Goal: Task Accomplishment & Management: Manage account settings

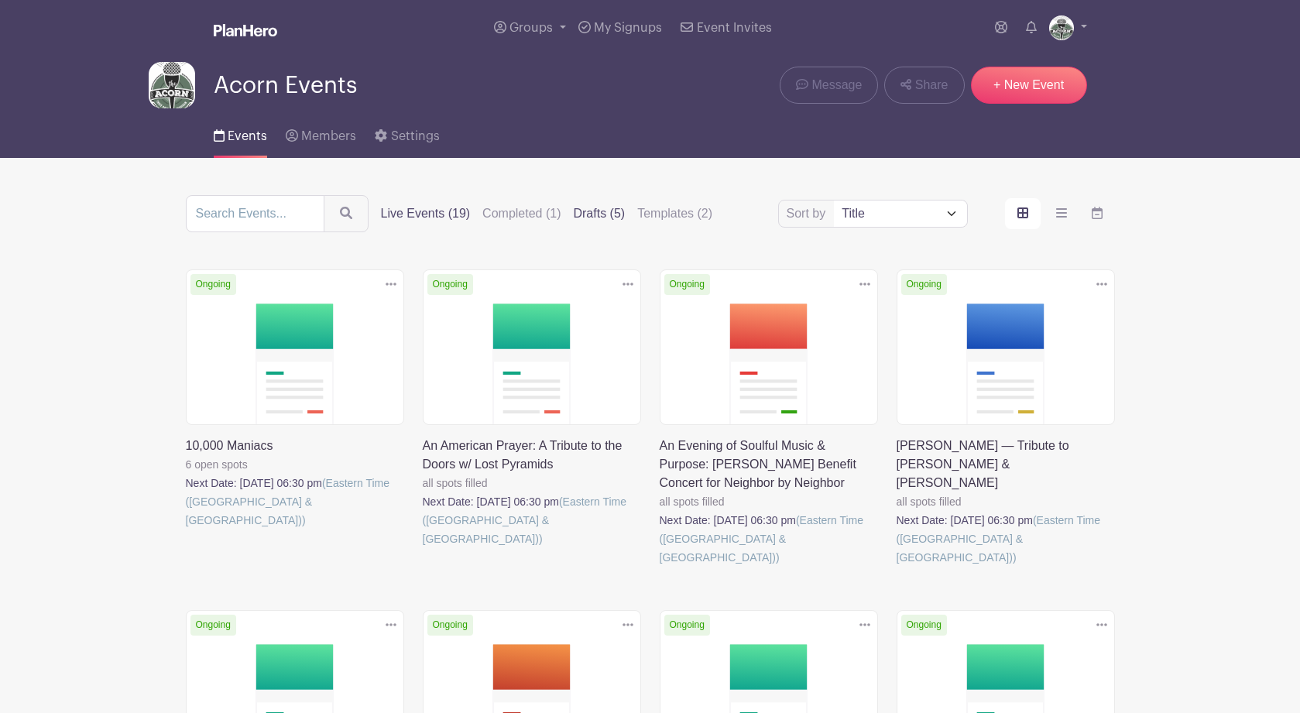
click at [585, 218] on label "Drafts (5)" at bounding box center [599, 213] width 52 height 19
click at [0, 0] on input "Drafts (5)" at bounding box center [0, 0] width 0 height 0
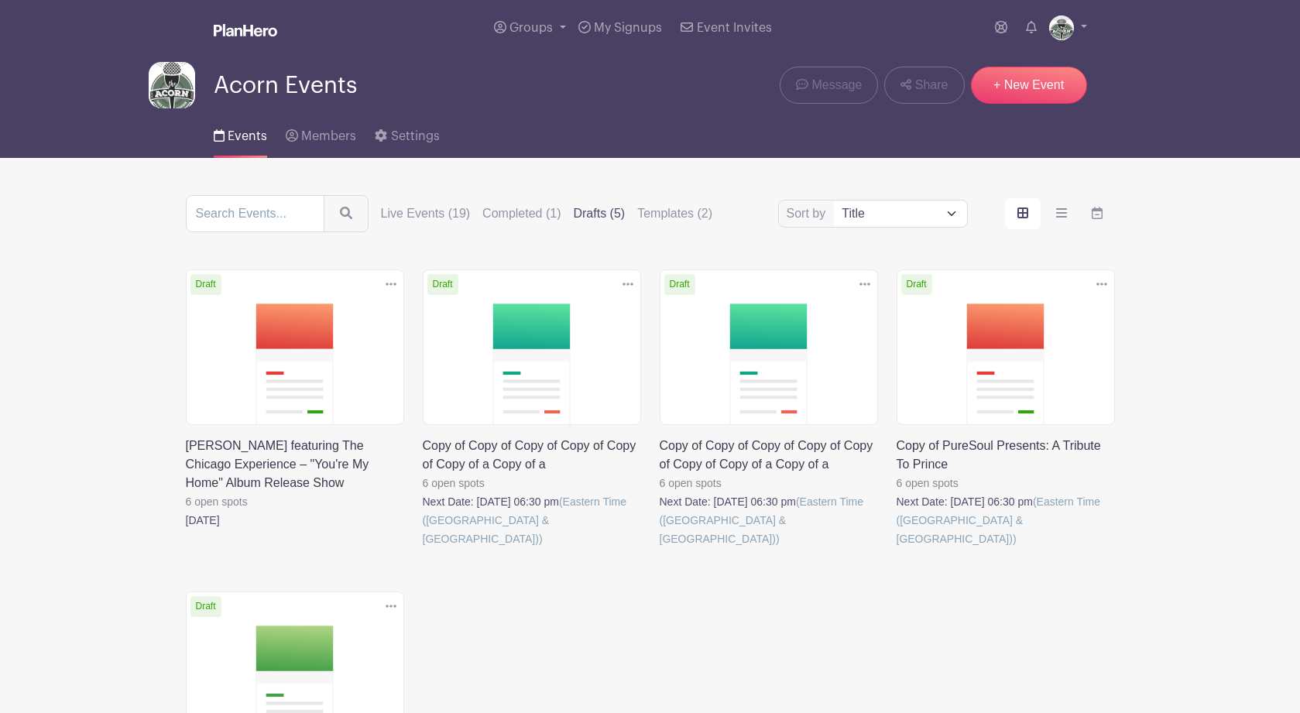
click at [423, 548] on link at bounding box center [423, 548] width 0 height 0
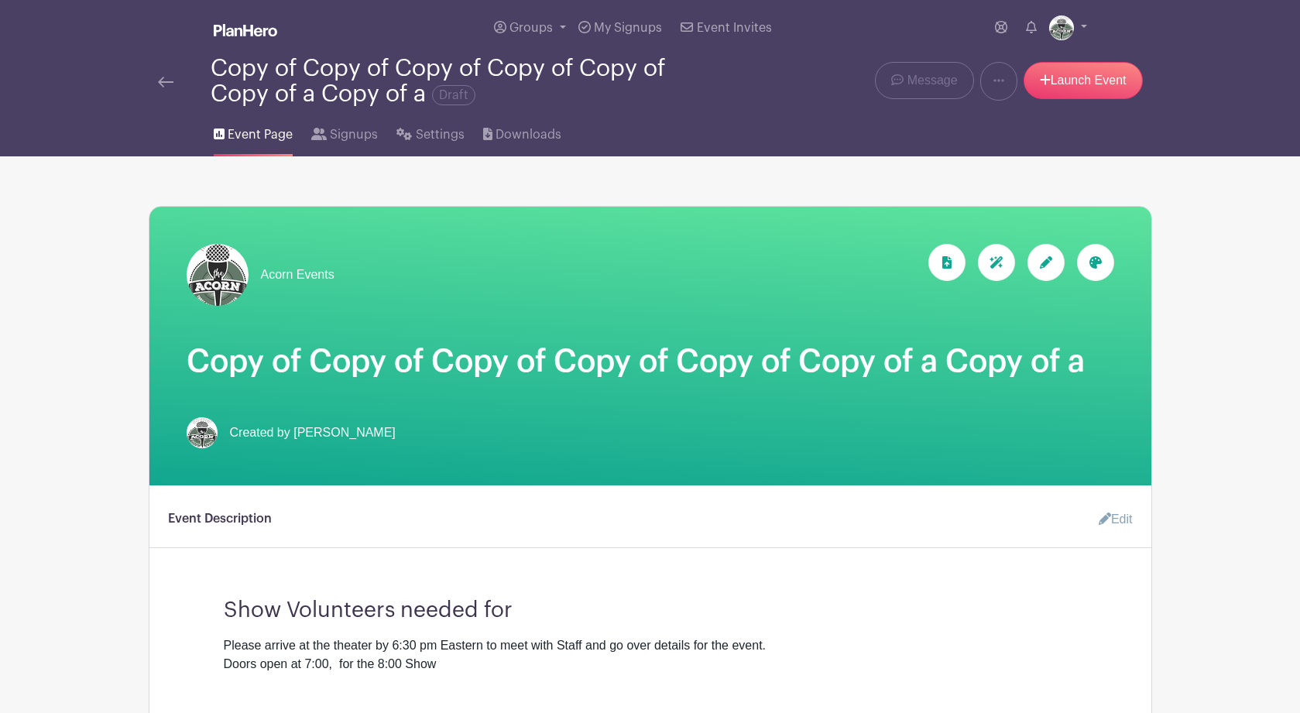
click at [1045, 268] on icon at bounding box center [1046, 262] width 12 height 12
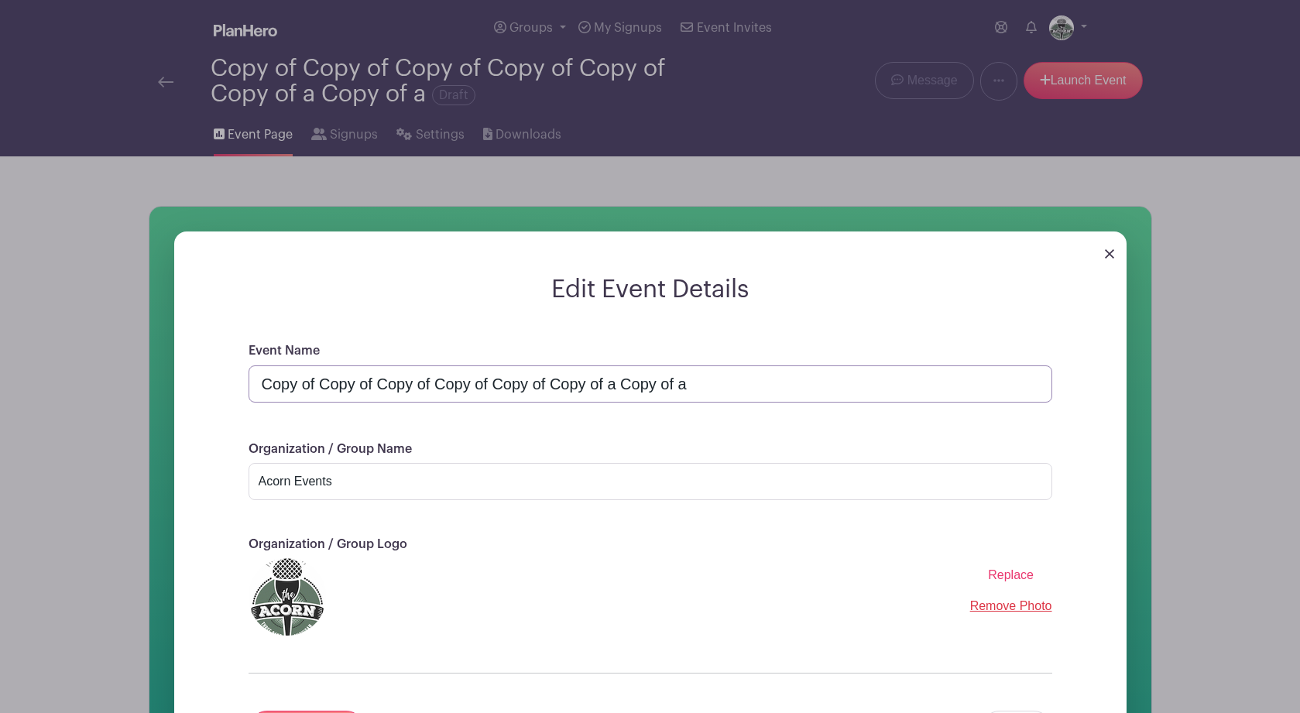
drag, startPoint x: 701, startPoint y: 390, endPoint x: 297, endPoint y: 365, distance: 404.1
click at [298, 365] on div "Event Name Copy of Copy of Copy of Copy of Copy of Copy of a Copy of a" at bounding box center [651, 371] width 804 height 60
paste input "JAZZ REACH - Presents: An Evening with [PERSON_NAME]"
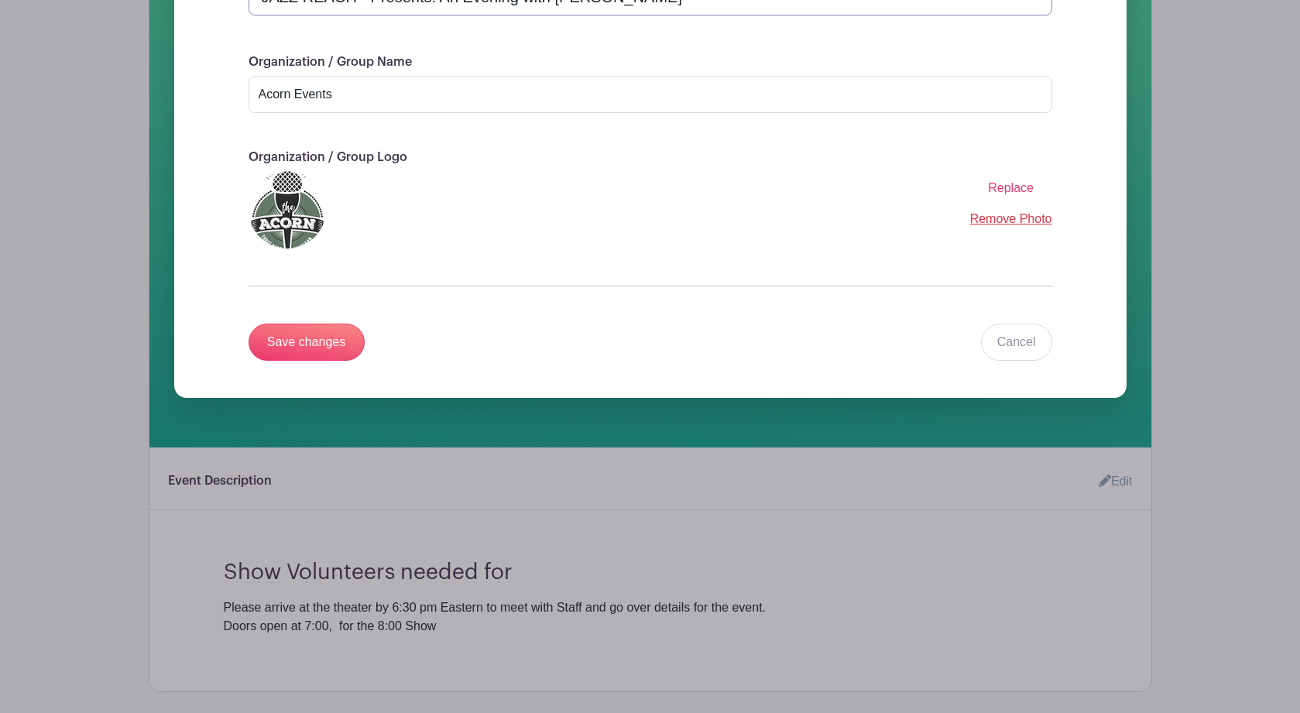
scroll to position [404, 0]
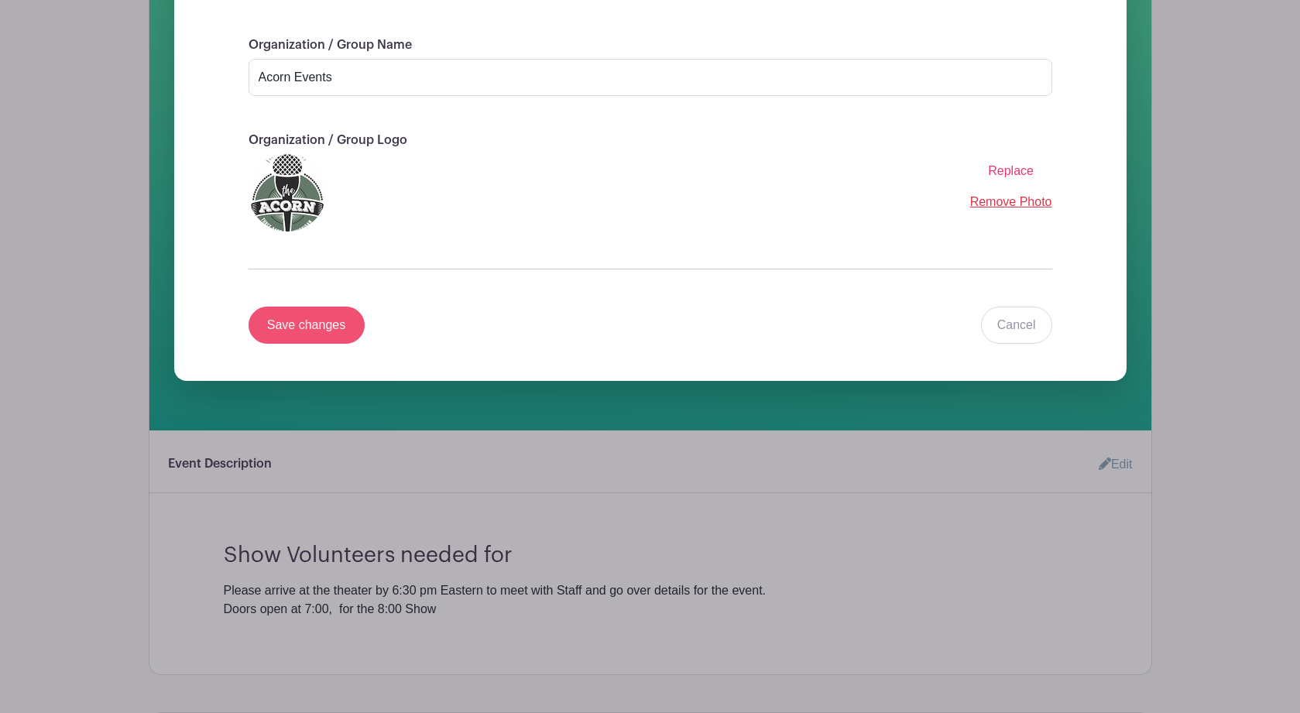
type input "JAZZ REACH - Presents: An Evening with [PERSON_NAME]"
click at [324, 334] on input "Save changes" at bounding box center [307, 325] width 116 height 37
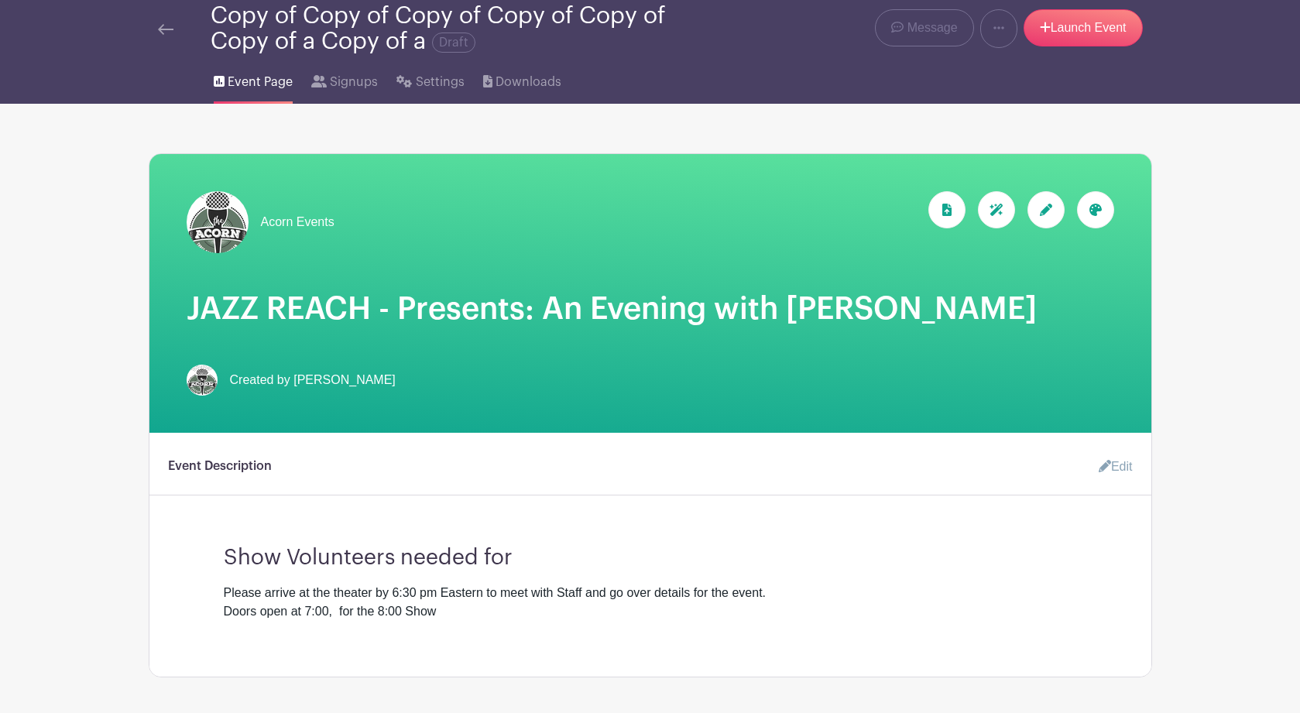
click at [1122, 467] on link "Edit" at bounding box center [1109, 466] width 46 height 31
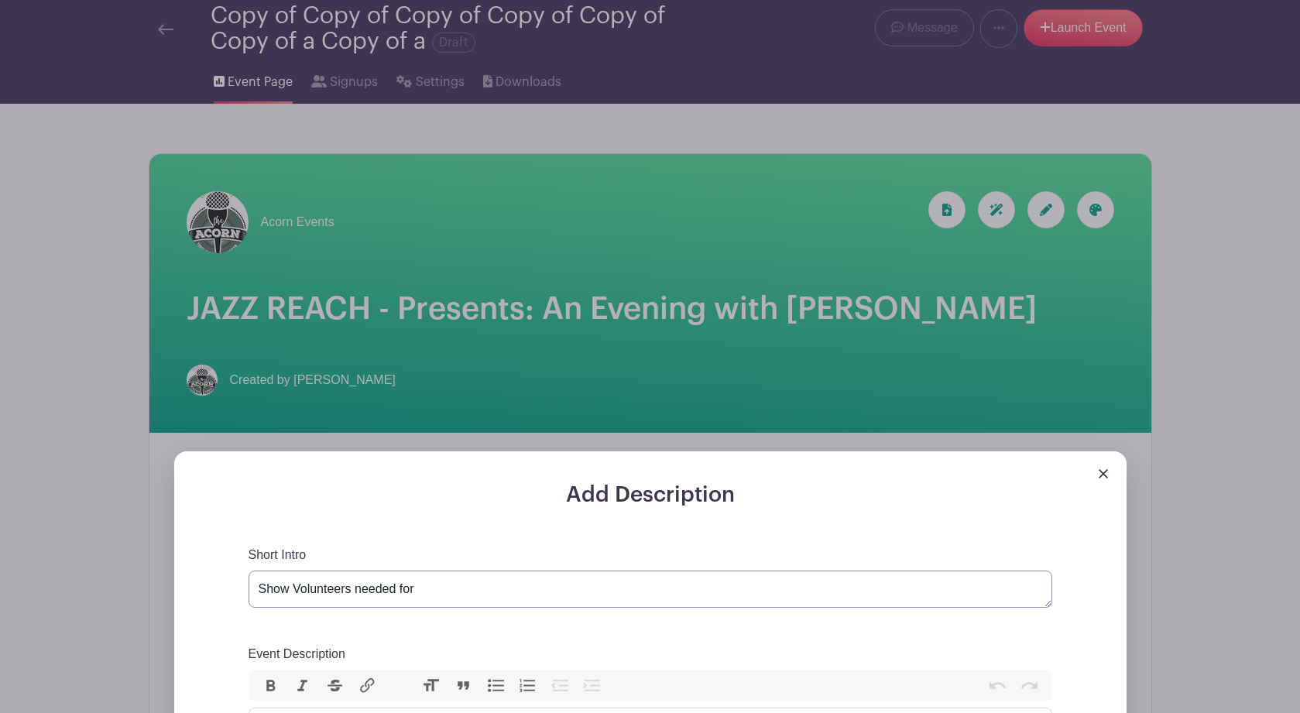
click at [477, 596] on textarea "Show Volunteers needed for" at bounding box center [651, 589] width 804 height 37
paste textarea "JAZZ REACH - Presents: An Evening with Metta Quintet"
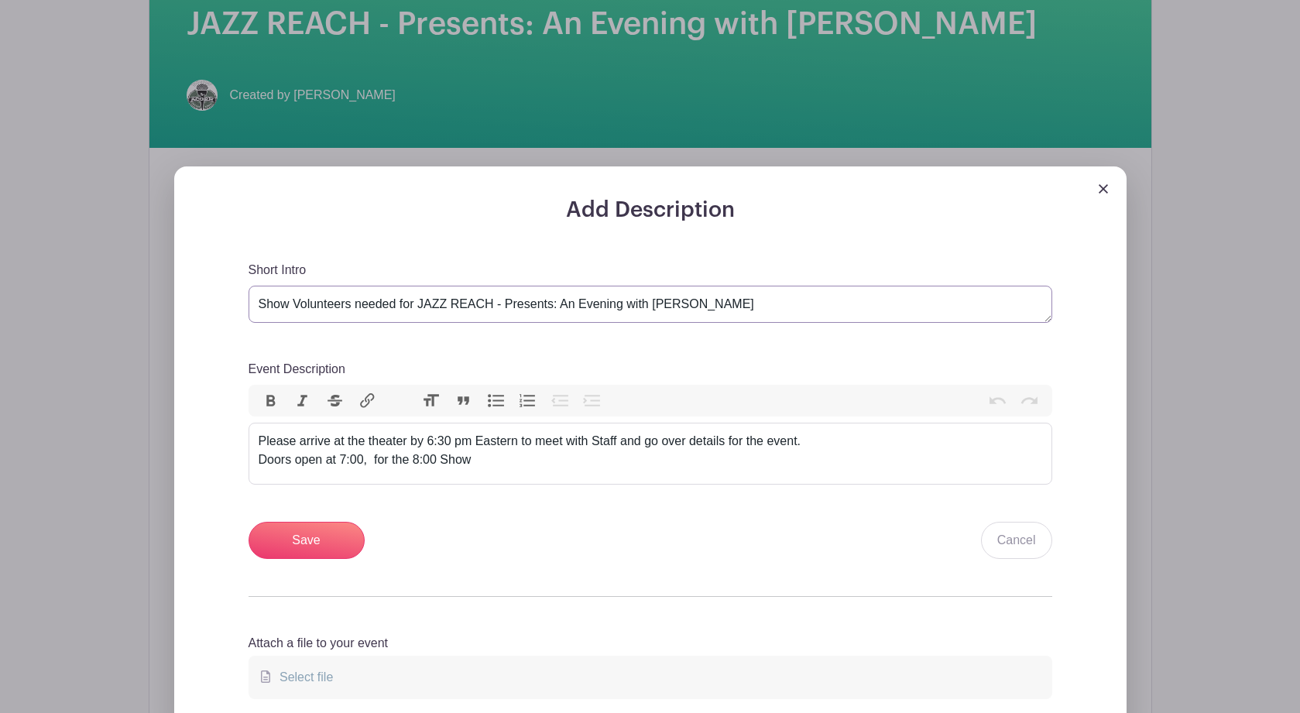
scroll to position [341, 0]
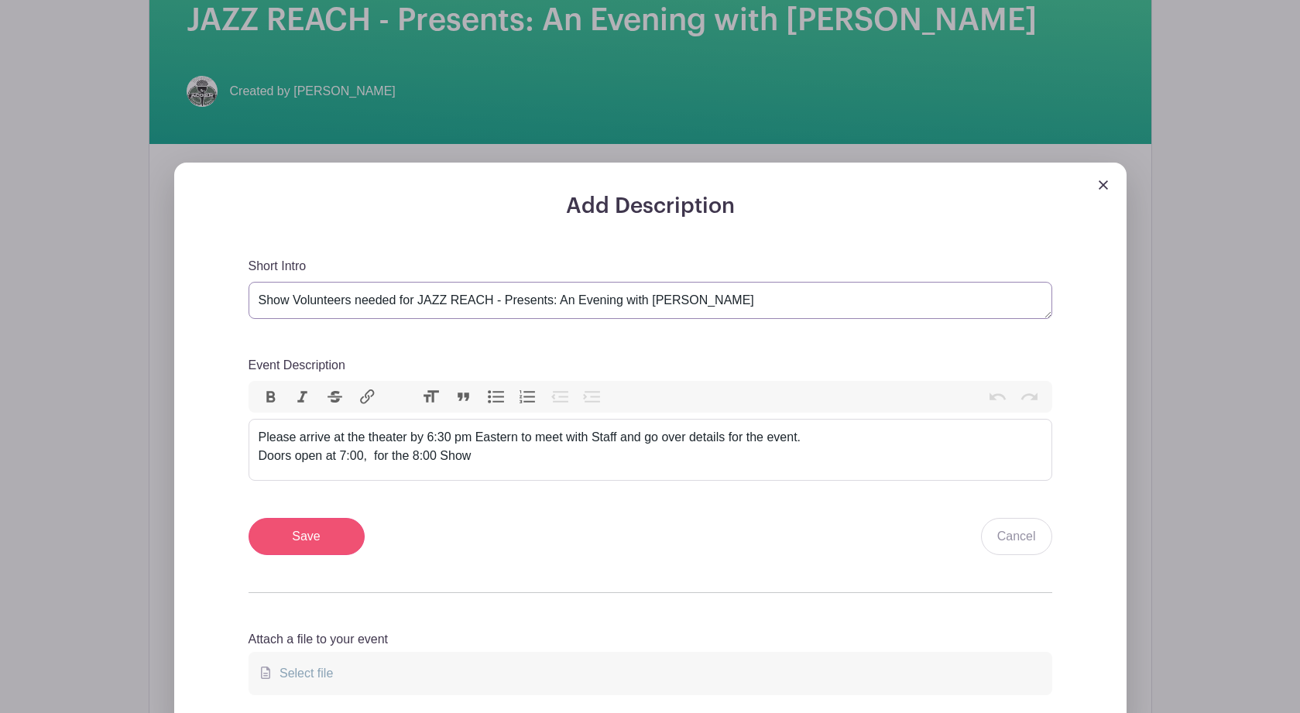
type textarea "Show Volunteers needed for JAZZ REACH - Presents: An Evening with Metta Quintet"
click at [310, 541] on input "Save" at bounding box center [307, 536] width 116 height 37
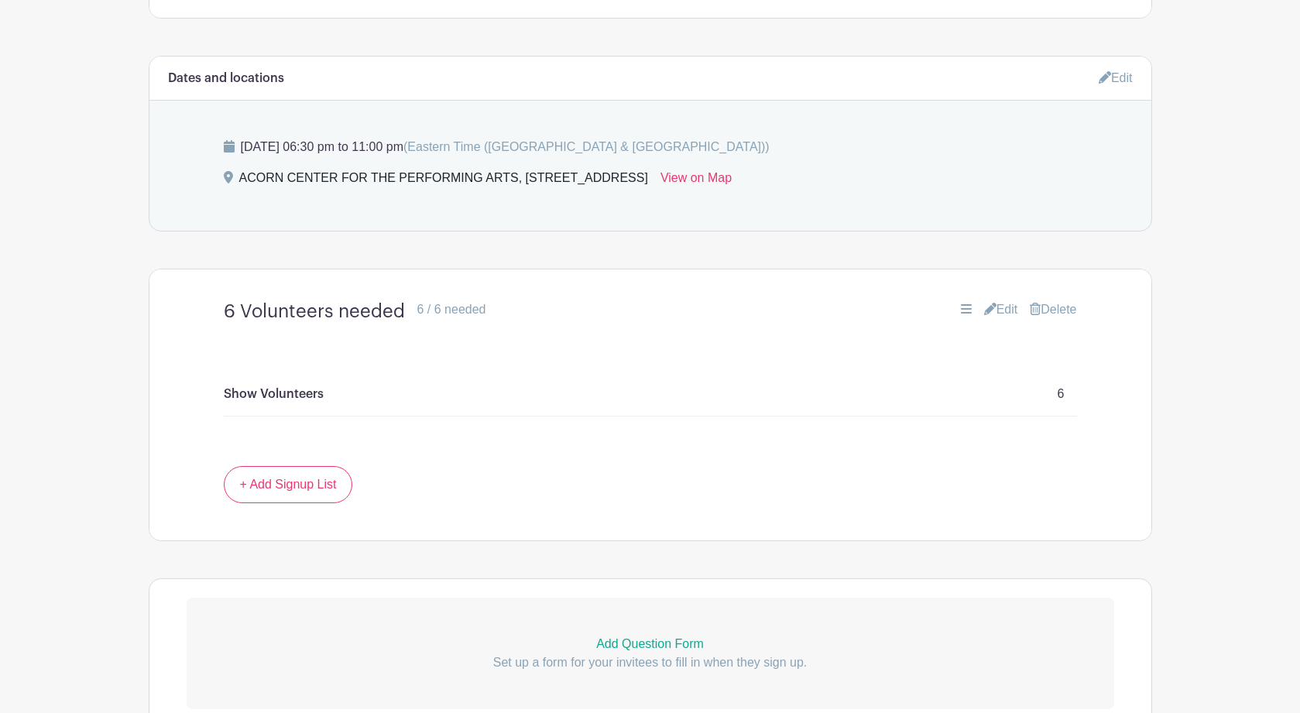
scroll to position [866, 0]
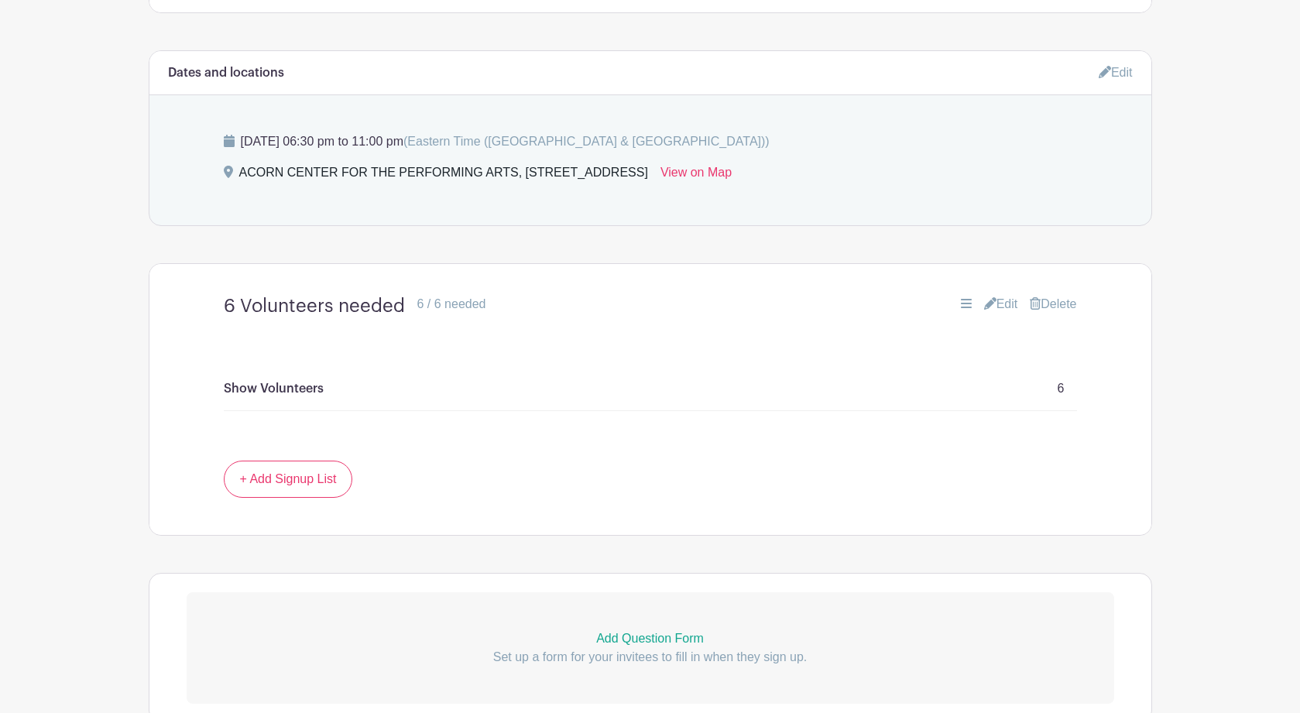
click at [1003, 295] on link "Edit" at bounding box center [1001, 304] width 34 height 19
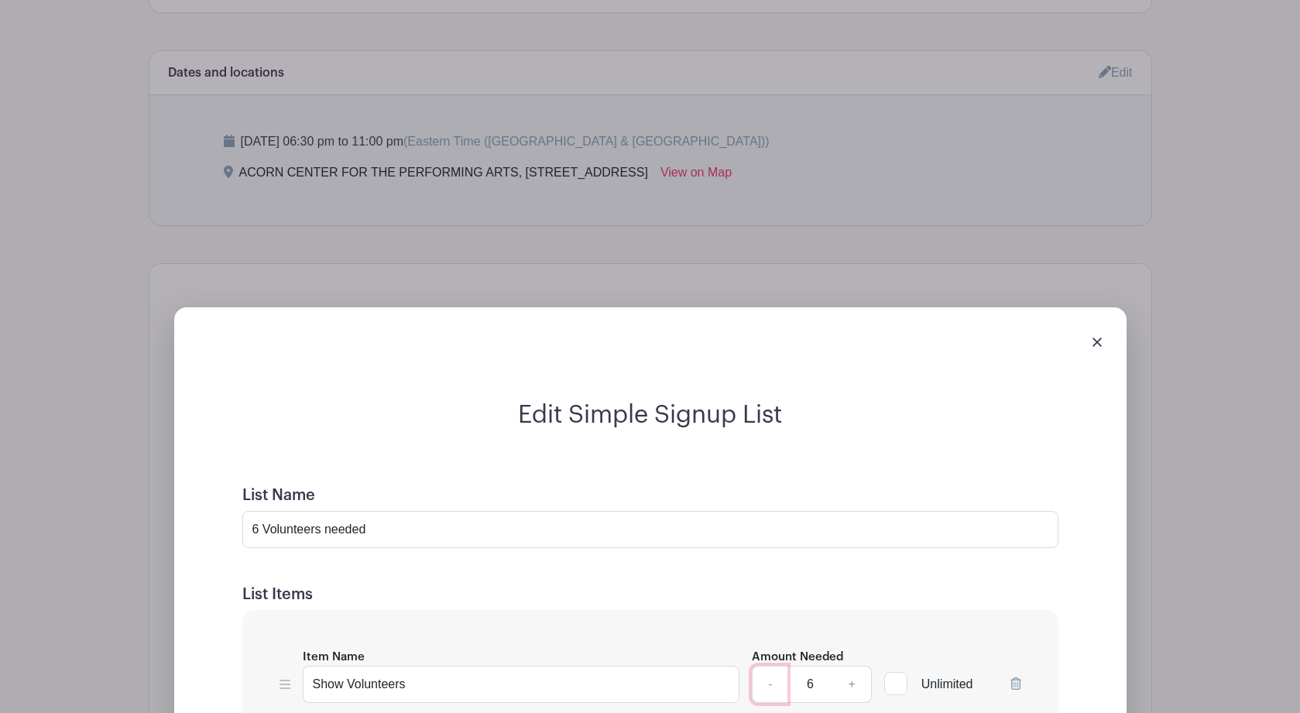
click at [770, 666] on link "-" at bounding box center [770, 684] width 36 height 37
type input "4"
click at [259, 511] on input "6 Volunteers needed" at bounding box center [650, 529] width 816 height 37
type input "4 Volunteers needed"
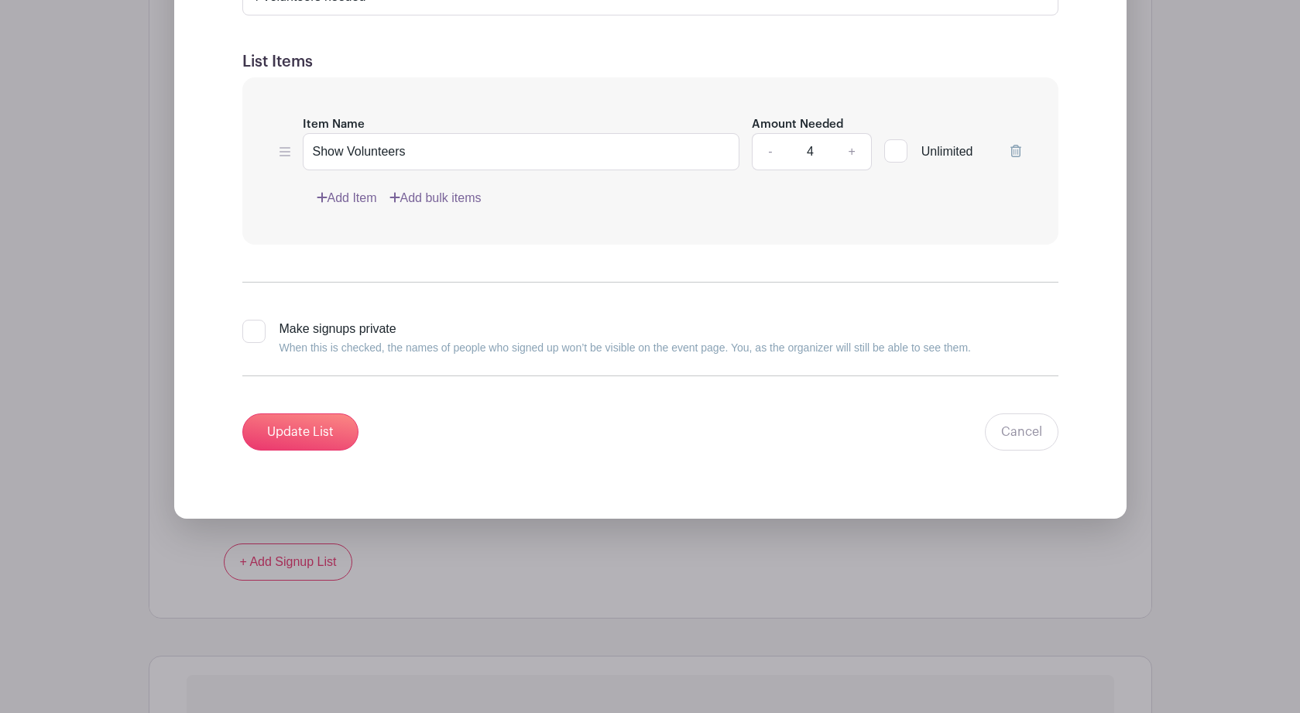
scroll to position [1567, 0]
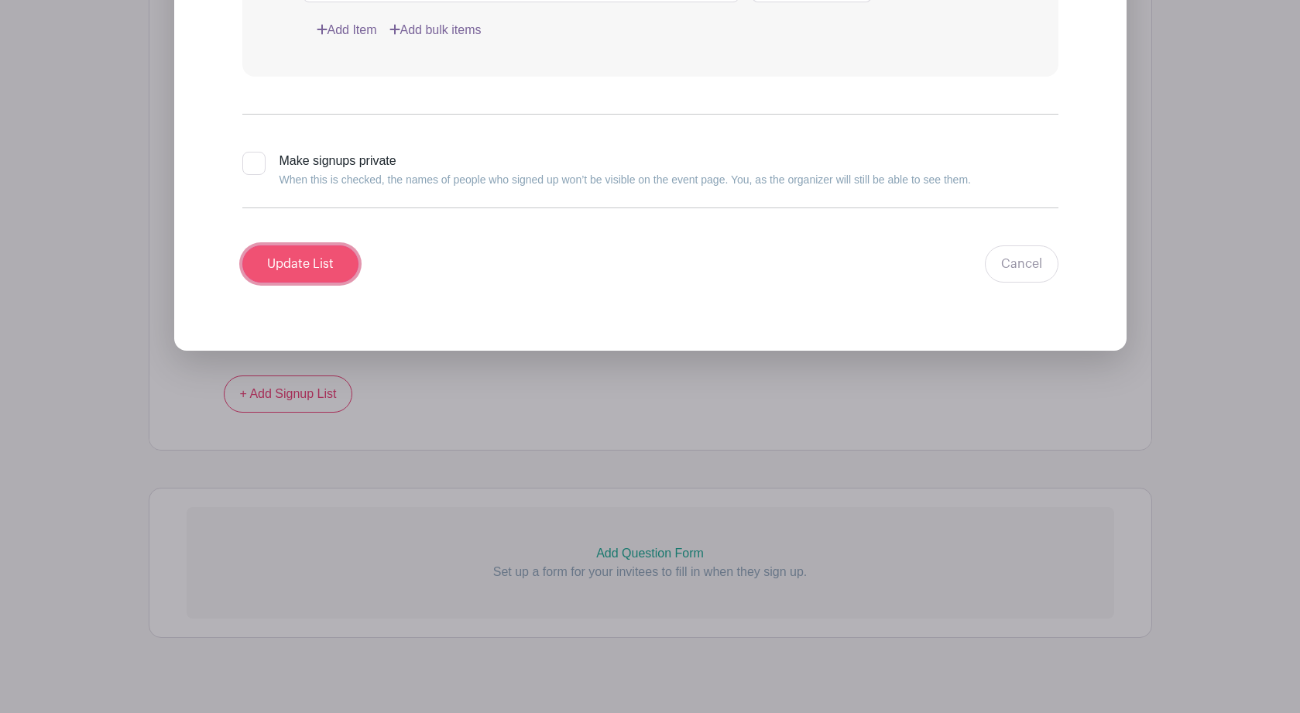
click at [299, 245] on input "Update List" at bounding box center [300, 263] width 116 height 37
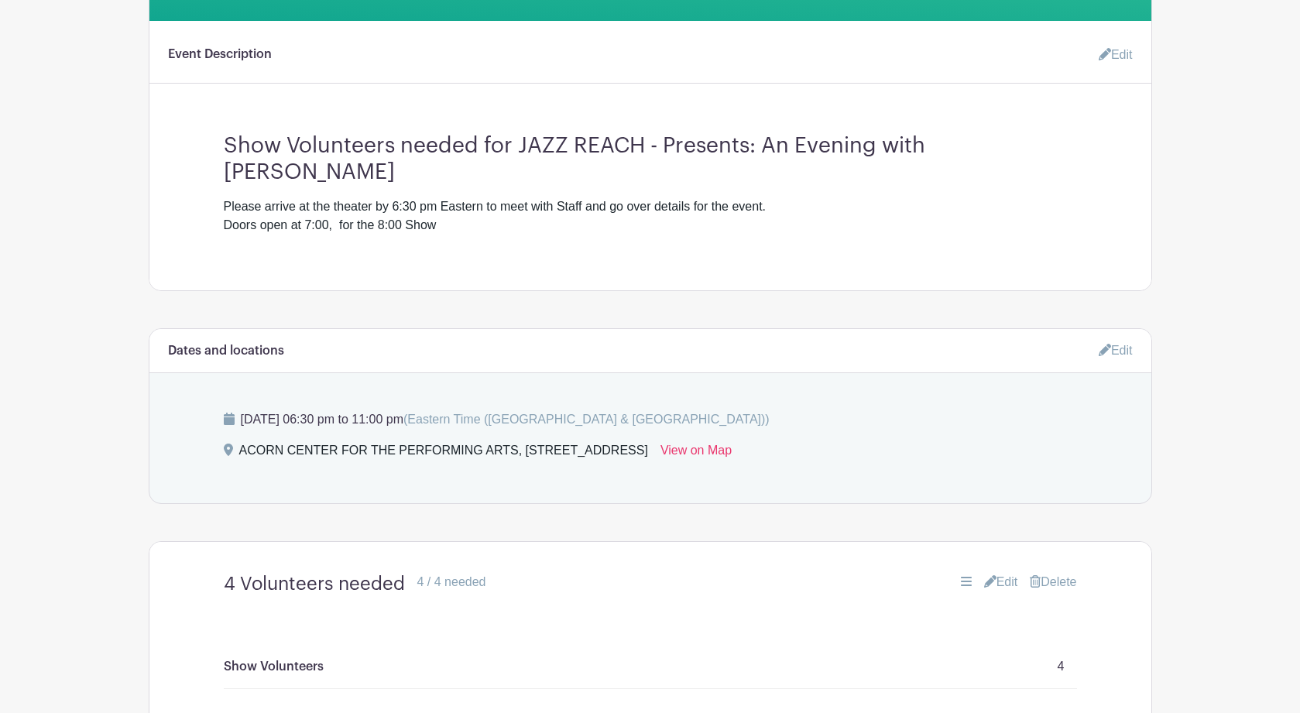
scroll to position [458, 0]
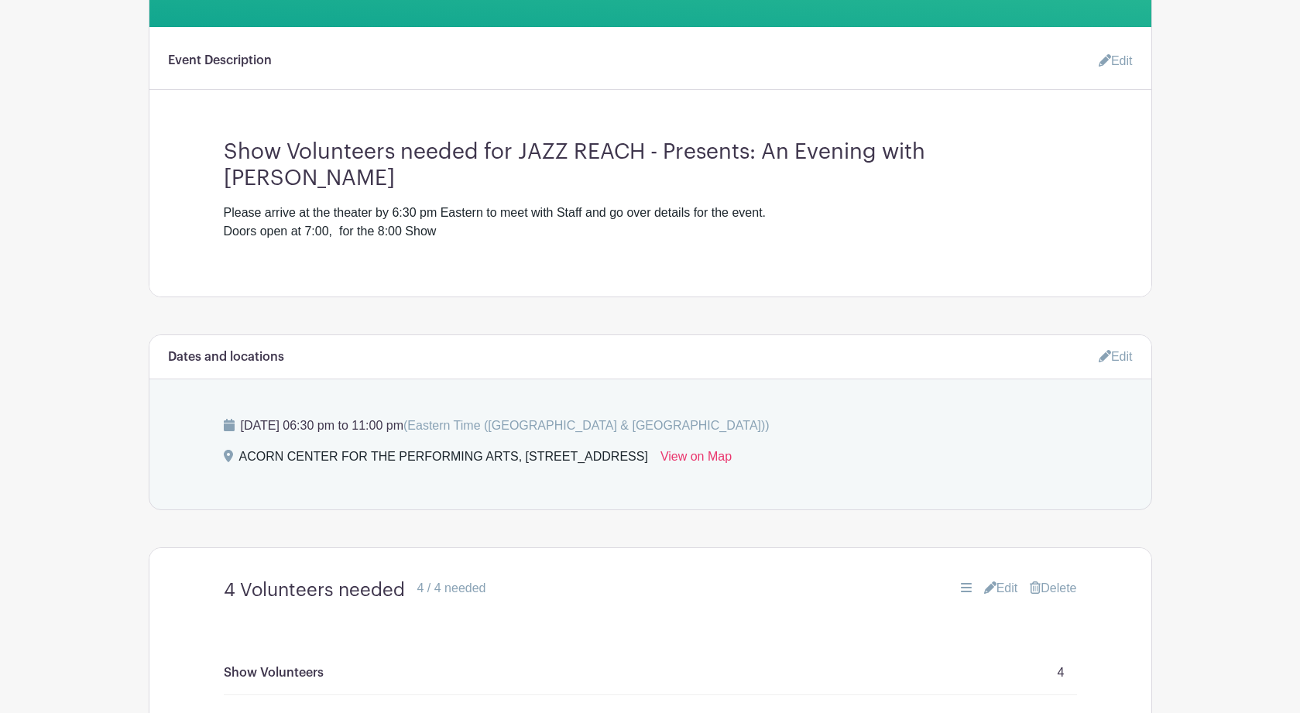
click at [1119, 344] on link "Edit" at bounding box center [1116, 357] width 34 height 26
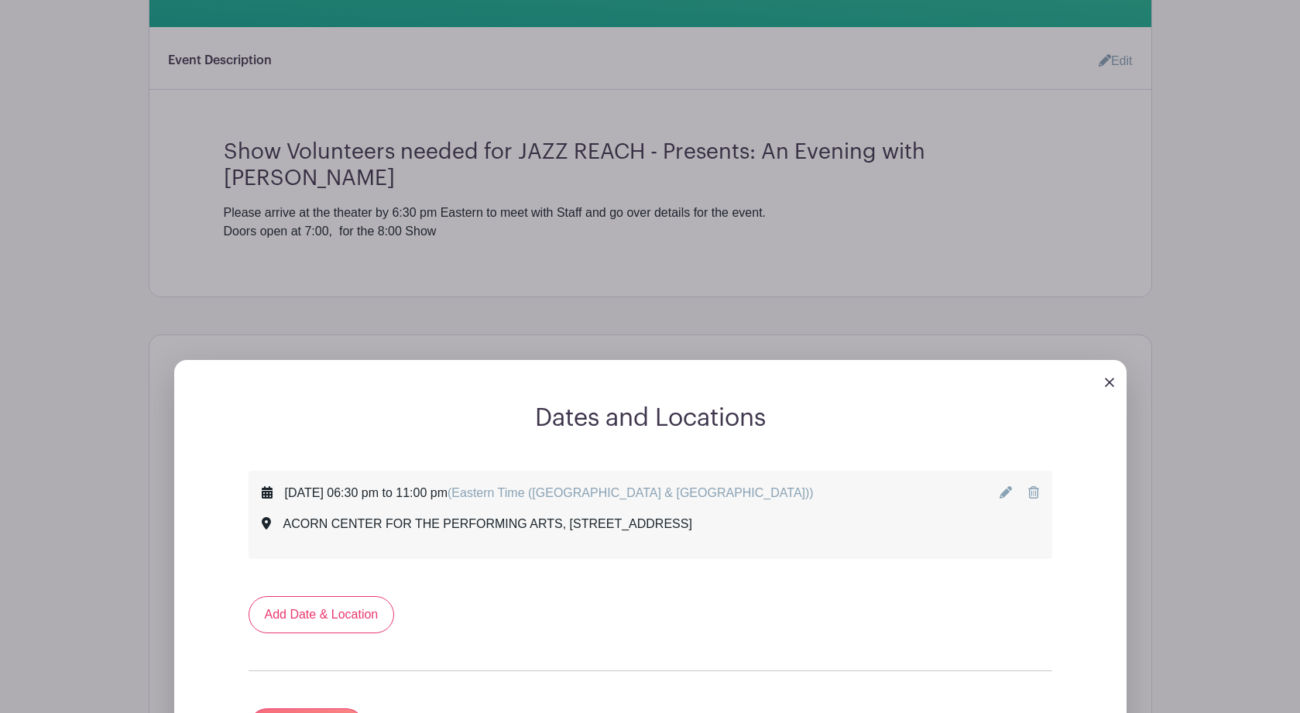
click at [1006, 486] on icon at bounding box center [1006, 492] width 12 height 12
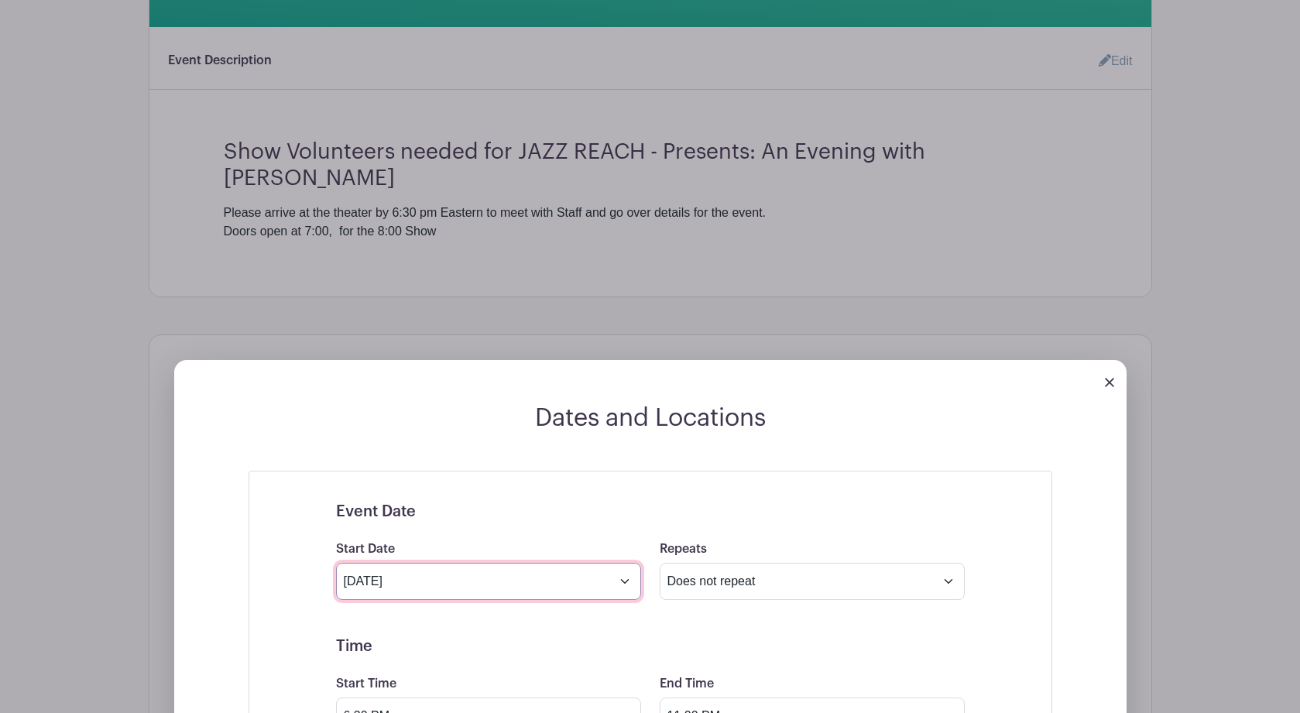
click at [625, 563] on input "Oct 31 2025" at bounding box center [488, 581] width 305 height 37
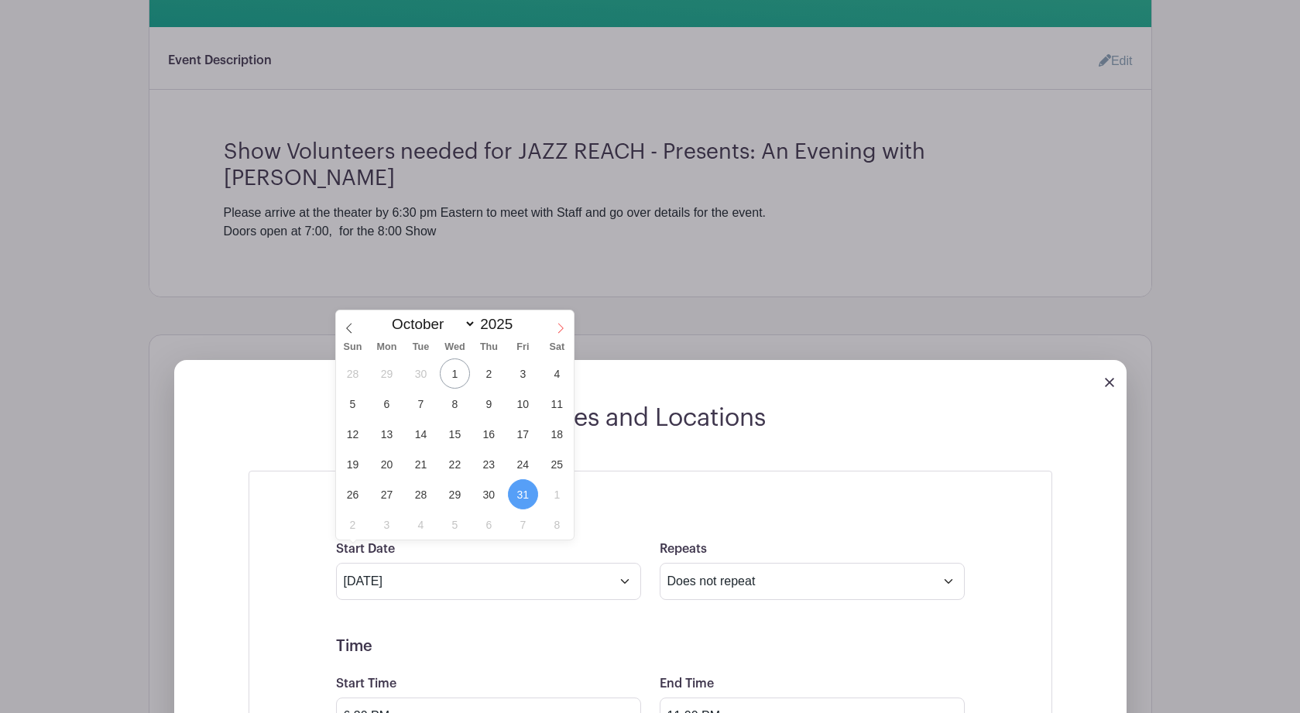
click at [564, 322] on span at bounding box center [560, 323] width 26 height 26
select select "10"
click at [521, 399] on span "7" at bounding box center [523, 404] width 30 height 30
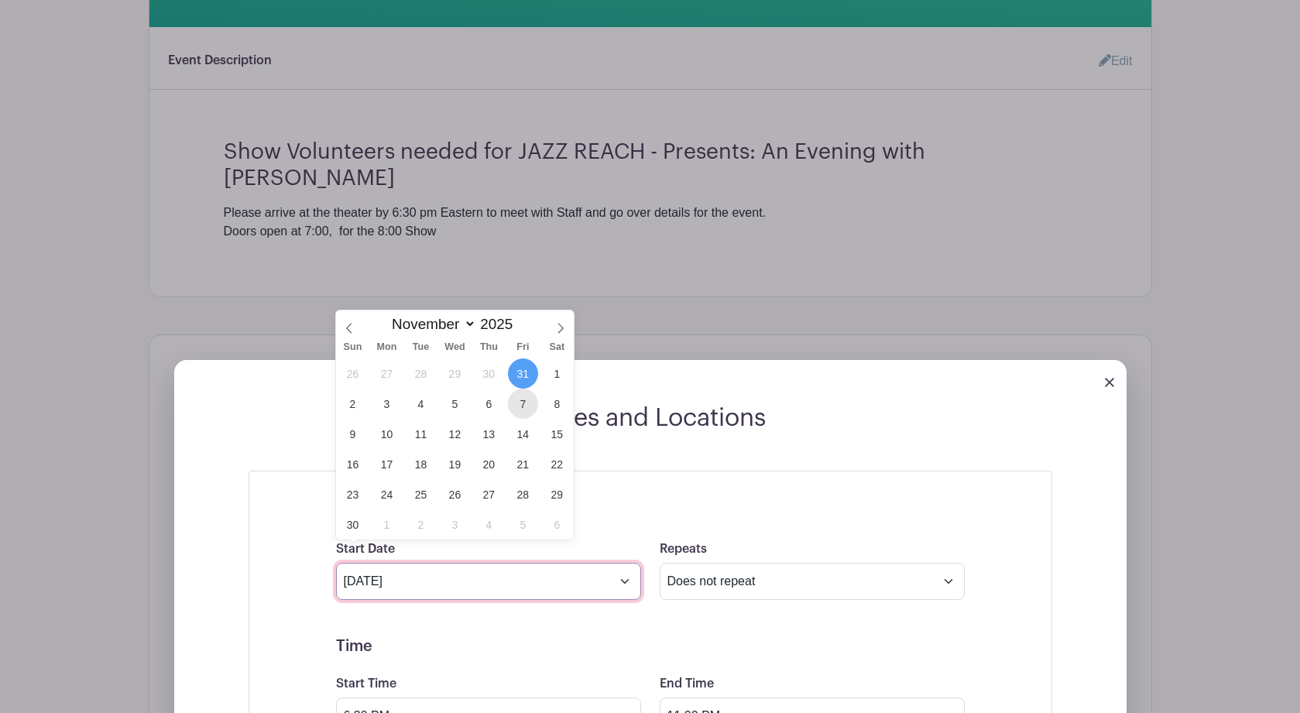
type input "Nov 7 2025"
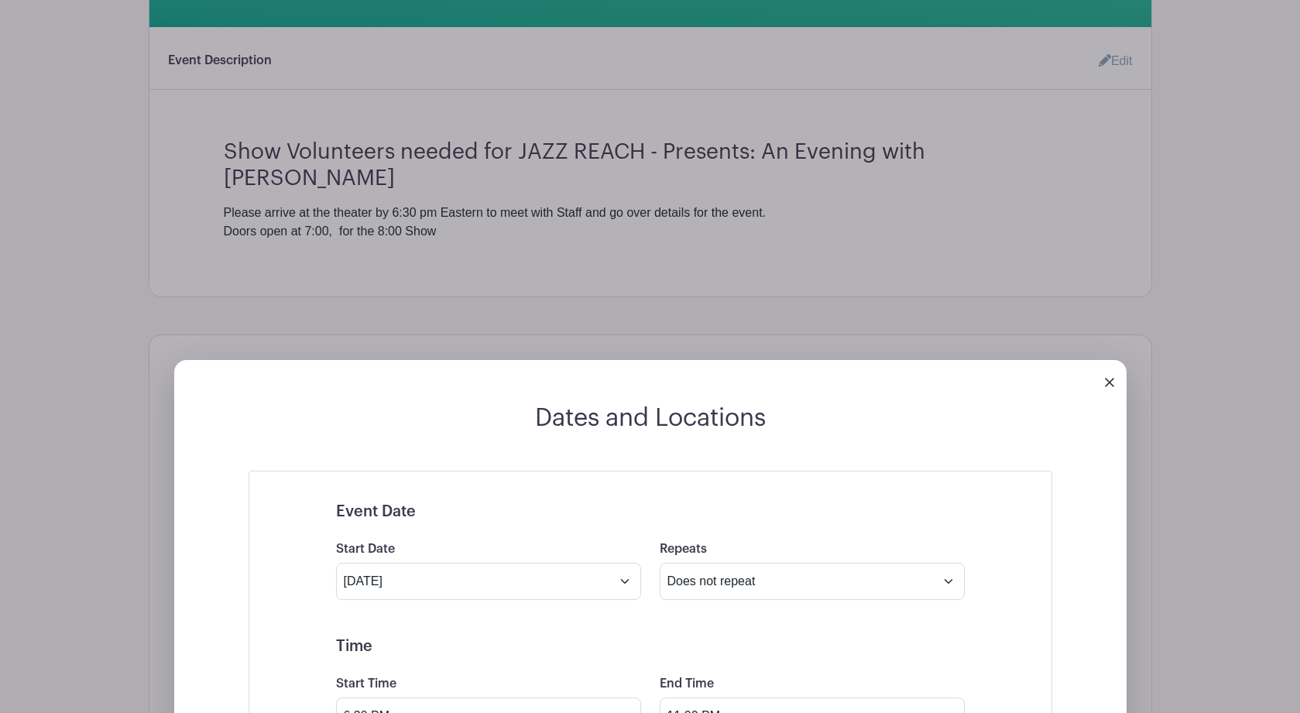
click at [530, 637] on h5 "Time" at bounding box center [650, 646] width 629 height 19
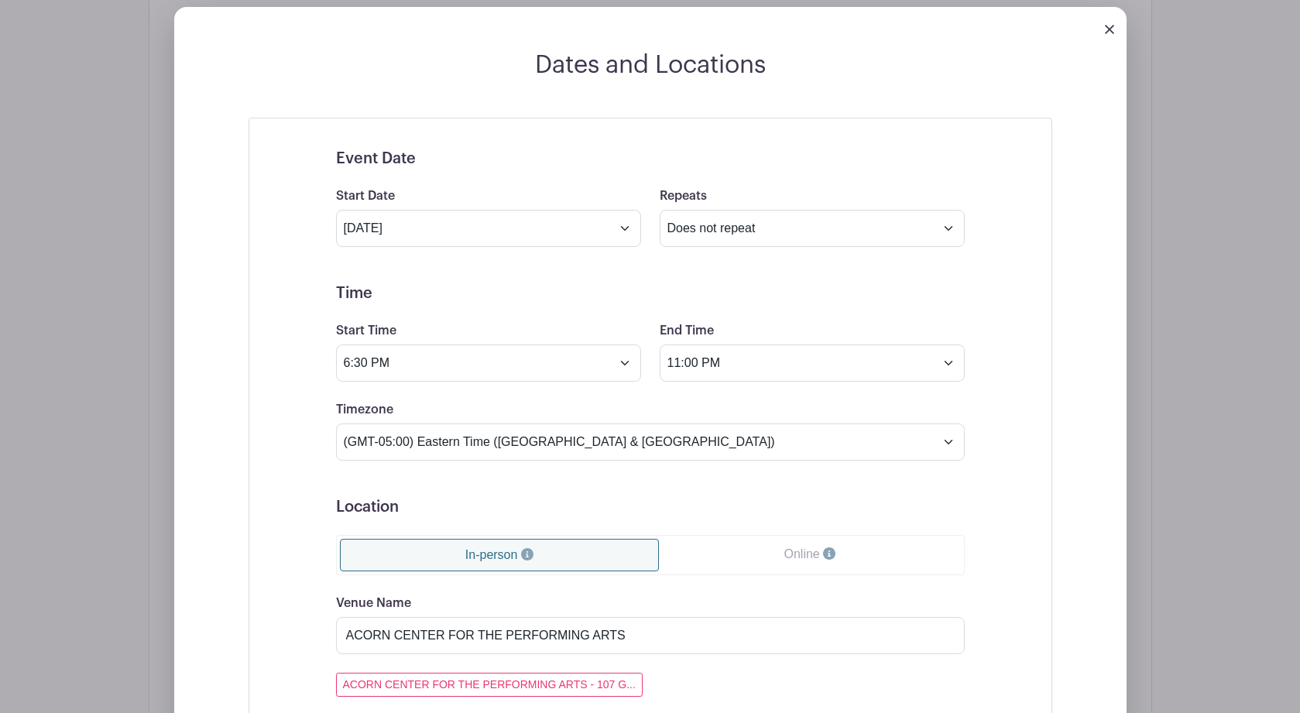
scroll to position [814, 0]
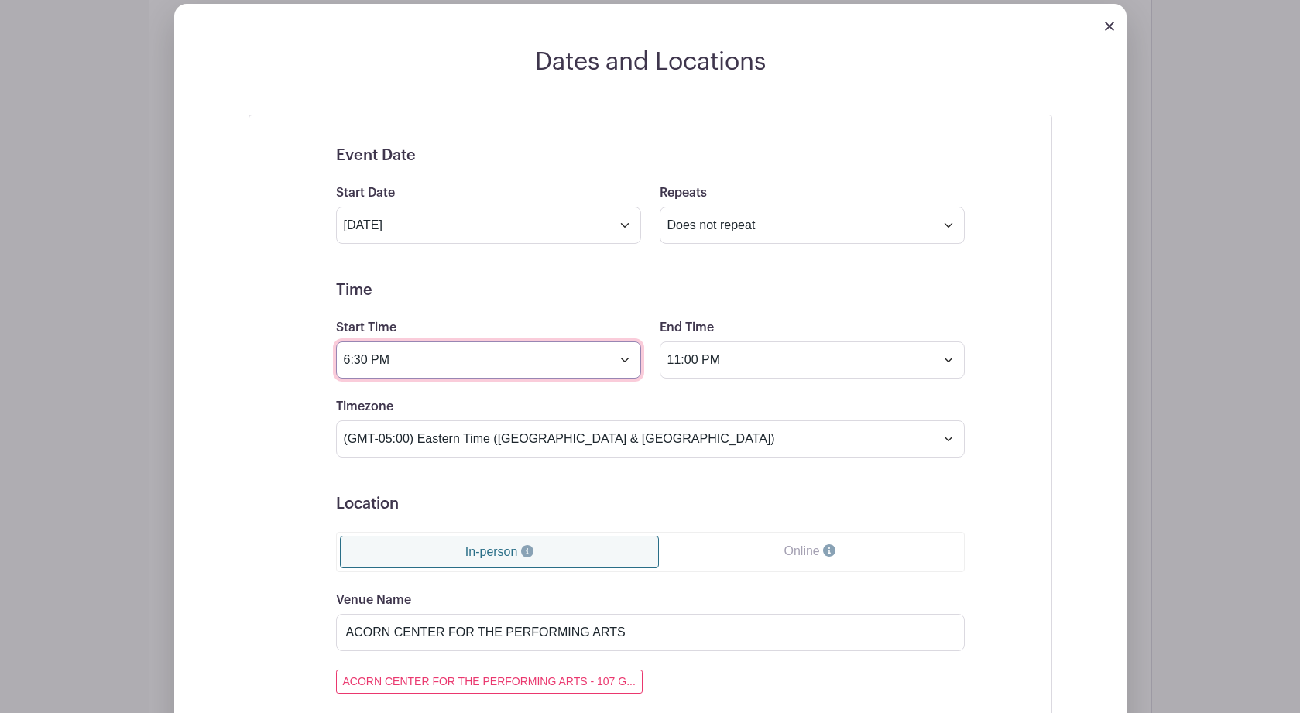
click at [626, 342] on input "6:30 PM" at bounding box center [488, 359] width 305 height 37
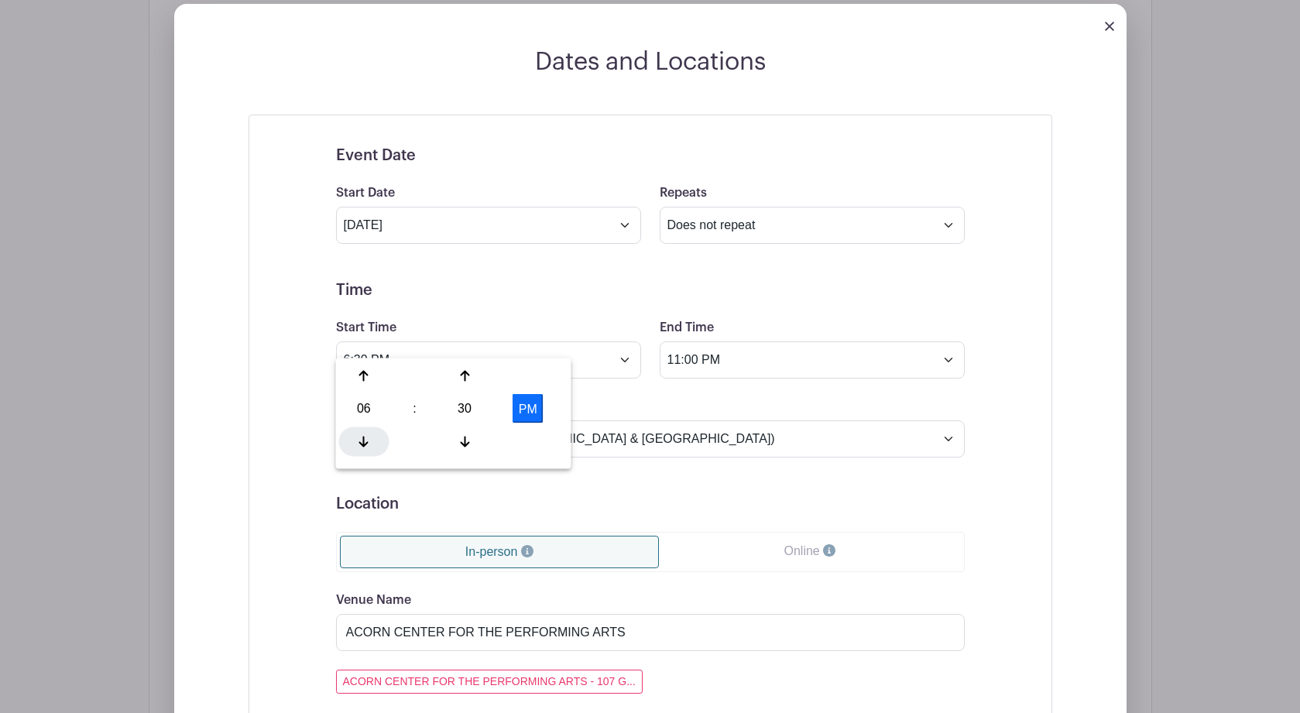
click at [362, 435] on icon at bounding box center [363, 441] width 9 height 12
type input "5:30 PM"
click at [952, 341] on input "11:00 PM" at bounding box center [812, 359] width 305 height 37
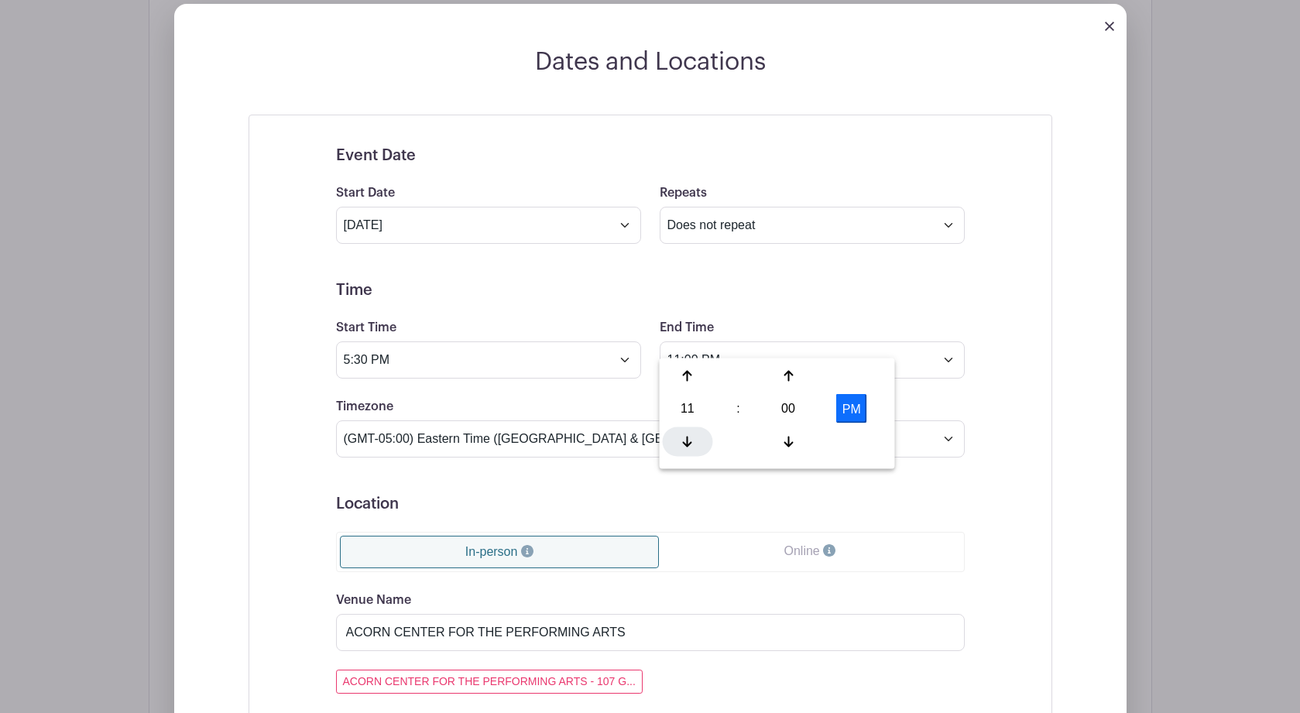
click at [683, 439] on icon at bounding box center [687, 441] width 9 height 12
click at [832, 281] on h5 "Time" at bounding box center [650, 290] width 629 height 19
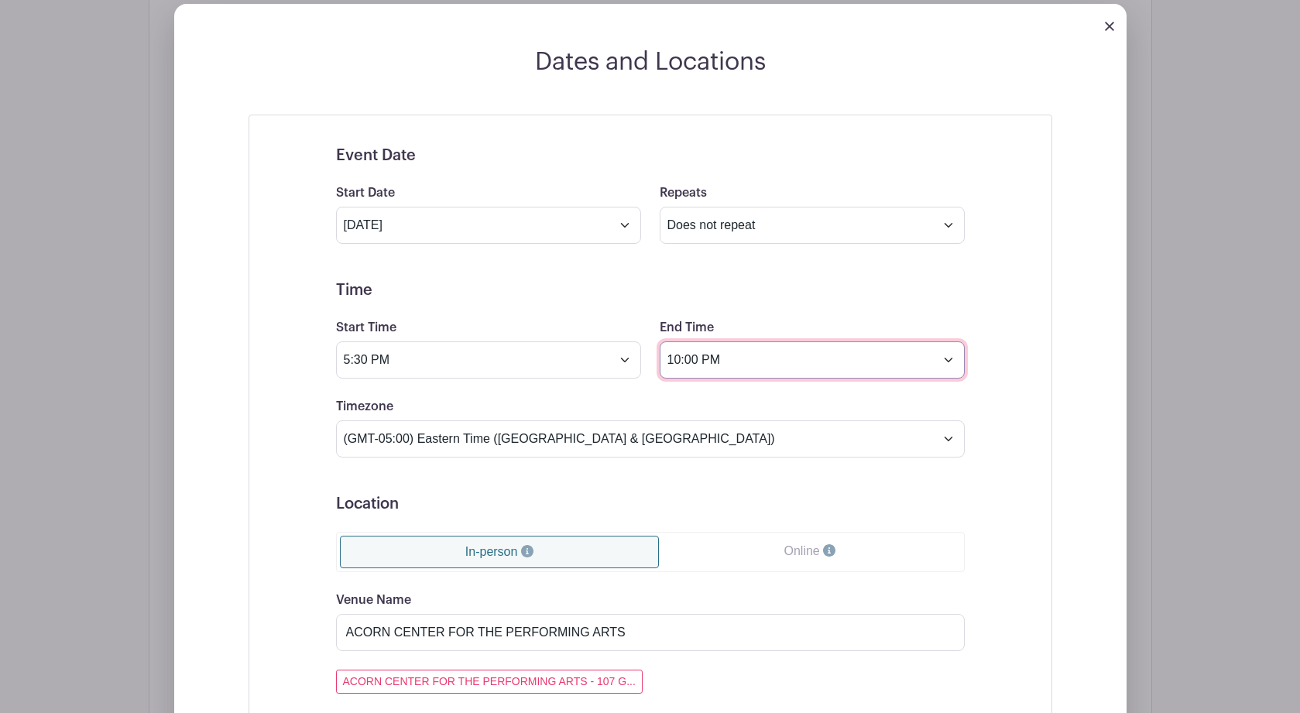
click at [948, 341] on input "10:00 PM" at bounding box center [812, 359] width 305 height 37
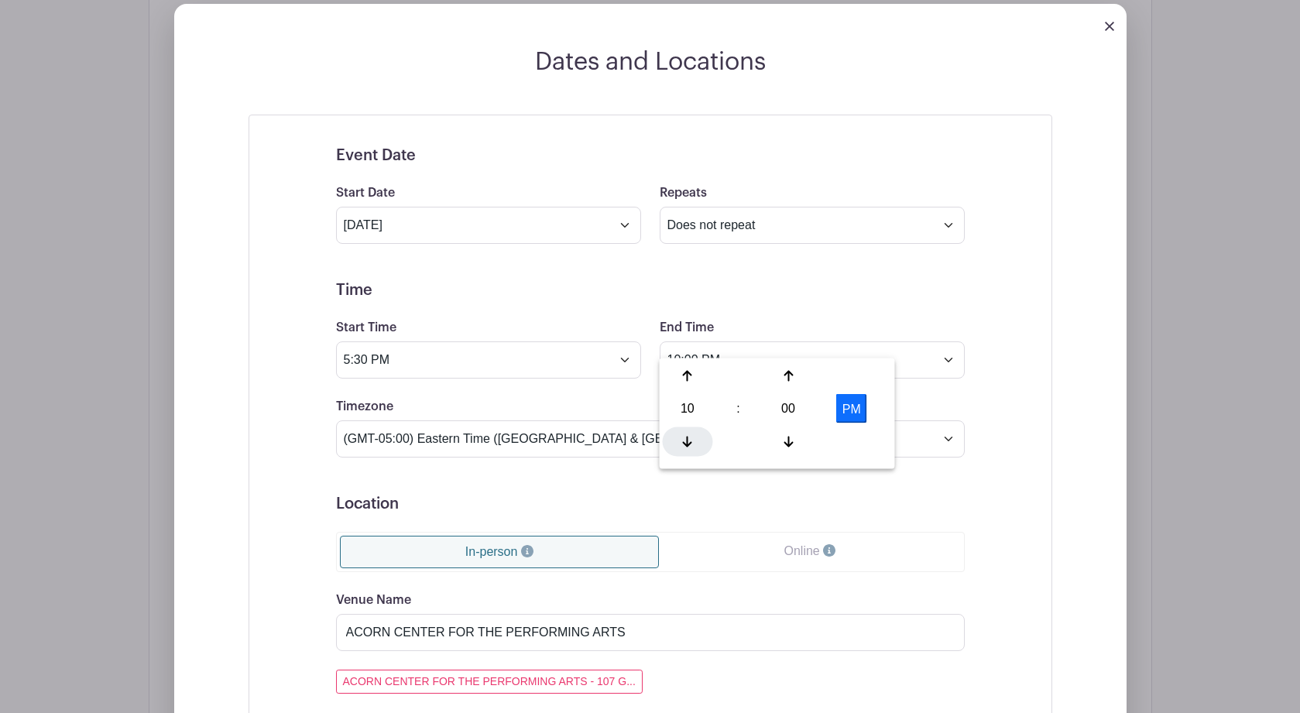
click at [683, 441] on icon at bounding box center [687, 441] width 9 height 12
click at [795, 410] on div "00" at bounding box center [788, 408] width 50 height 29
click at [807, 406] on div "30" at bounding box center [803, 408] width 52 height 29
type input "9:30 PM"
click at [1013, 503] on div "Event Date Start Date Nov 7 2025 Repeats Does not repeat Daily Weekly Monthly o…" at bounding box center [651, 690] width 804 height 1150
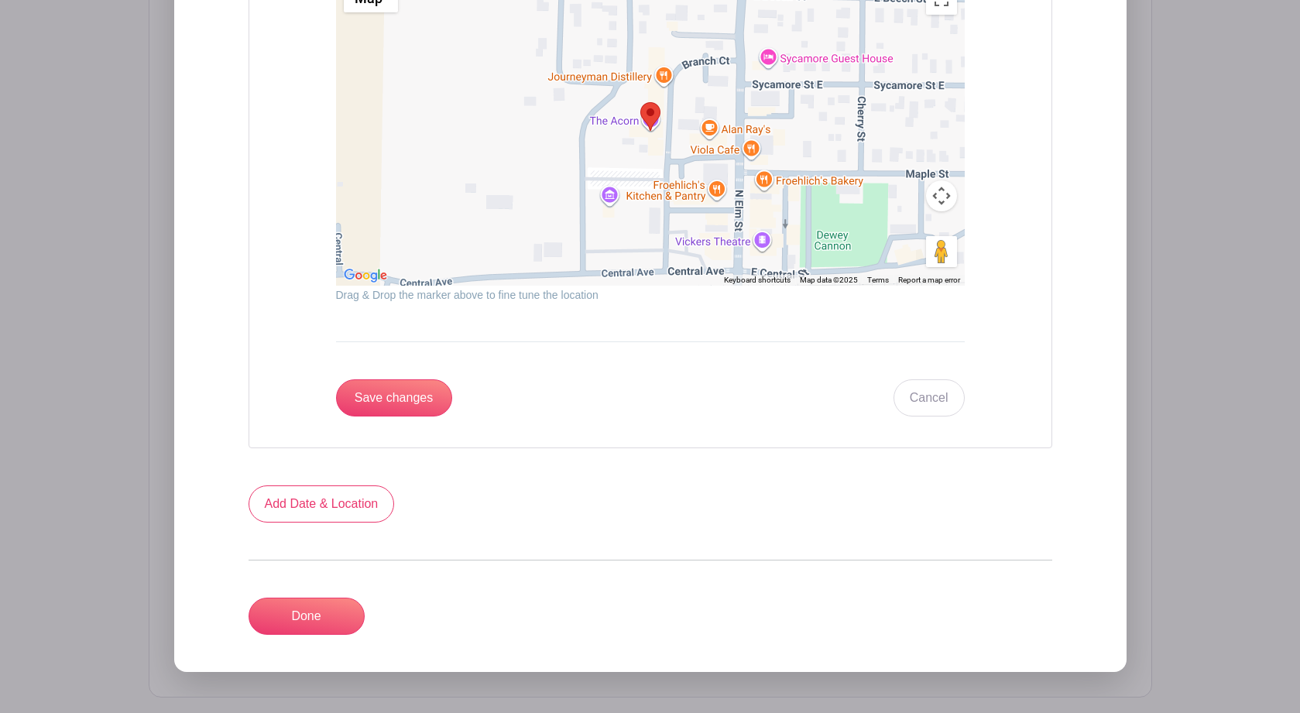
scroll to position [1672, 0]
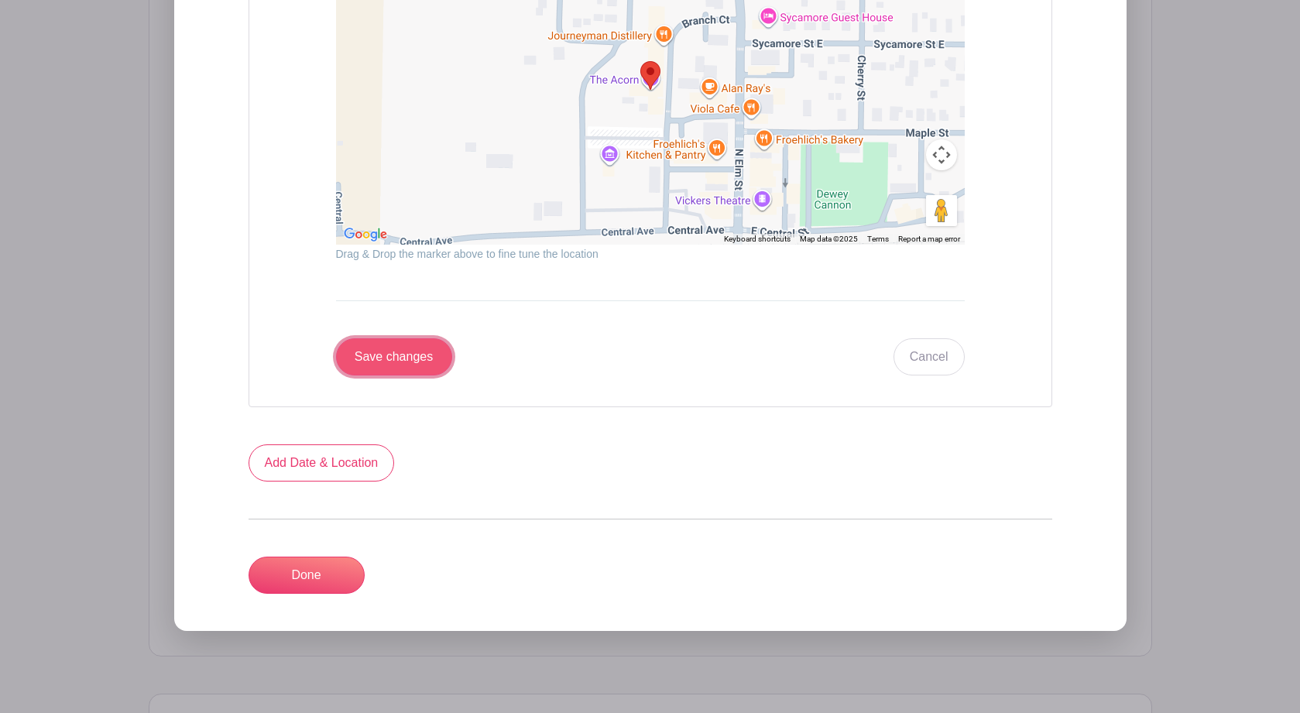
click at [403, 345] on input "Save changes" at bounding box center [394, 356] width 116 height 37
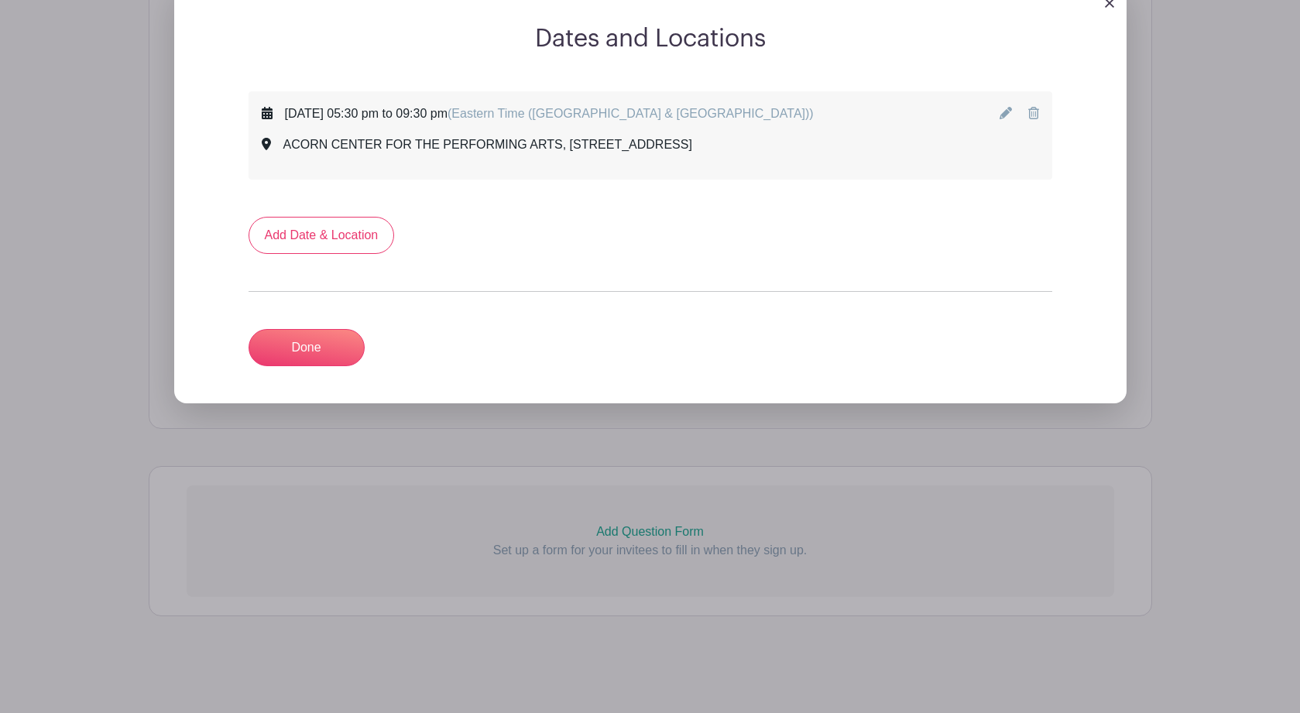
scroll to position [814, 0]
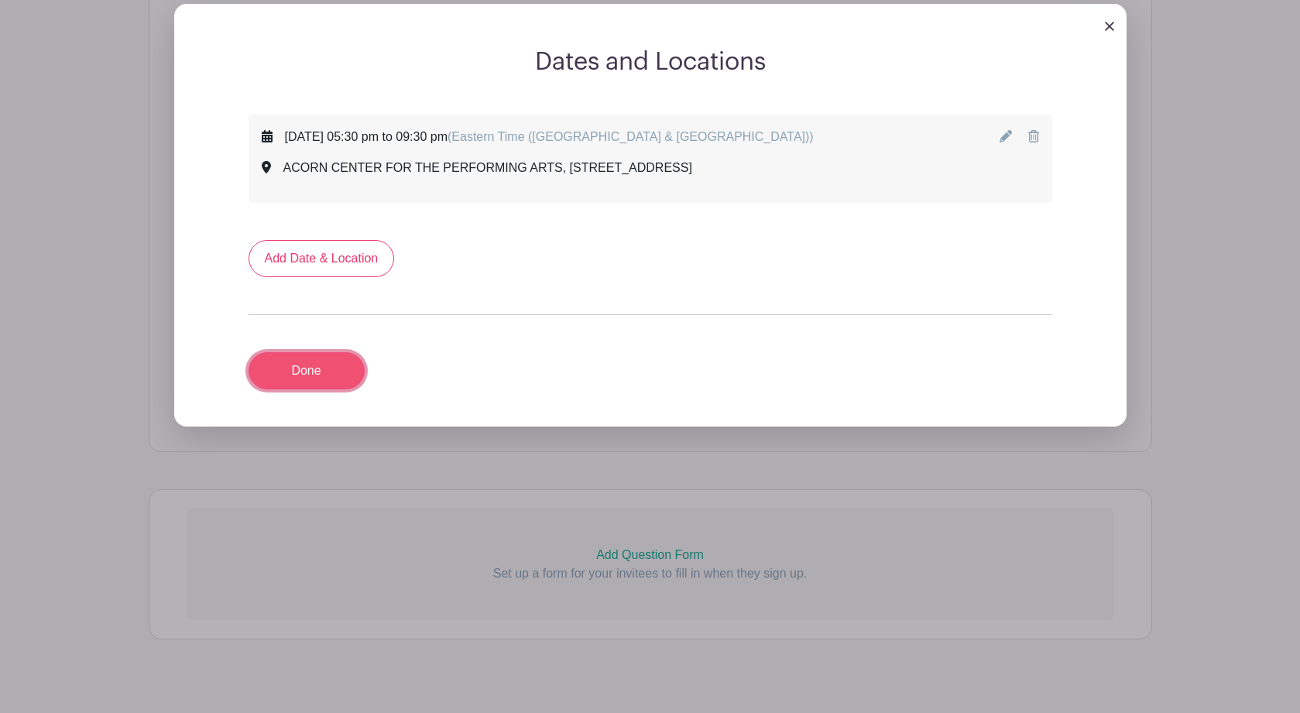
click at [298, 352] on link "Done" at bounding box center [307, 370] width 116 height 37
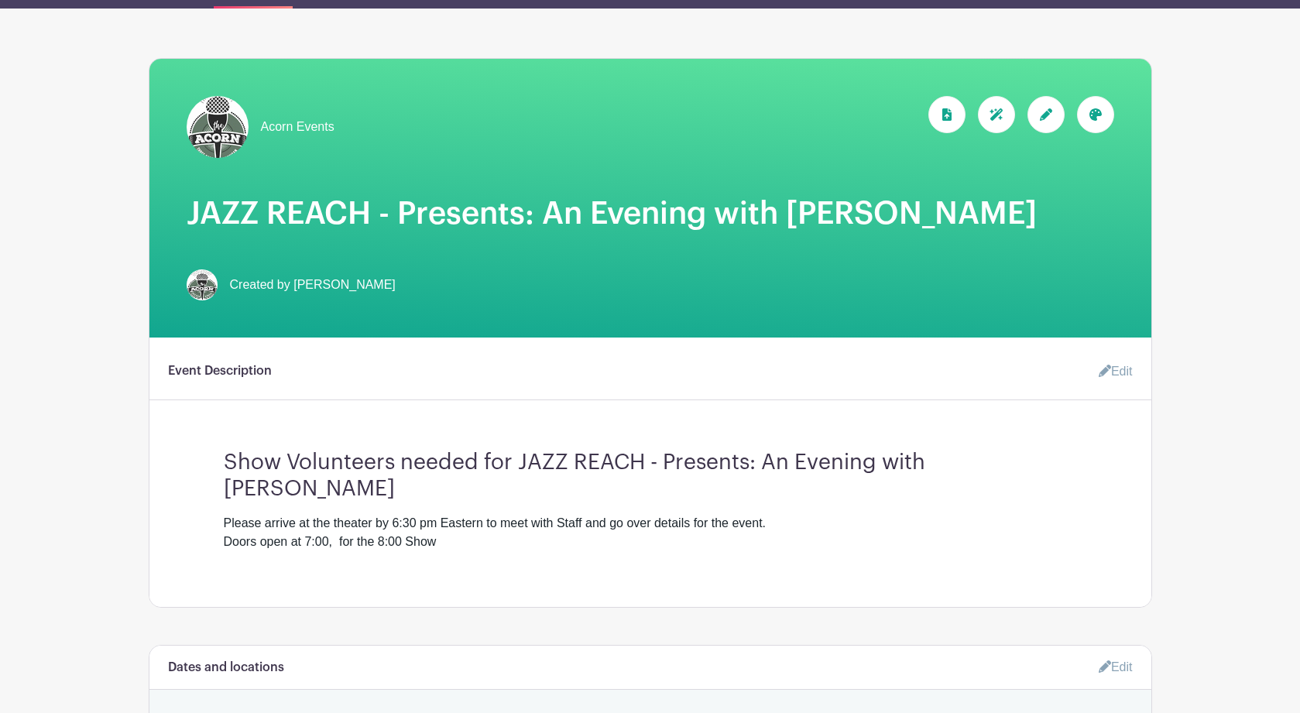
scroll to position [0, 0]
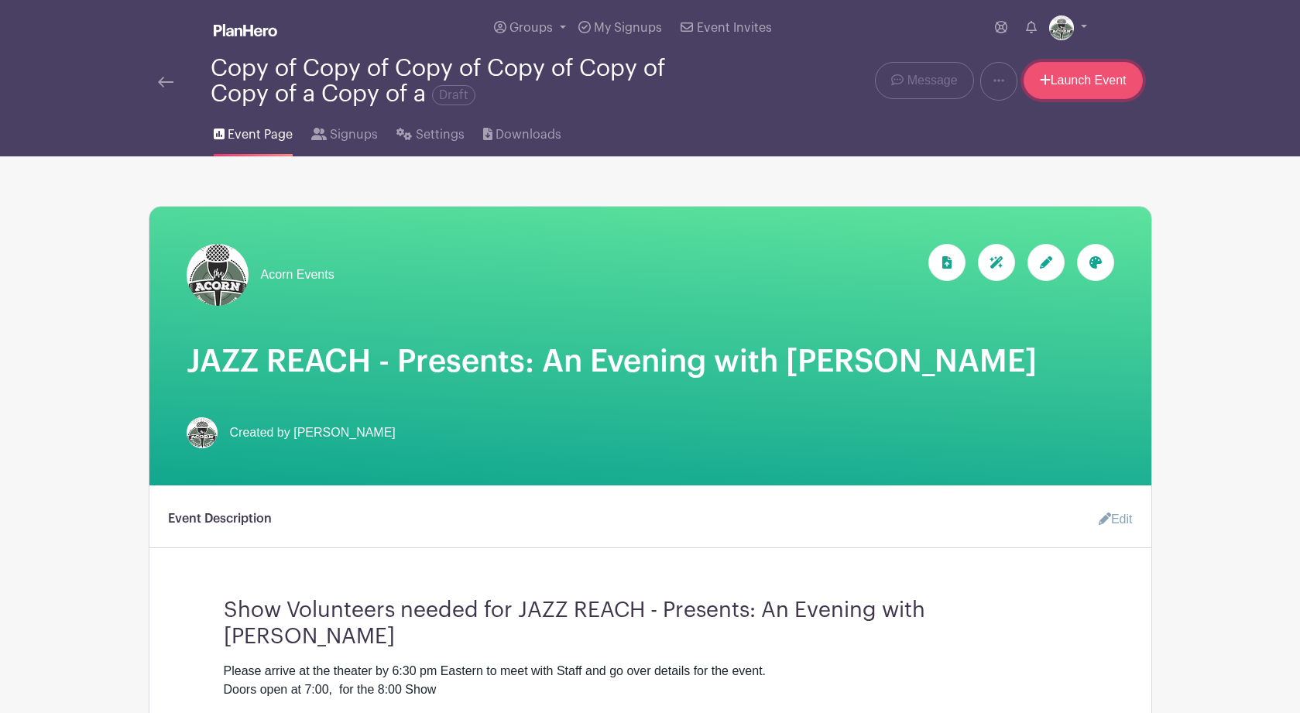
click at [1052, 81] on link "Launch Event" at bounding box center [1083, 80] width 119 height 37
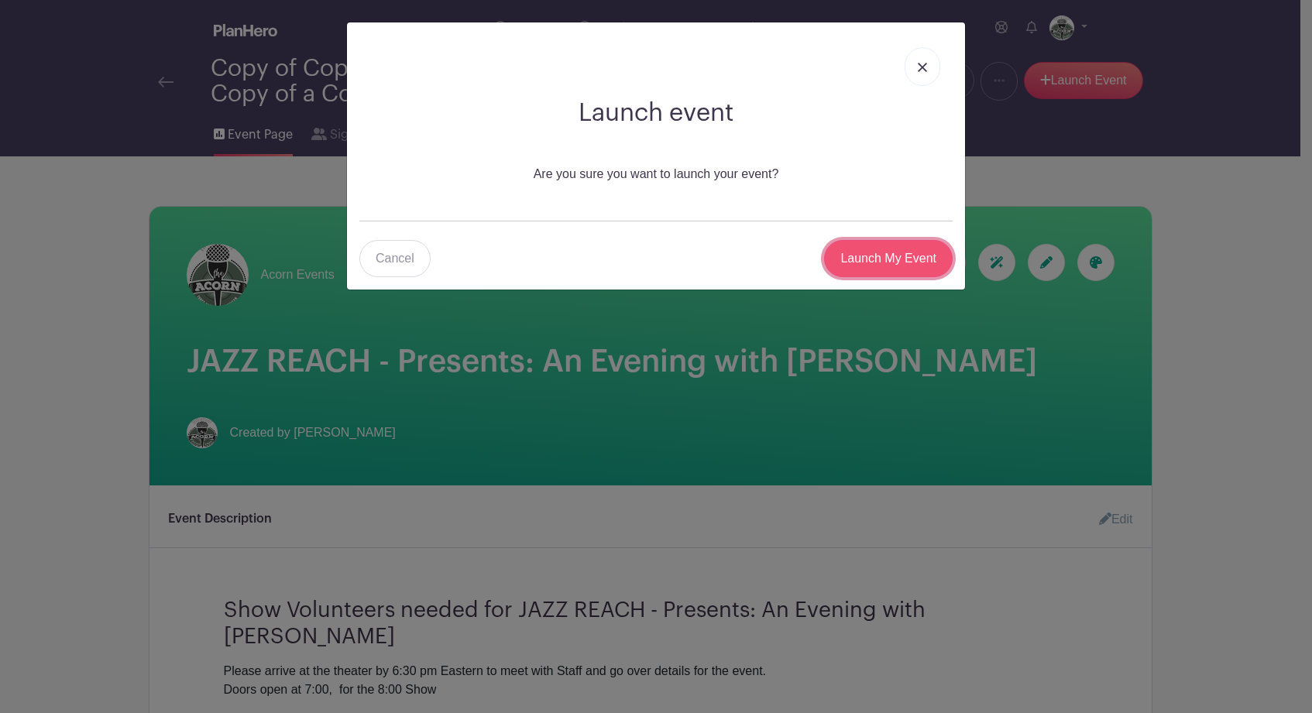
click at [886, 256] on input "Launch My Event" at bounding box center [888, 258] width 129 height 37
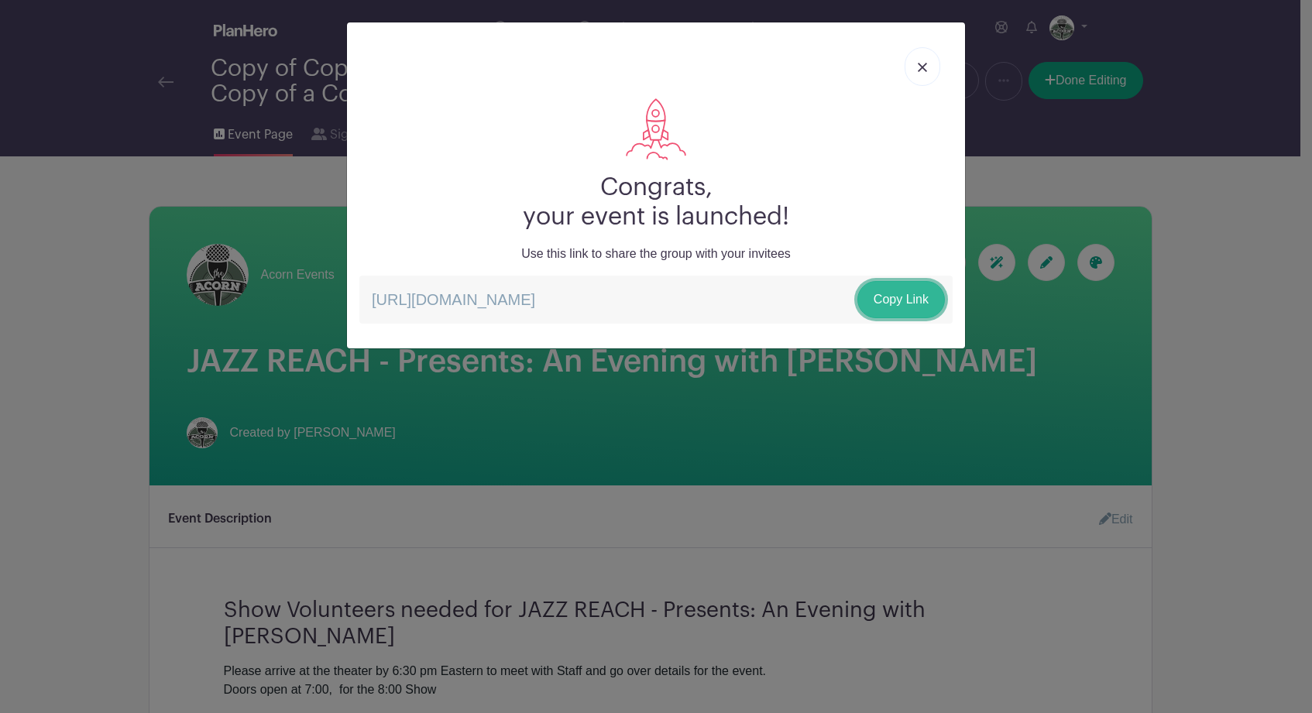
click at [901, 298] on link "Copy Link" at bounding box center [900, 299] width 87 height 37
click at [917, 63] on link at bounding box center [922, 66] width 36 height 39
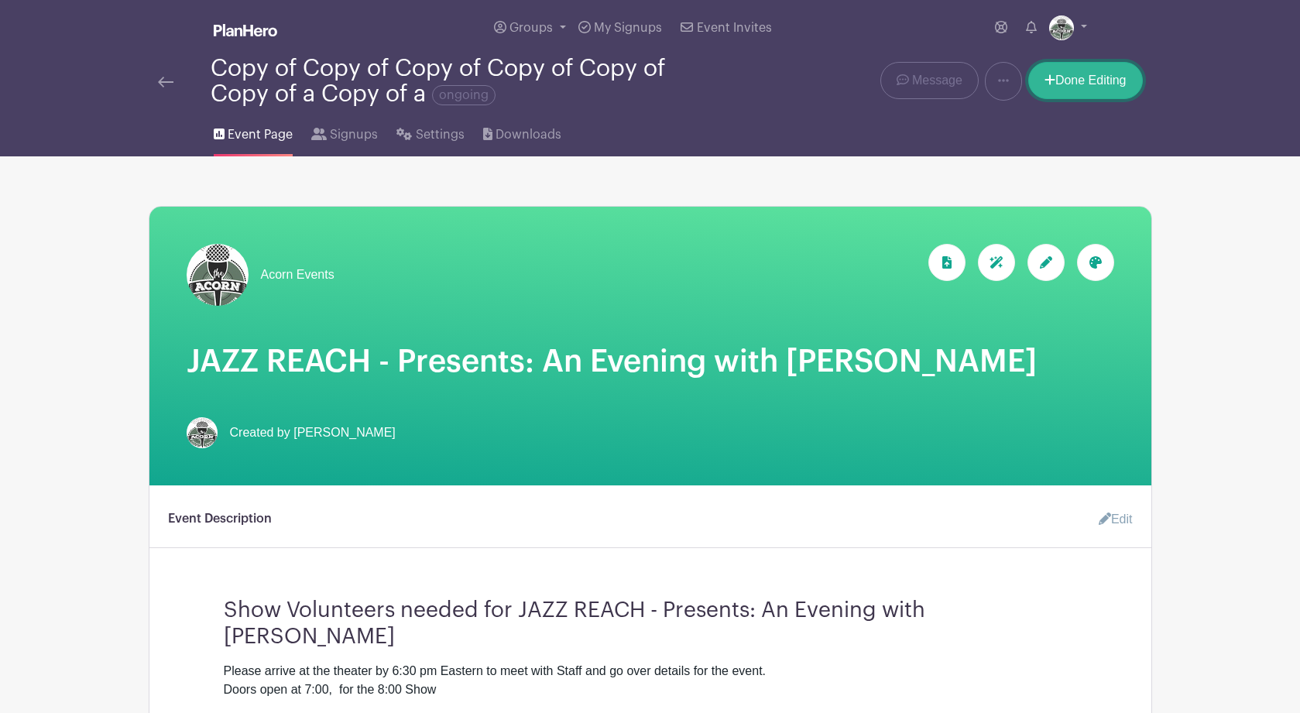
click at [1058, 82] on link "Done Editing" at bounding box center [1085, 80] width 115 height 37
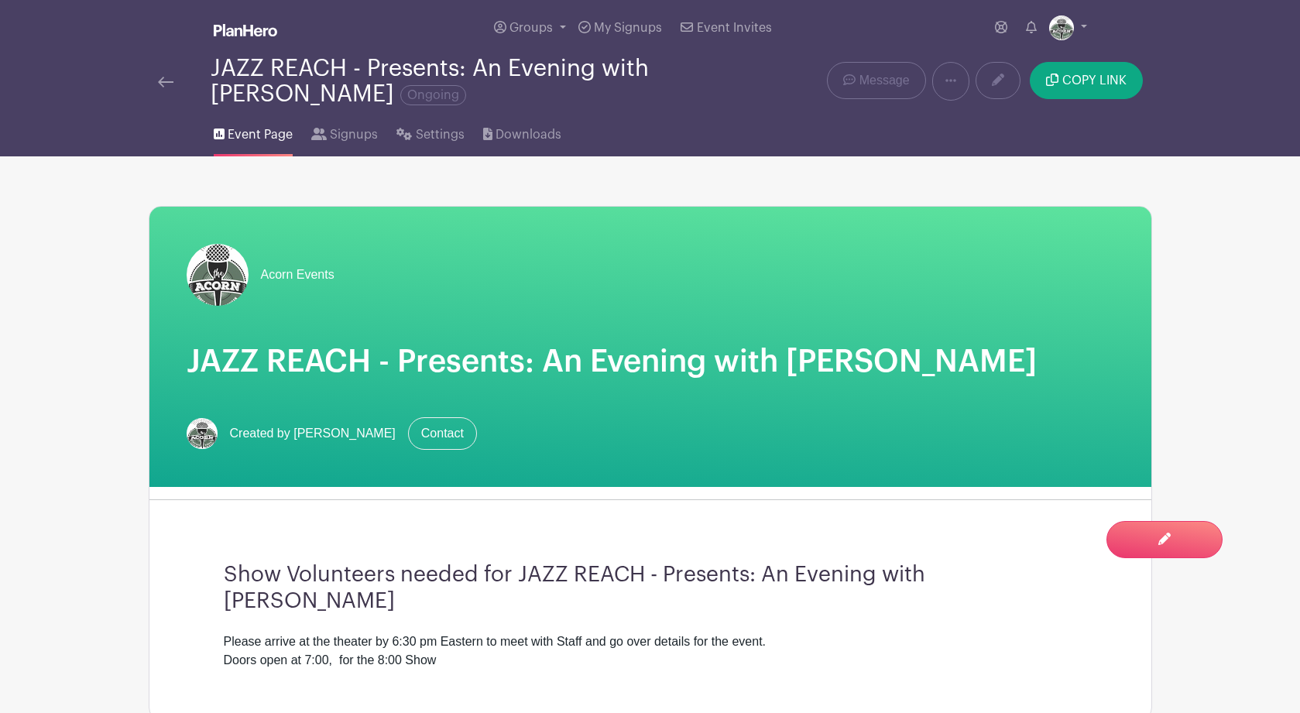
click at [995, 363] on h1 "JAZZ REACH - Presents: An Evening with Metta Quintet" at bounding box center [651, 361] width 928 height 37
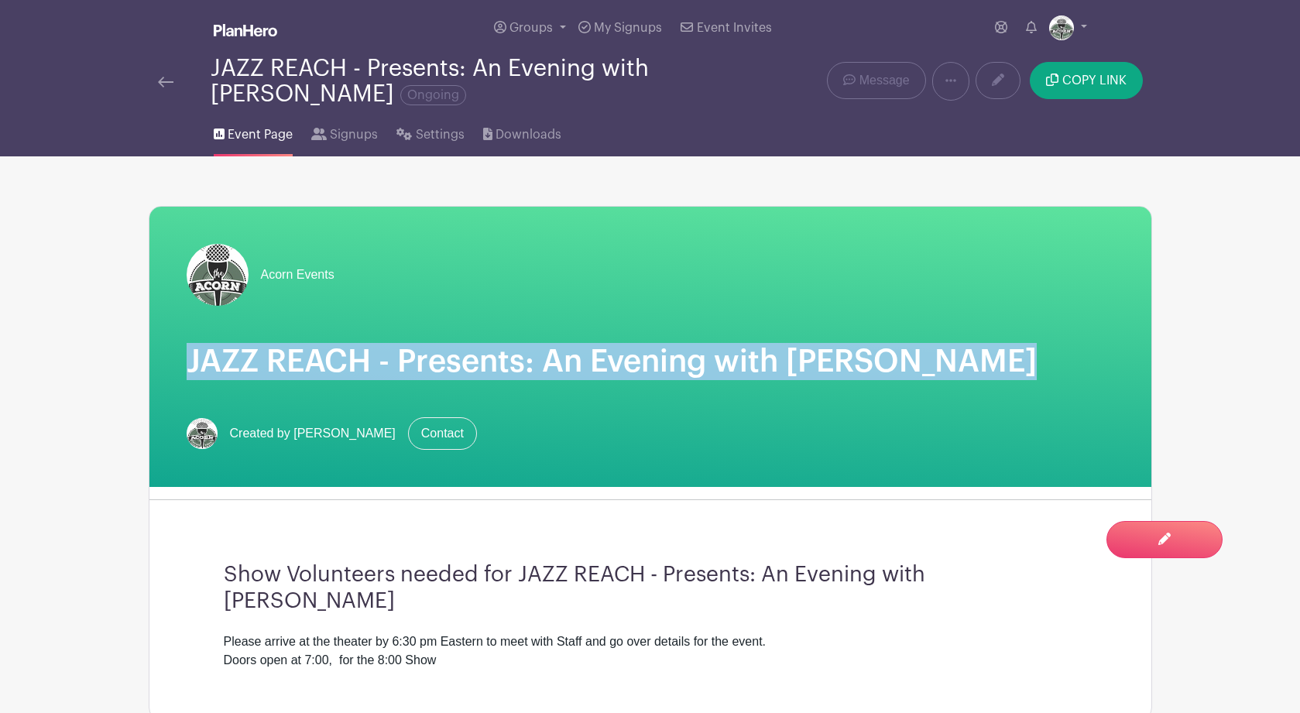
drag, startPoint x: 995, startPoint y: 363, endPoint x: 146, endPoint y: 322, distance: 849.5
click at [146, 322] on div "Acorn Events JAZZ REACH - Presents: An Evening with Metta Quintet Created by Bi…" at bounding box center [650, 645] width 1022 height 979
copy h1 "JAZZ REACH - Presents: An Evening with Metta Quintet"
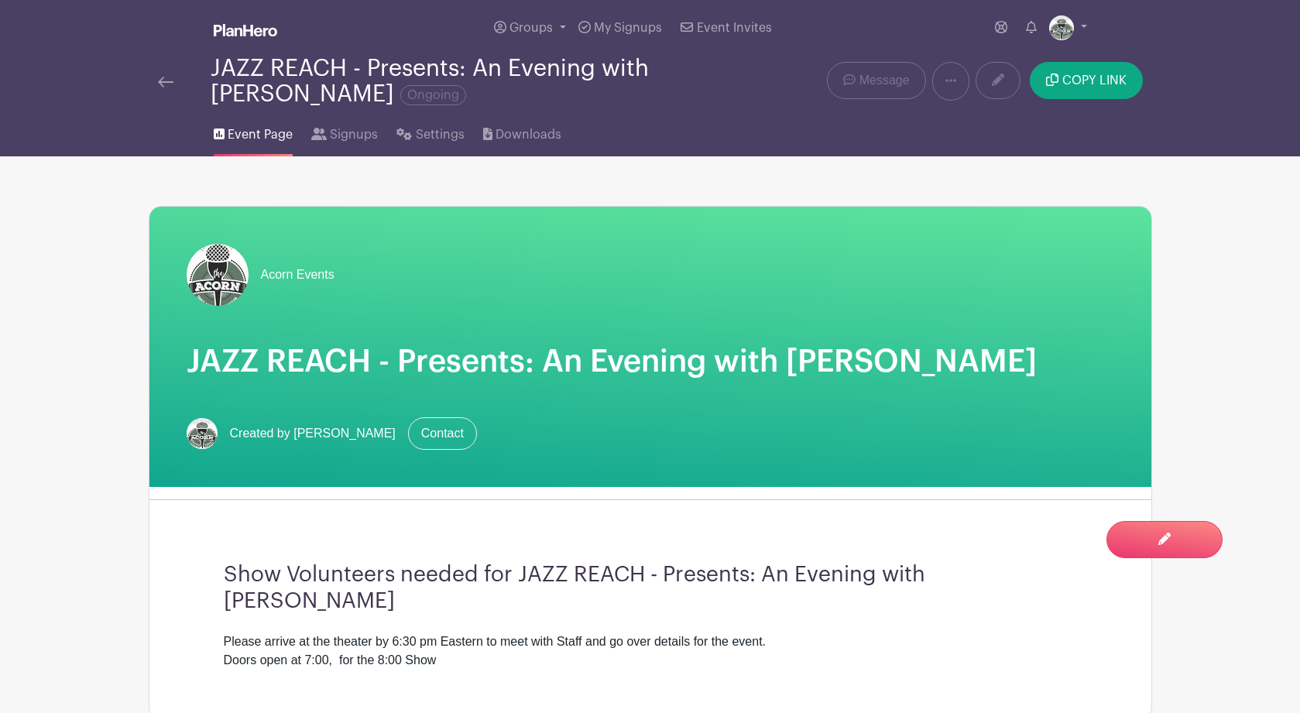
click at [1068, 579] on h3 "Show Volunteers needed for JAZZ REACH - Presents: An Evening with Metta Quintet" at bounding box center [650, 588] width 853 height 52
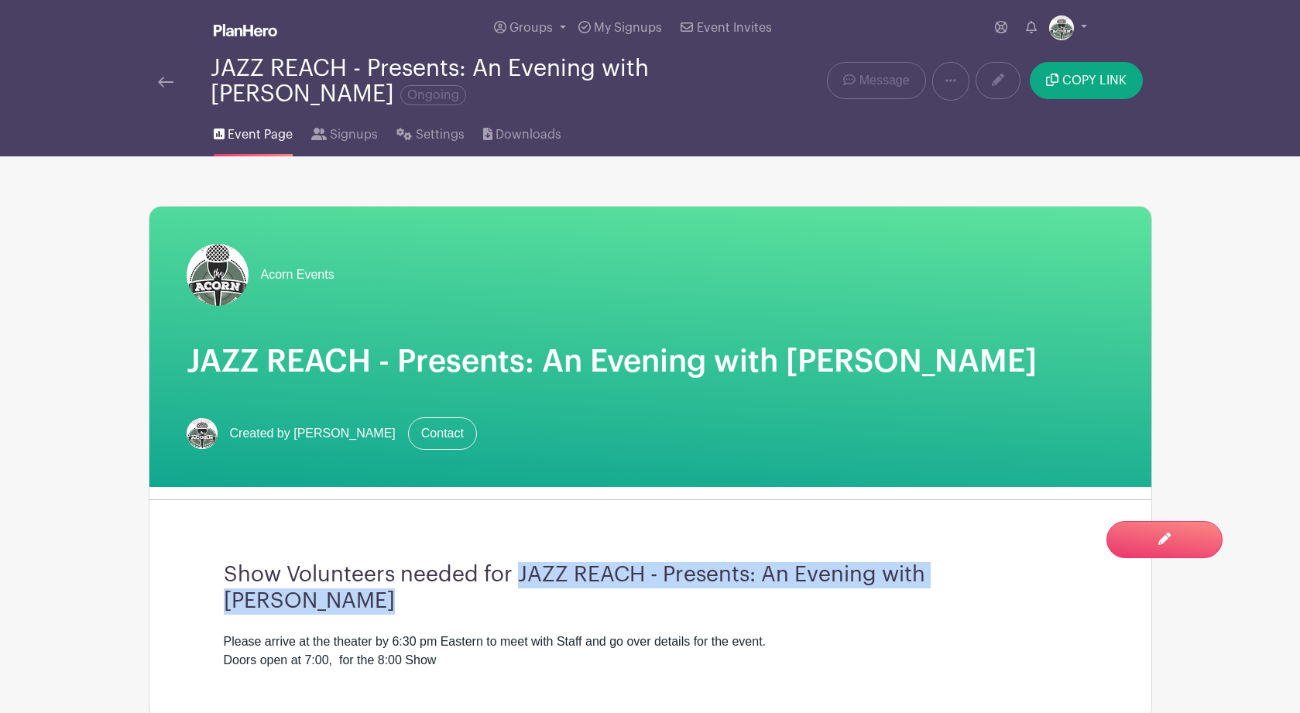
drag, startPoint x: 1068, startPoint y: 579, endPoint x: 519, endPoint y: 571, distance: 549.0
click at [519, 571] on h3 "Show Volunteers needed for JAZZ REACH - Presents: An Evening with Metta Quintet" at bounding box center [650, 588] width 853 height 52
copy h3 "JAZZ REACH - Presents: An Evening with Metta Quintet"
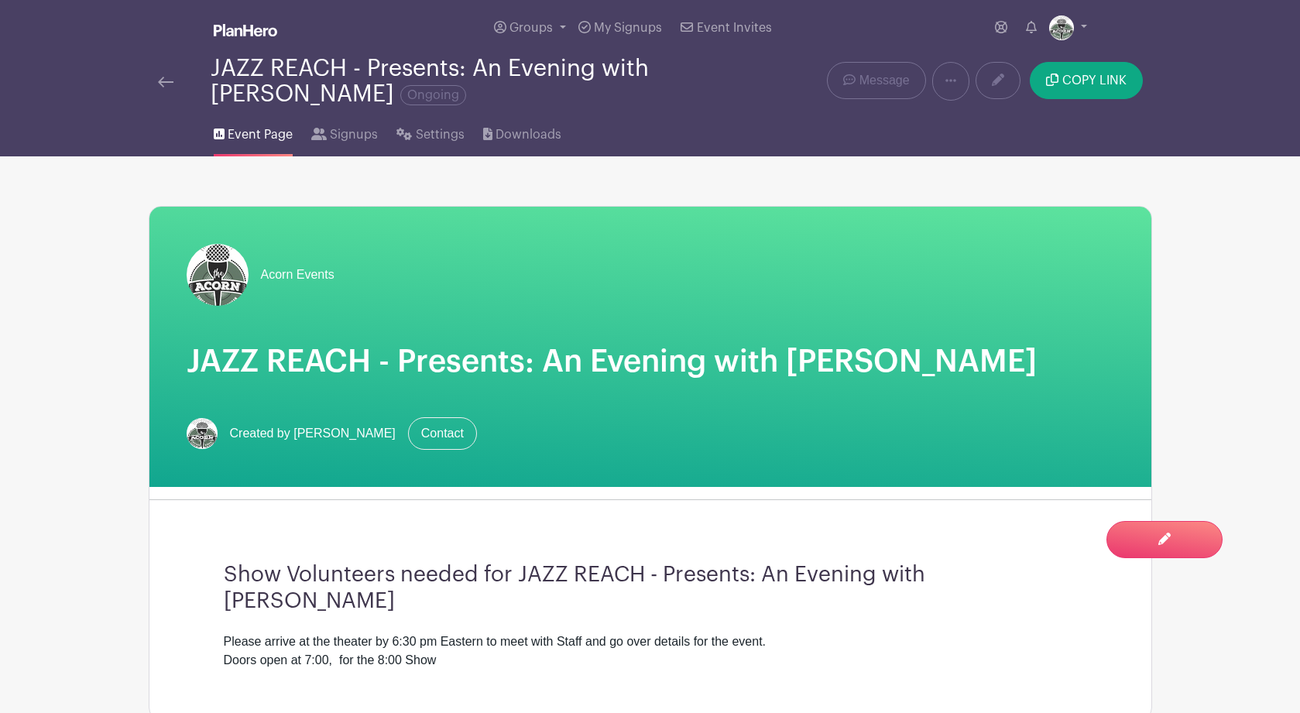
click at [552, 424] on div "Created by Bill Lindblom Contact" at bounding box center [651, 433] width 928 height 33
click at [956, 82] on icon at bounding box center [950, 80] width 11 height 3
click at [984, 125] on link "Duplicate" at bounding box center [994, 121] width 122 height 25
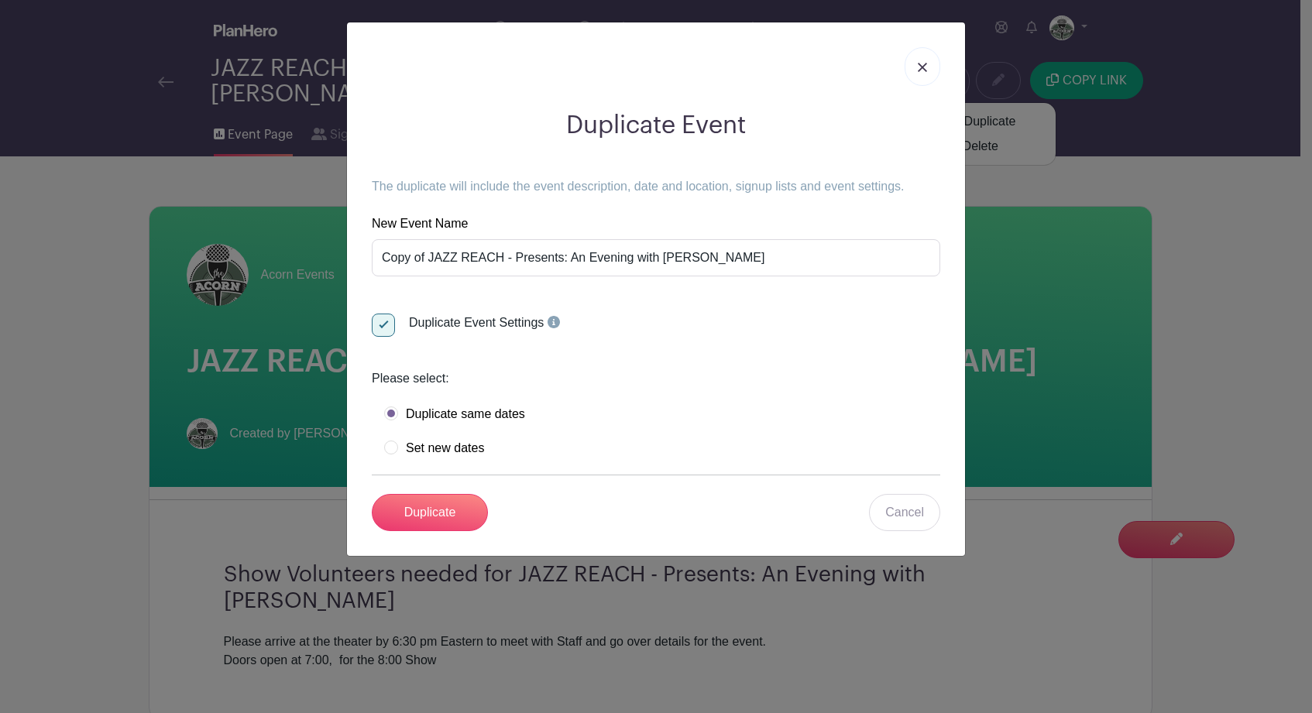
click at [393, 448] on label "Set new dates" at bounding box center [434, 448] width 100 height 15
radio input "true"
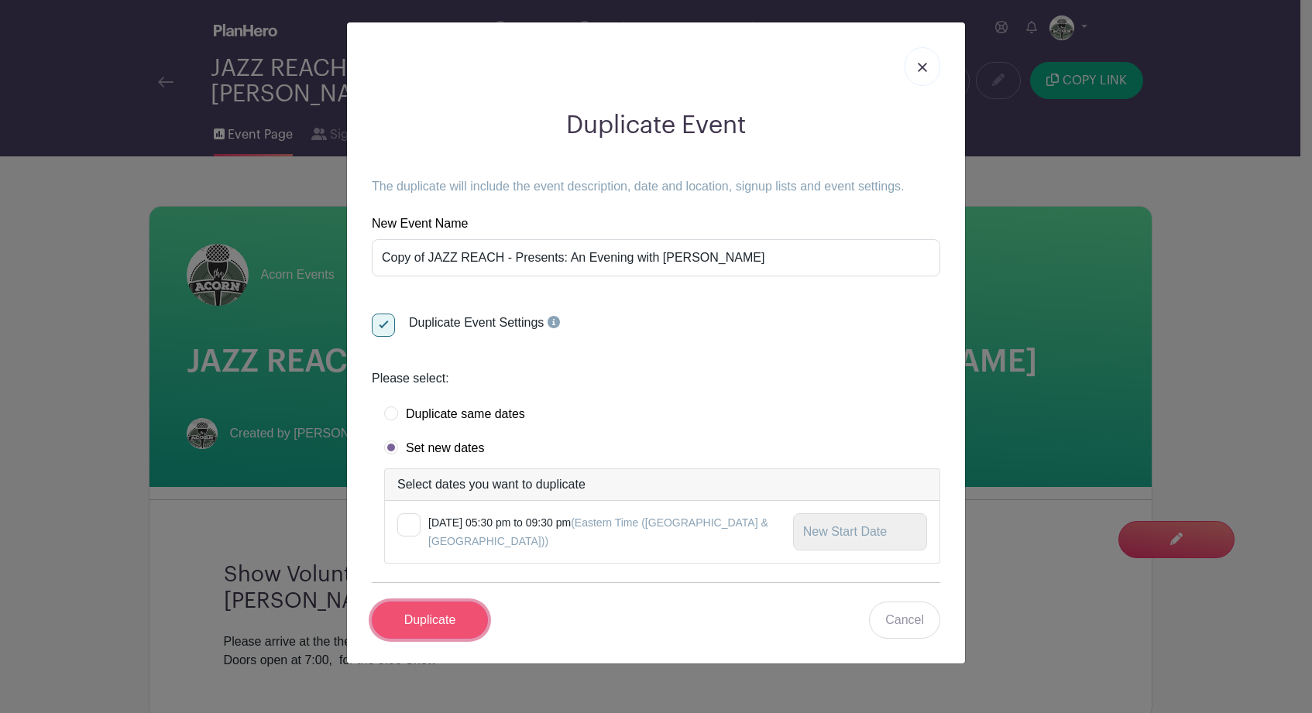
click at [419, 623] on input "Duplicate" at bounding box center [430, 620] width 116 height 37
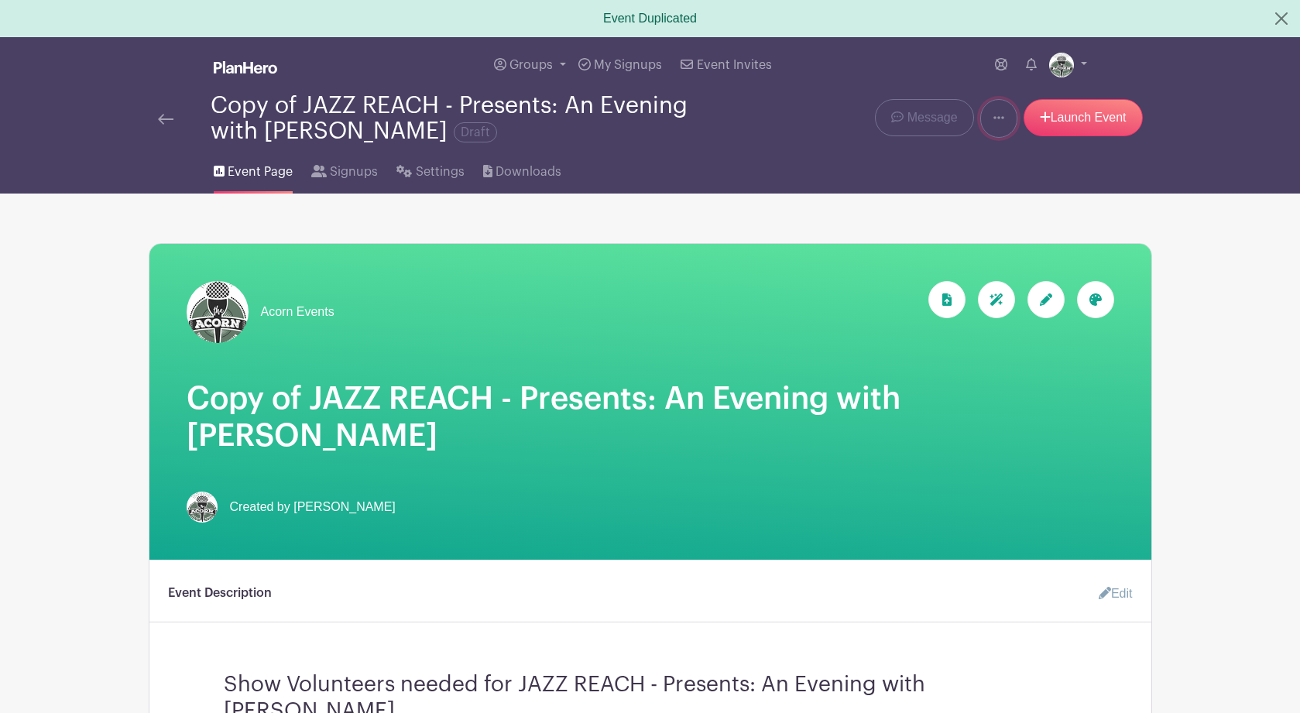
click at [1002, 118] on link at bounding box center [998, 118] width 37 height 39
click at [1025, 183] on link "Delete" at bounding box center [1042, 183] width 122 height 25
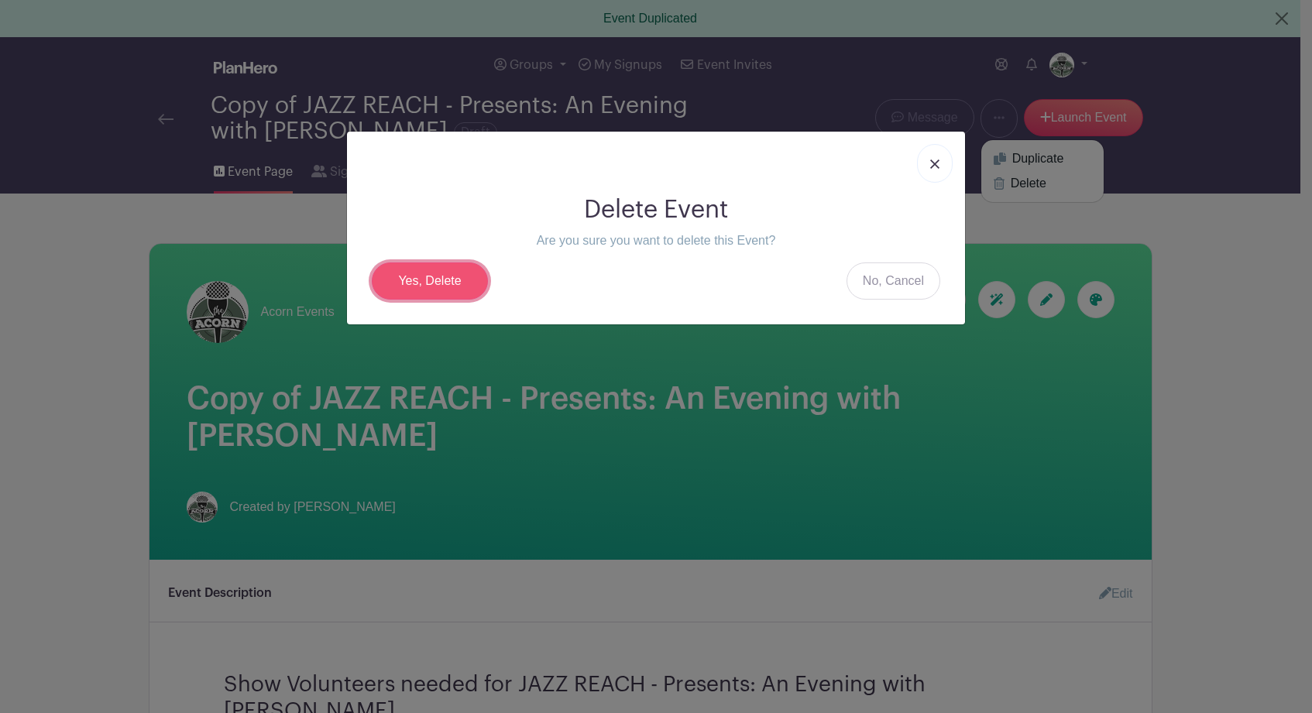
click at [430, 283] on link "Yes, Delete" at bounding box center [430, 280] width 116 height 37
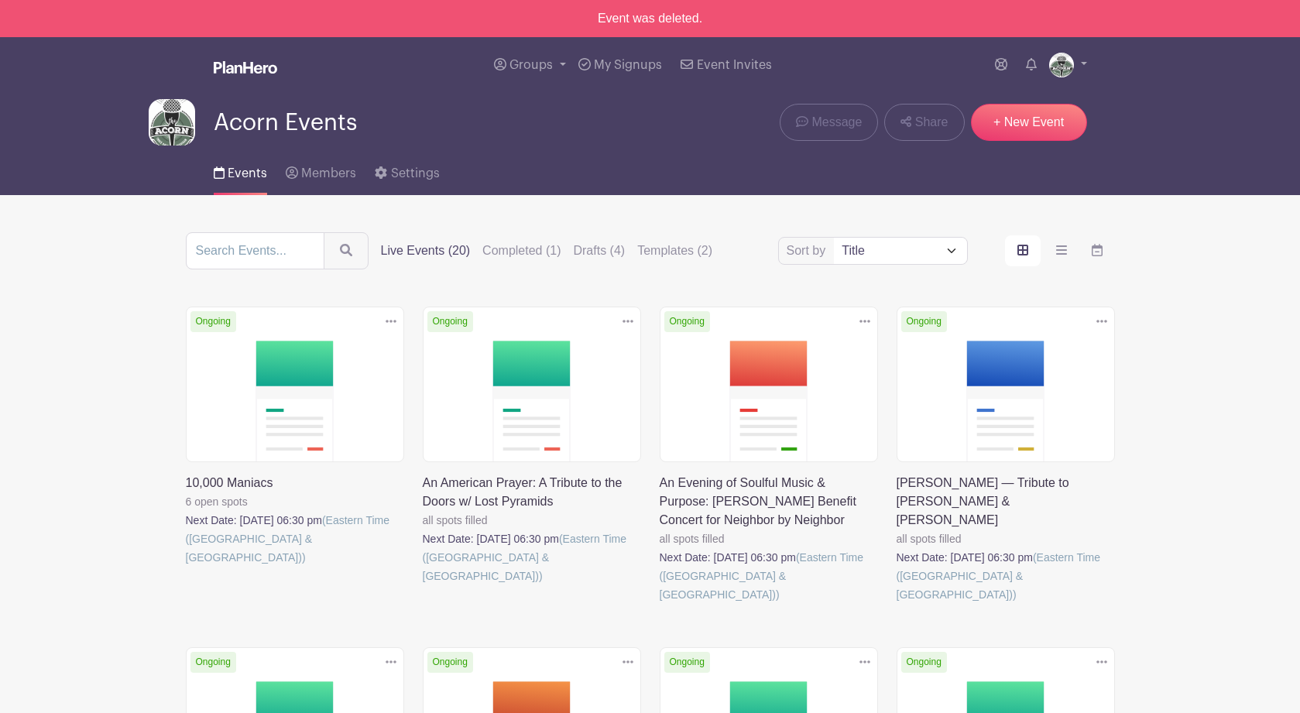
click at [949, 252] on select "Title Recently modified Newest Upcoming dates" at bounding box center [900, 251] width 132 height 26
select select "last_added"
click at [834, 241] on select "Title Recently modified Newest Upcoming dates" at bounding box center [900, 251] width 132 height 26
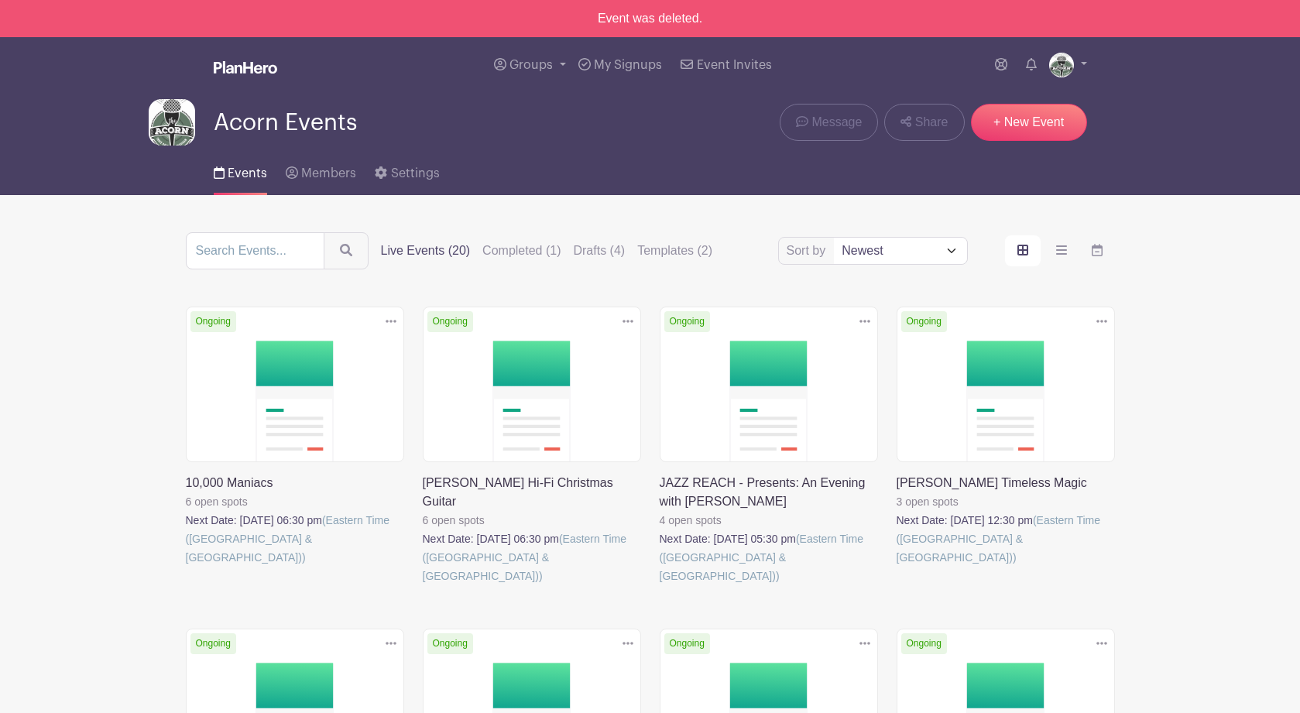
click at [660, 585] on link at bounding box center [660, 585] width 0 height 0
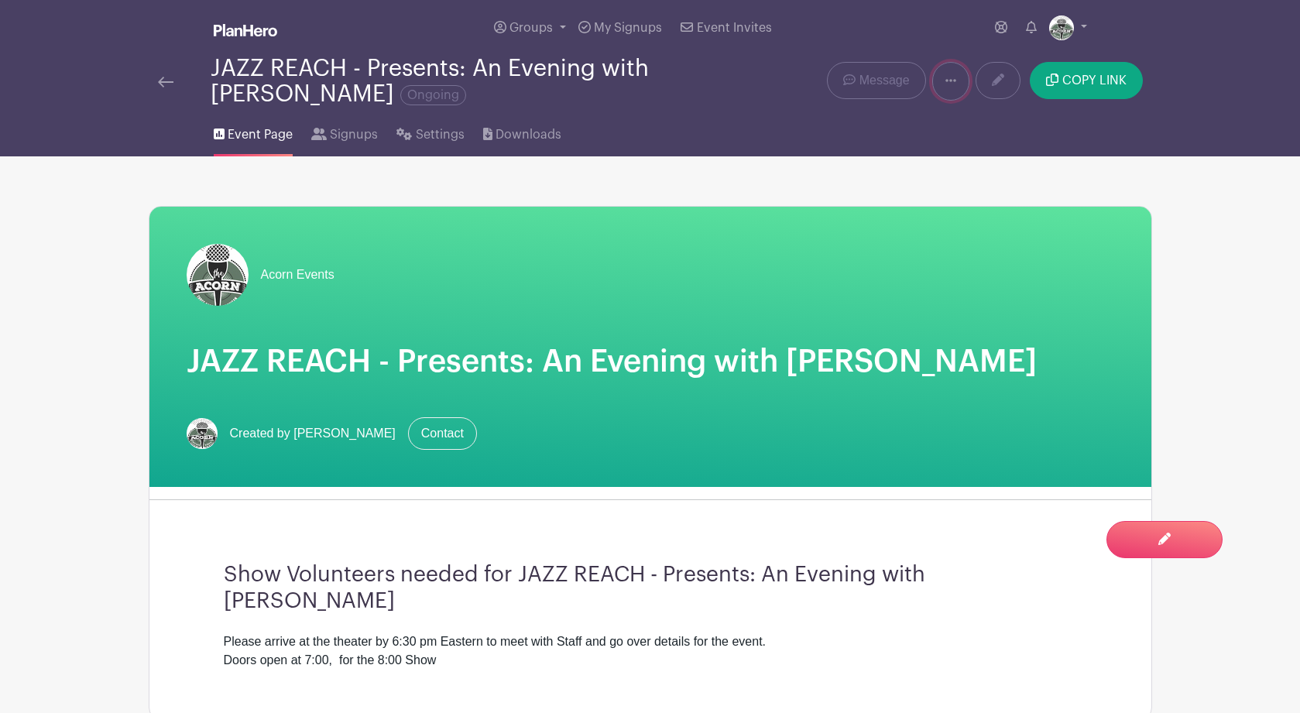
click at [951, 76] on link at bounding box center [950, 81] width 37 height 39
click at [986, 120] on link "Duplicate" at bounding box center [994, 121] width 122 height 25
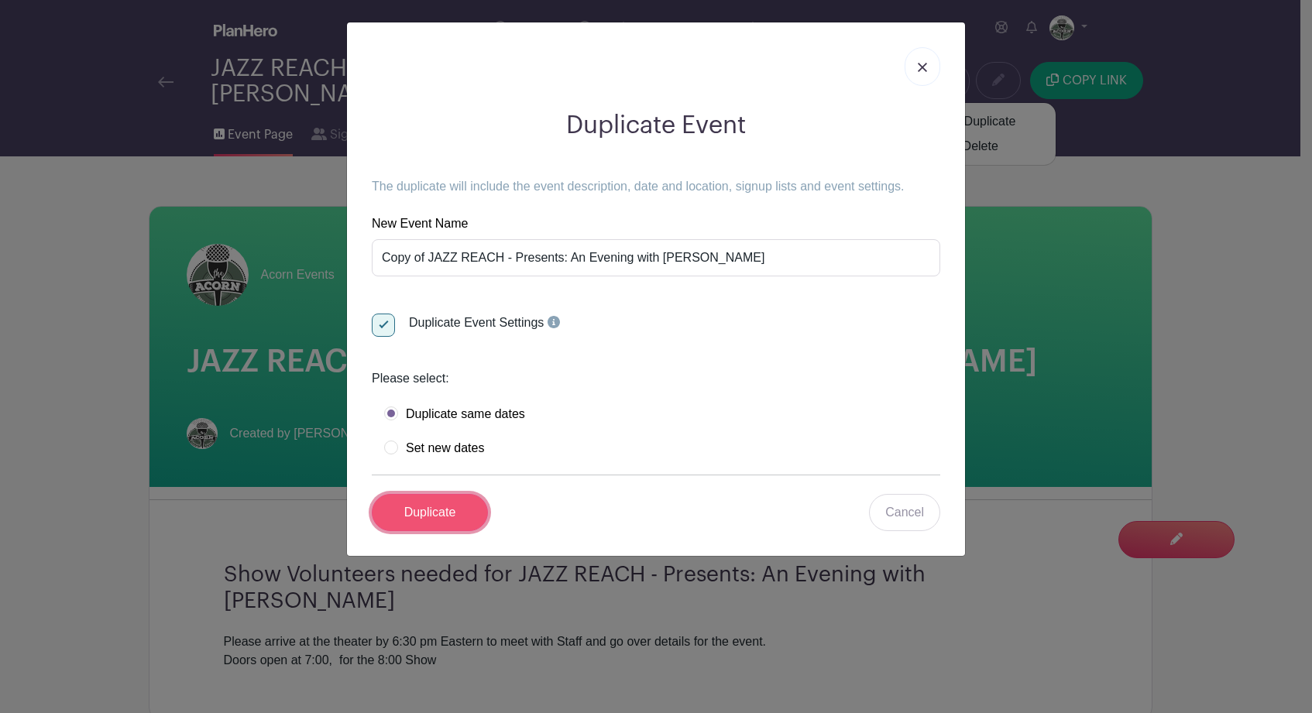
click at [444, 516] on input "Duplicate" at bounding box center [430, 512] width 116 height 37
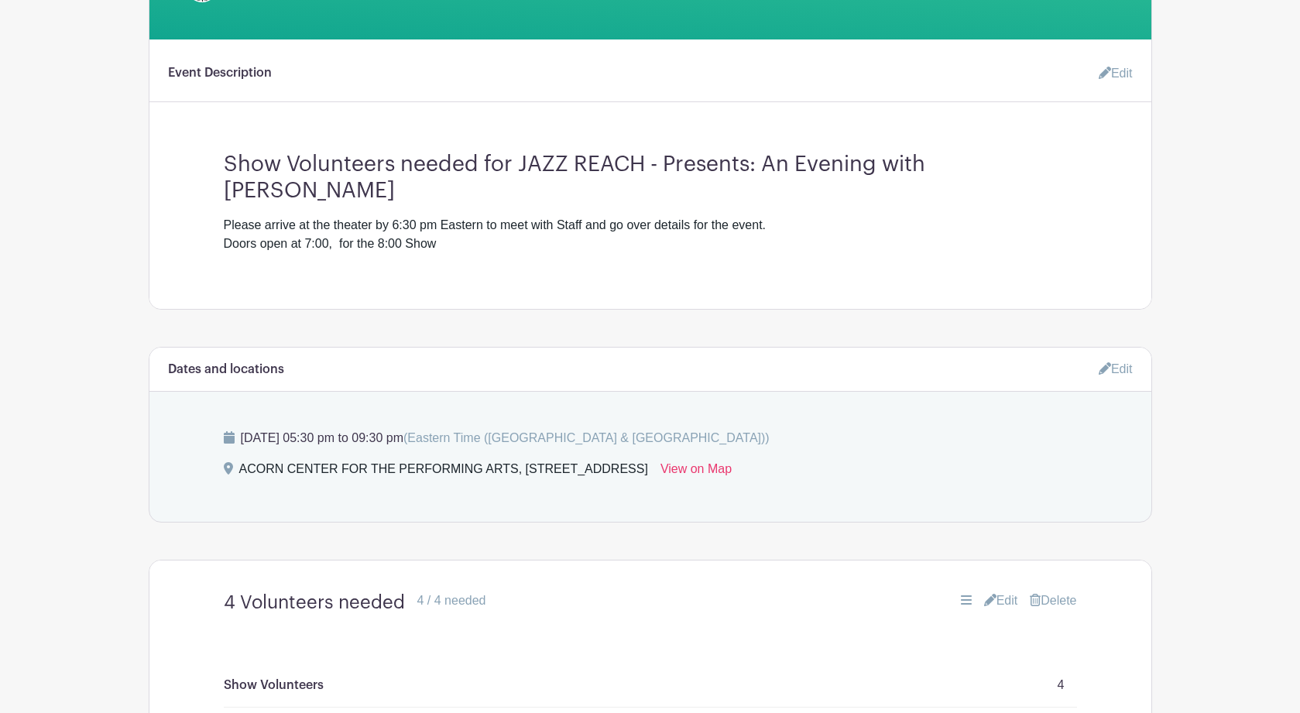
scroll to position [532, 0]
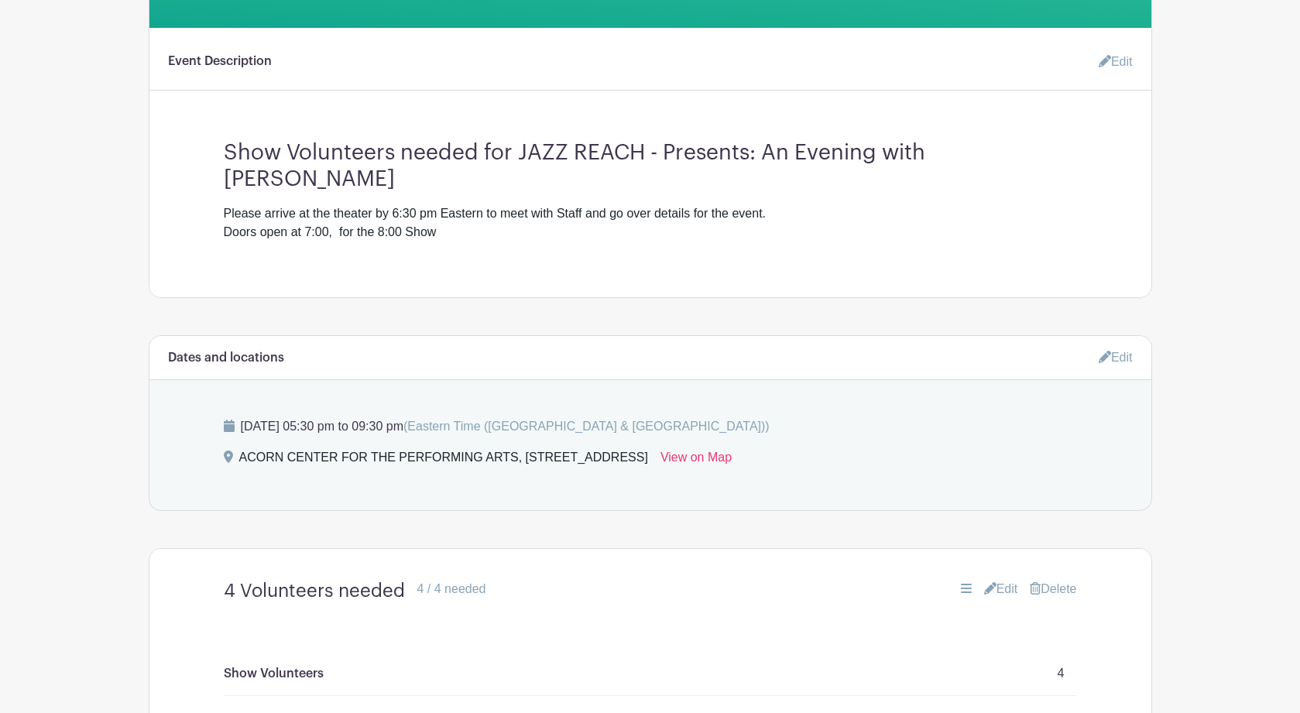
click at [1124, 345] on link "Edit" at bounding box center [1116, 358] width 34 height 26
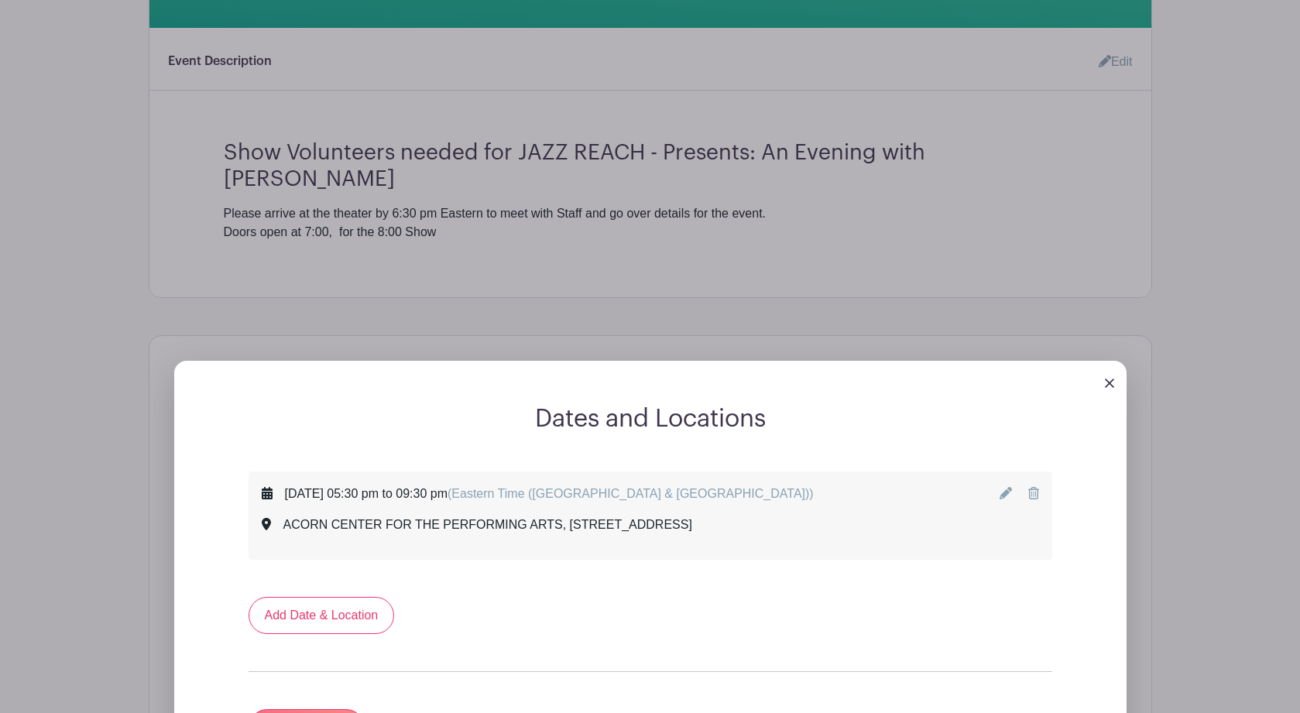
click at [1006, 487] on link at bounding box center [1007, 493] width 15 height 13
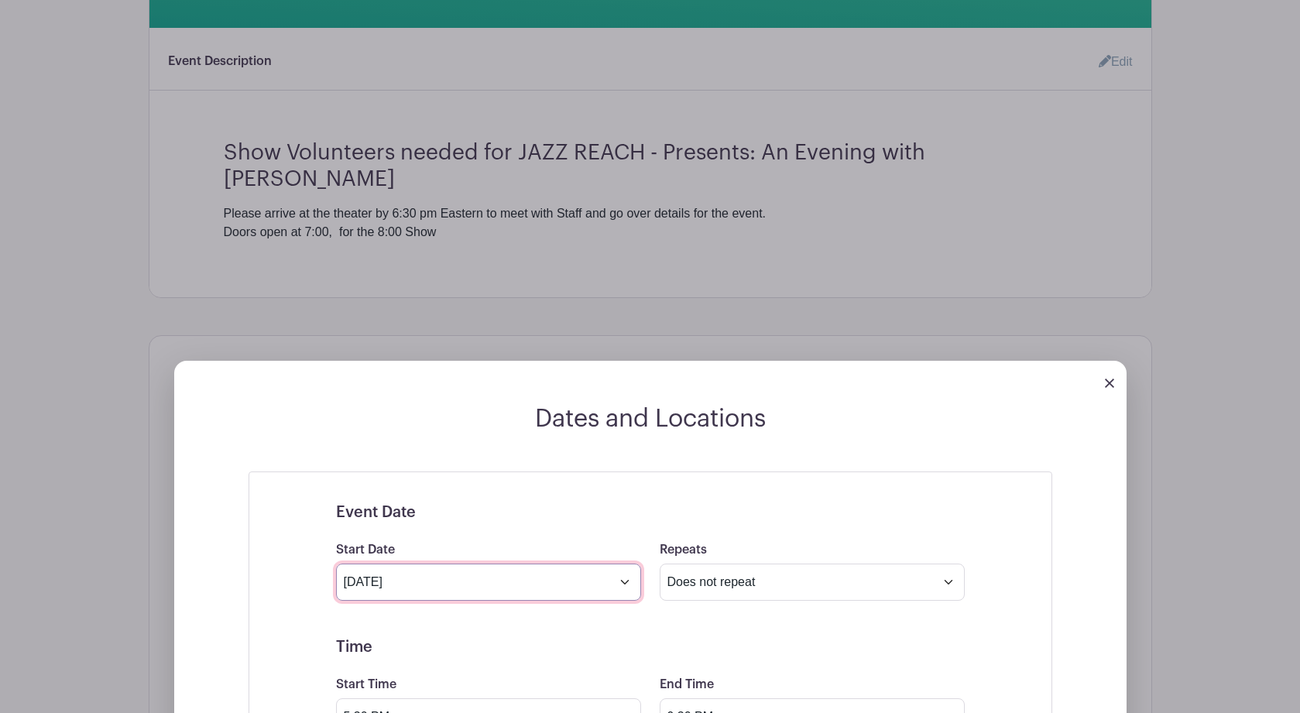
click at [623, 564] on input "Nov 7 2025" at bounding box center [488, 582] width 305 height 37
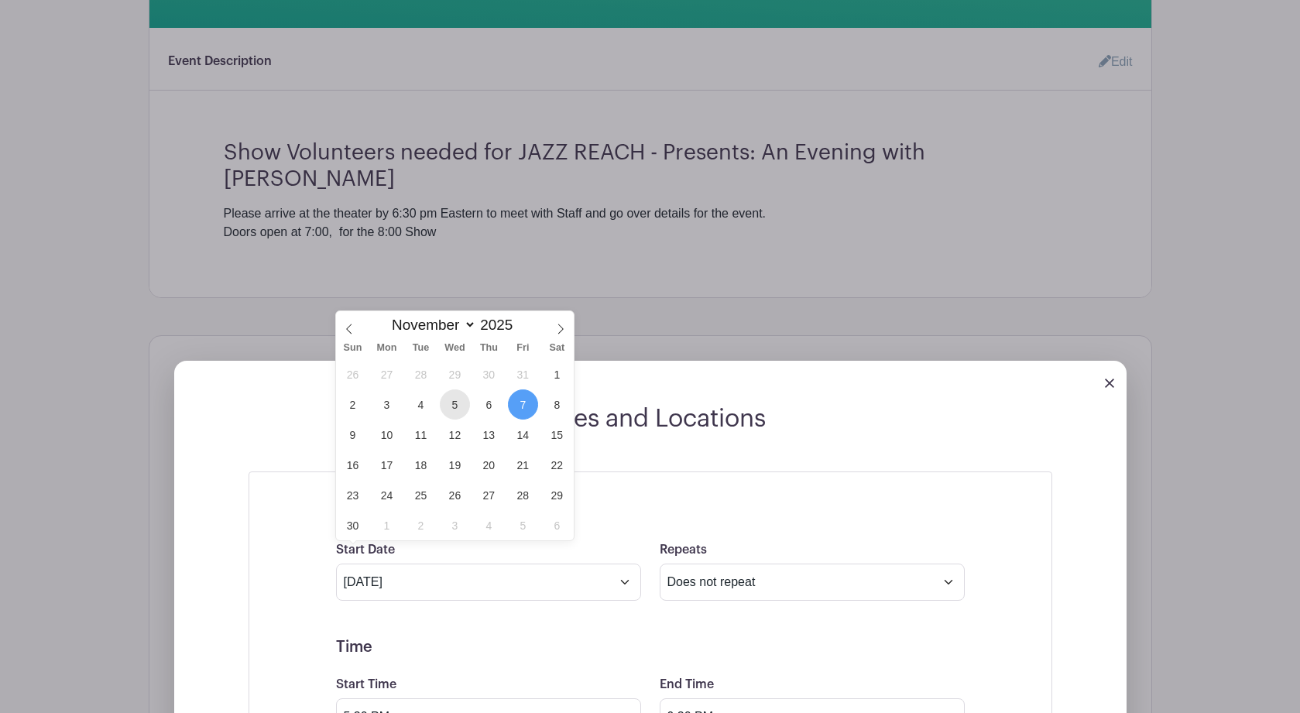
click at [450, 402] on span "5" at bounding box center [455, 404] width 30 height 30
type input "Nov 5 2025"
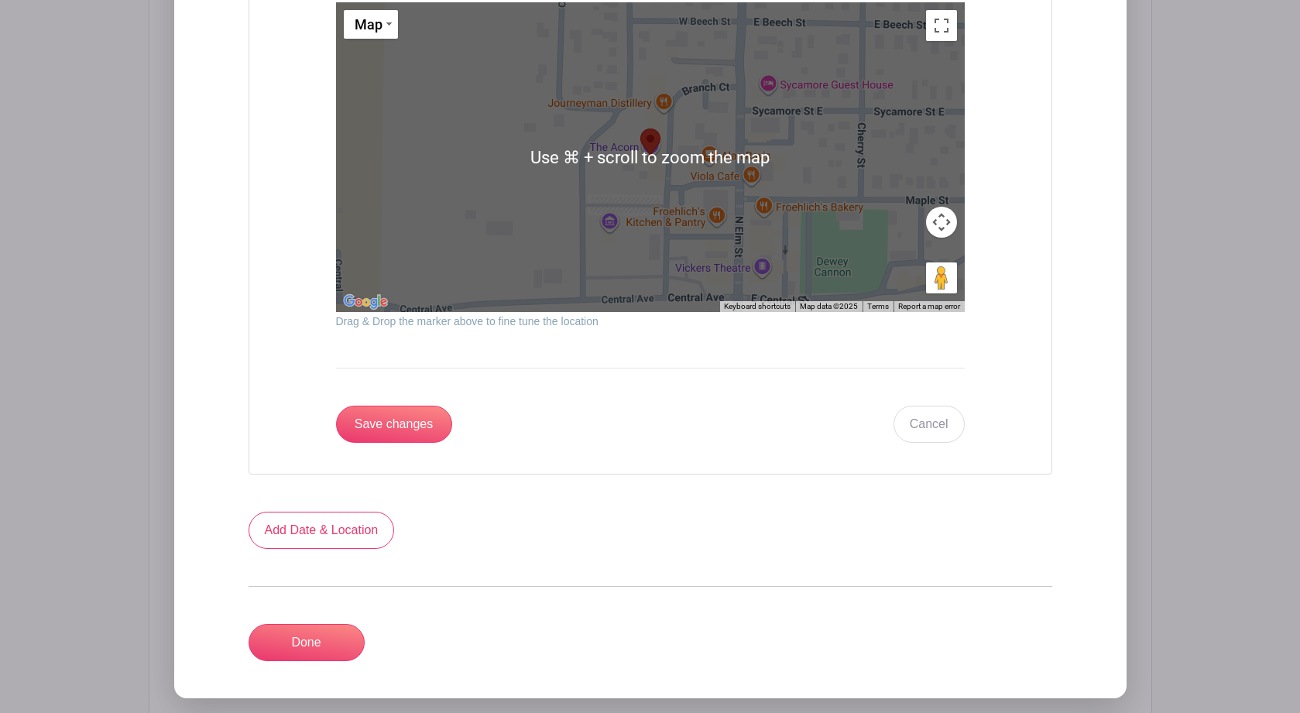
scroll to position [1938, 0]
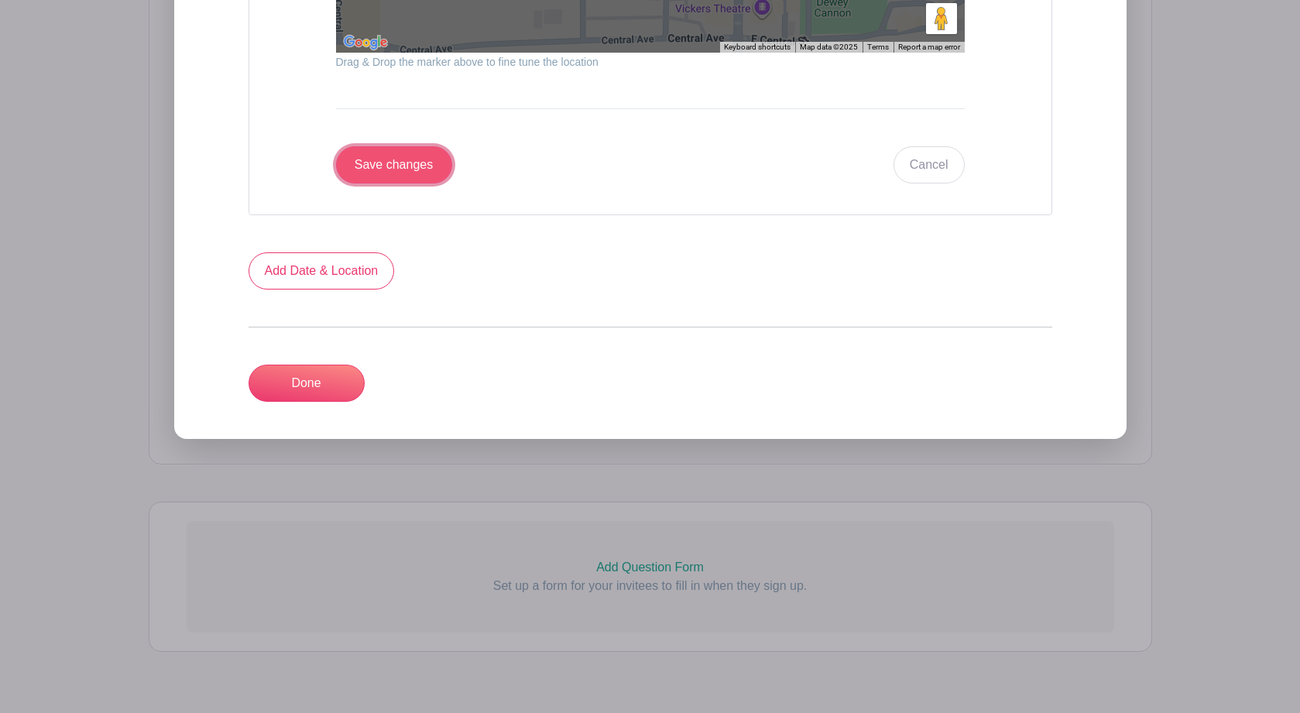
click at [387, 146] on input "Save changes" at bounding box center [394, 164] width 116 height 37
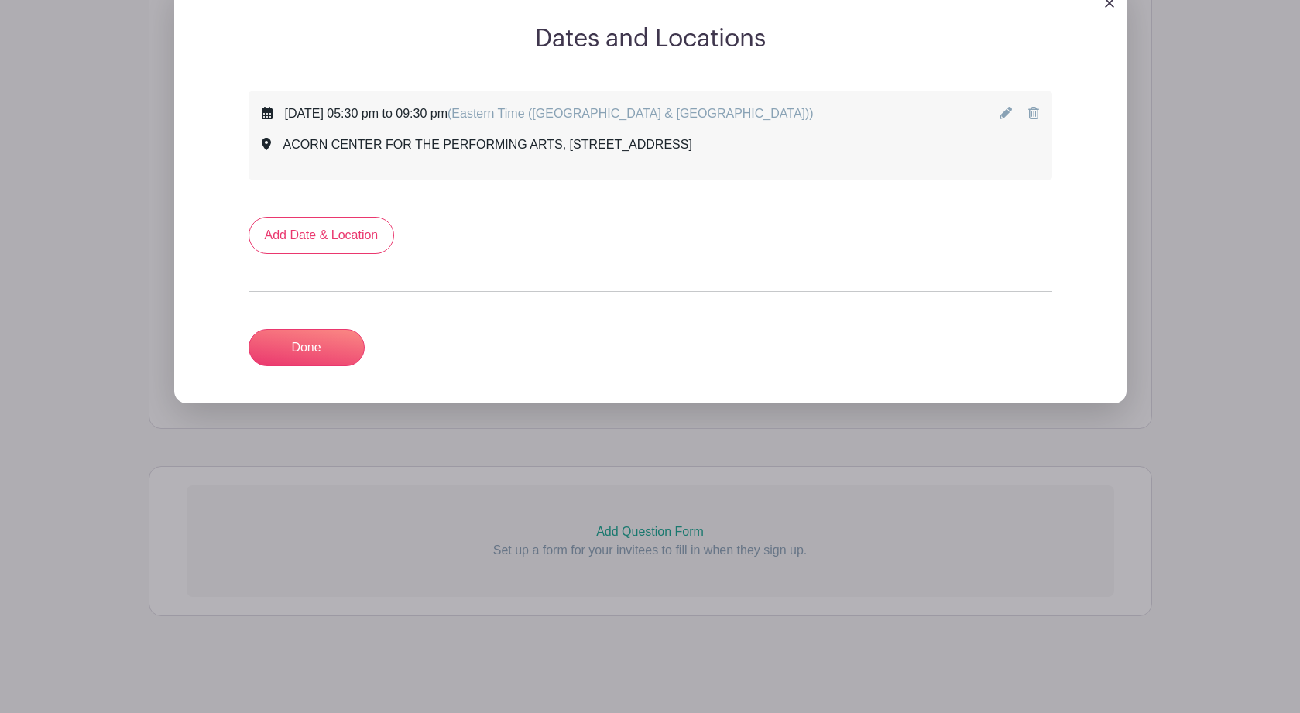
scroll to position [889, 0]
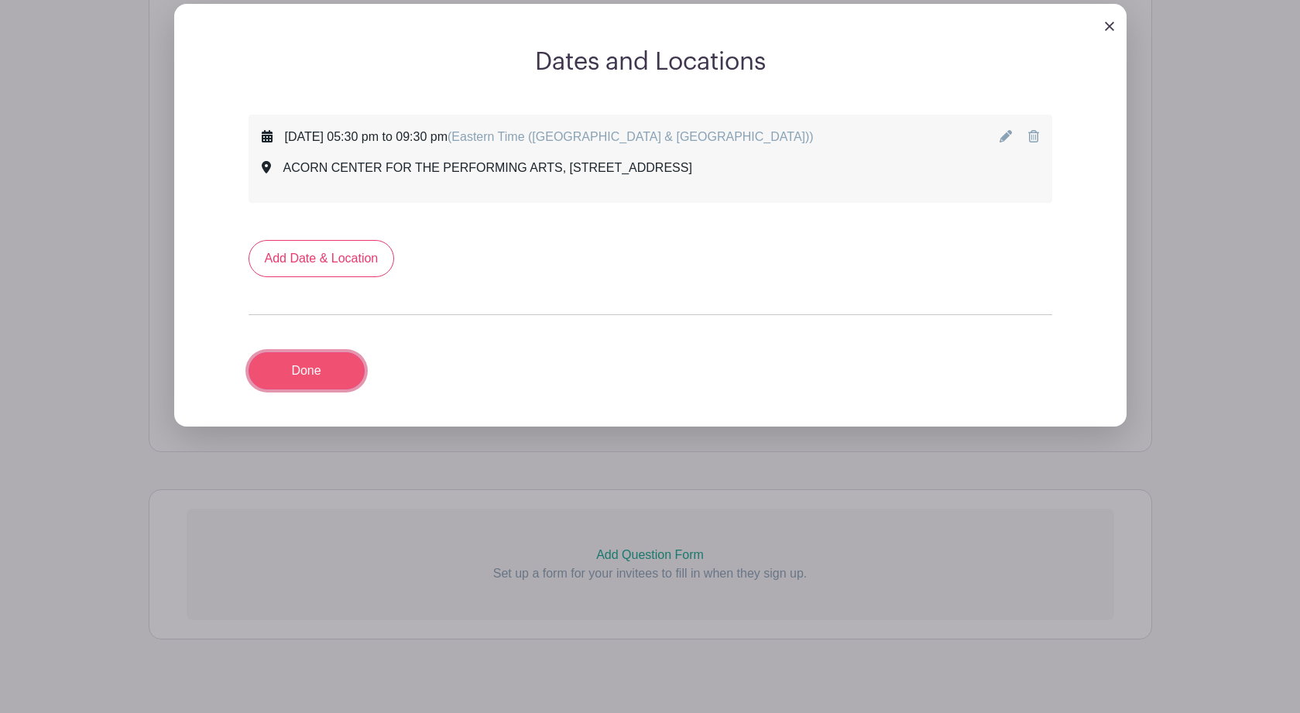
click at [307, 352] on link "Done" at bounding box center [307, 370] width 116 height 37
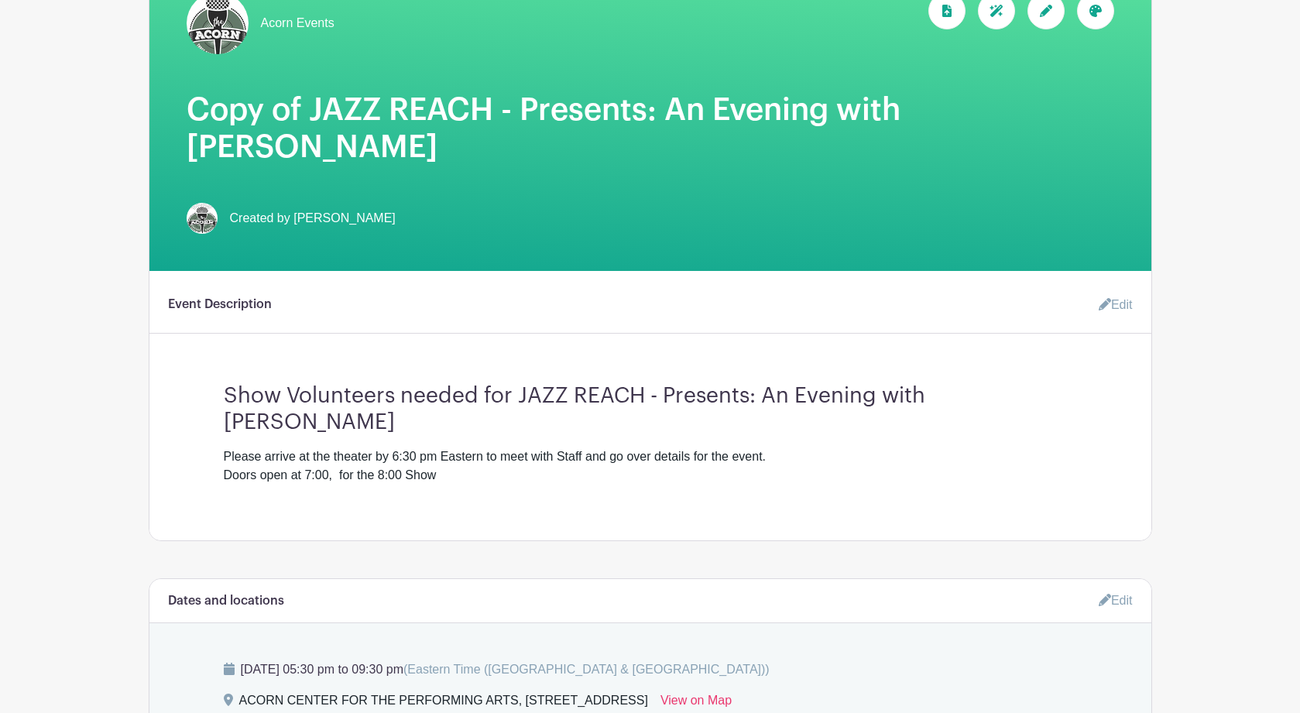
scroll to position [36, 0]
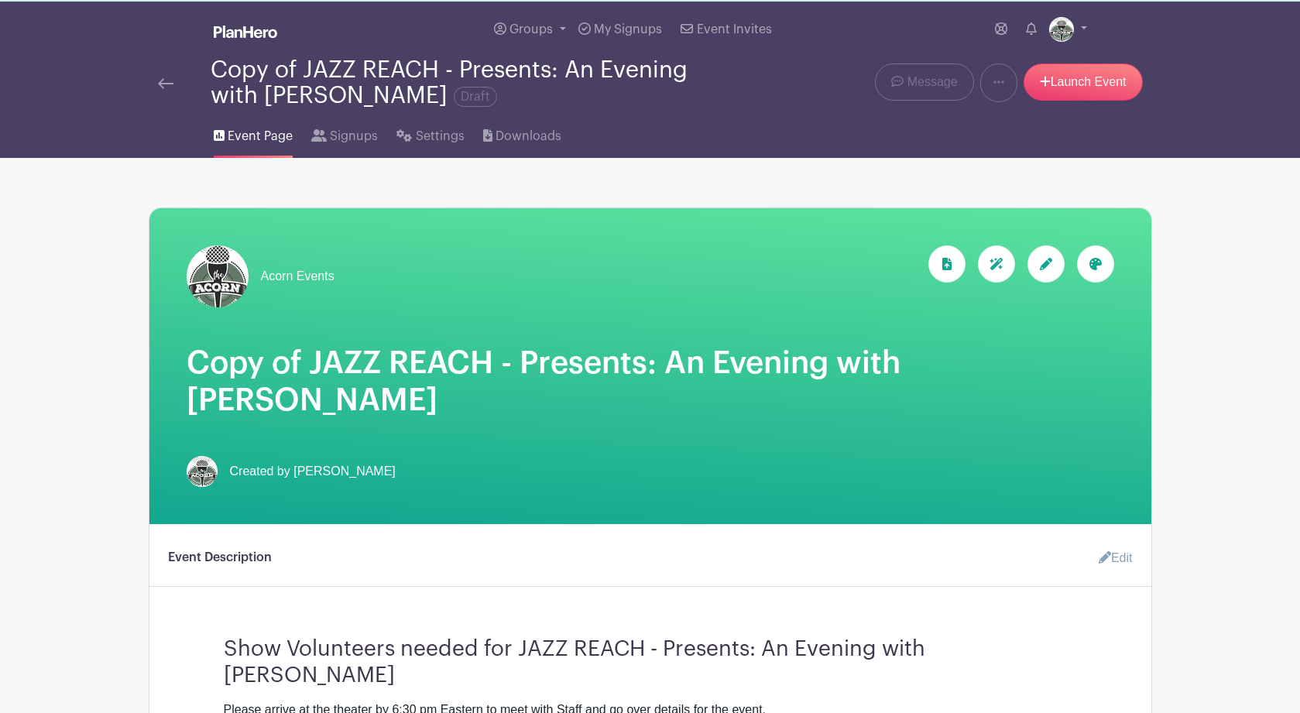
click at [1042, 267] on icon at bounding box center [1046, 264] width 12 height 12
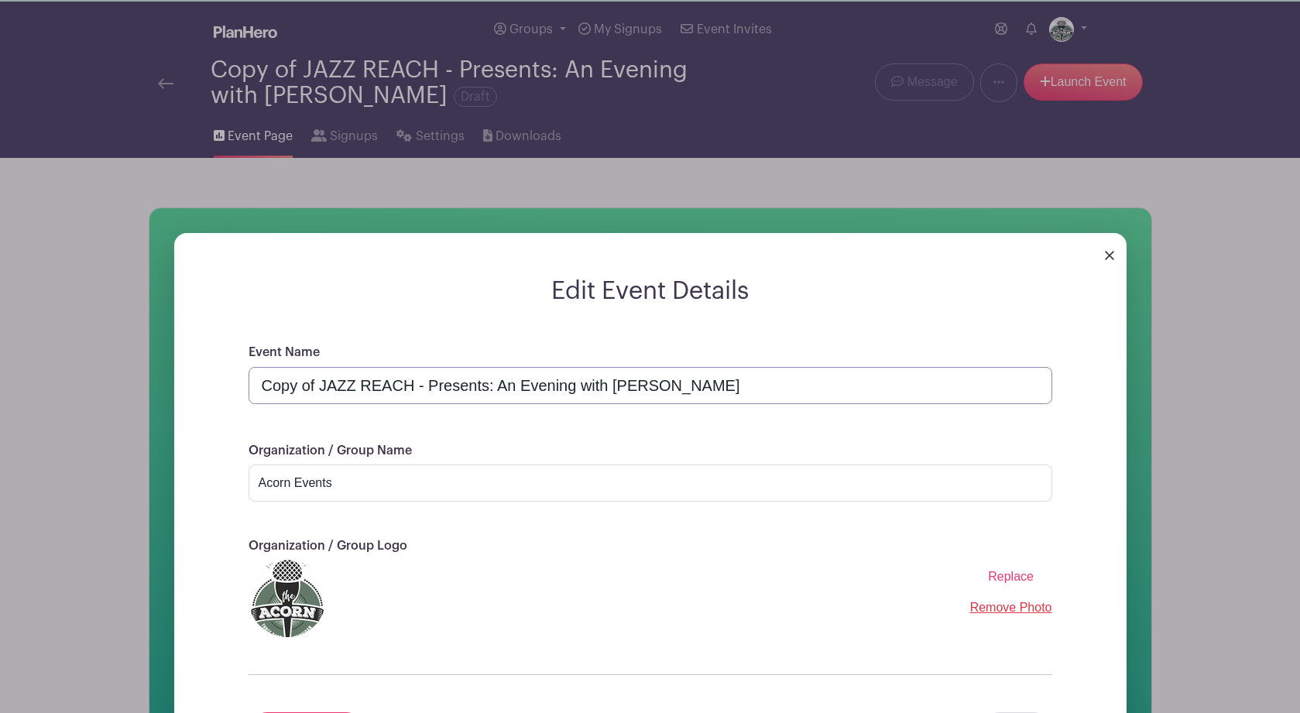
click at [320, 393] on input "Copy of JAZZ REACH - Presents: An Evening with Metta Quintet" at bounding box center [651, 385] width 804 height 37
type input "JAZZ REACH - Presents: An Evening with Metta Quintet"
click at [516, 595] on div "Replace Remove Photo" at bounding box center [651, 598] width 804 height 77
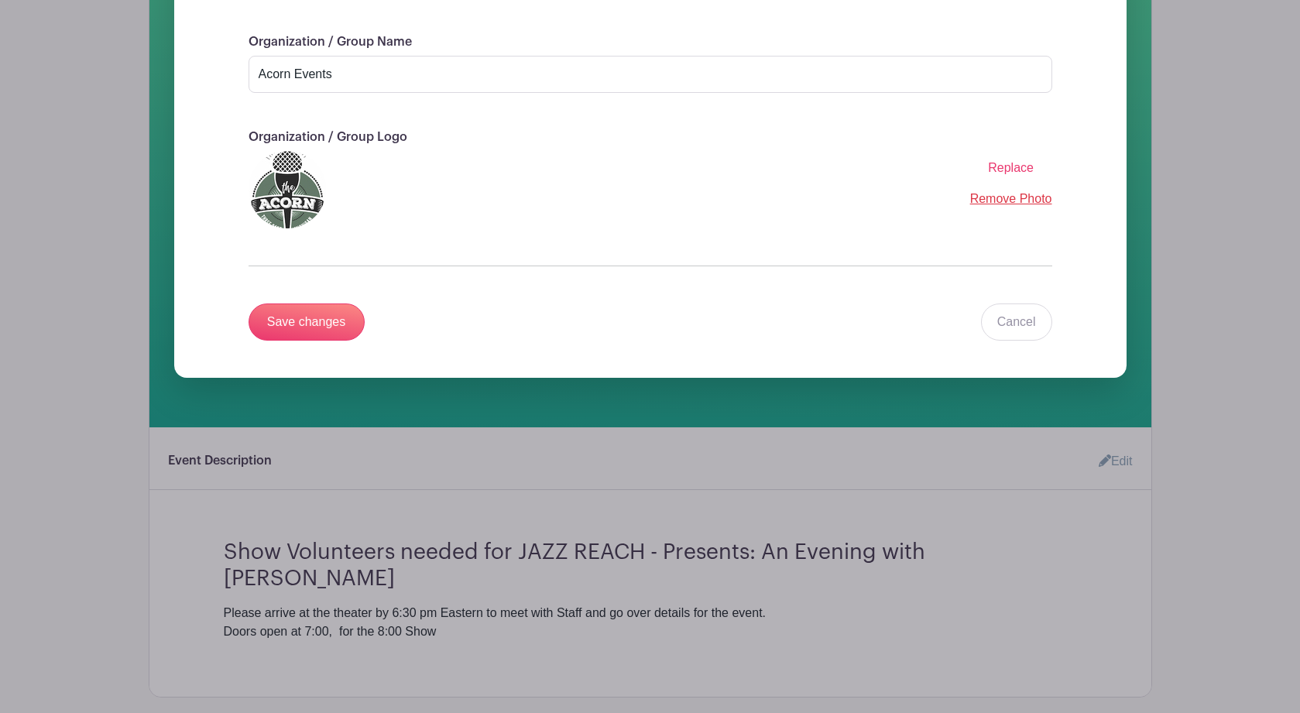
scroll to position [510, 0]
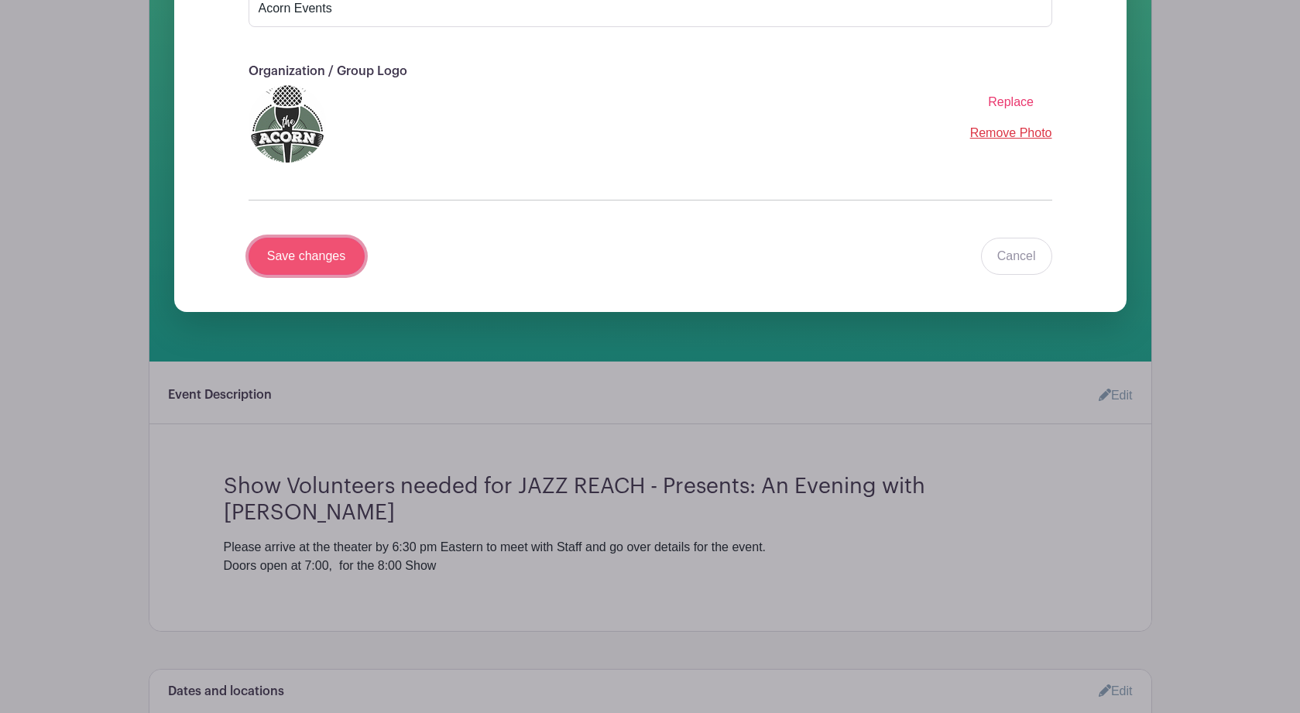
click at [307, 260] on input "Save changes" at bounding box center [307, 256] width 116 height 37
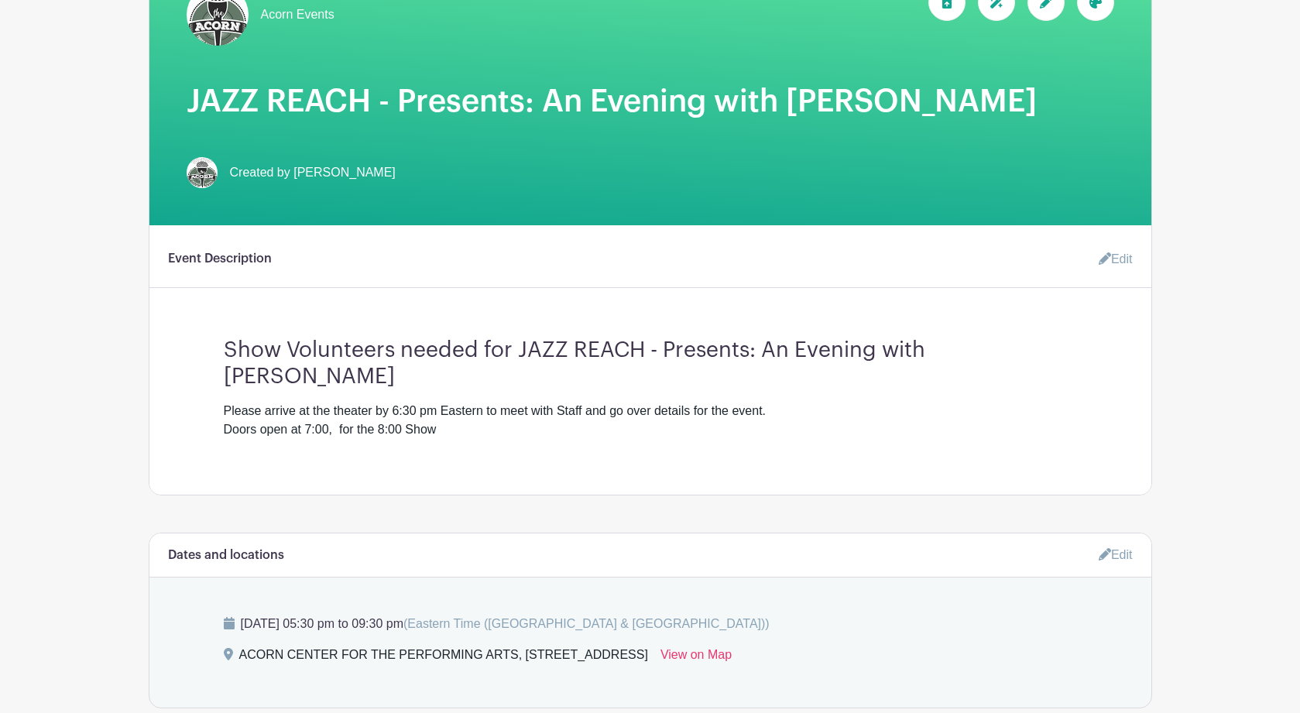
scroll to position [319, 0]
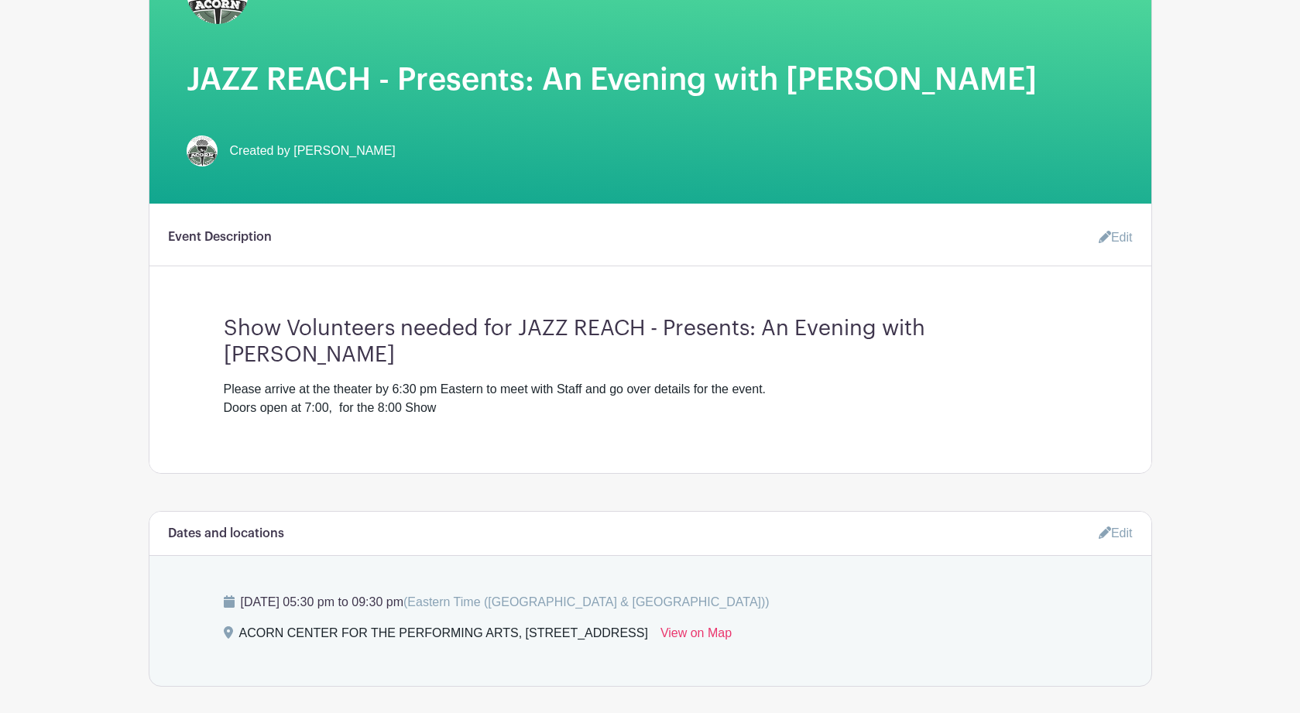
click at [1191, 598] on main "Groups All Groups Acorn Events My Signups Event Invites My account Logout Copy …" at bounding box center [650, 499] width 1300 height 1562
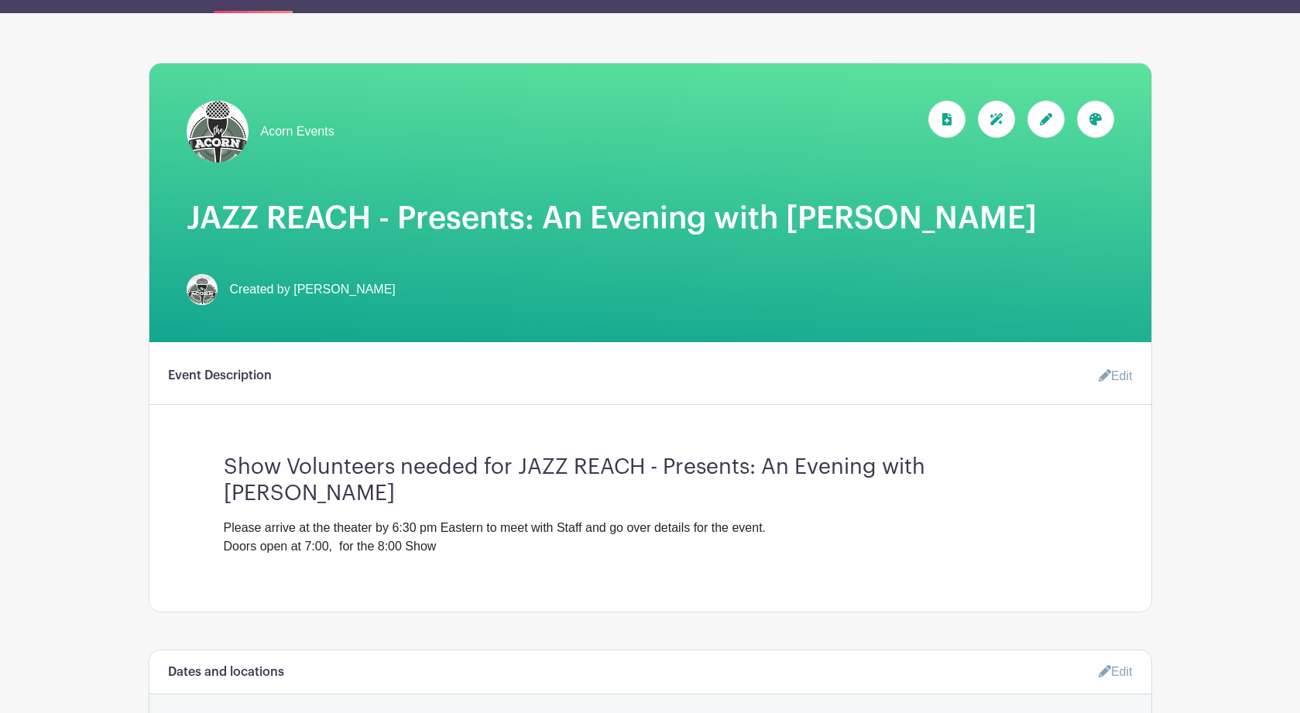
scroll to position [0, 0]
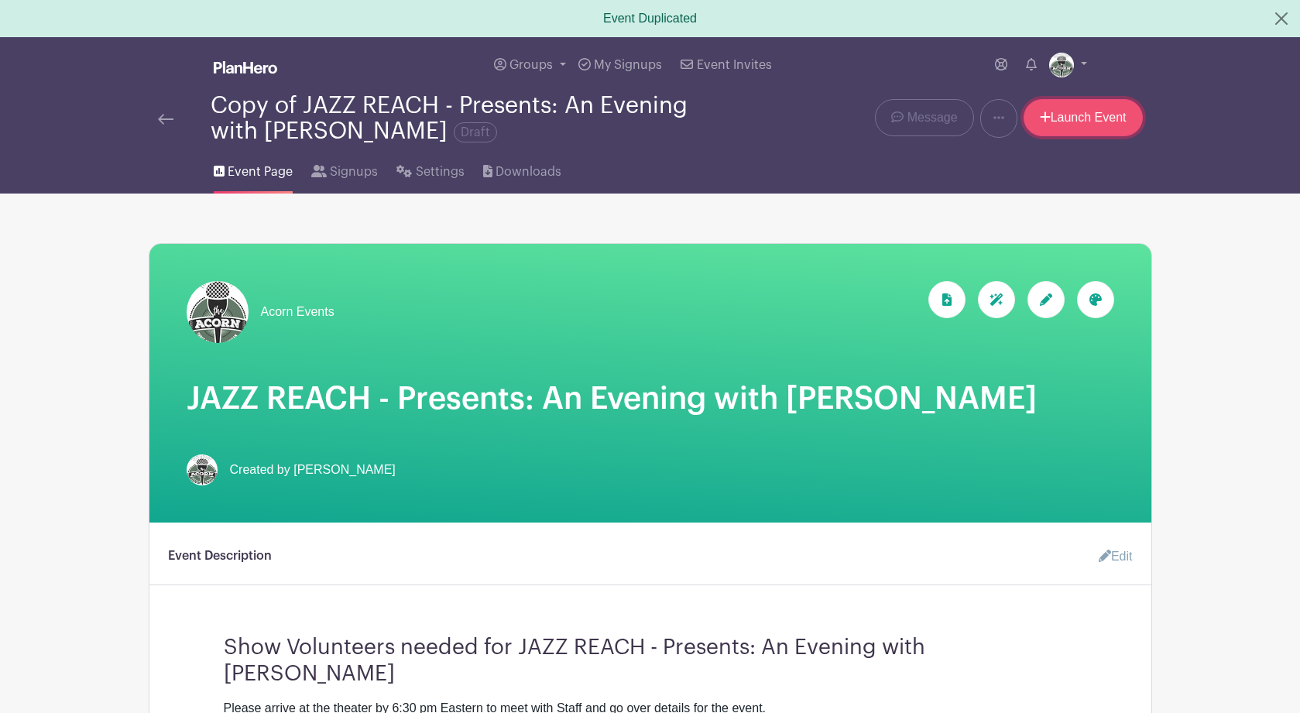
click at [1075, 119] on link "Launch Event" at bounding box center [1083, 117] width 119 height 37
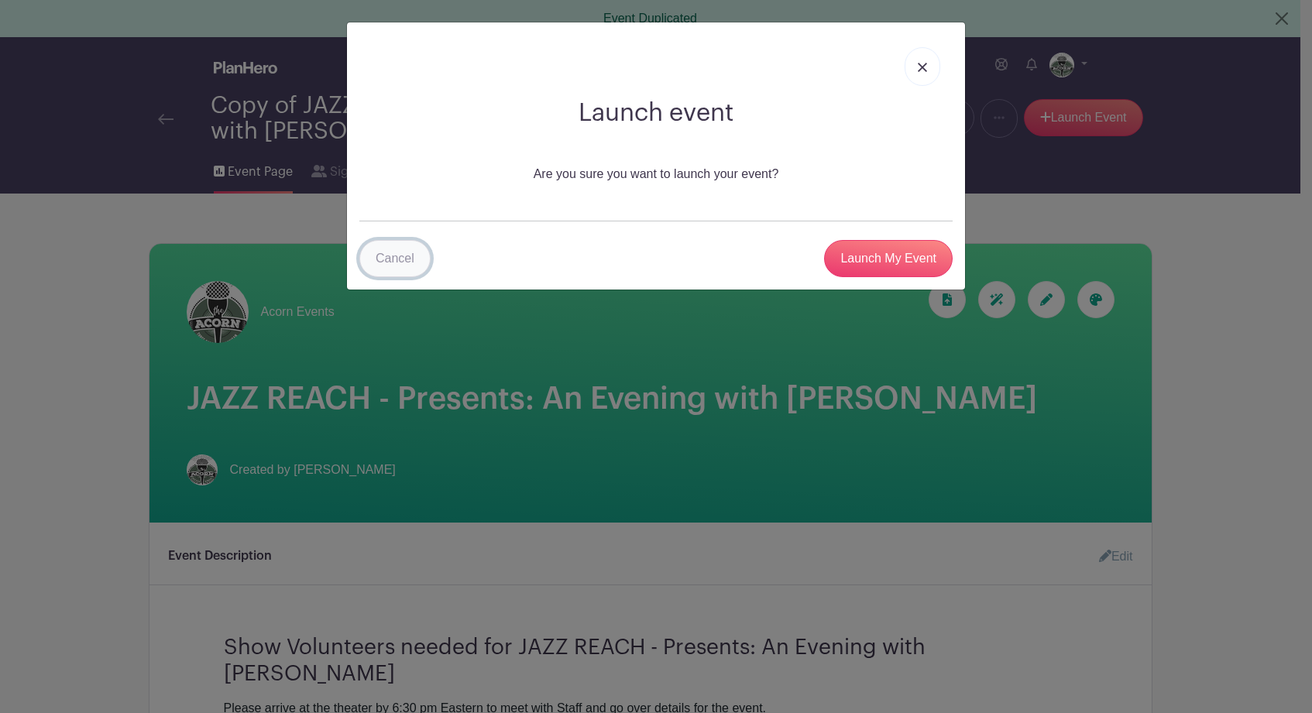
click at [404, 258] on link "Cancel" at bounding box center [394, 258] width 71 height 37
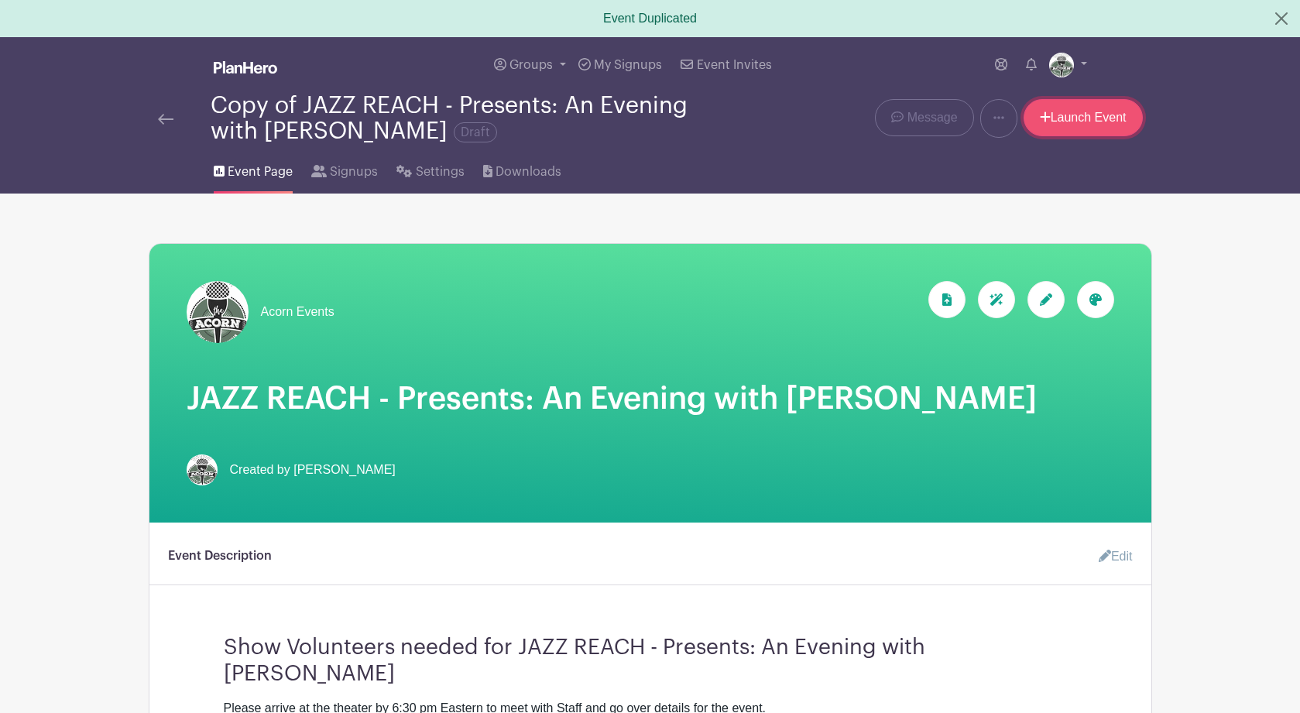
click at [1059, 124] on link "Launch Event" at bounding box center [1083, 117] width 119 height 37
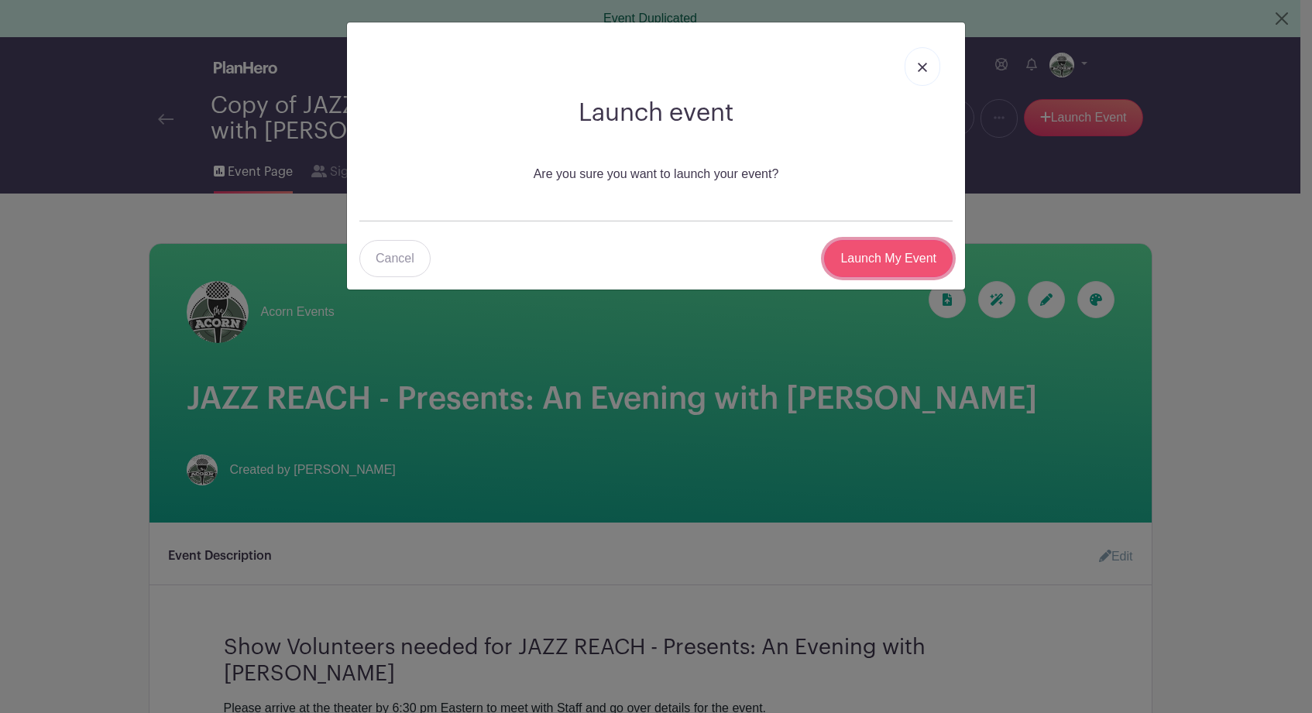
click at [897, 259] on input "Launch My Event" at bounding box center [888, 258] width 129 height 37
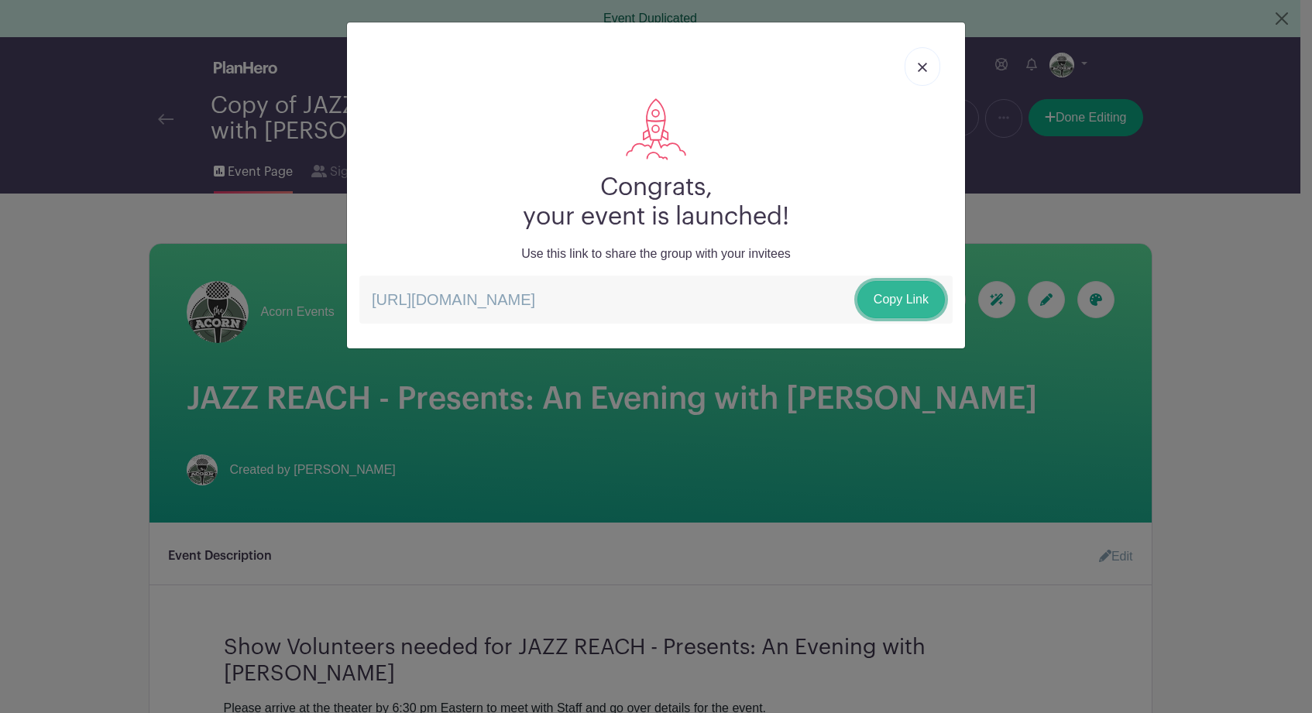
click at [902, 302] on link "Copy Link" at bounding box center [900, 299] width 87 height 37
click at [1090, 442] on div "Congrats, your event is launched! Use this link to share the group with your in…" at bounding box center [656, 356] width 1312 height 713
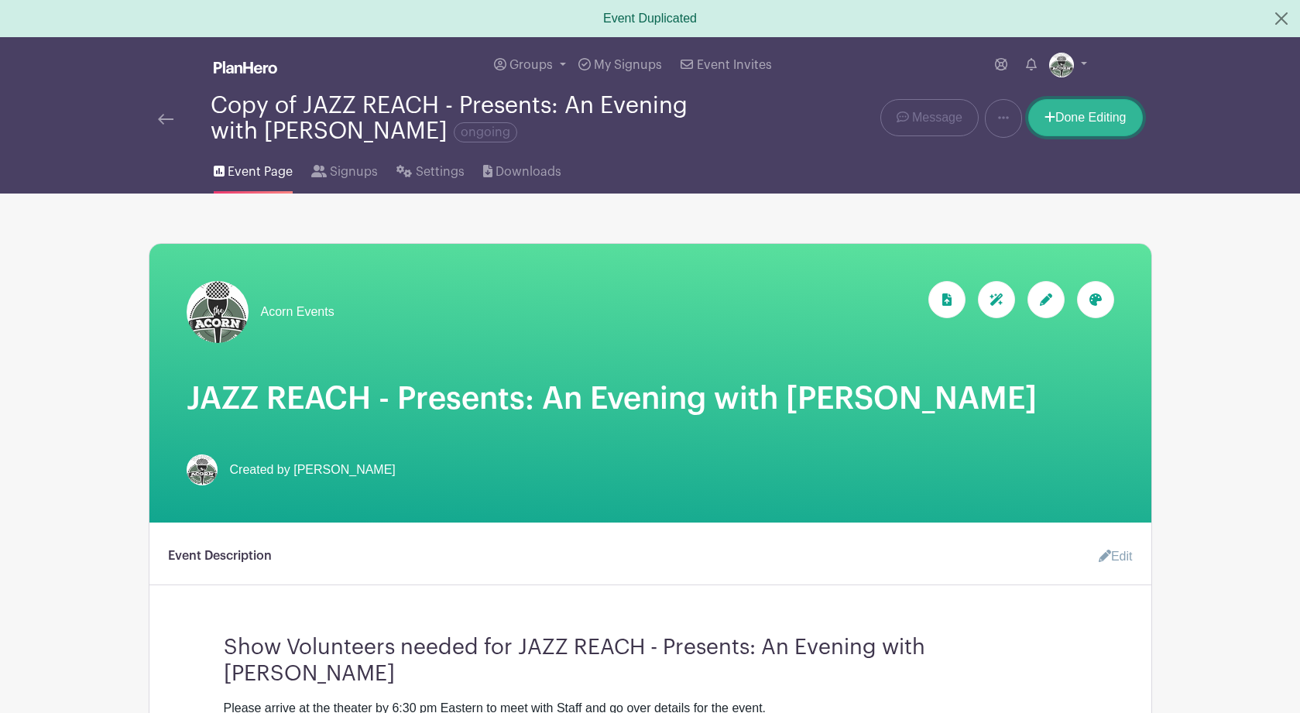
click at [1098, 125] on link "Done Editing" at bounding box center [1085, 117] width 115 height 37
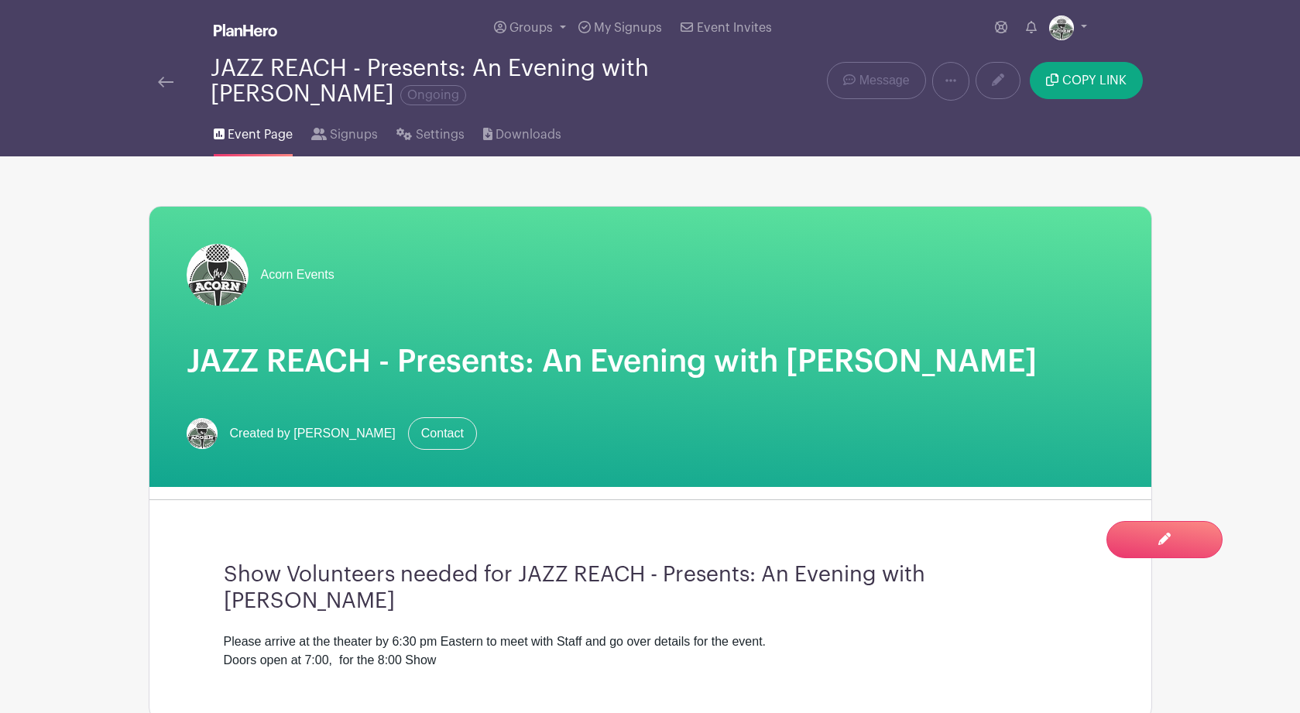
click at [162, 86] on img at bounding box center [165, 82] width 15 height 11
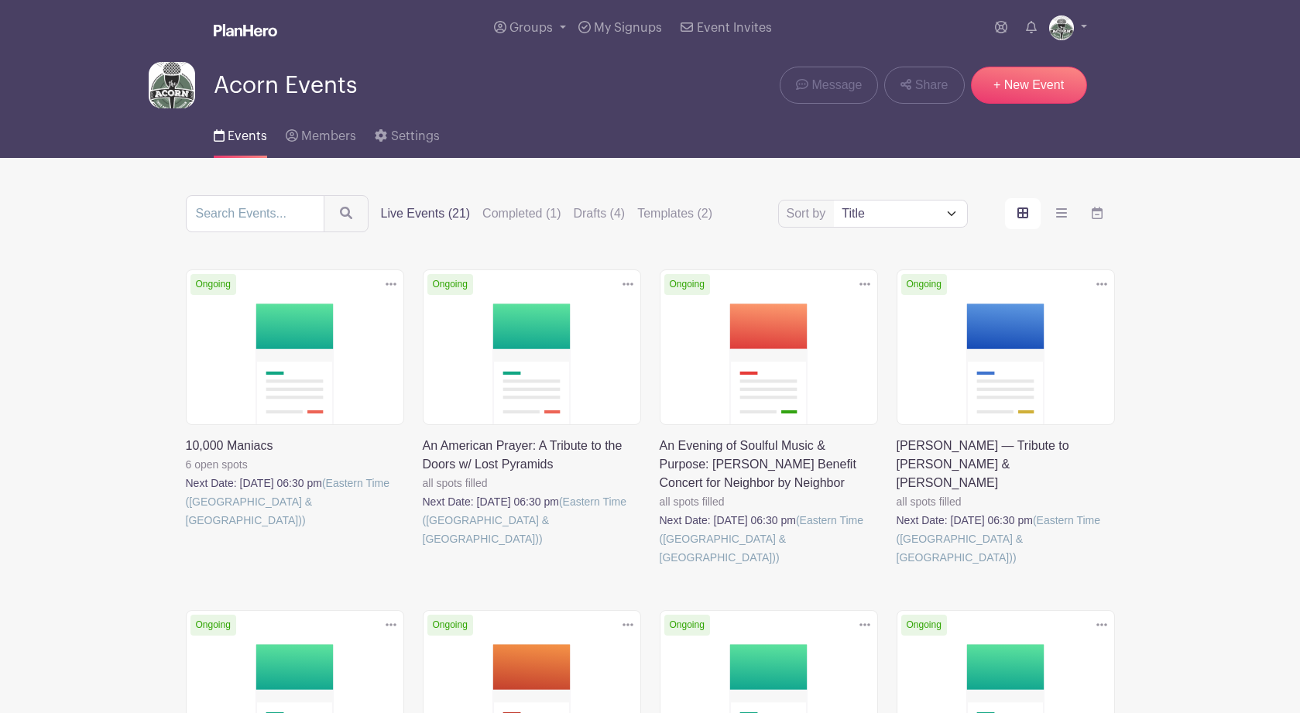
click at [949, 219] on select "Title Recently modified Newest Upcoming dates" at bounding box center [900, 214] width 132 height 26
select select "last_added"
click at [834, 204] on select "Title Recently modified Newest Upcoming dates" at bounding box center [900, 214] width 132 height 26
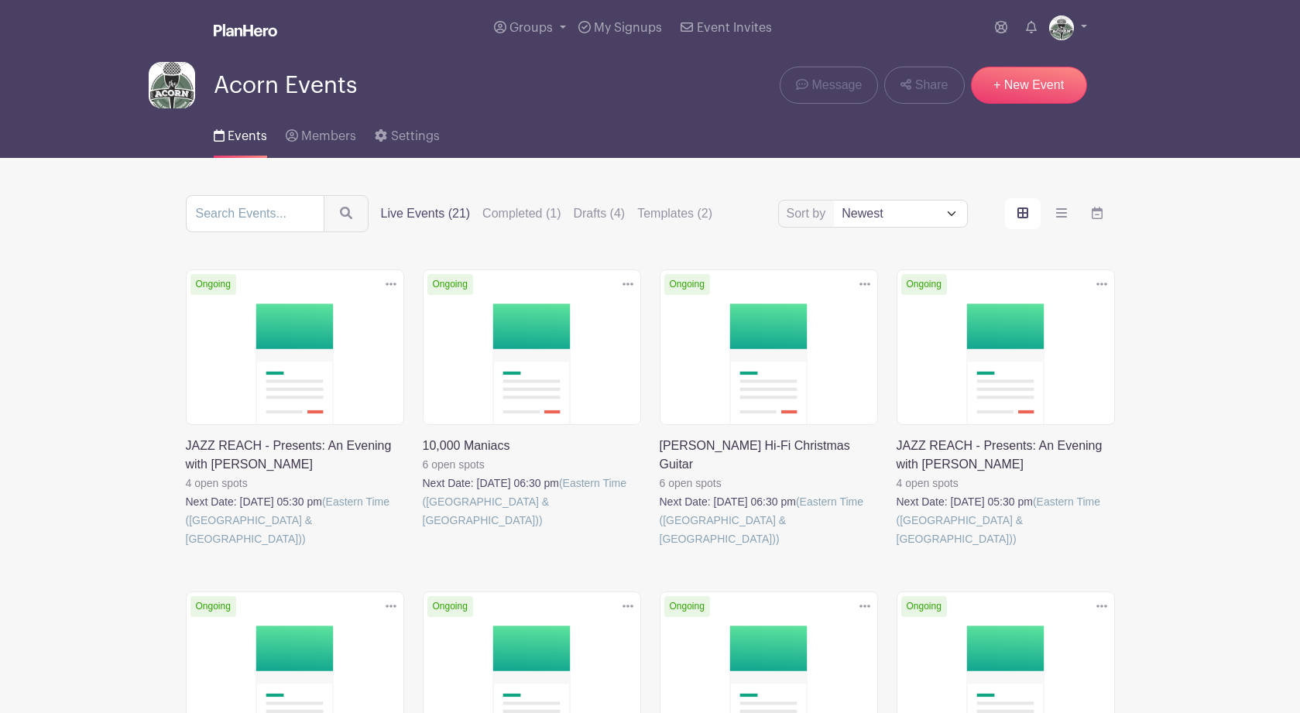
click at [897, 548] on link at bounding box center [897, 548] width 0 height 0
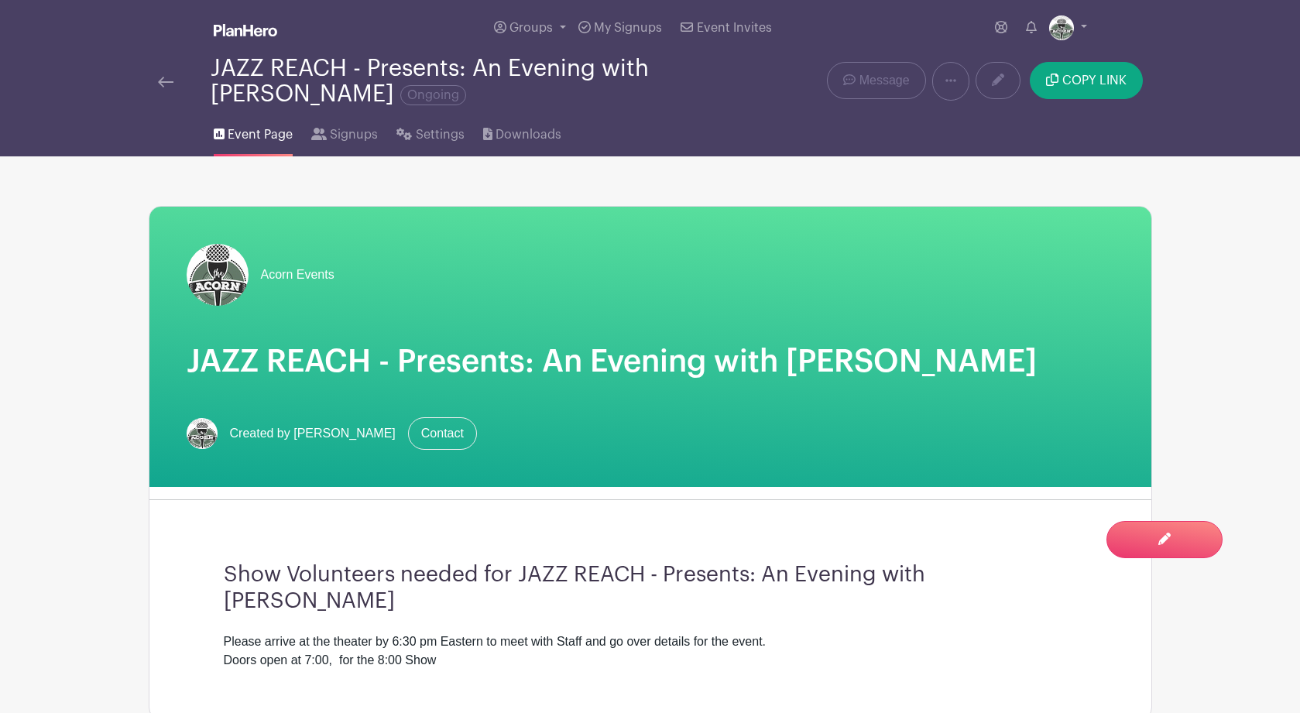
click at [712, 365] on h1 "JAZZ REACH - Presents: An Evening with Metta Quintet" at bounding box center [651, 361] width 928 height 37
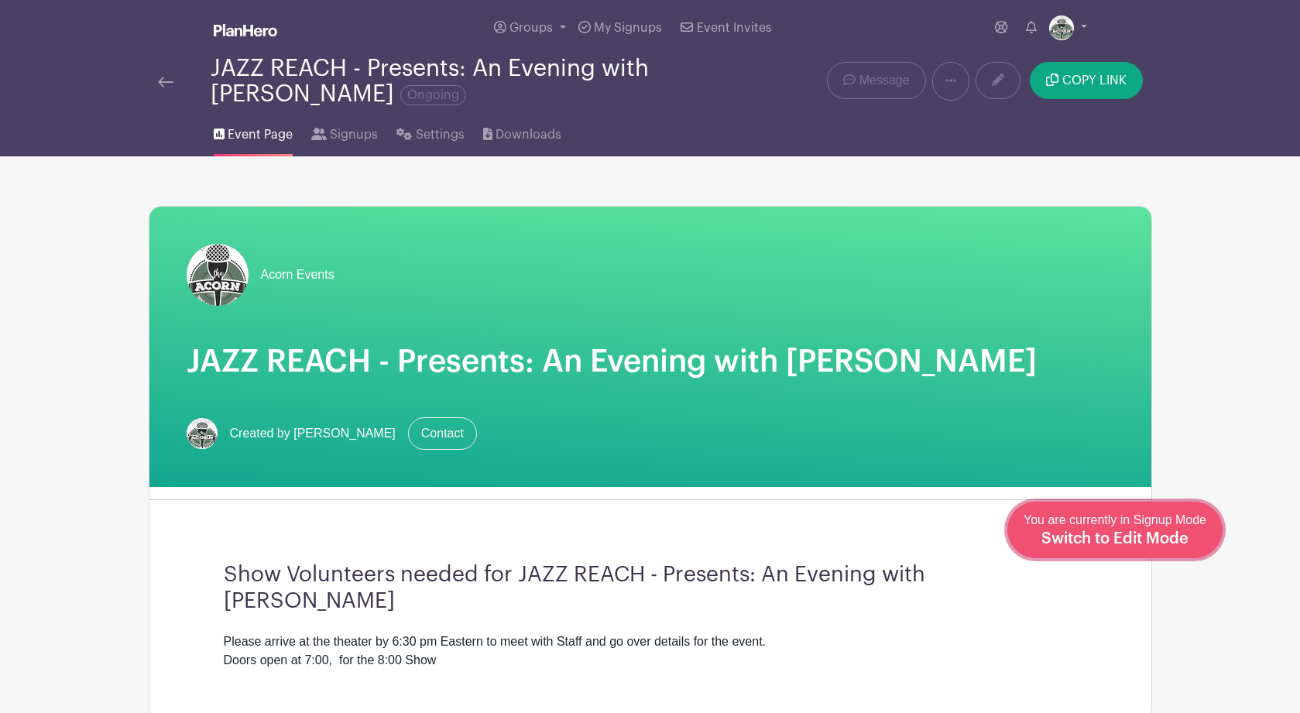
click at [1162, 539] on span "Switch to Edit Mode" at bounding box center [1114, 538] width 147 height 15
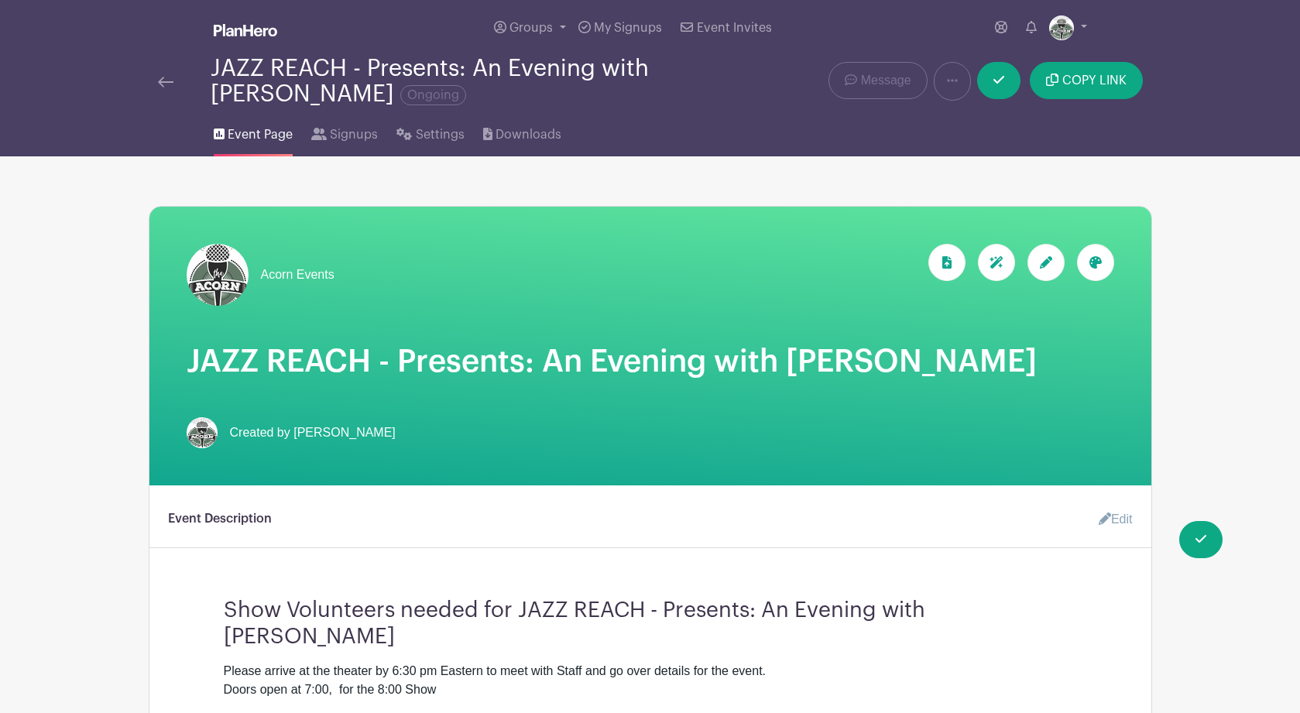
click at [1048, 255] on div at bounding box center [1045, 262] width 37 height 37
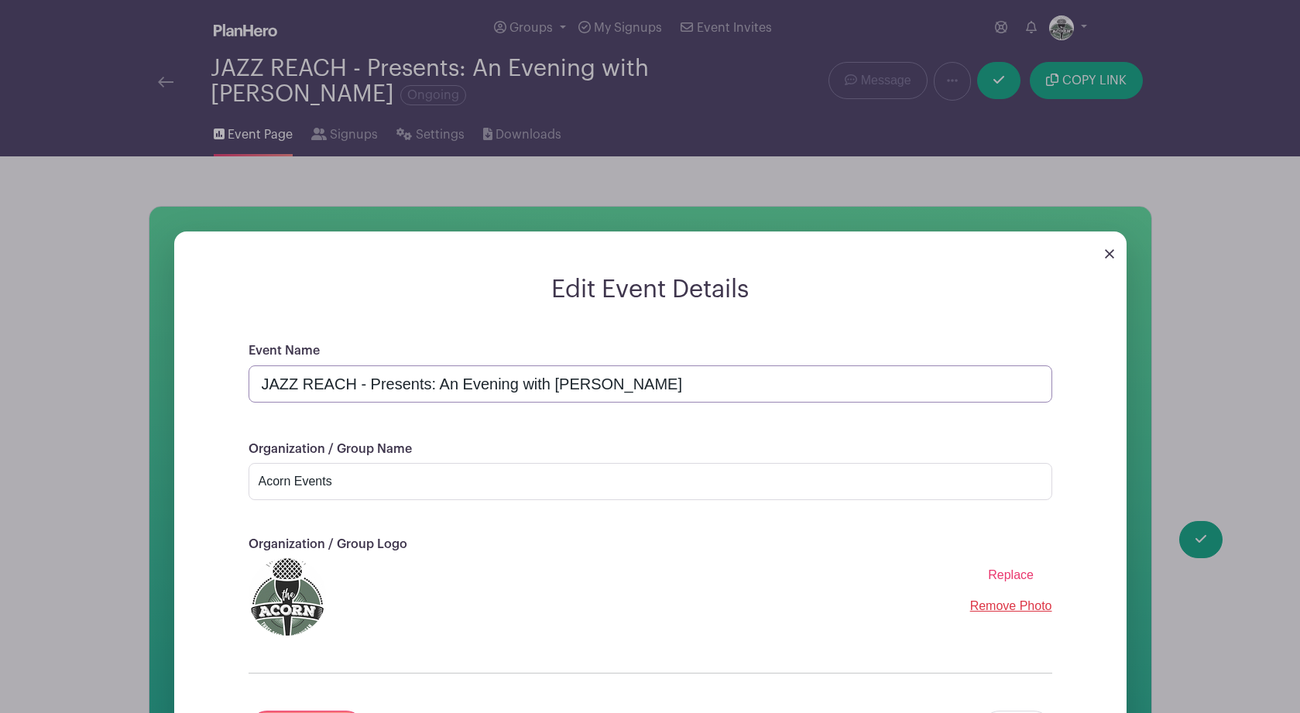
click at [508, 389] on input "JAZZ REACH - Presents: An Evening with Metta Quintet" at bounding box center [651, 383] width 804 height 37
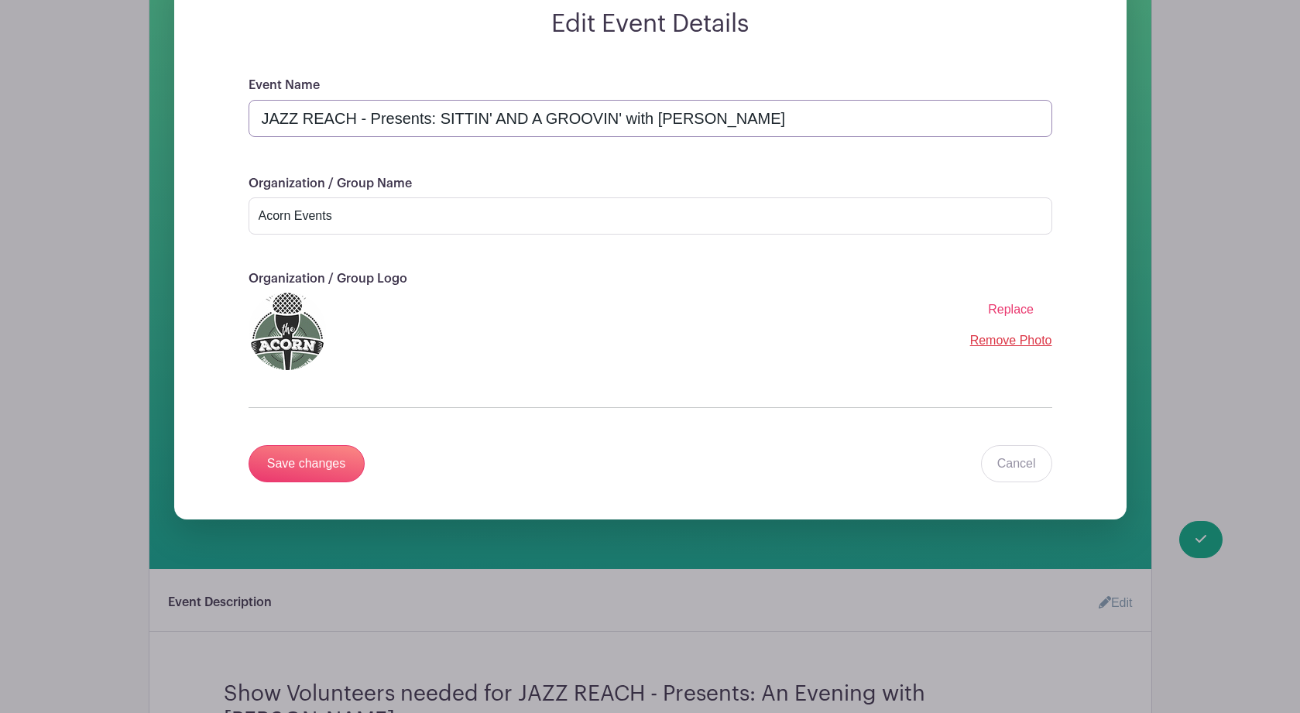
scroll to position [314, 0]
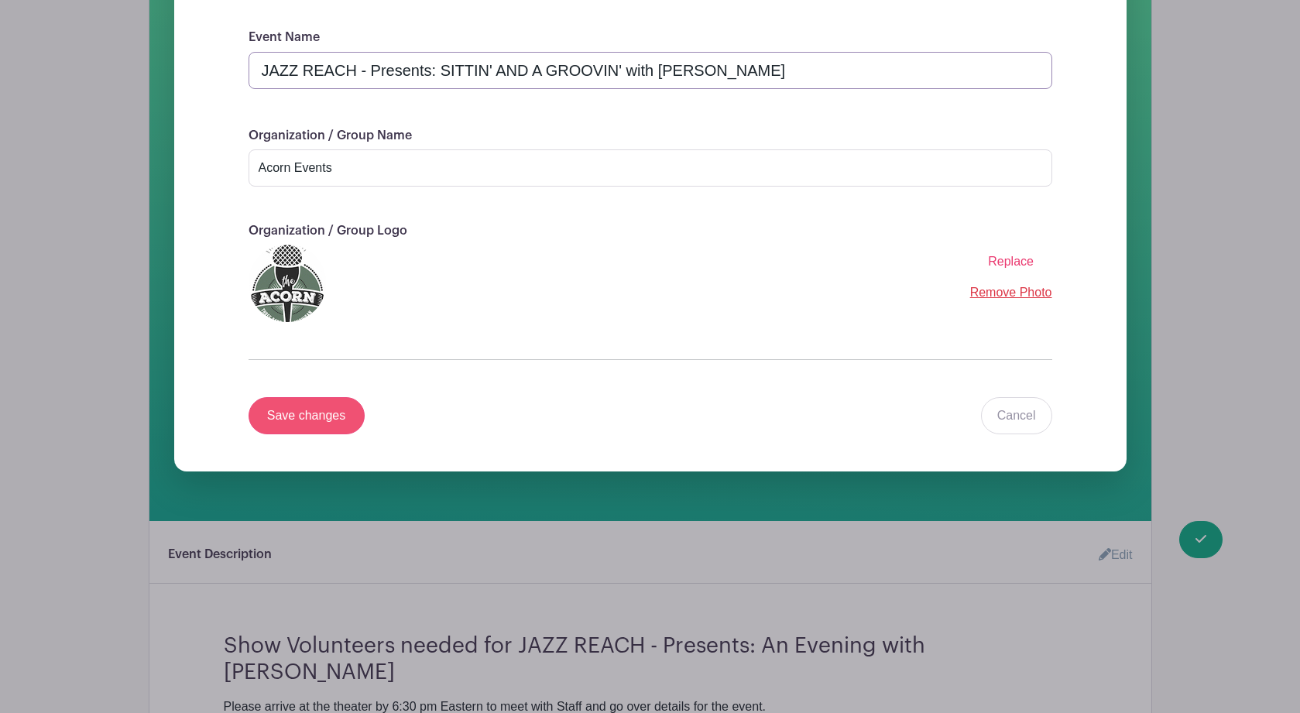
type input "JAZZ REACH - Presents: SITTIN' AND A GROOVIN' with Metta Quintet"
click at [284, 425] on input "Save changes" at bounding box center [307, 415] width 116 height 37
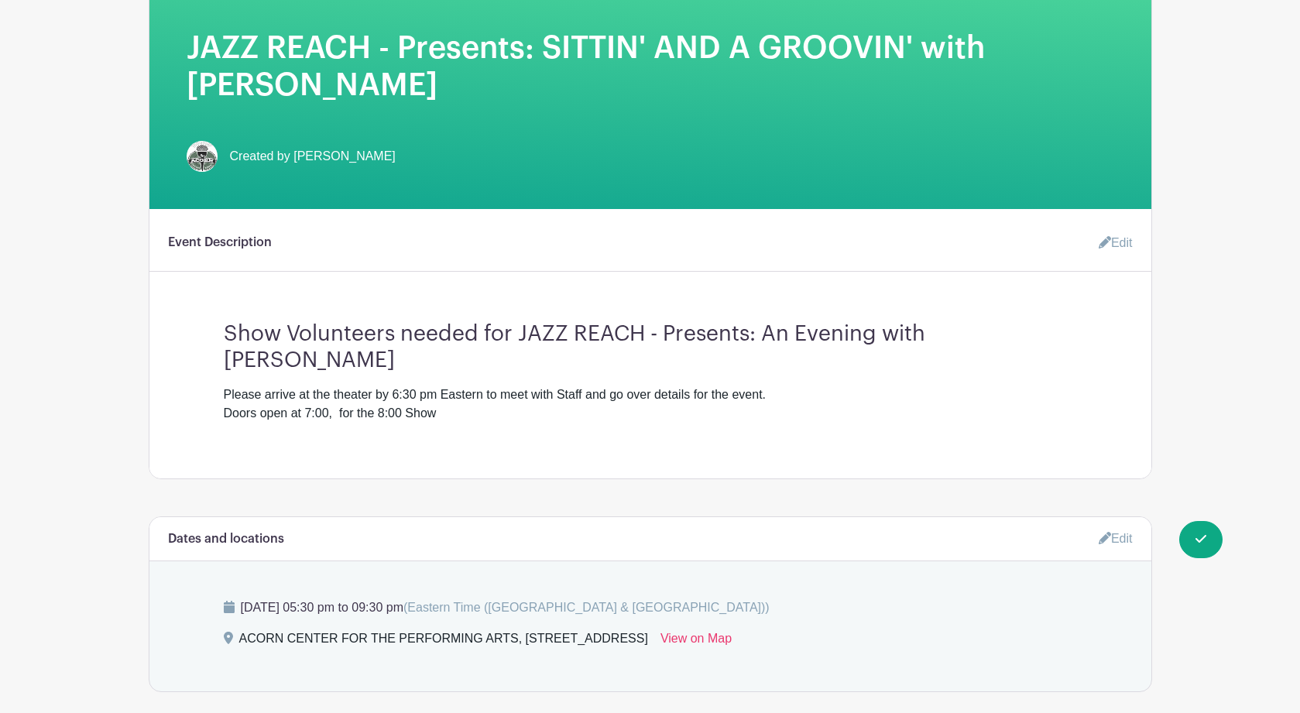
scroll to position [0, 0]
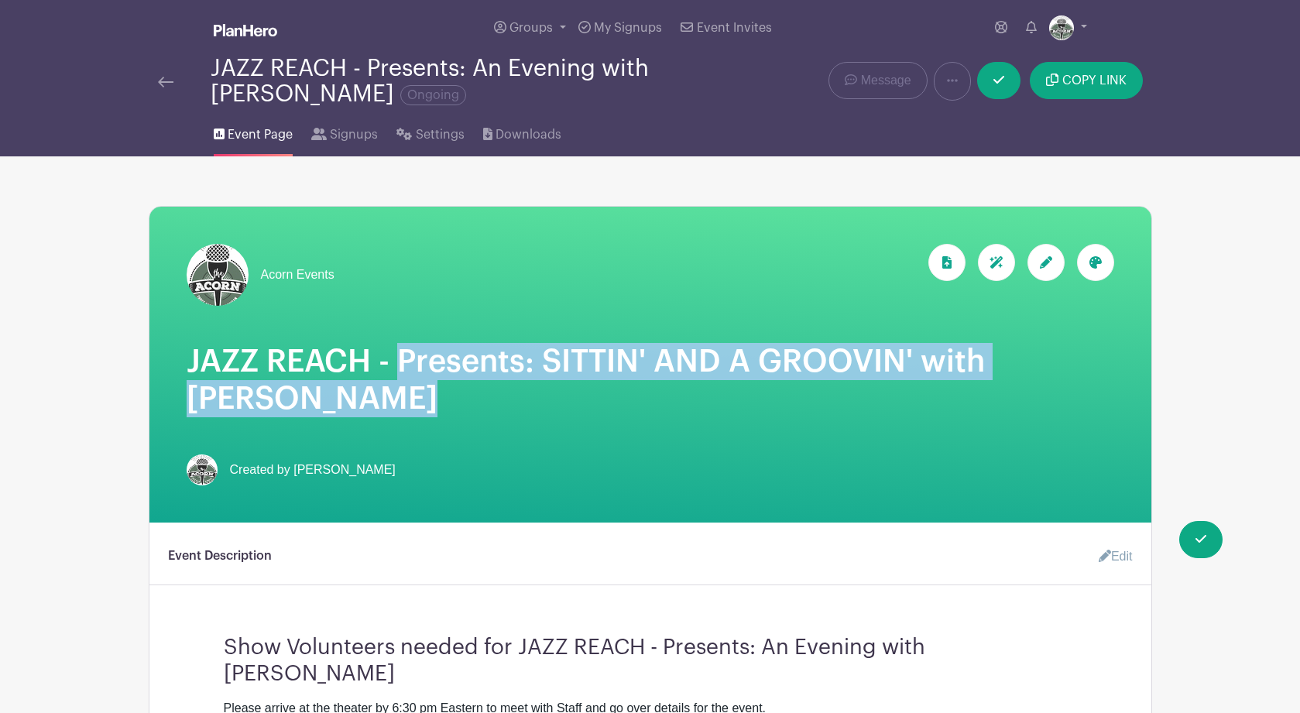
drag, startPoint x: 396, startPoint y: 362, endPoint x: 394, endPoint y: 418, distance: 55.8
click at [396, 417] on h1 "JAZZ REACH - Presents: SITTIN' AND A GROOVIN' with Metta Quintet" at bounding box center [651, 380] width 928 height 74
copy h1 "Presents: SITTIN' AND A GROOVIN' with Metta Quintet"
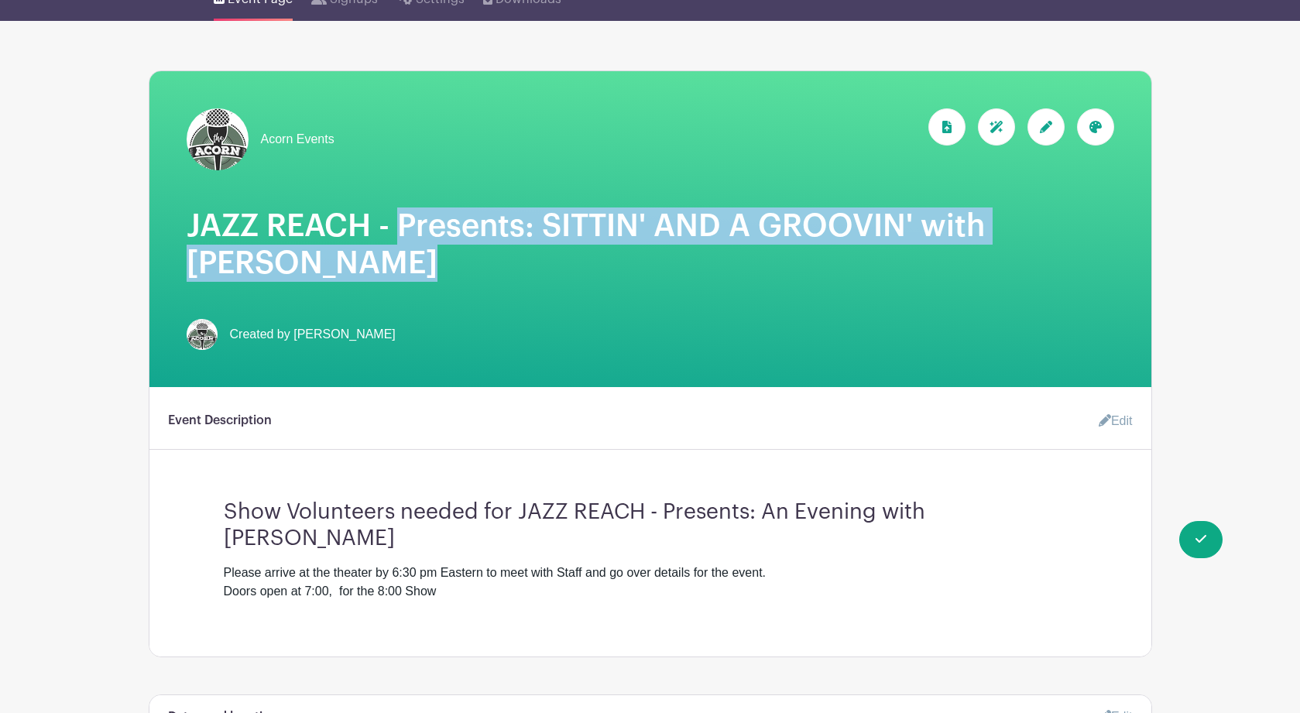
scroll to position [186, 0]
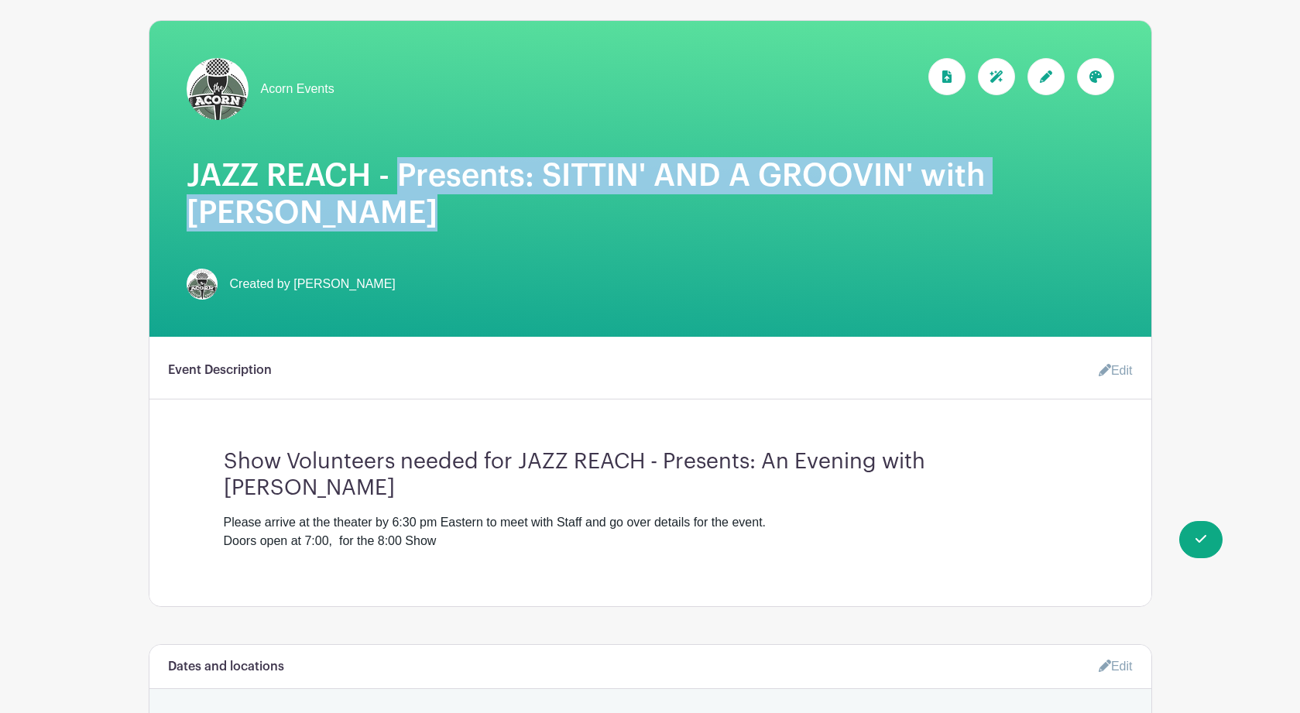
click at [1113, 375] on link "Edit" at bounding box center [1109, 370] width 46 height 31
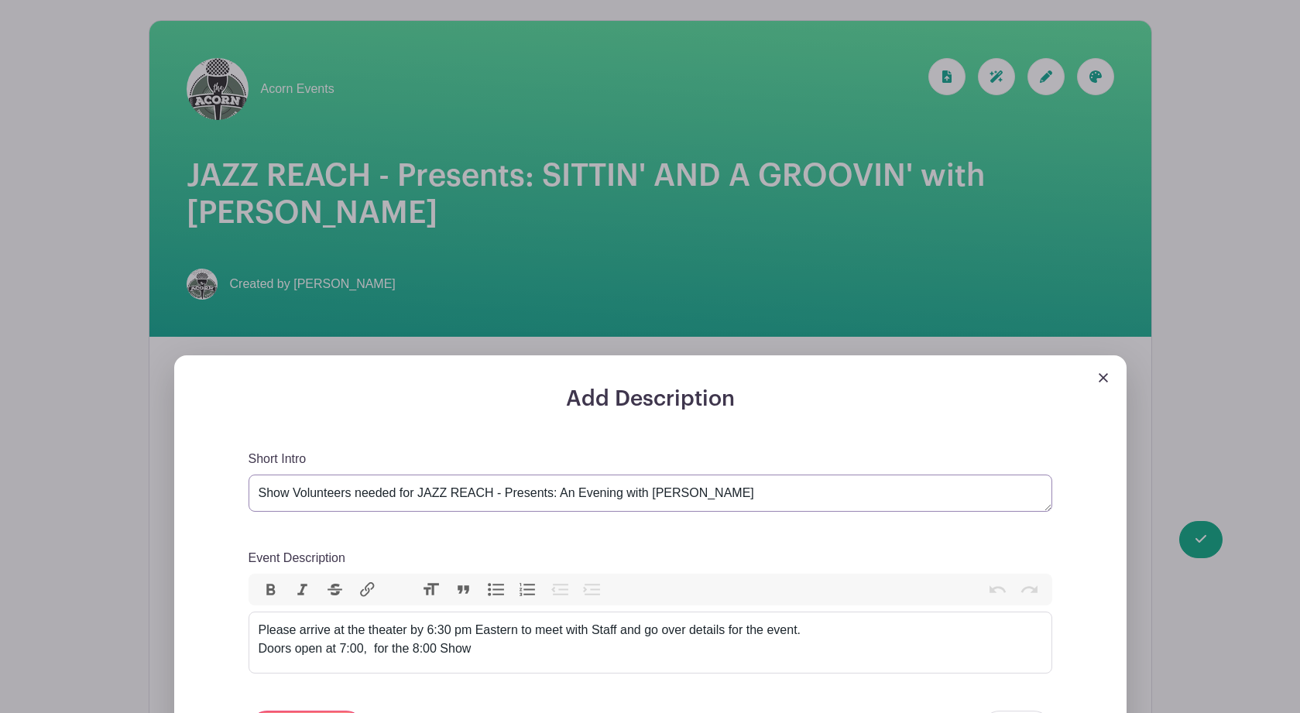
drag, startPoint x: 617, startPoint y: 496, endPoint x: 554, endPoint y: 499, distance: 62.8
click at [554, 499] on textarea "Show Volunteers needed for JAZZ REACH - Presents: An Evening with Metta Quintet" at bounding box center [651, 493] width 804 height 37
paste textarea "Presents: SITTIN' AND A GROOVIN' with Metta Quintet"
click at [605, 499] on textarea "Show Volunteers needed for JAZZ REACH - Presents: An Evening with Metta Quintet" at bounding box center [651, 493] width 804 height 37
type textarea "Show Volunteers needed for JAZZ REACH - Presents: SITTIN' AND A GROOVIN' with M…"
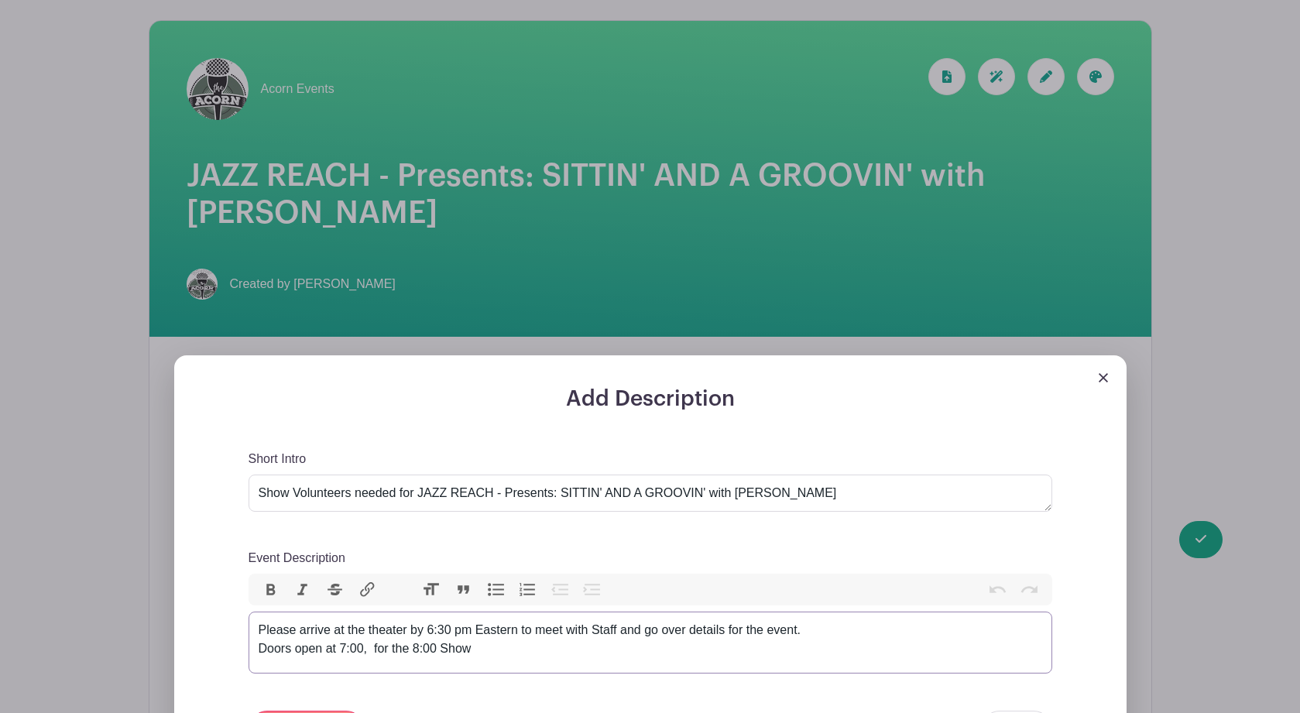
click at [432, 631] on div "Please arrive at the theater by 6:30 pm Eastern to meet with Staff and go over …" at bounding box center [651, 639] width 784 height 37
click at [419, 654] on div "Please arrive at the theater by 5:30 pm Eastern to meet with Staff and go over …" at bounding box center [651, 639] width 784 height 37
click at [345, 656] on div "Please arrive at the theater by 5:30 pm Eastern to meet with Staff and go over …" at bounding box center [651, 639] width 784 height 37
type trix-editor "<div>Please arrive at the theater by 5:30 pm Eastern to meet with Staff and go …"
click at [613, 661] on trix-editor "Please arrive at the theater by 5:30 pm Eastern to meet with Staff and go over …" at bounding box center [651, 643] width 804 height 62
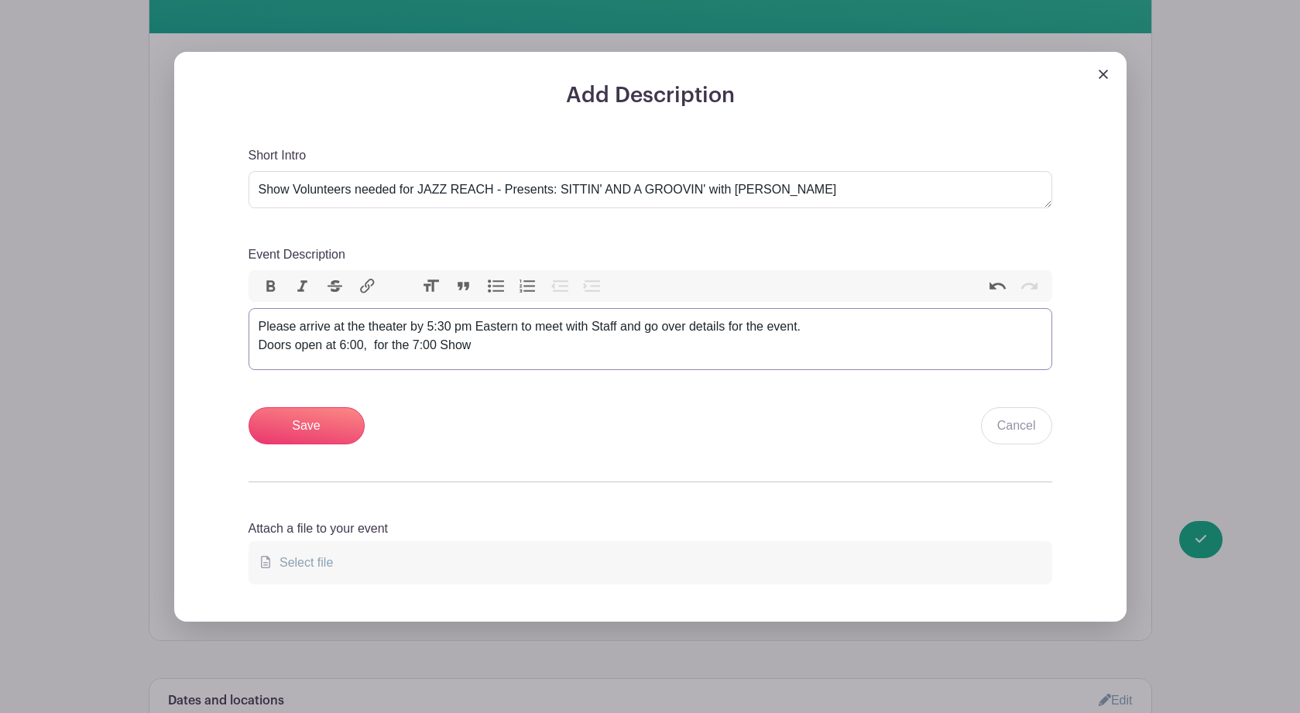
scroll to position [494, 0]
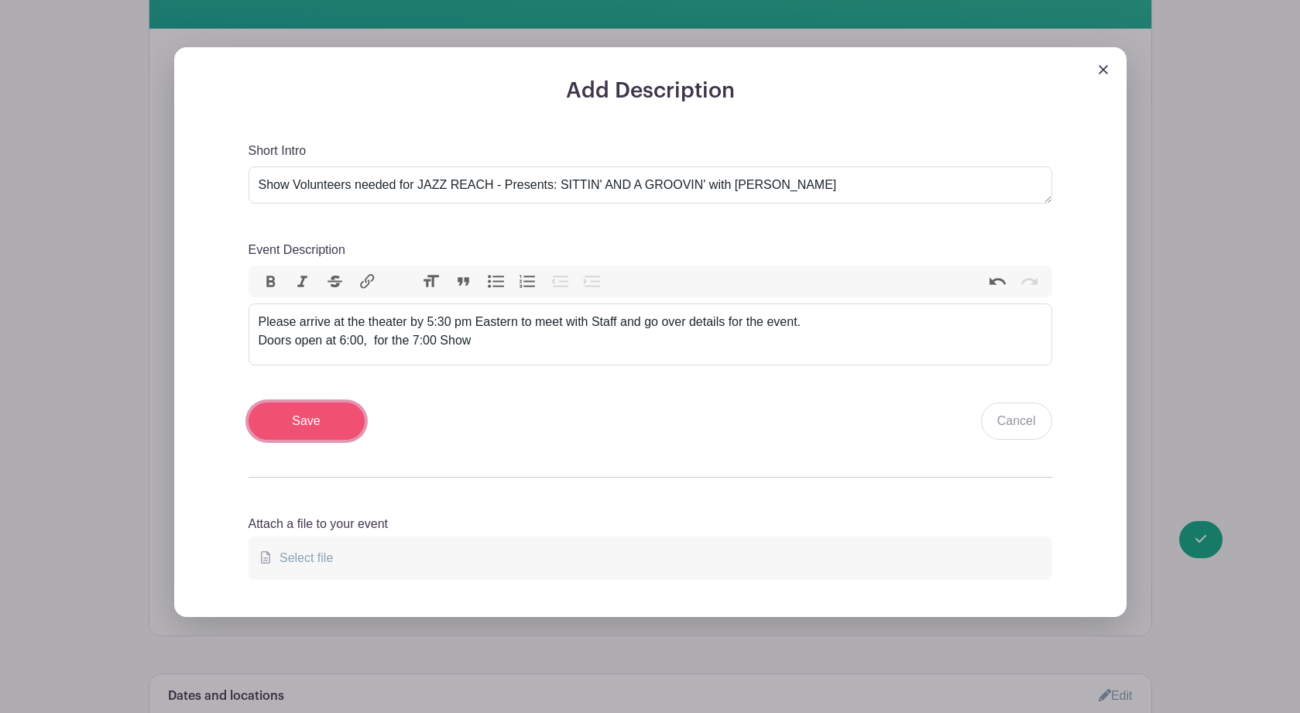
click at [319, 429] on input "Save" at bounding box center [307, 421] width 116 height 37
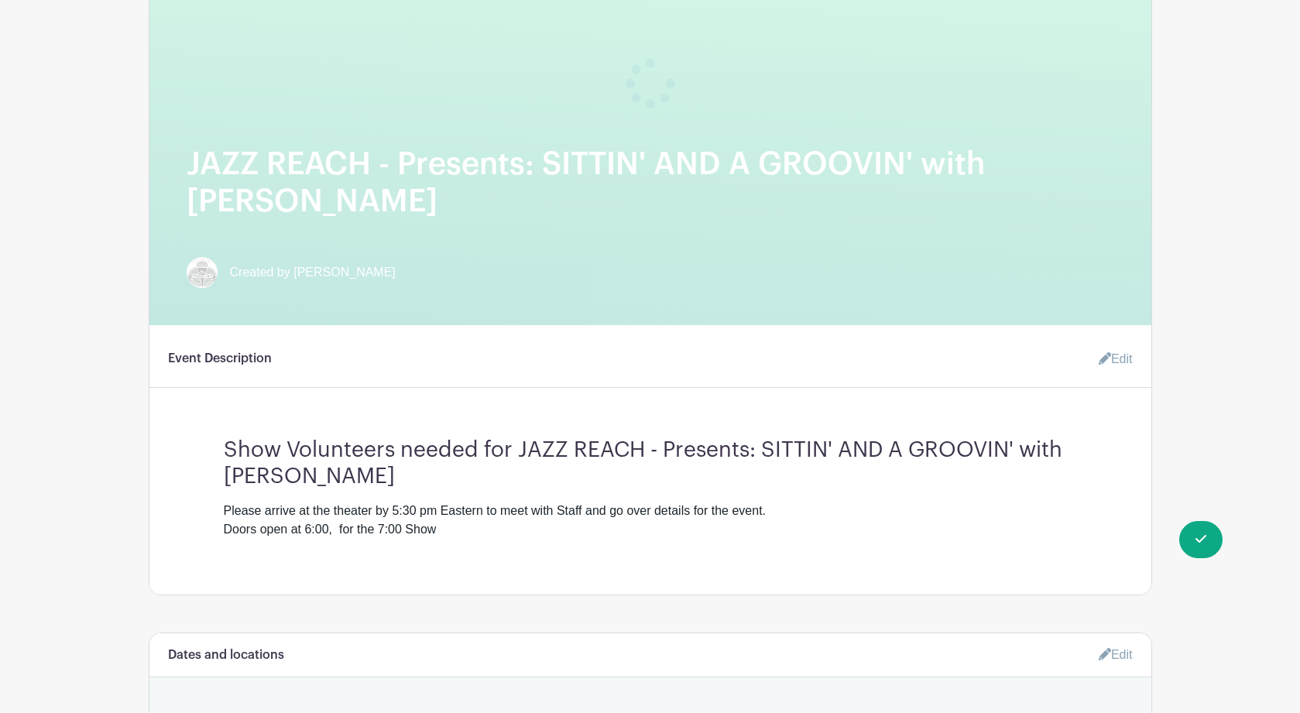
scroll to position [0, 0]
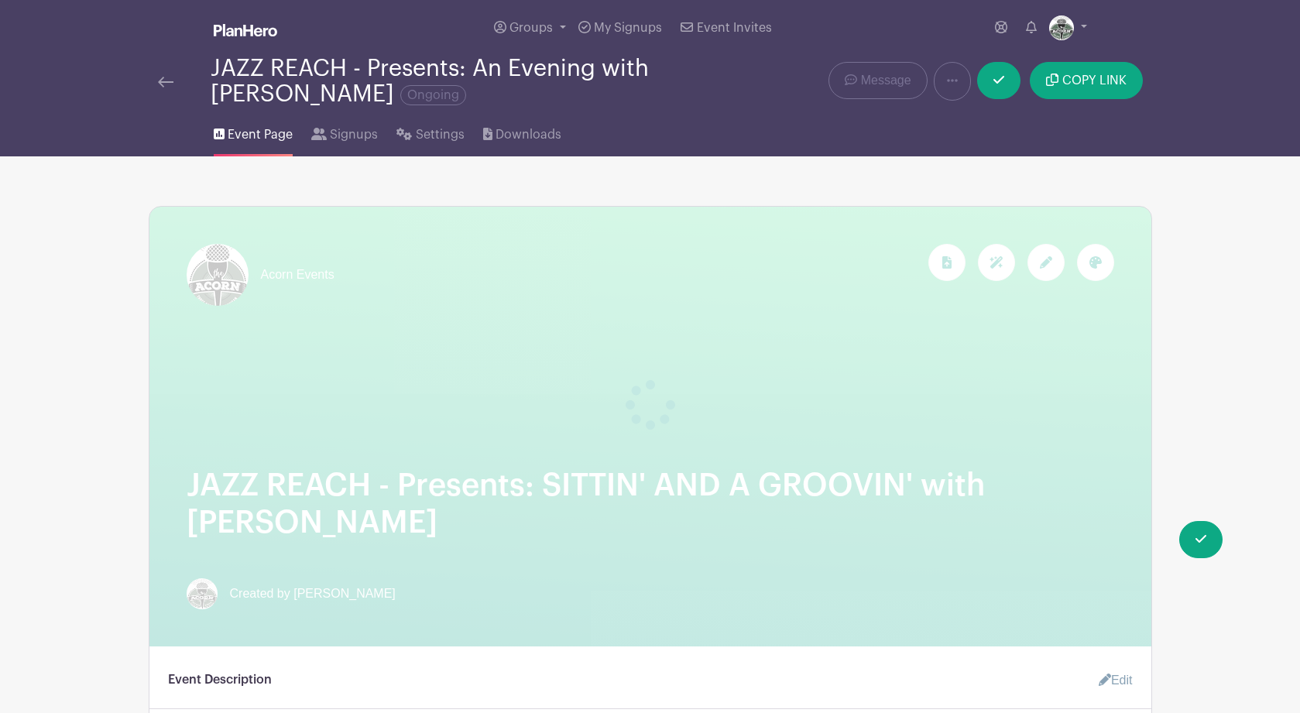
click at [998, 84] on icon at bounding box center [998, 80] width 11 height 8
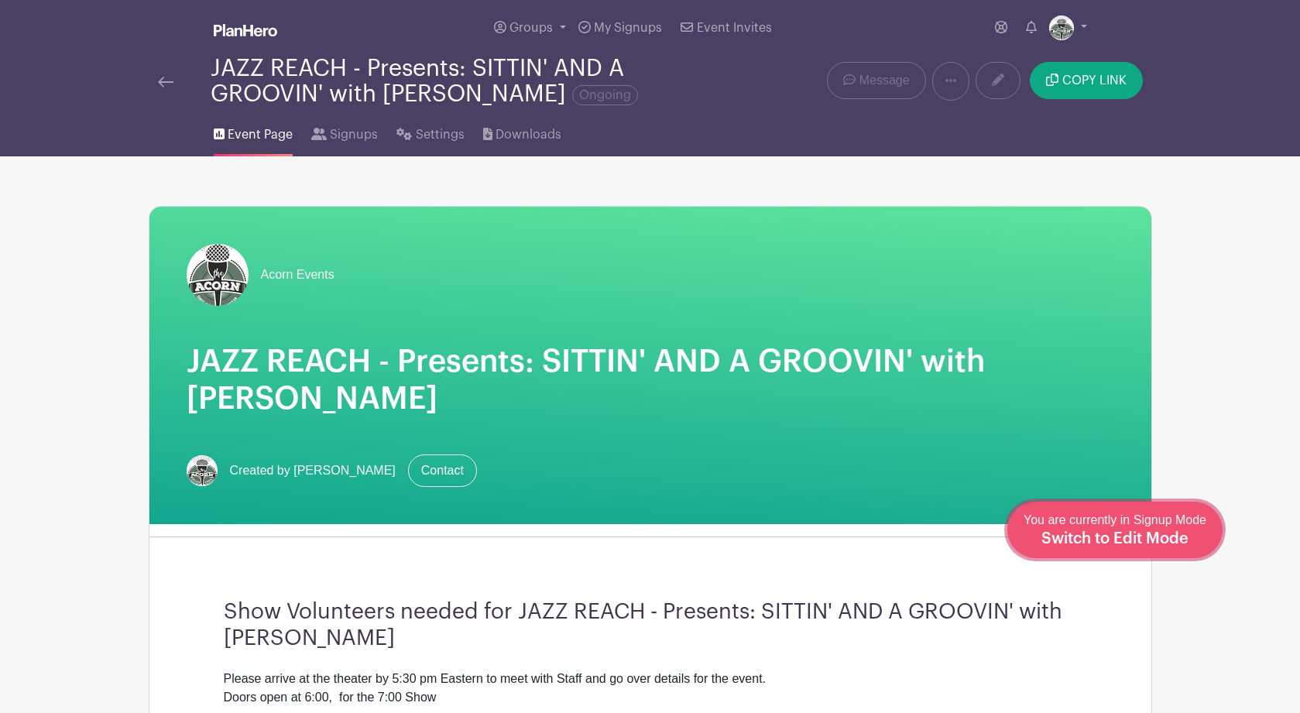
click at [1117, 528] on span "You are currently in Signup Mode Switch to Edit Mode" at bounding box center [1115, 529] width 183 height 33
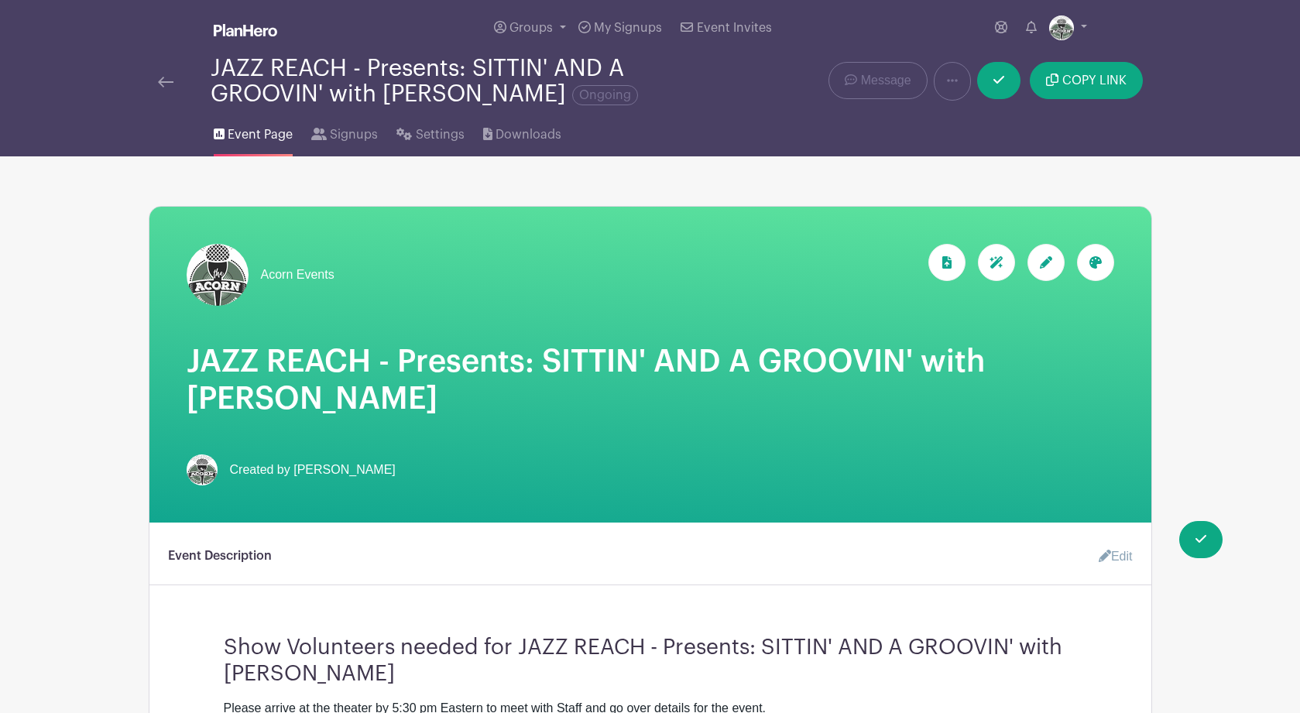
click at [534, 365] on h1 "JAZZ REACH - Presents: SITTIN' AND A GROOVIN' with Metta Quintet" at bounding box center [651, 380] width 928 height 74
click at [1053, 264] on div at bounding box center [1045, 262] width 37 height 37
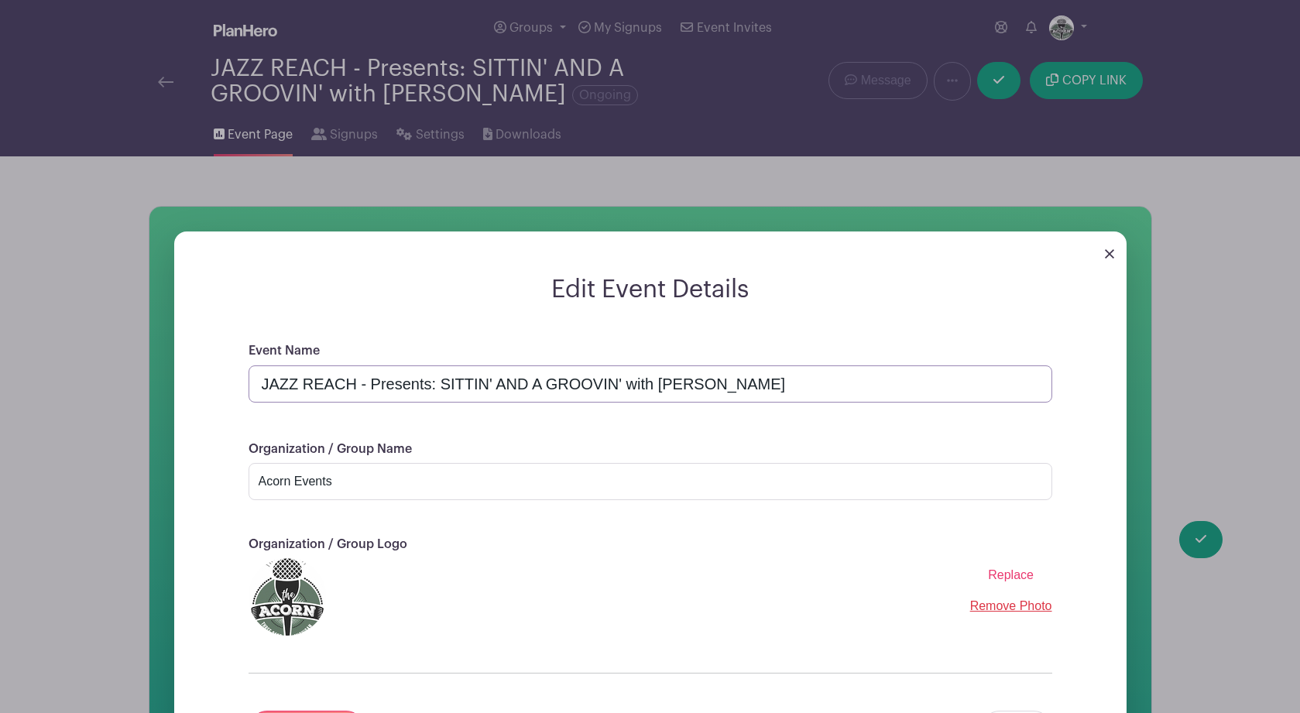
click at [426, 389] on input "JAZZ REACH - Presents: SITTIN' AND A GROOVIN' with Metta Quintet" at bounding box center [651, 383] width 804 height 37
type input "JAZZ REACH - Presents SITTIN' AND A GROOVIN' with Metta Quintet"
click at [1074, 511] on div "Event Name JAZZ REACH - Presents SITTIN' AND A GROOVIN' with Metta Quintet Orga…" at bounding box center [650, 563] width 878 height 444
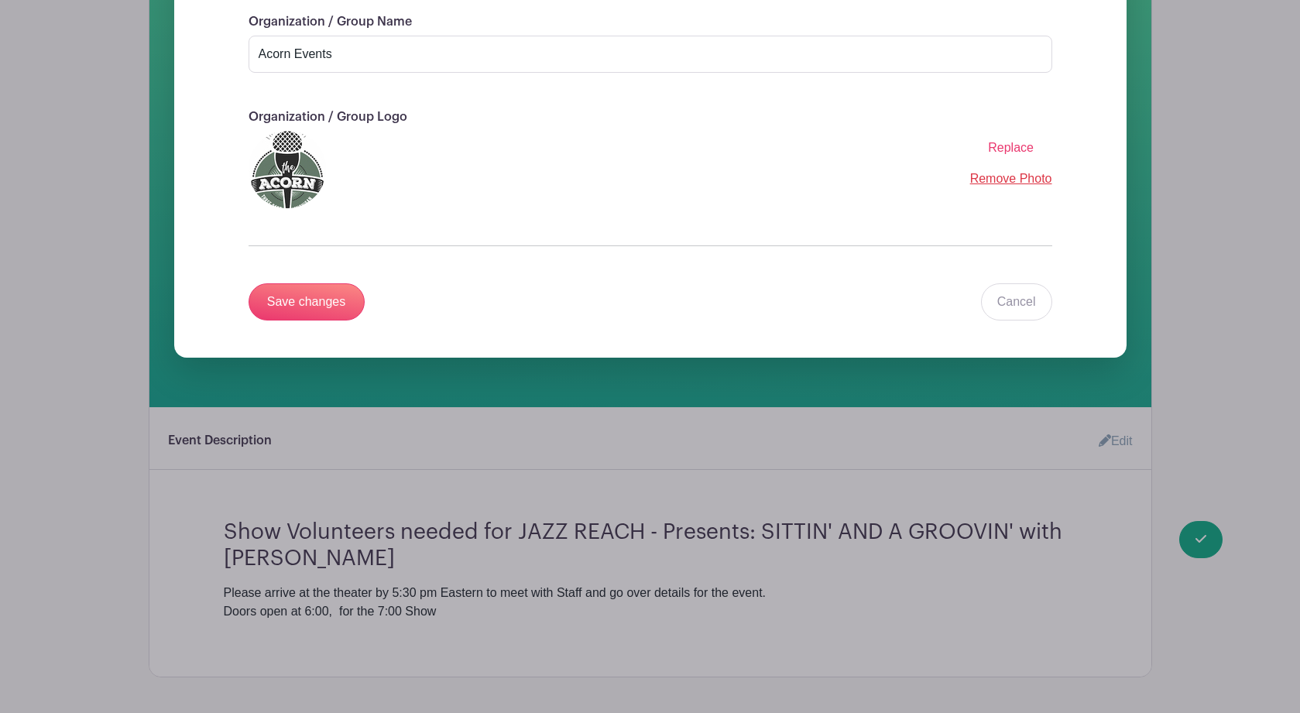
scroll to position [452, 0]
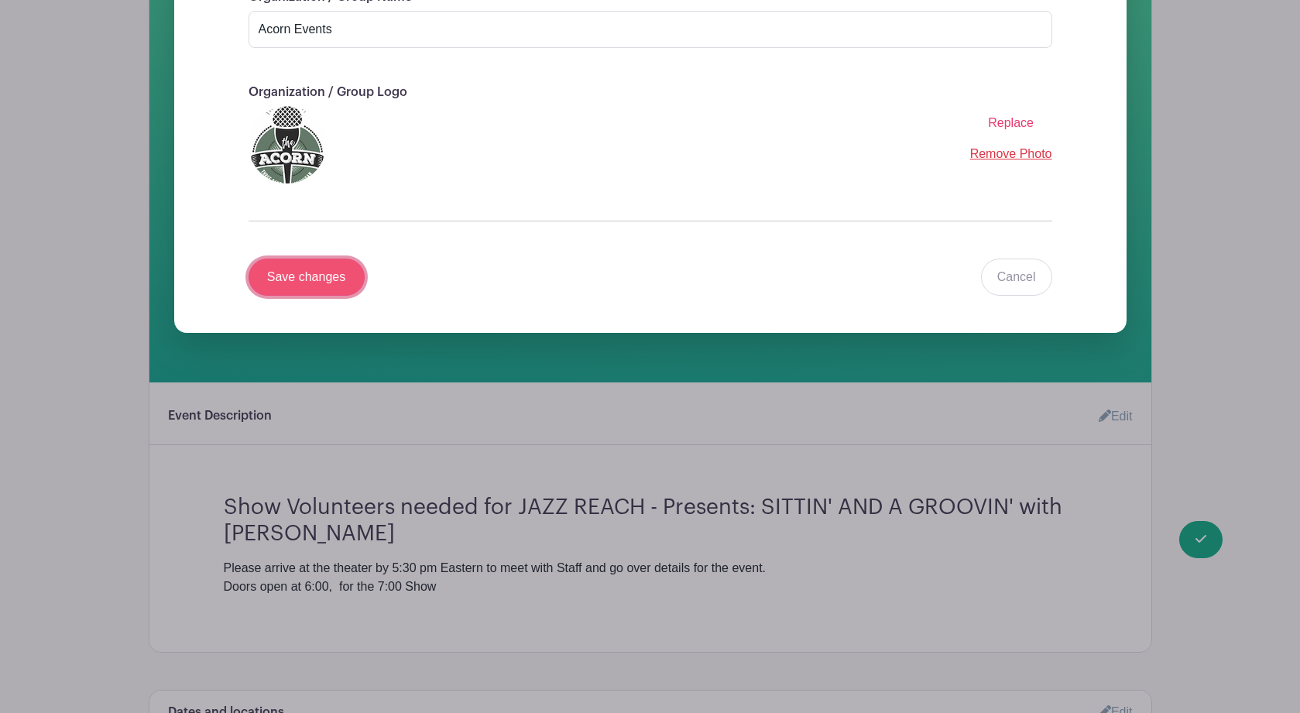
click at [300, 283] on input "Save changes" at bounding box center [307, 277] width 116 height 37
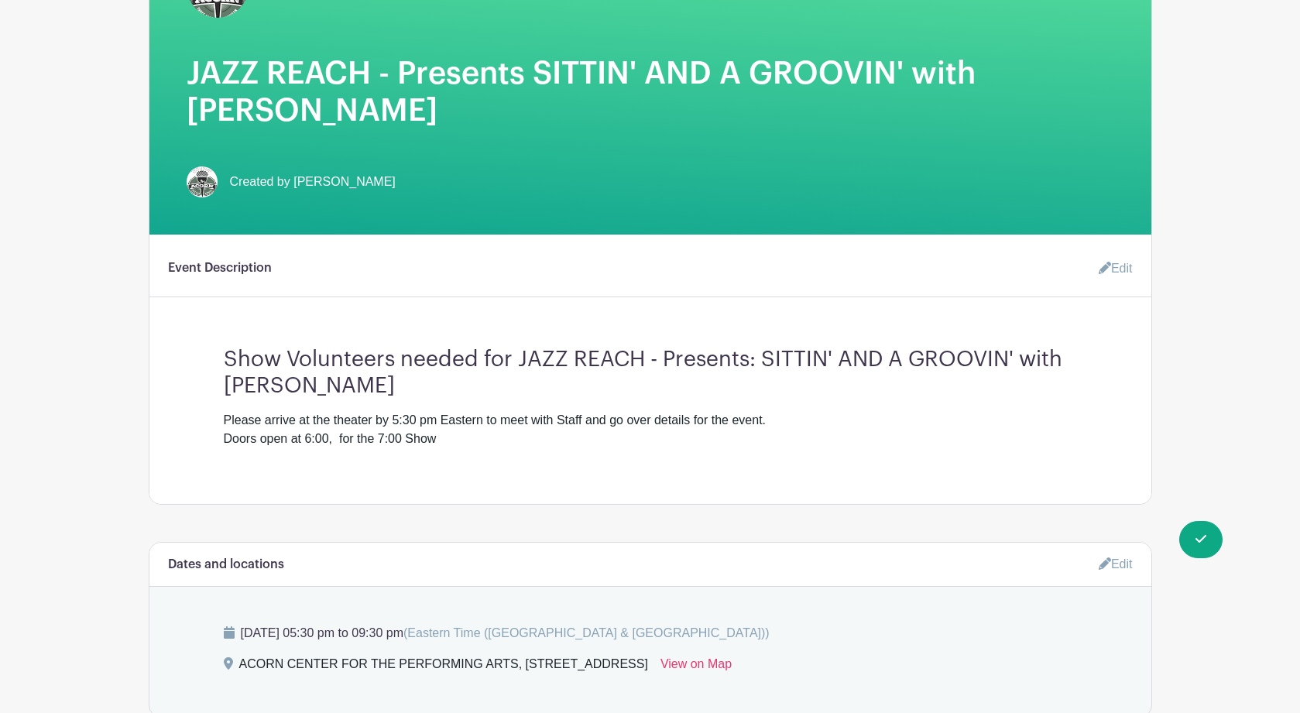
scroll to position [0, 0]
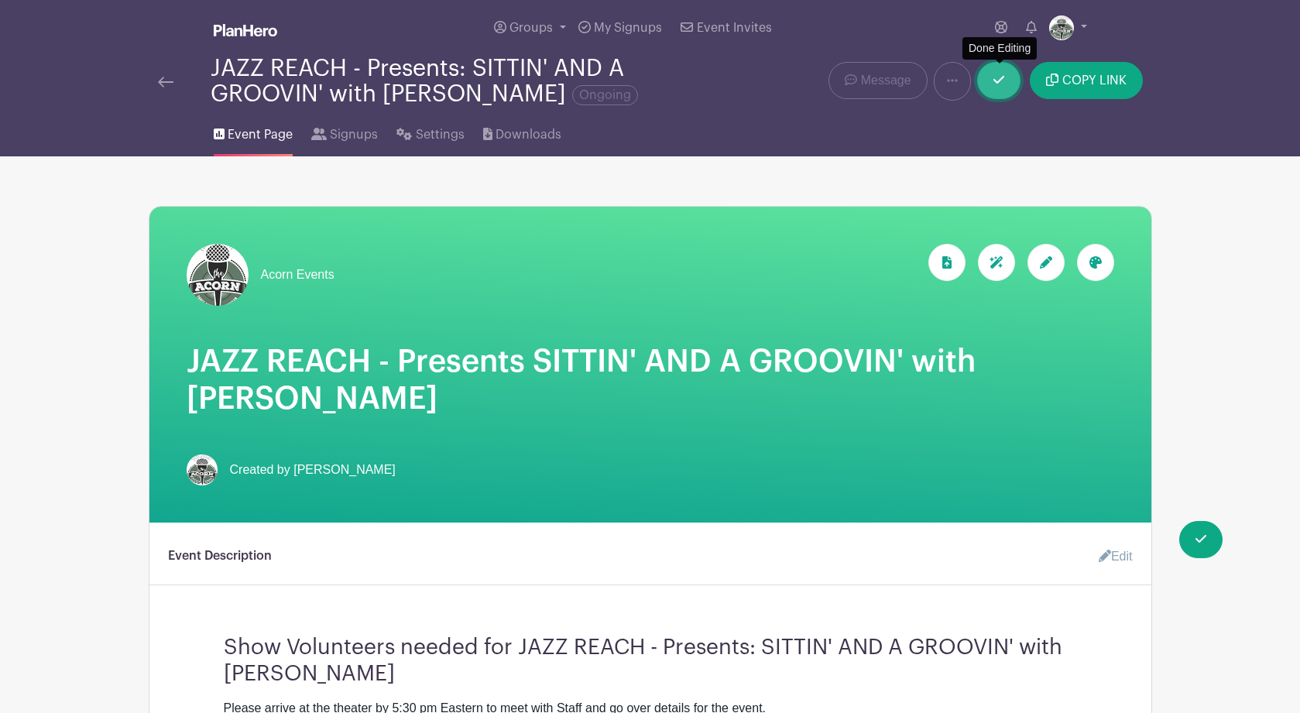
click at [1001, 81] on icon at bounding box center [998, 80] width 11 height 12
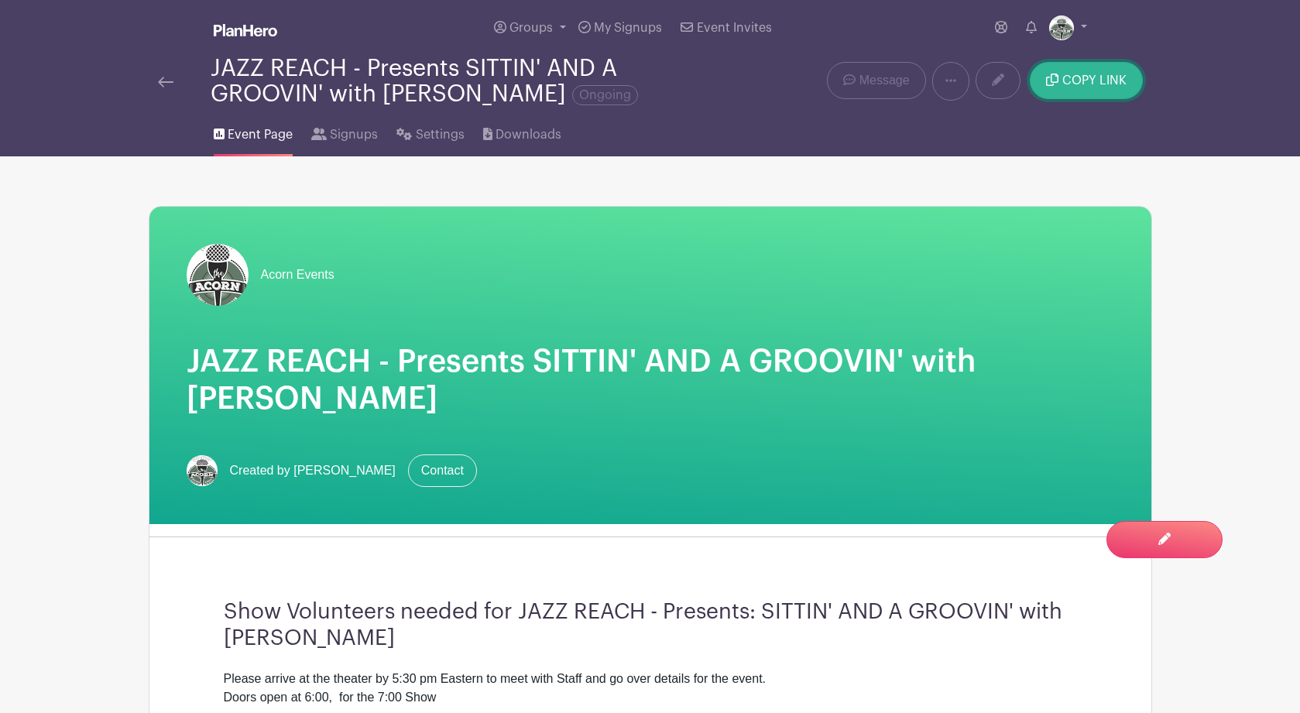
click at [1083, 84] on span "COPY LINK" at bounding box center [1094, 80] width 64 height 12
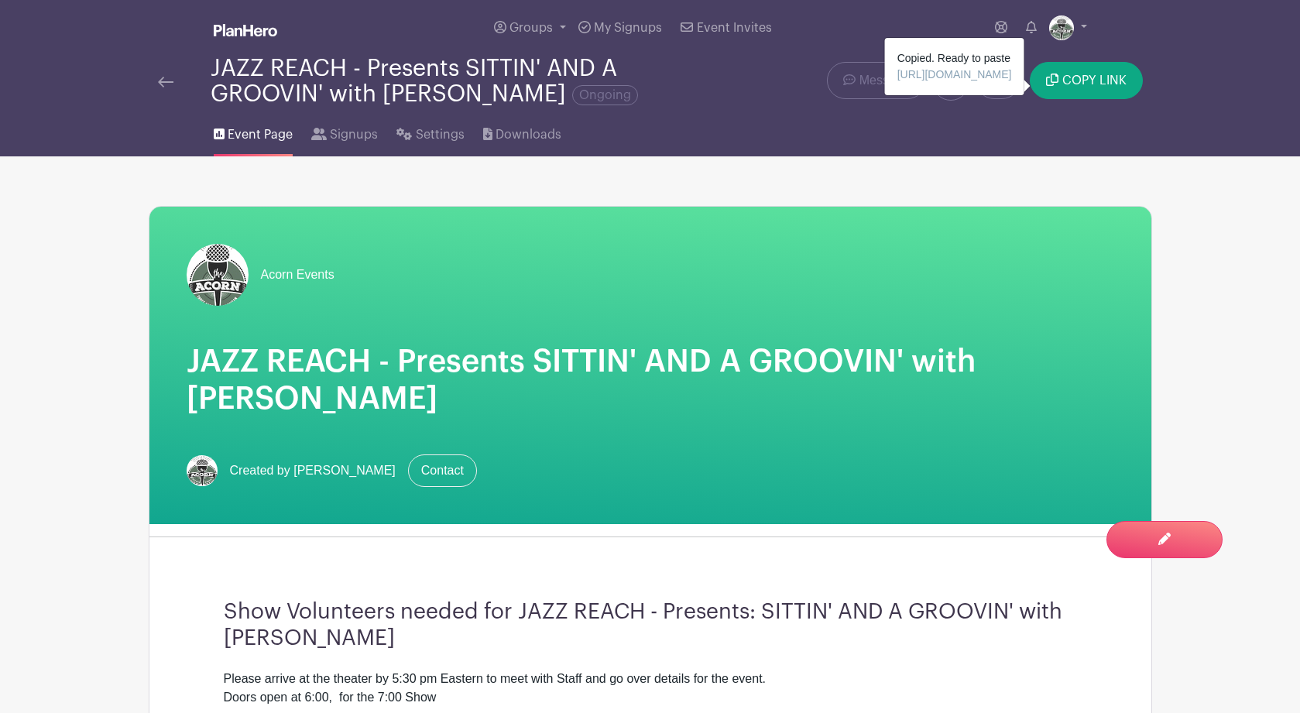
click at [163, 84] on img at bounding box center [165, 82] width 15 height 11
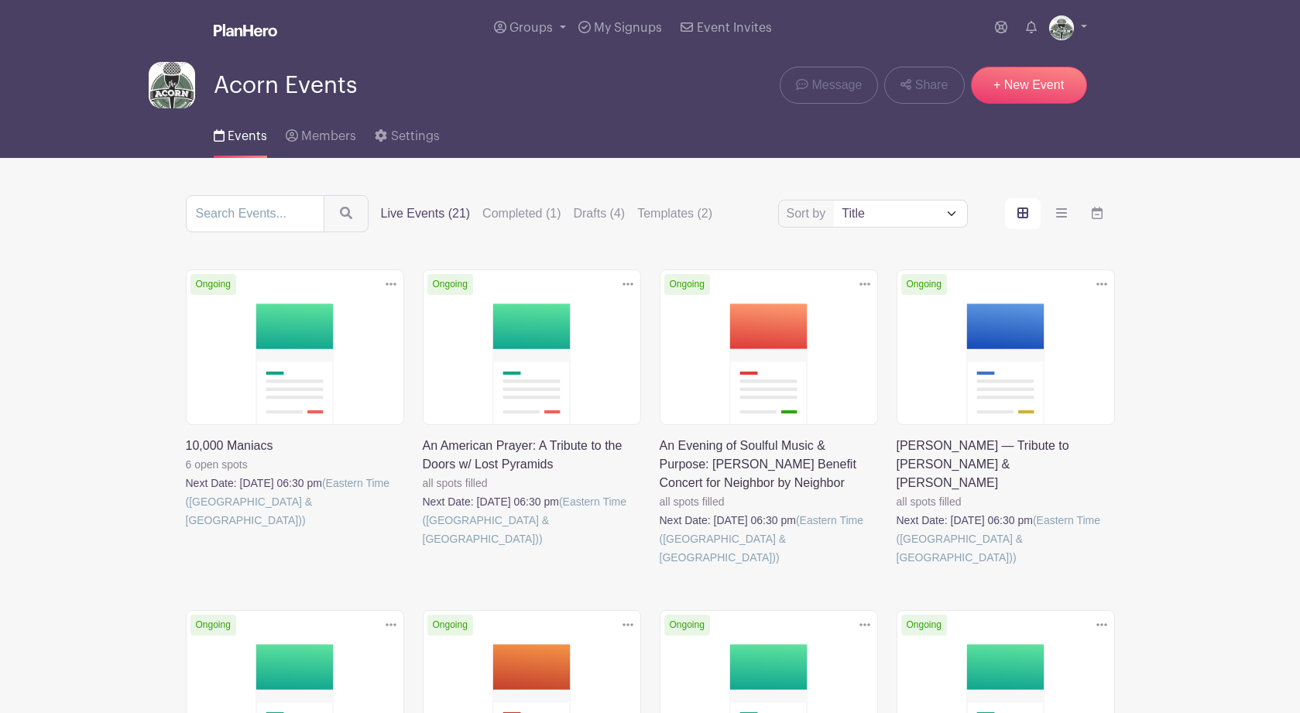
click at [950, 215] on select "Title Recently modified Newest Upcoming dates" at bounding box center [900, 214] width 132 height 26
select select "last_added"
click at [834, 204] on select "Title Recently modified Newest Upcoming dates" at bounding box center [900, 214] width 132 height 26
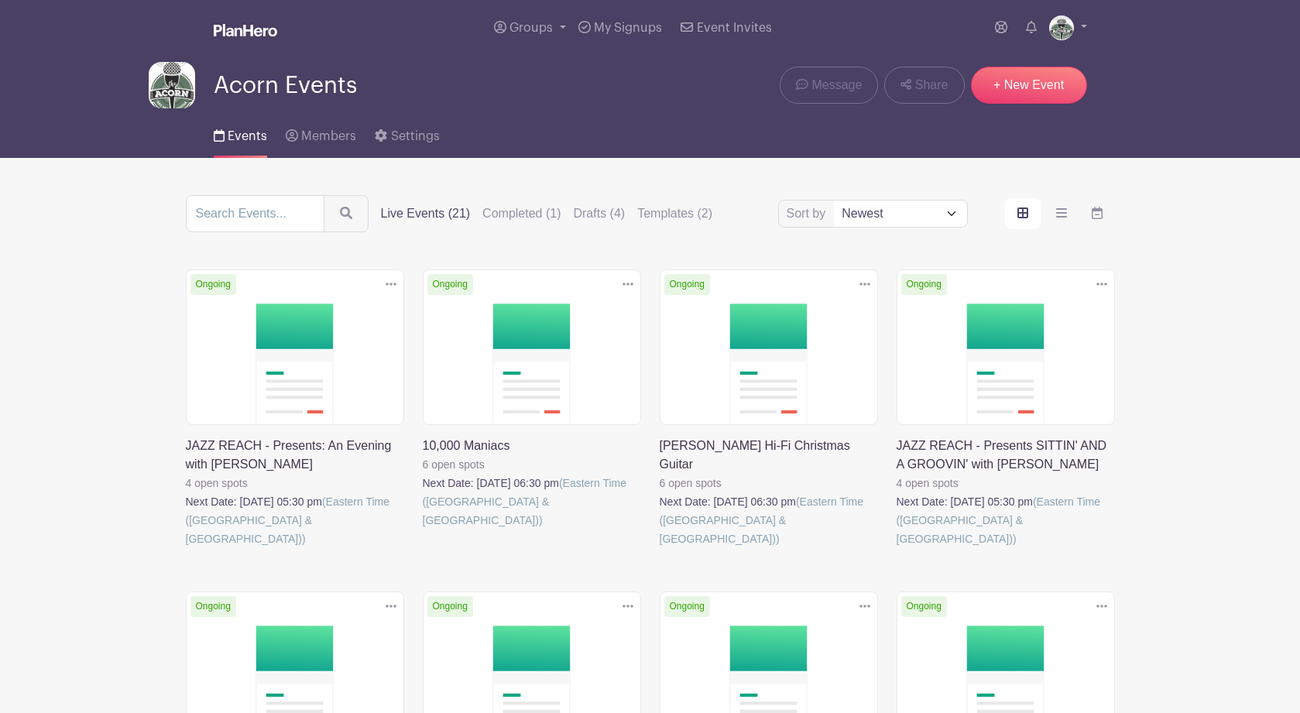
click at [186, 548] on link at bounding box center [186, 548] width 0 height 0
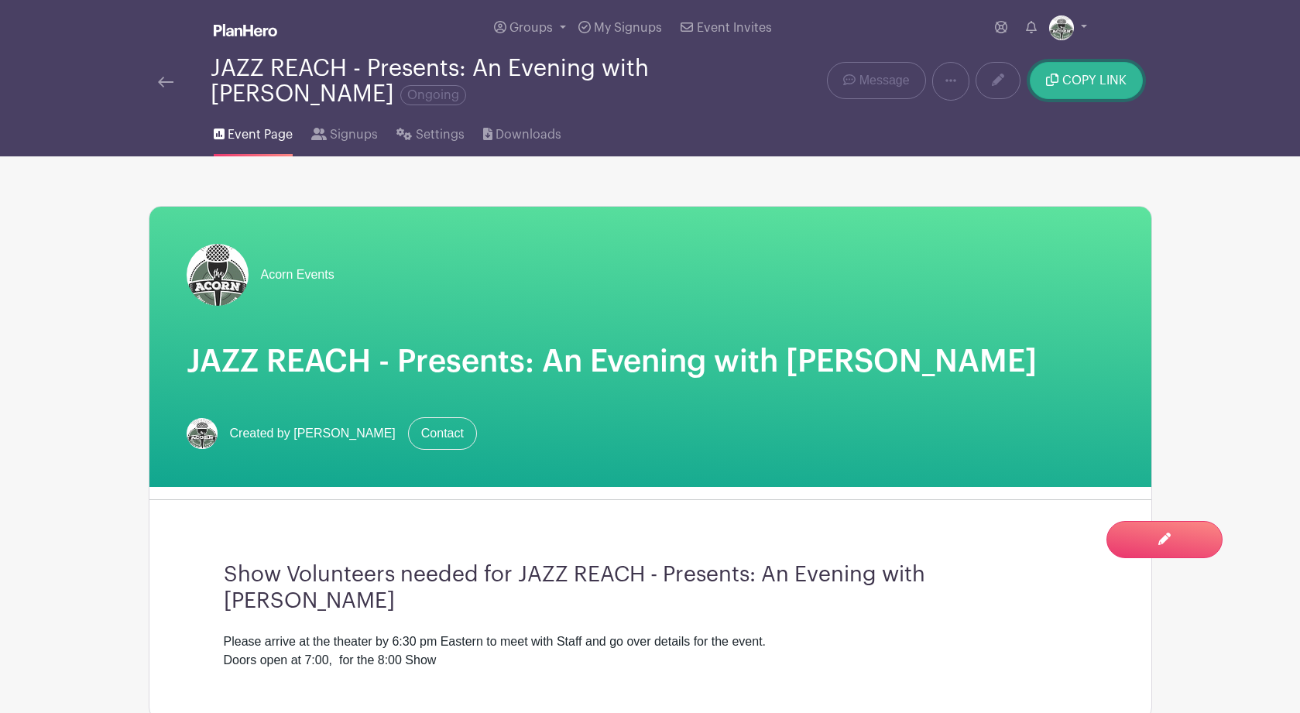
click at [1082, 84] on span "COPY LINK" at bounding box center [1094, 80] width 64 height 12
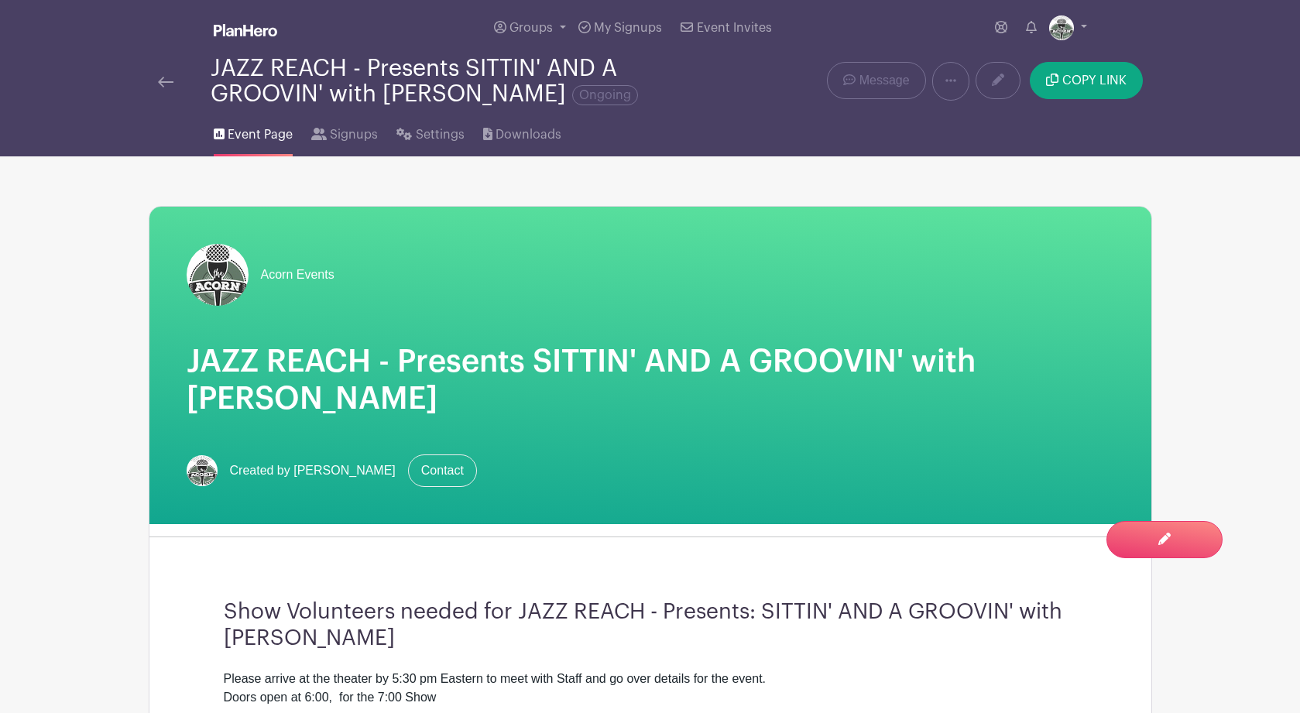
click at [159, 84] on img at bounding box center [165, 82] width 15 height 11
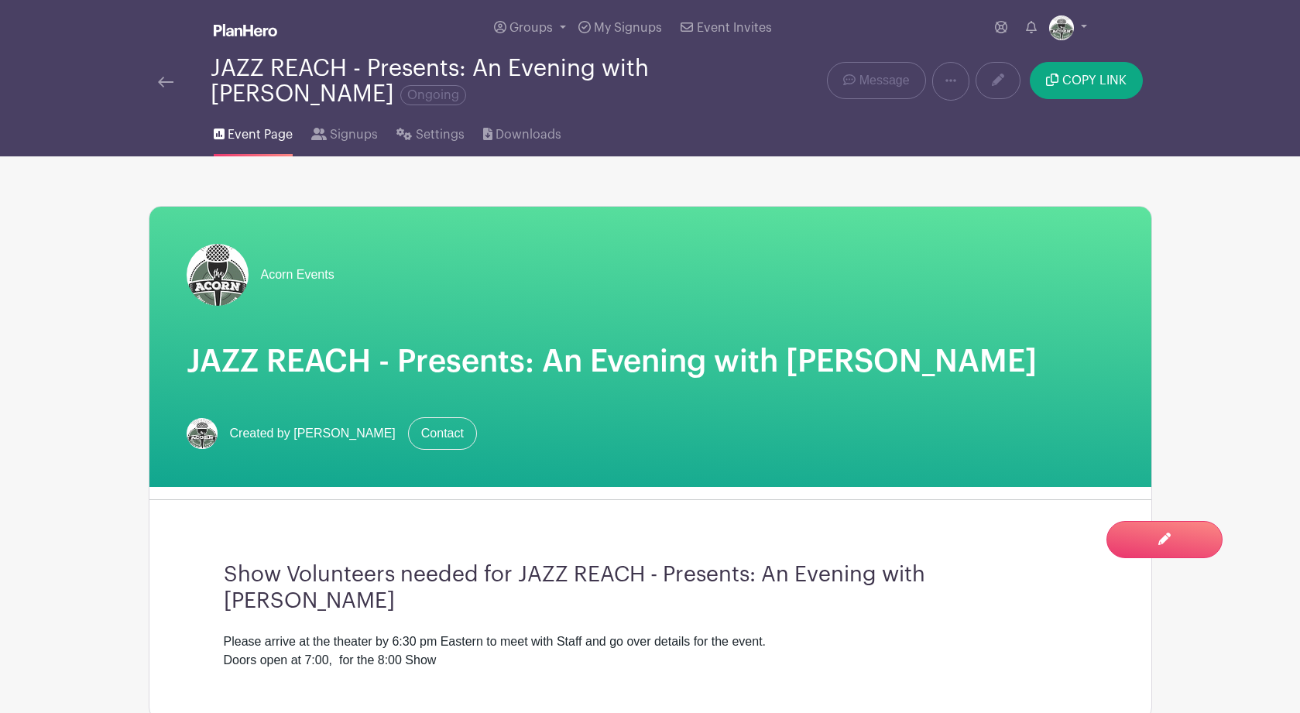
click at [162, 82] on img at bounding box center [165, 82] width 15 height 11
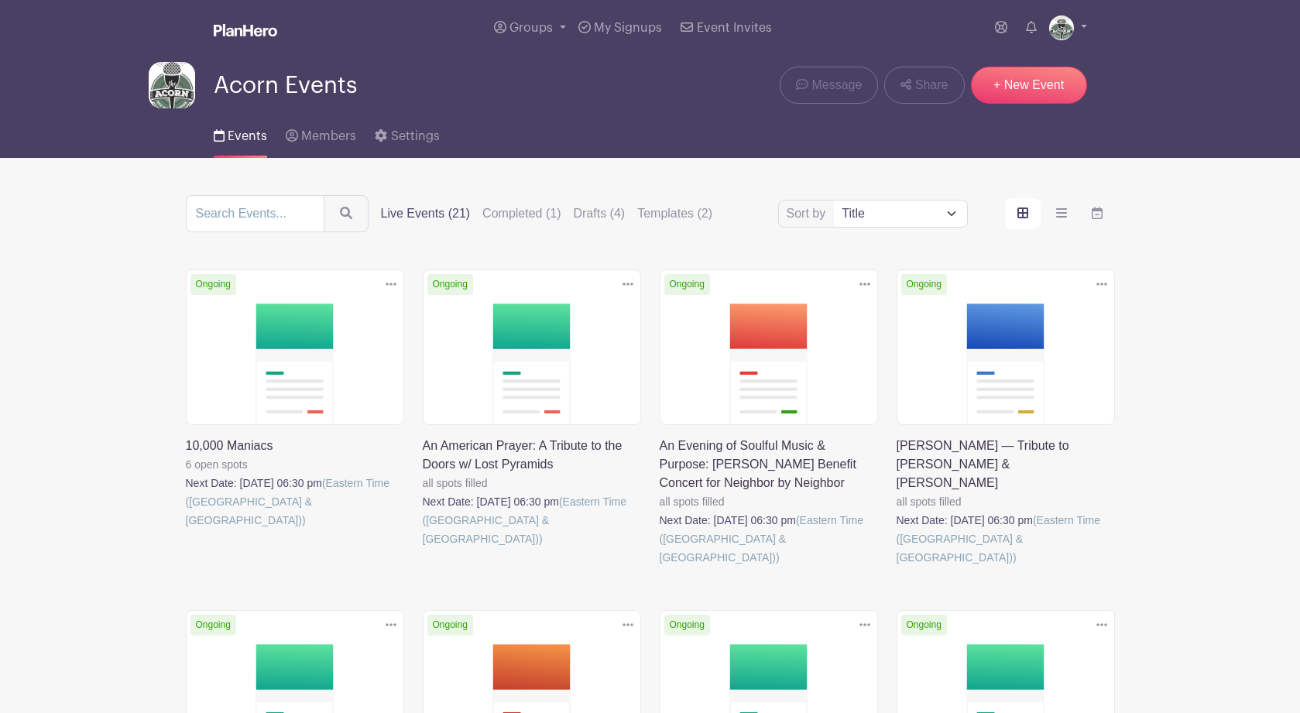
click at [952, 212] on select "Title Recently modified Newest Upcoming dates" at bounding box center [900, 214] width 132 height 26
select select "last_added"
click at [834, 204] on select "Title Recently modified Newest Upcoming dates" at bounding box center [900, 214] width 132 height 26
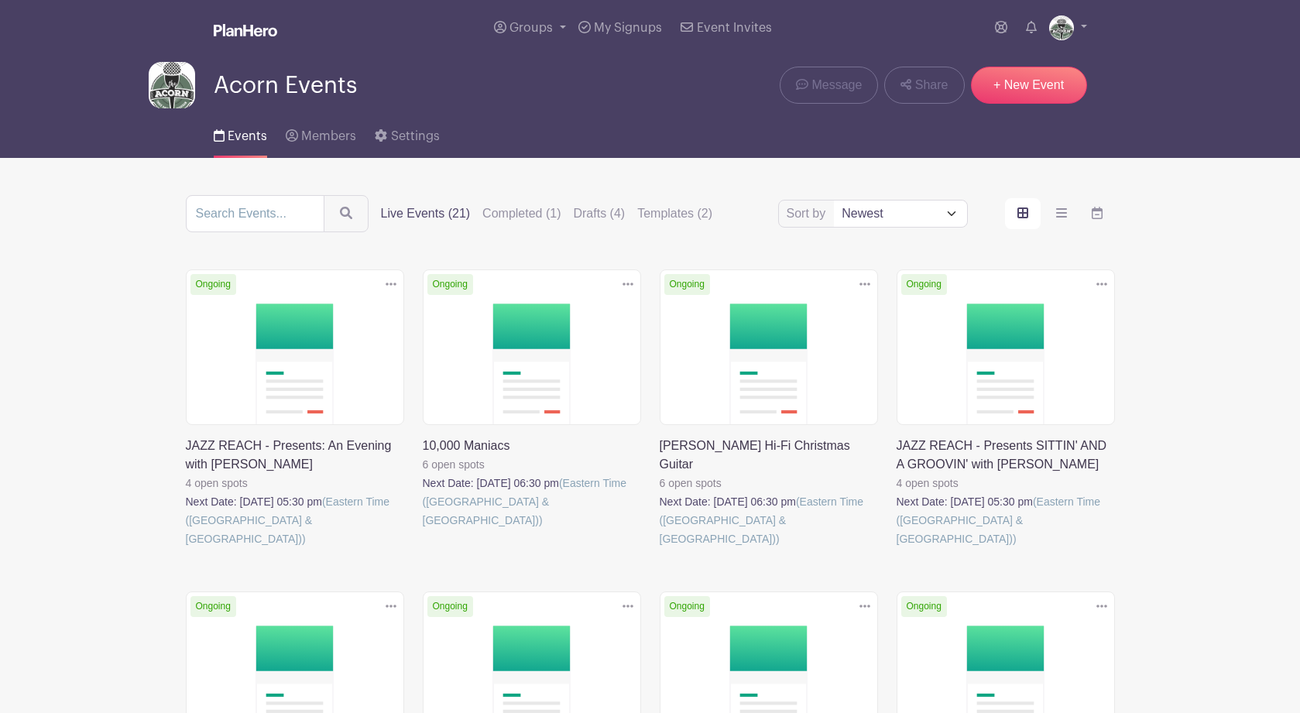
click at [897, 548] on link at bounding box center [897, 548] width 0 height 0
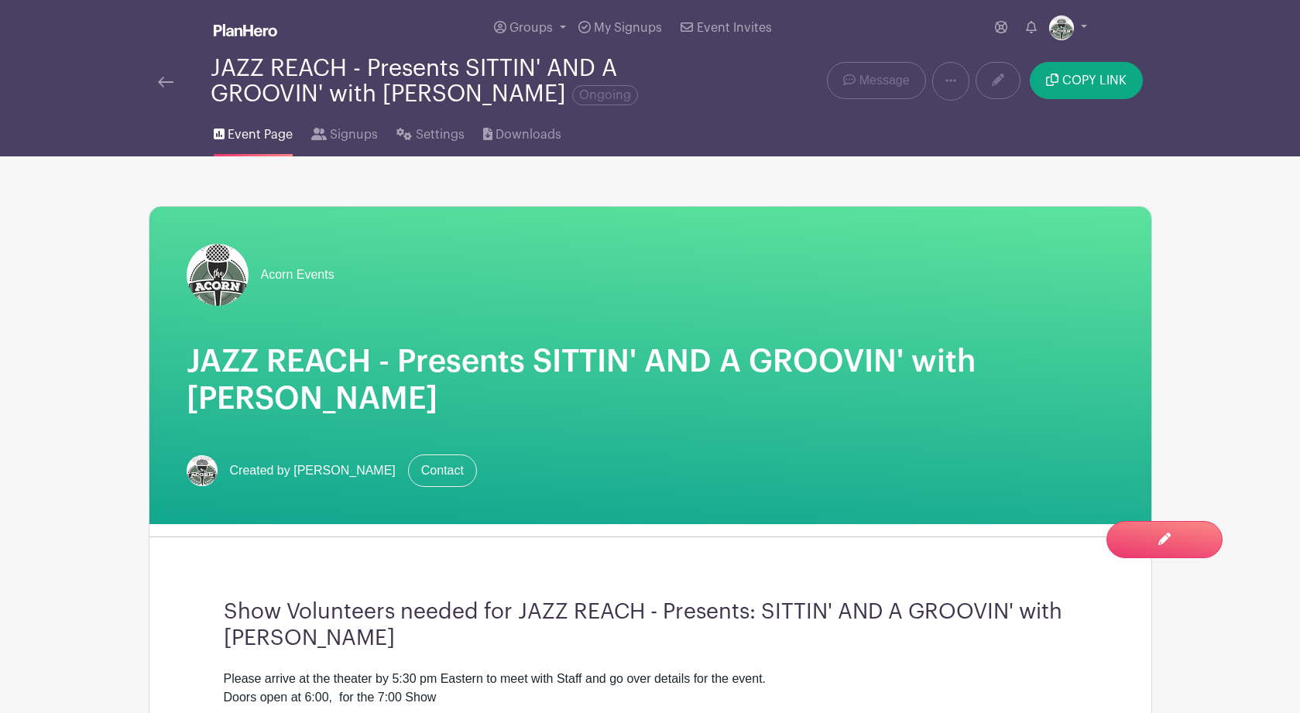
click at [1236, 229] on main "Groups All Groups Acorn Events My Signups Event Invites My account Logout JAZZ …" at bounding box center [650, 634] width 1300 height 1269
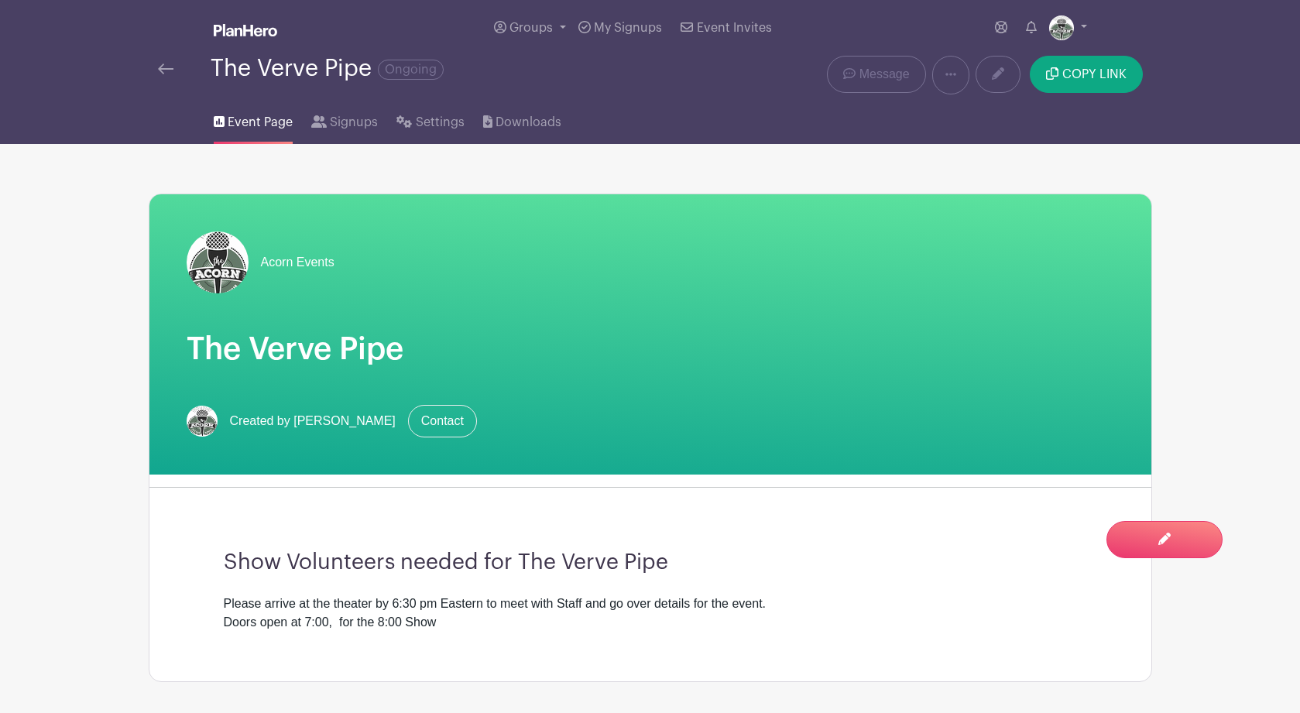
click at [66, 450] on main "Groups All Groups Acorn Events My Signups Event Invites My account Logout The V…" at bounding box center [650, 619] width 1300 height 1238
click at [163, 70] on img at bounding box center [165, 68] width 15 height 11
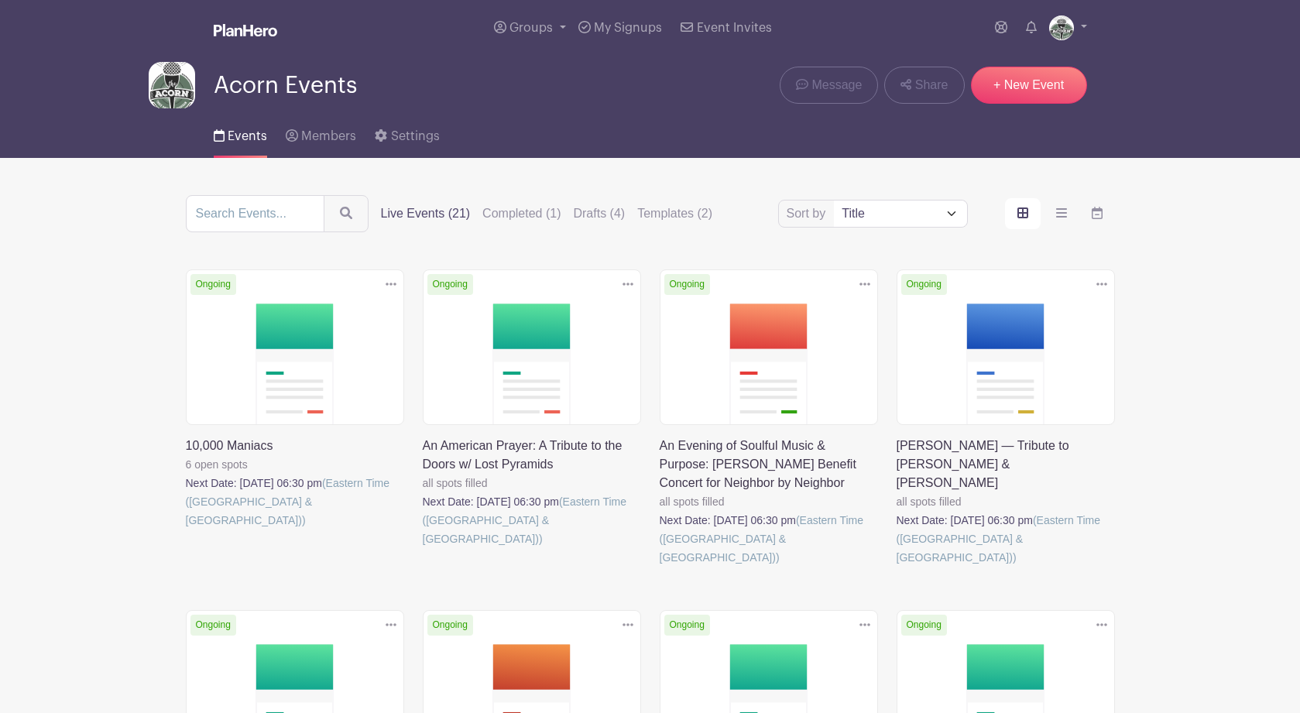
click at [947, 215] on select "Title Recently modified Newest Upcoming dates" at bounding box center [900, 214] width 132 height 26
select select "upcoming_date"
click at [834, 204] on select "Title Recently modified Newest Upcoming dates" at bounding box center [900, 214] width 132 height 26
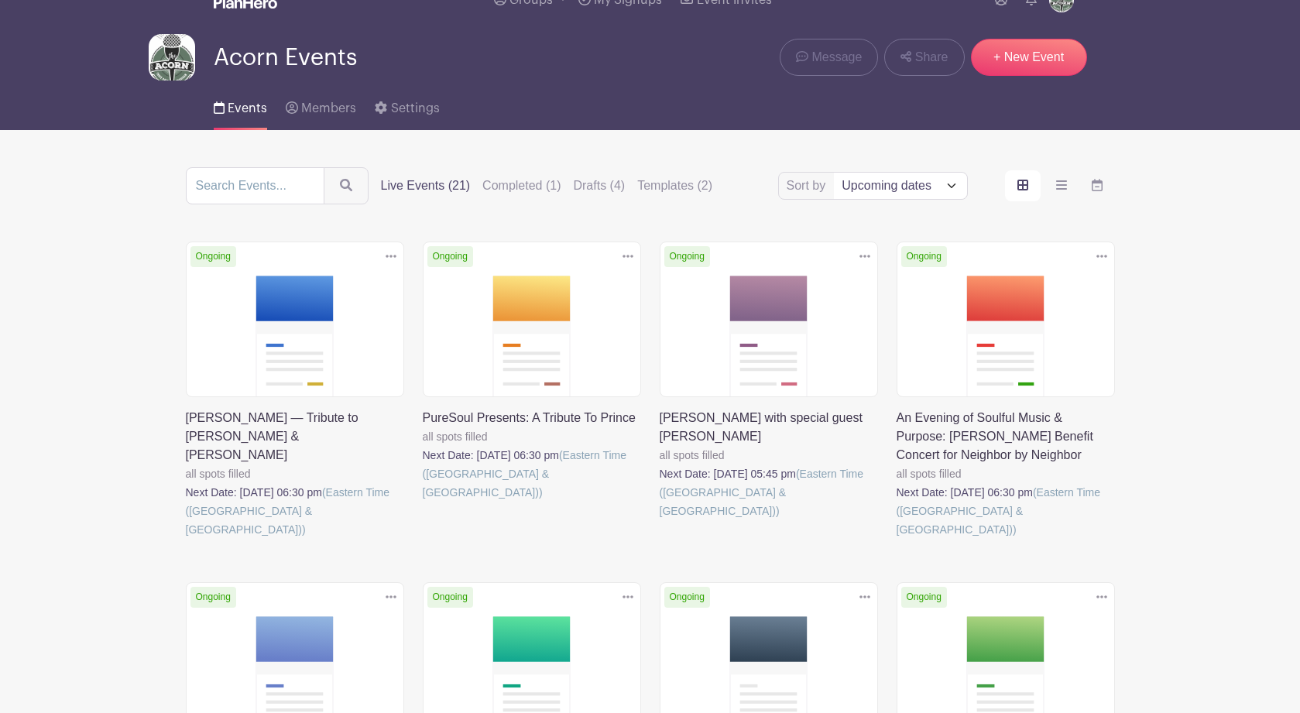
scroll to position [30, 0]
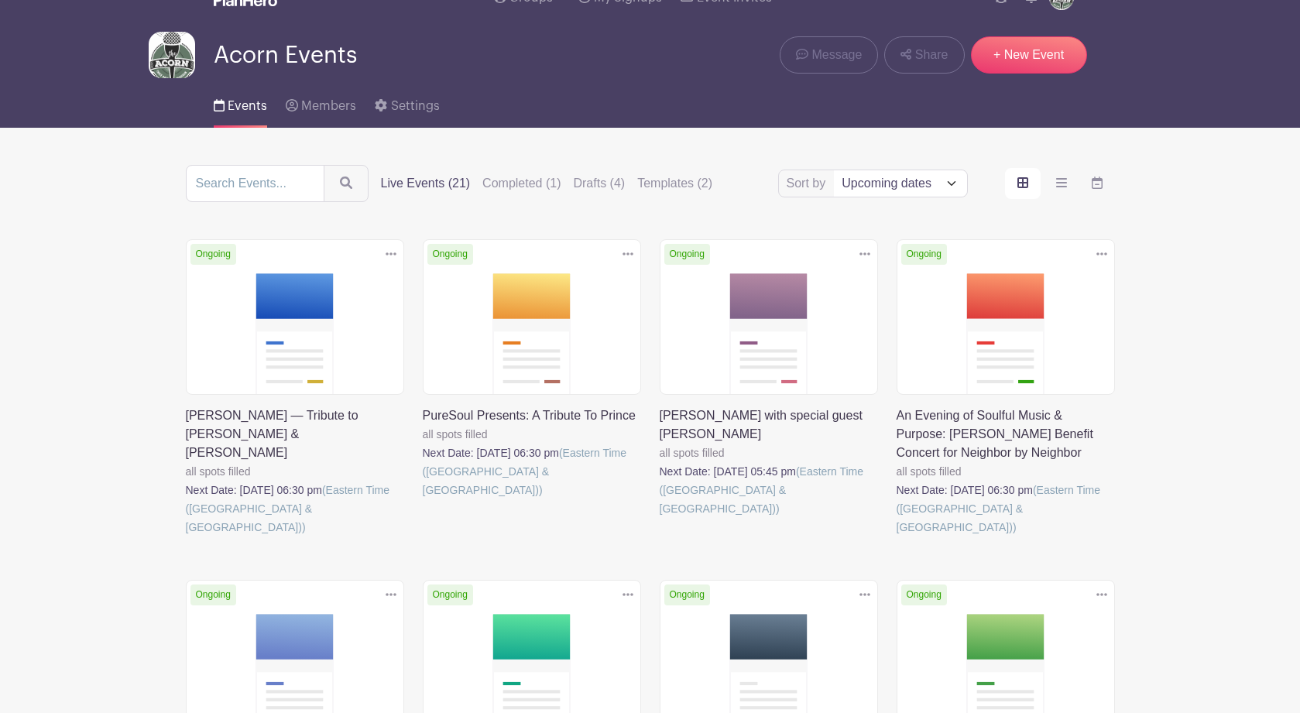
click at [660, 518] on link at bounding box center [660, 518] width 0 height 0
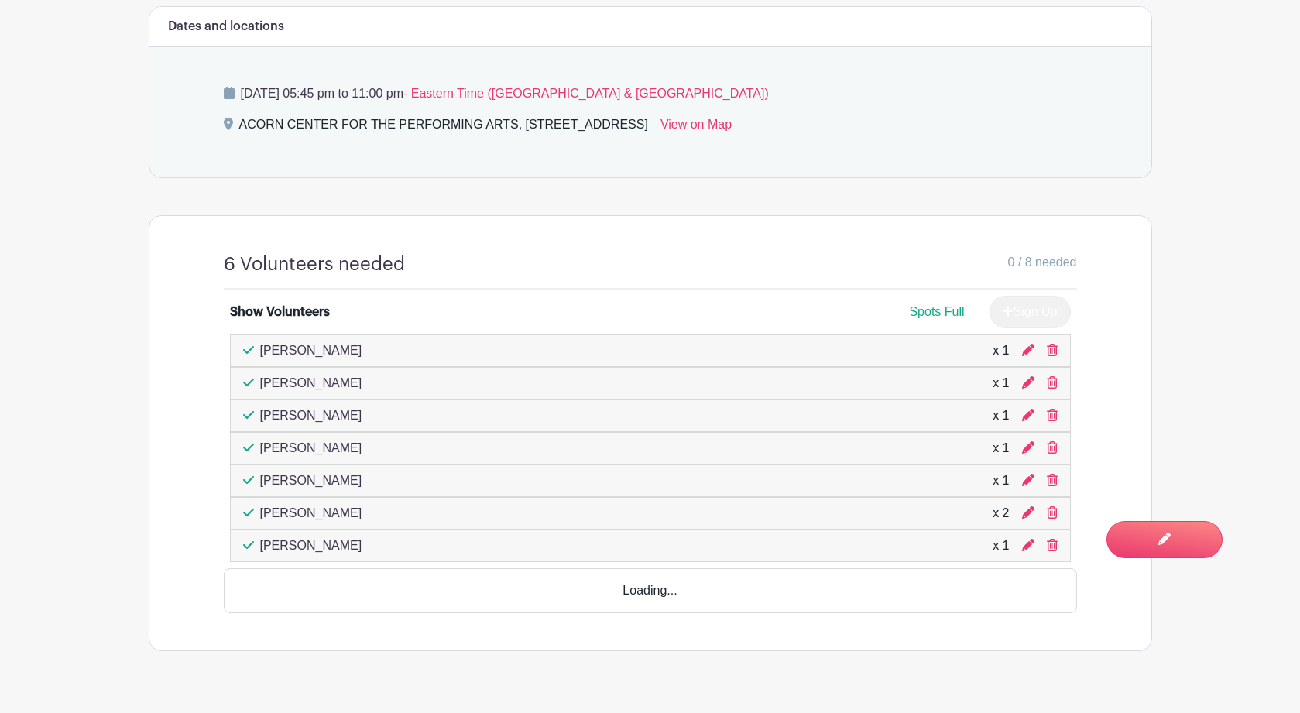
scroll to position [718, 0]
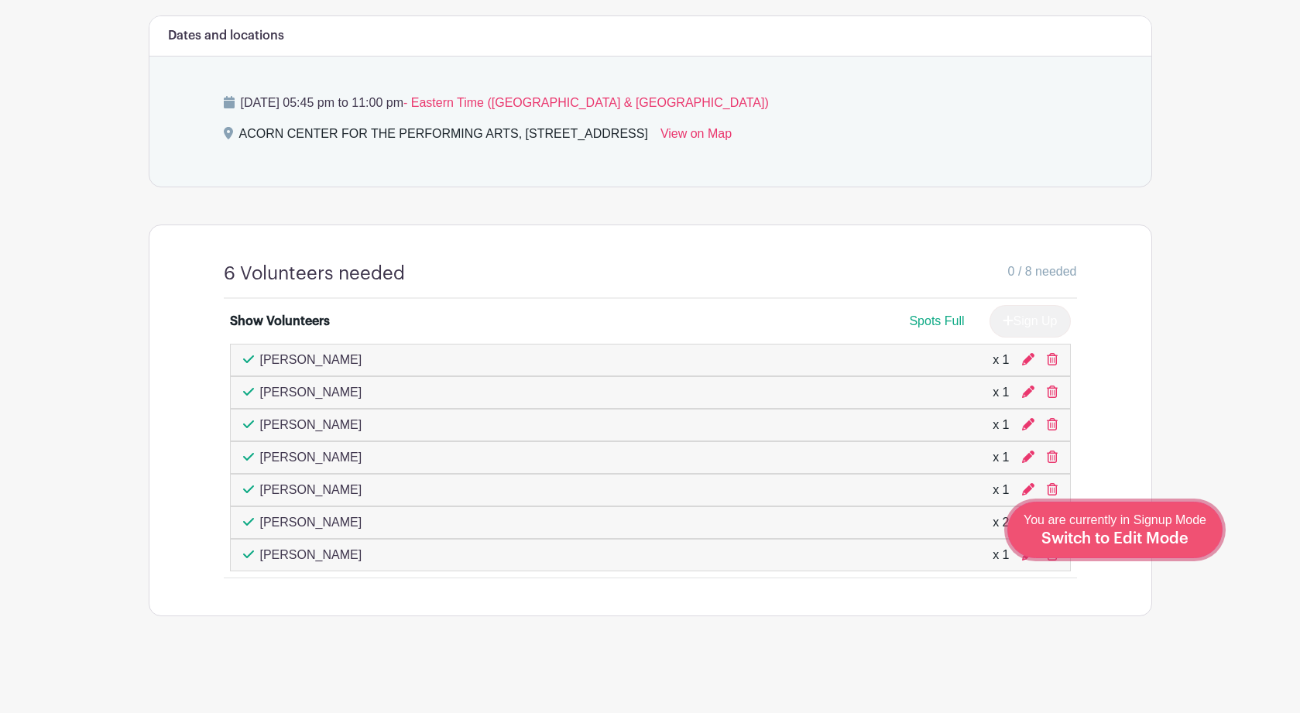
click at [1170, 530] on span "You are currently in Signup Mode Switch to Edit Mode" at bounding box center [1115, 529] width 183 height 33
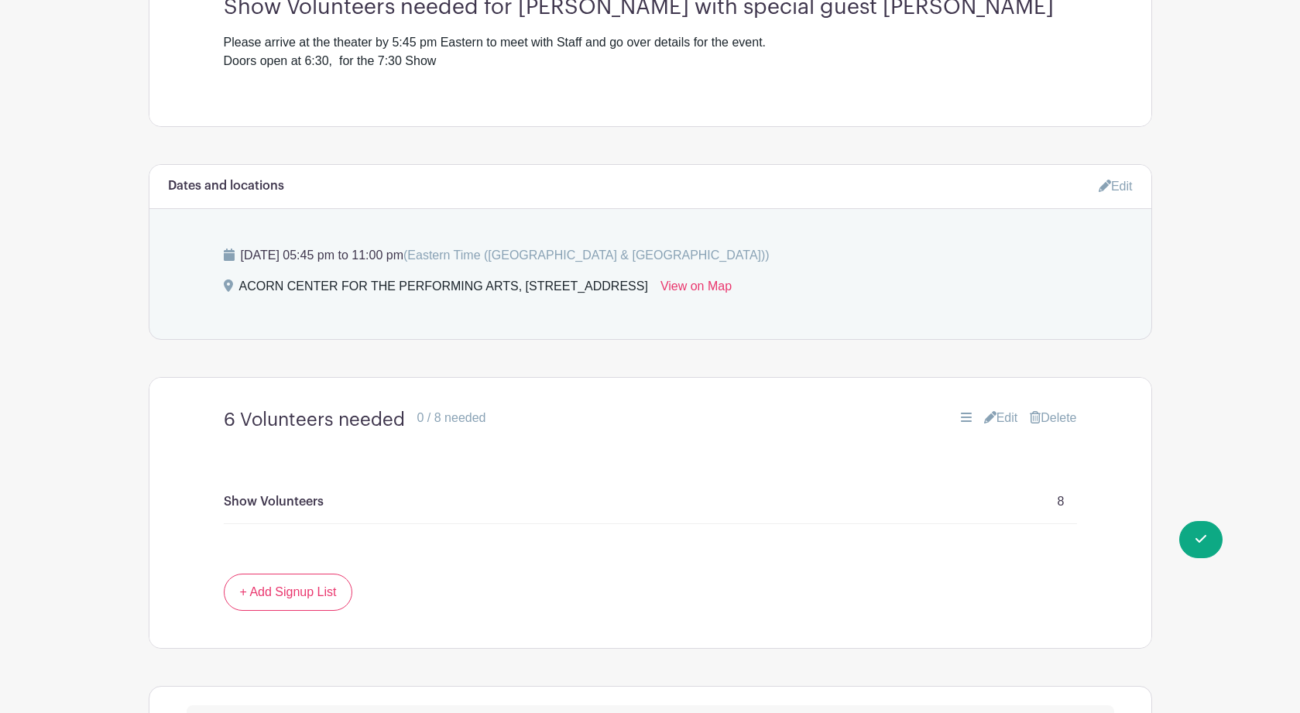
scroll to position [684, 0]
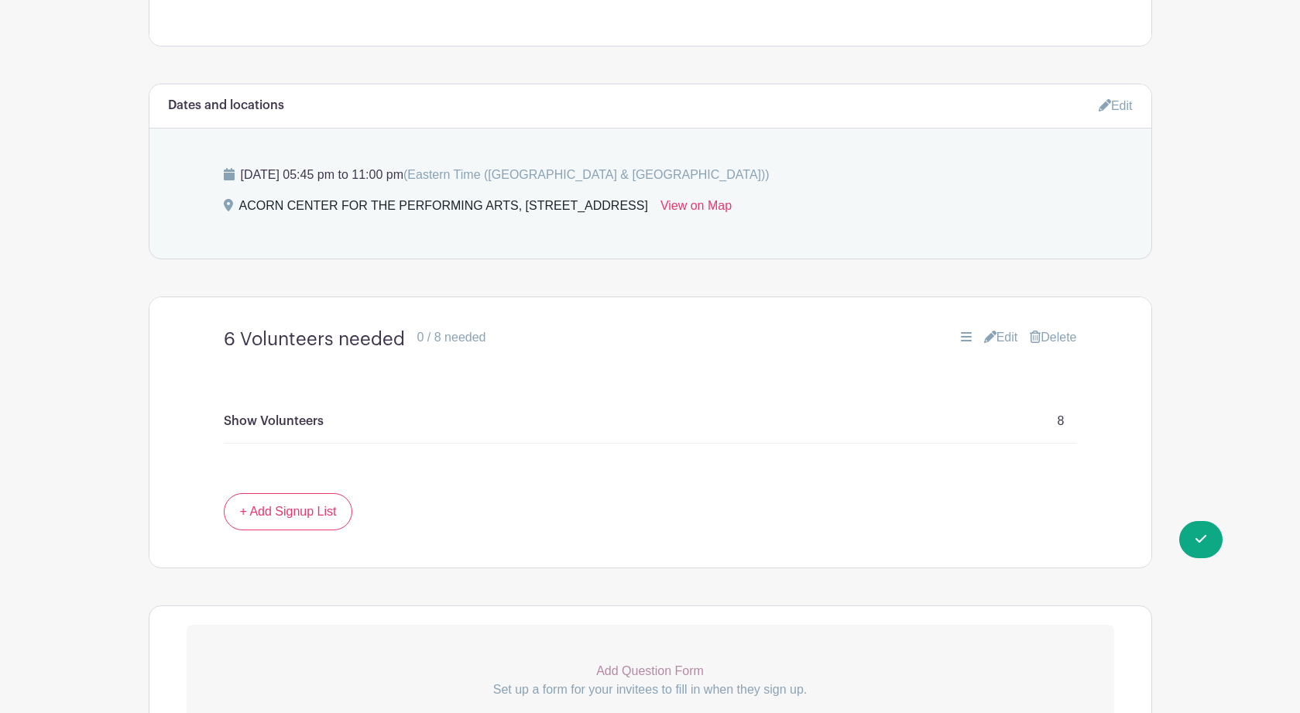
click at [1000, 338] on link "Edit" at bounding box center [1001, 337] width 34 height 19
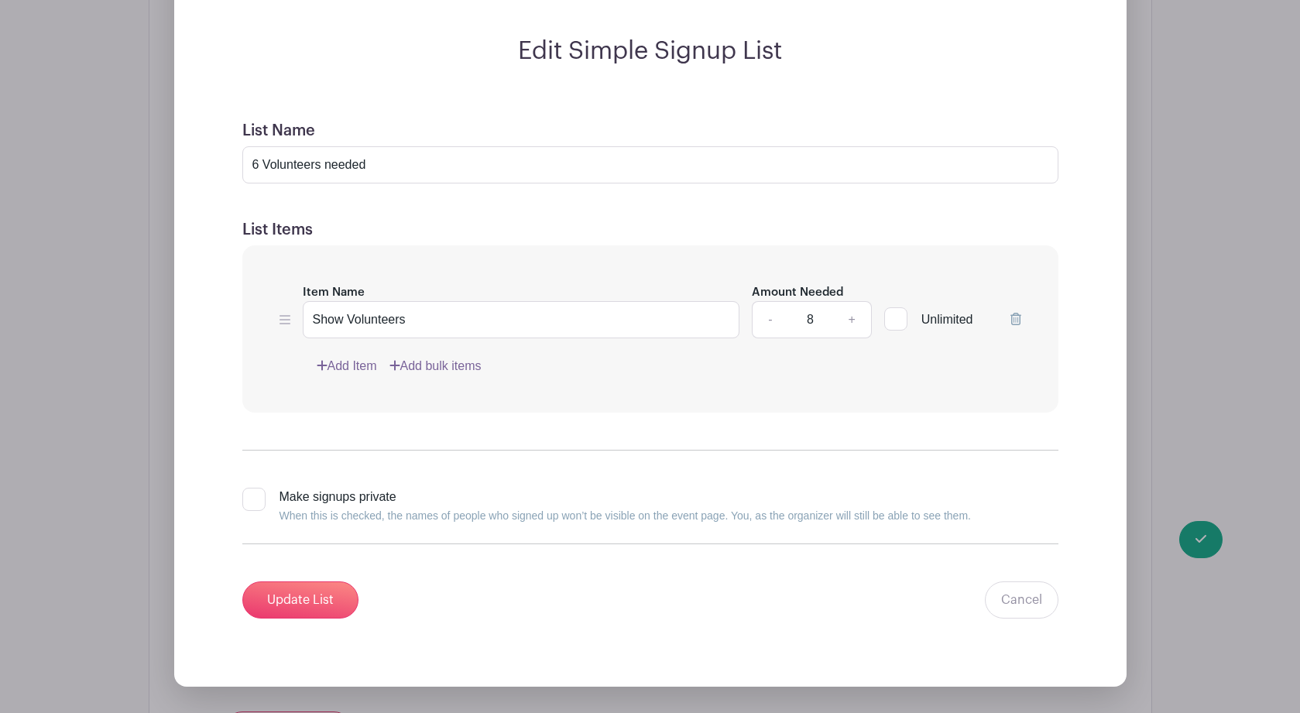
scroll to position [1085, 0]
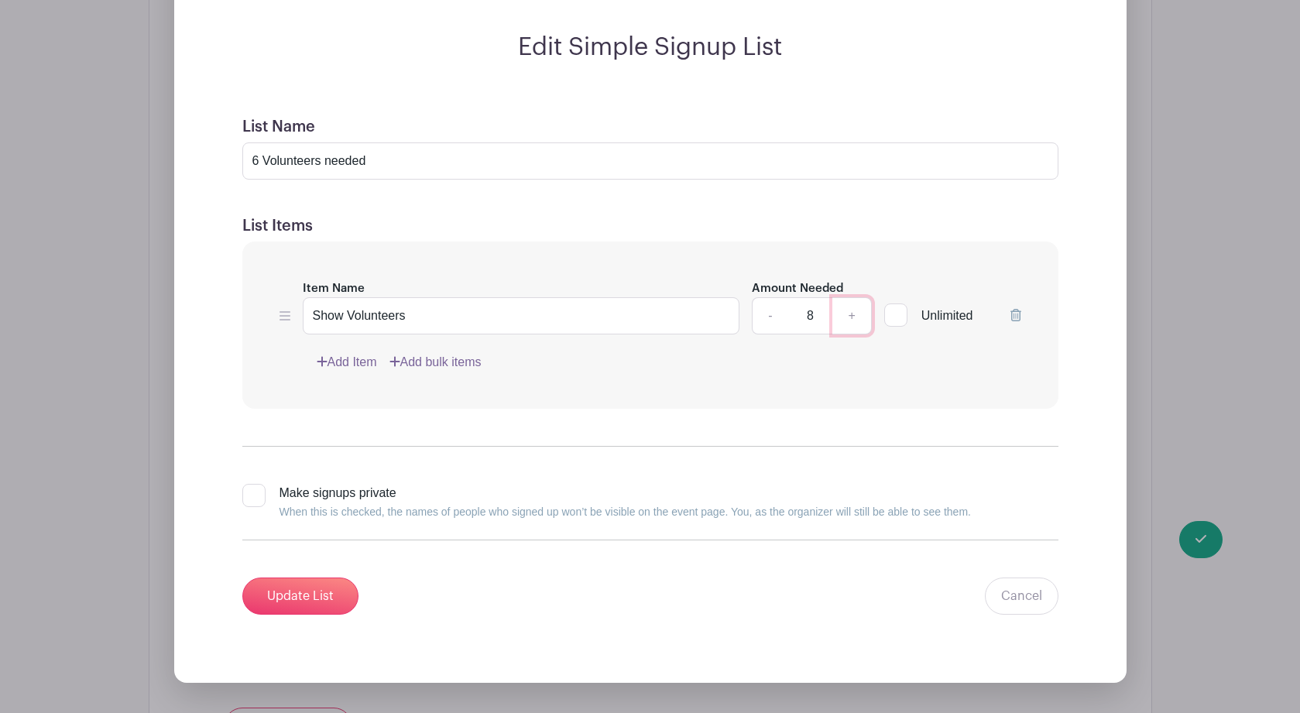
click at [849, 317] on link "+" at bounding box center [851, 315] width 39 height 37
type input "9"
click at [304, 604] on input "Update List" at bounding box center [300, 596] width 116 height 37
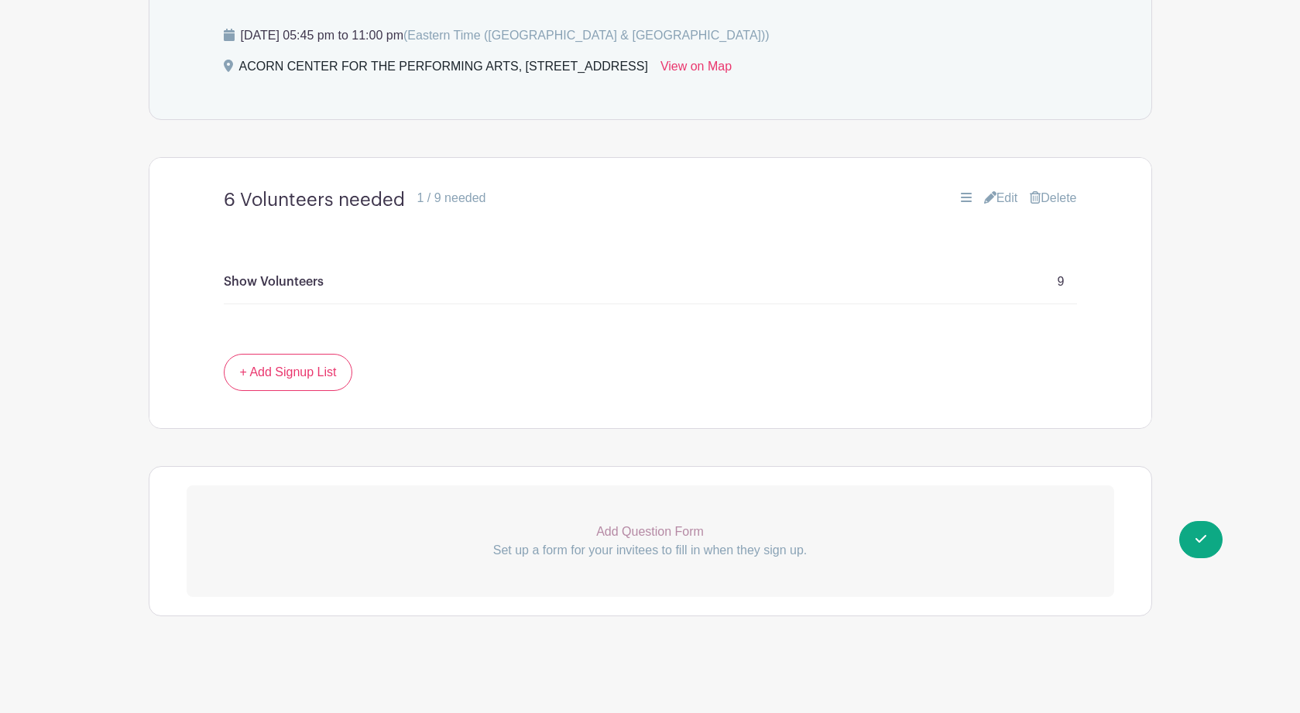
click at [1000, 197] on link "Edit" at bounding box center [1001, 198] width 34 height 19
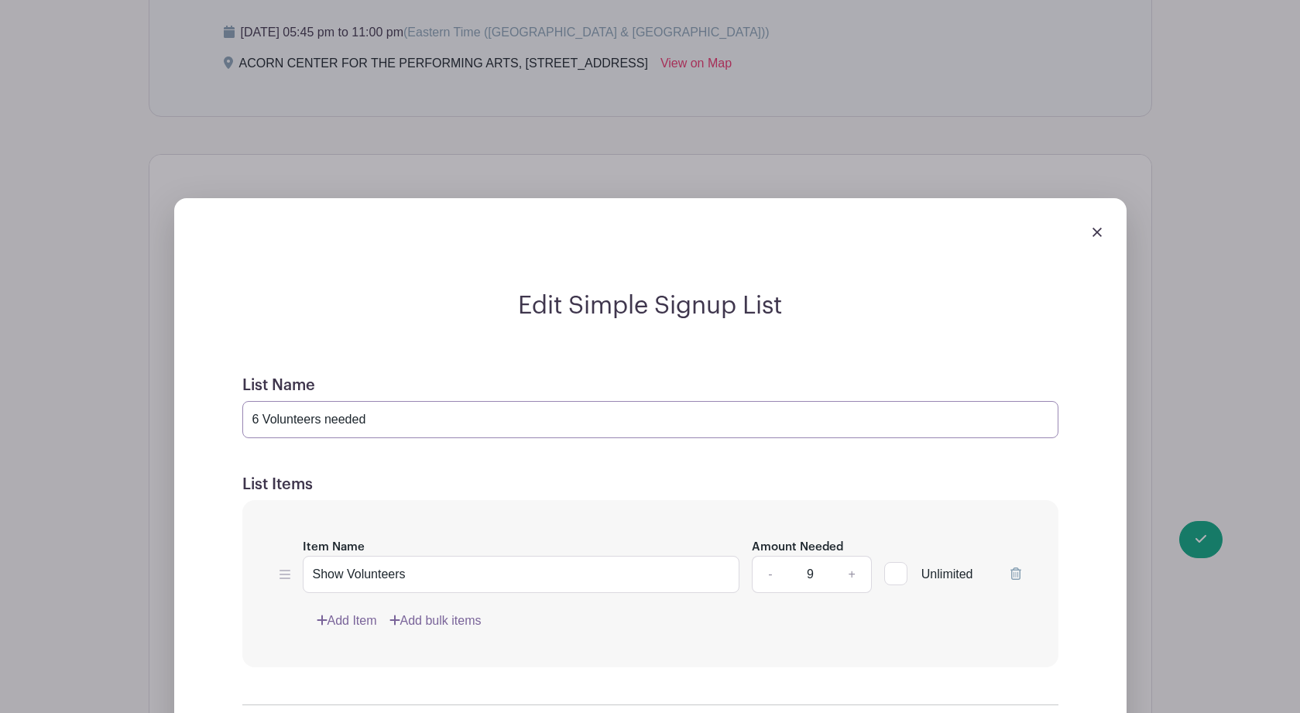
click at [258, 418] on input "6 Volunteers needed" at bounding box center [650, 419] width 816 height 37
click at [420, 420] on input "9 Volunteers needed" at bounding box center [650, 419] width 816 height 37
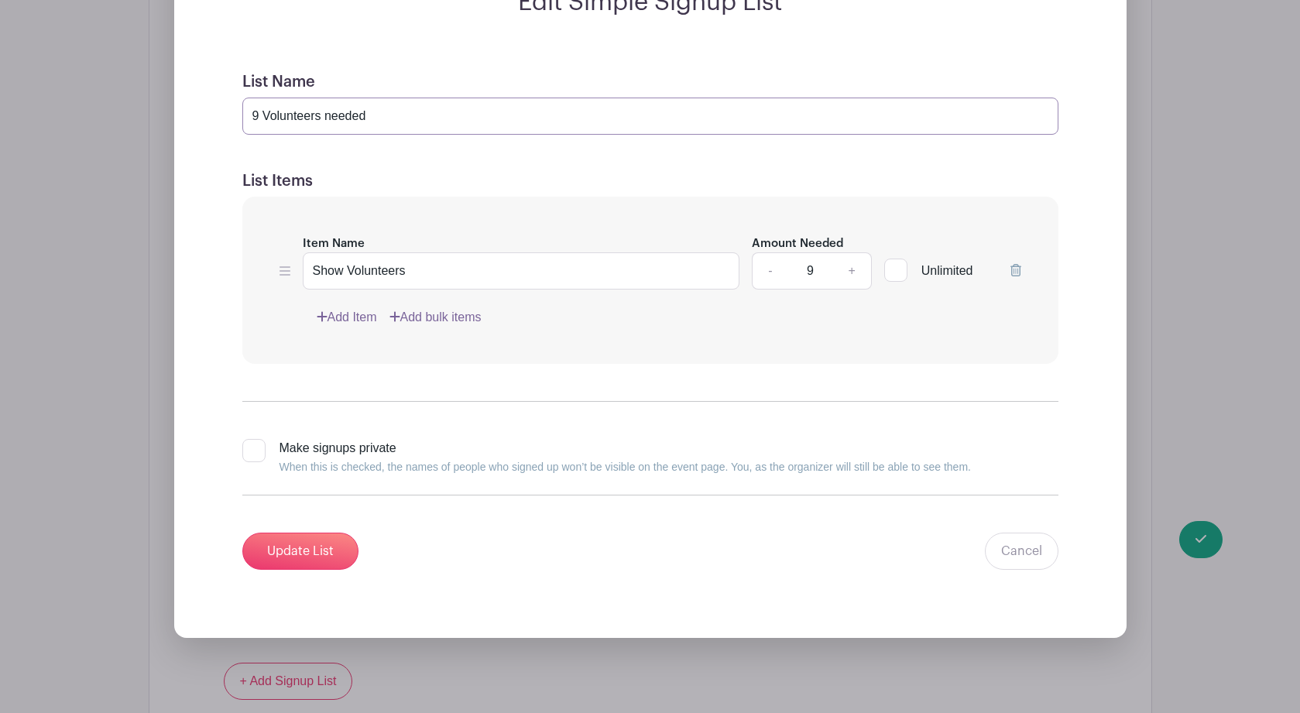
scroll to position [1397, 0]
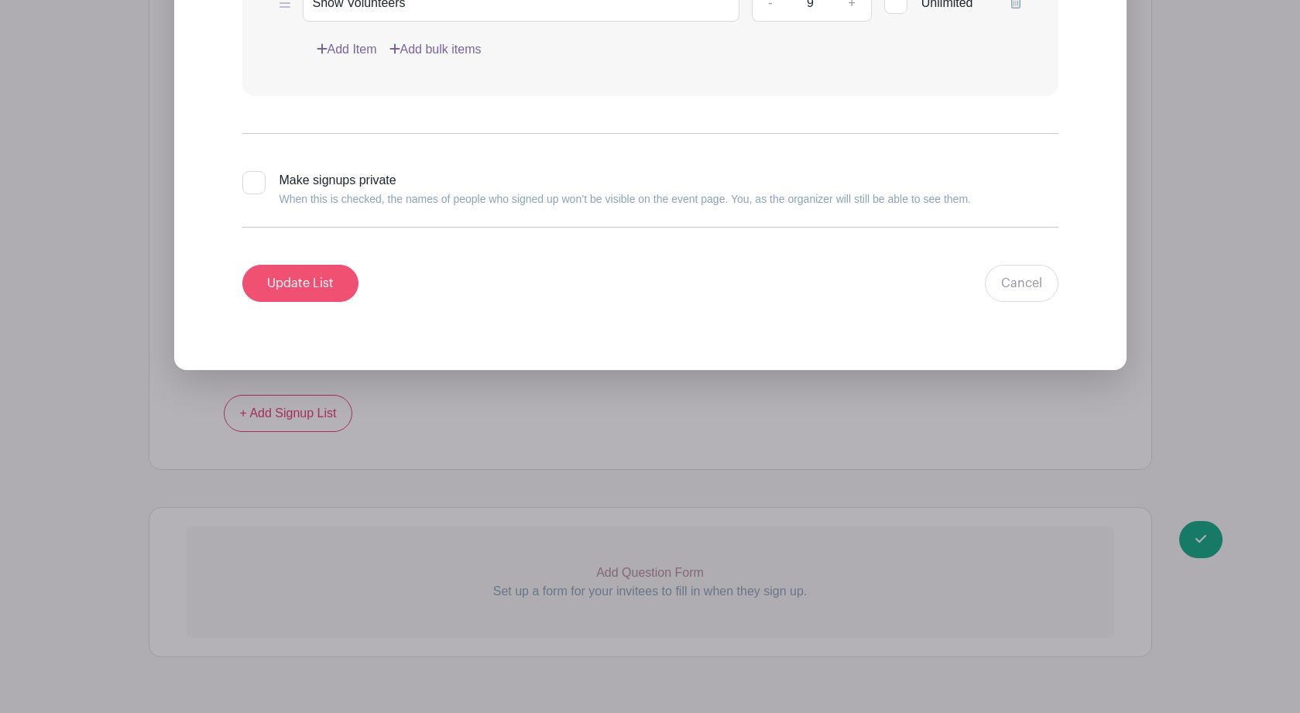
type input "9 Volunteers needed"
click at [297, 286] on input "Update List" at bounding box center [300, 283] width 116 height 37
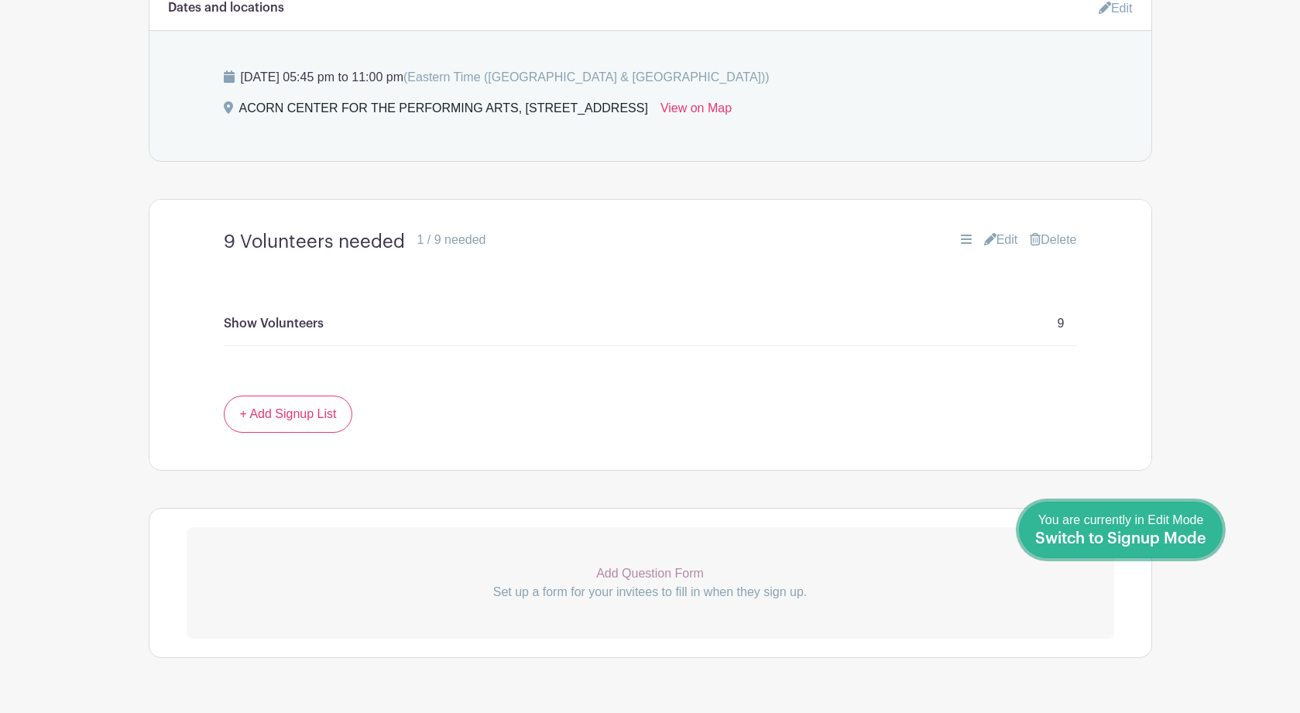
click at [1174, 528] on span "You are currently in Edit Mode Switch to Signup Mode" at bounding box center [1120, 529] width 171 height 33
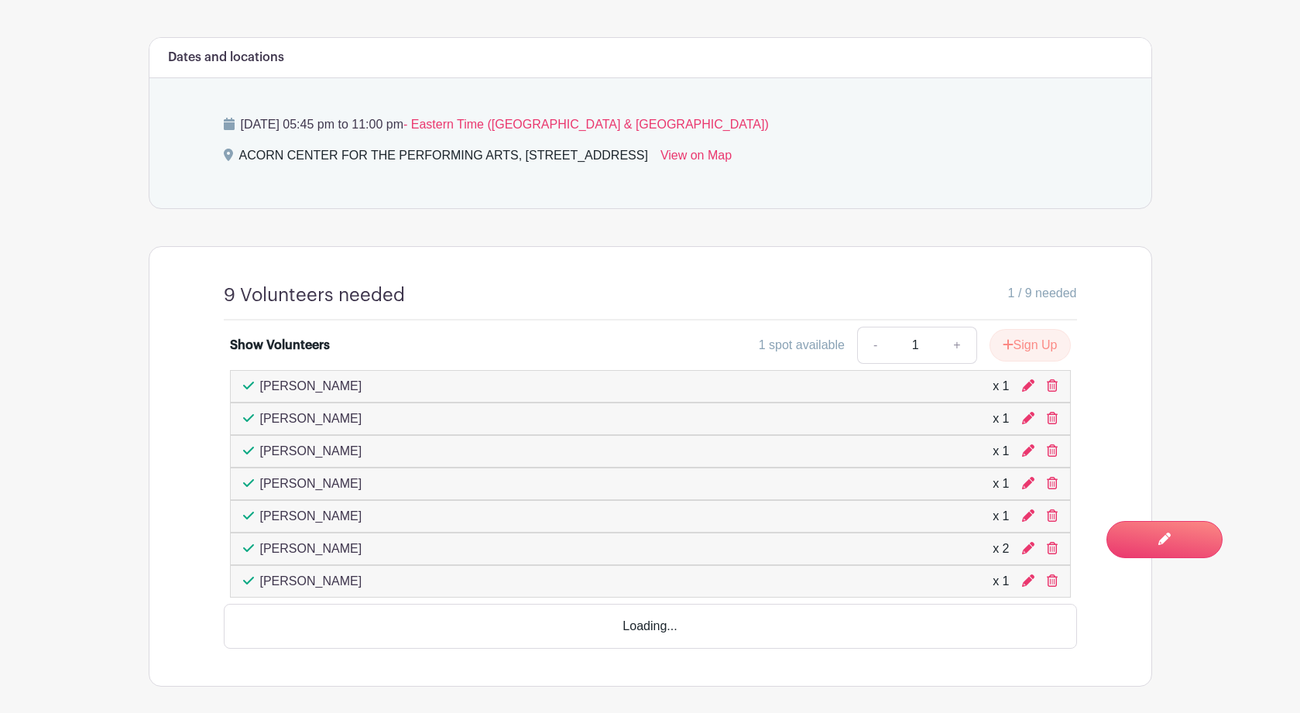
scroll to position [721, 0]
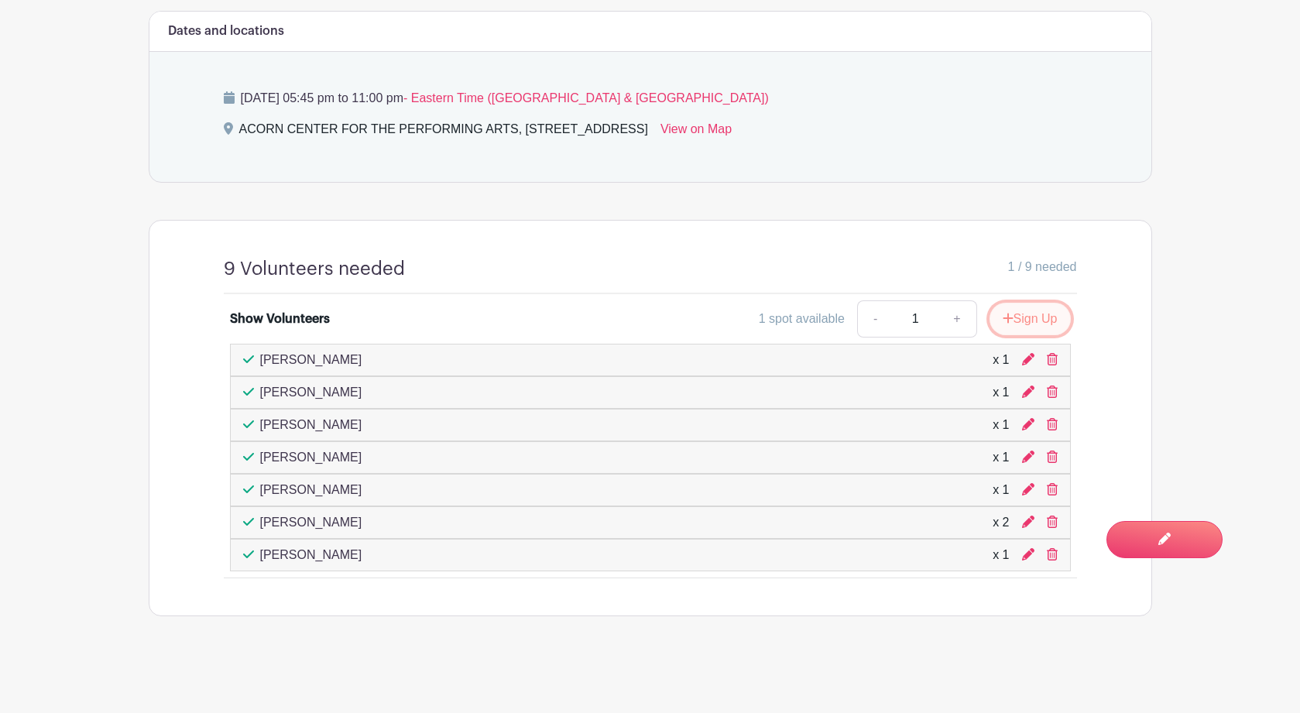
click at [1035, 314] on button "Sign Up" at bounding box center [1029, 319] width 81 height 33
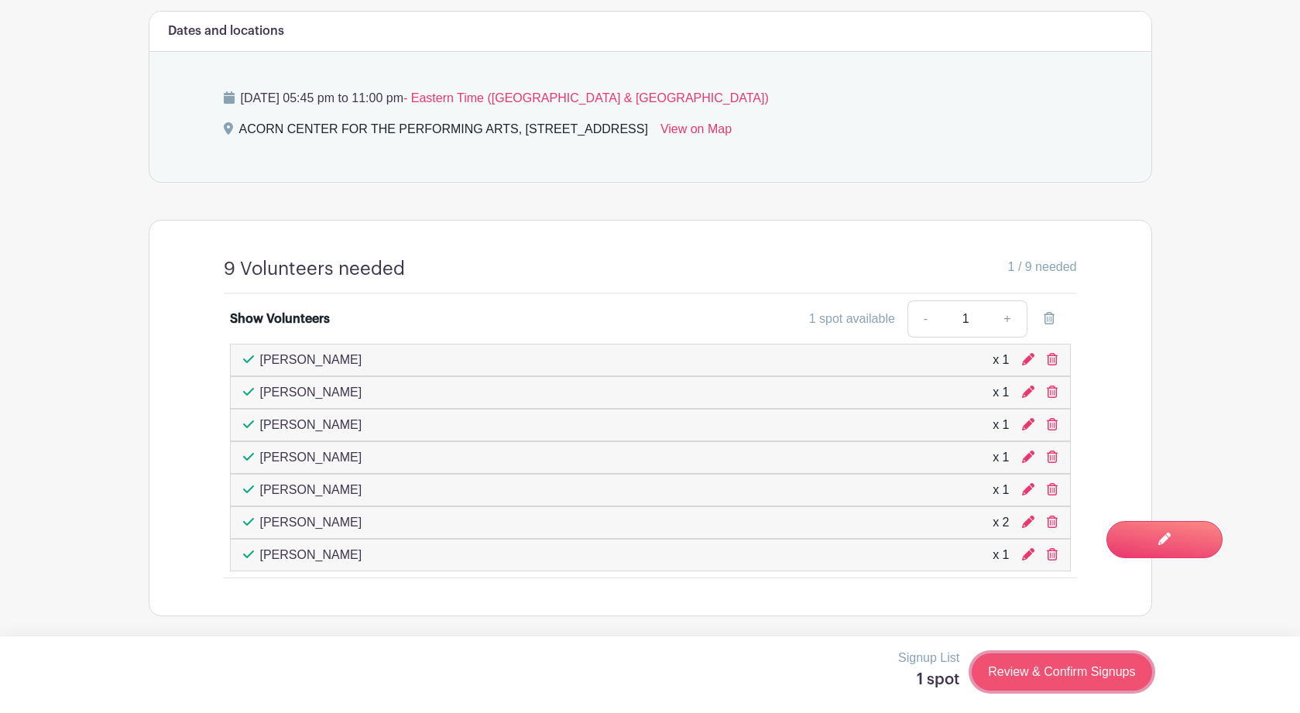
click at [1042, 676] on link "Review & Confirm Signups" at bounding box center [1062, 671] width 180 height 37
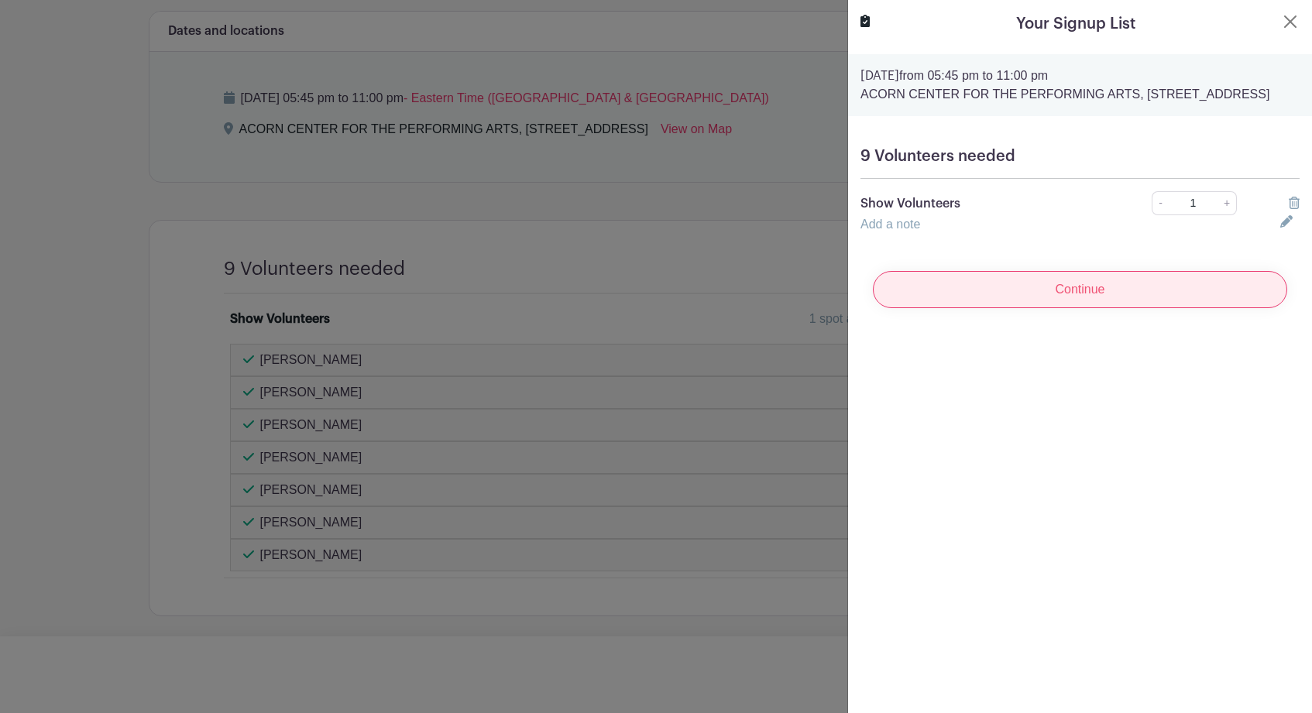
click at [1131, 307] on input "Continue" at bounding box center [1080, 289] width 414 height 37
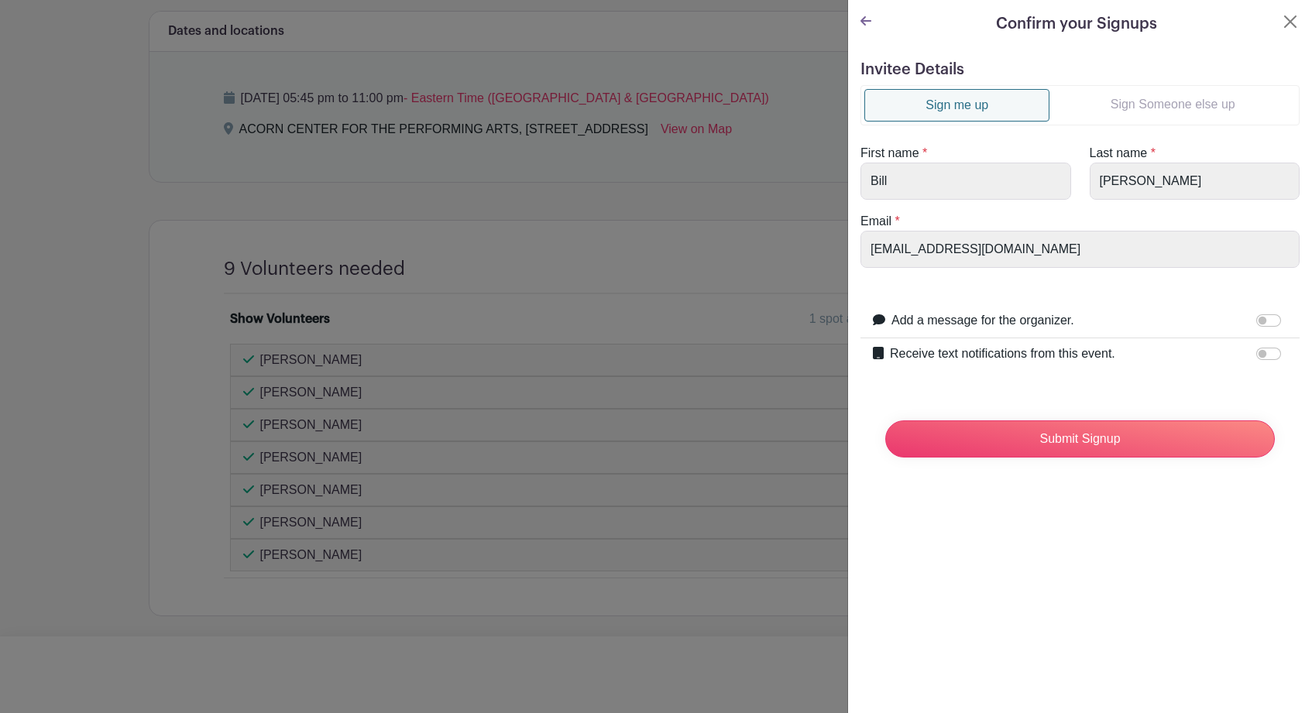
click at [1158, 102] on link "Sign Someone else up" at bounding box center [1172, 104] width 246 height 31
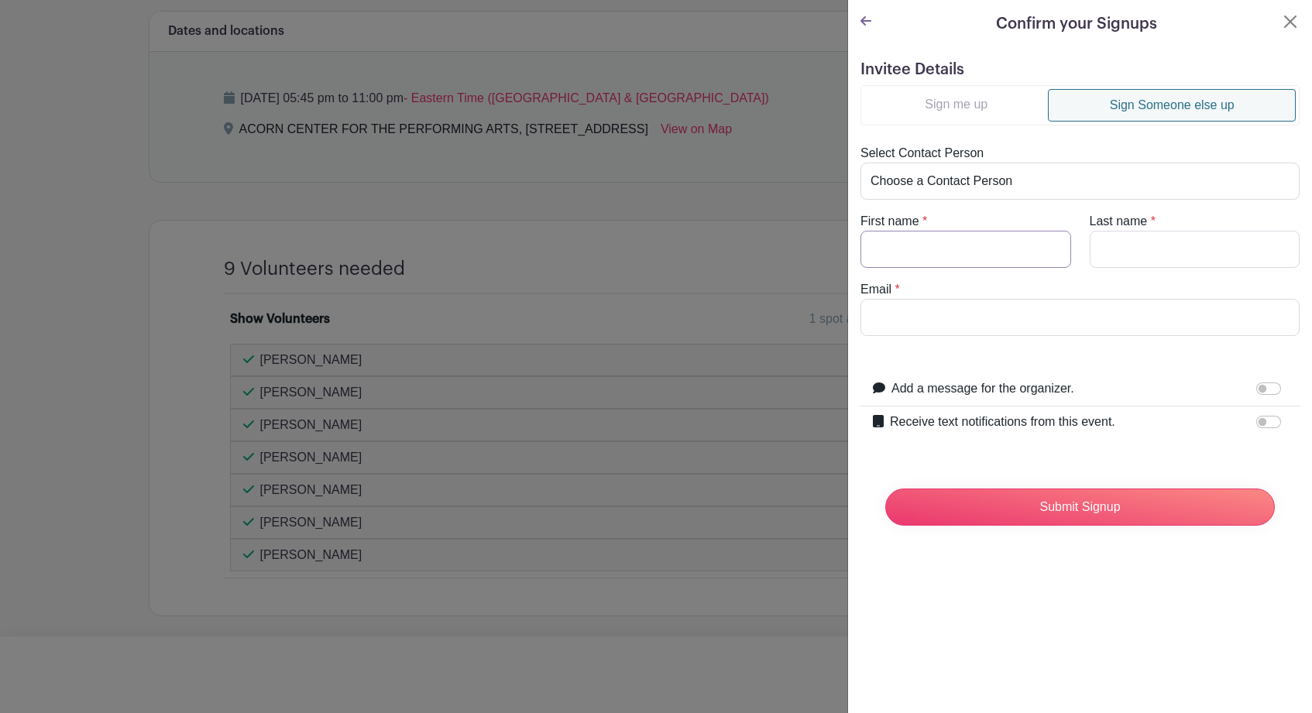
click at [988, 252] on input "First name" at bounding box center [965, 249] width 211 height 37
type input "Steve"
click at [1147, 252] on input "Last name" at bounding box center [1194, 249] width 211 height 37
type input "Wadley"
click at [1013, 325] on input "Email" at bounding box center [1079, 317] width 439 height 37
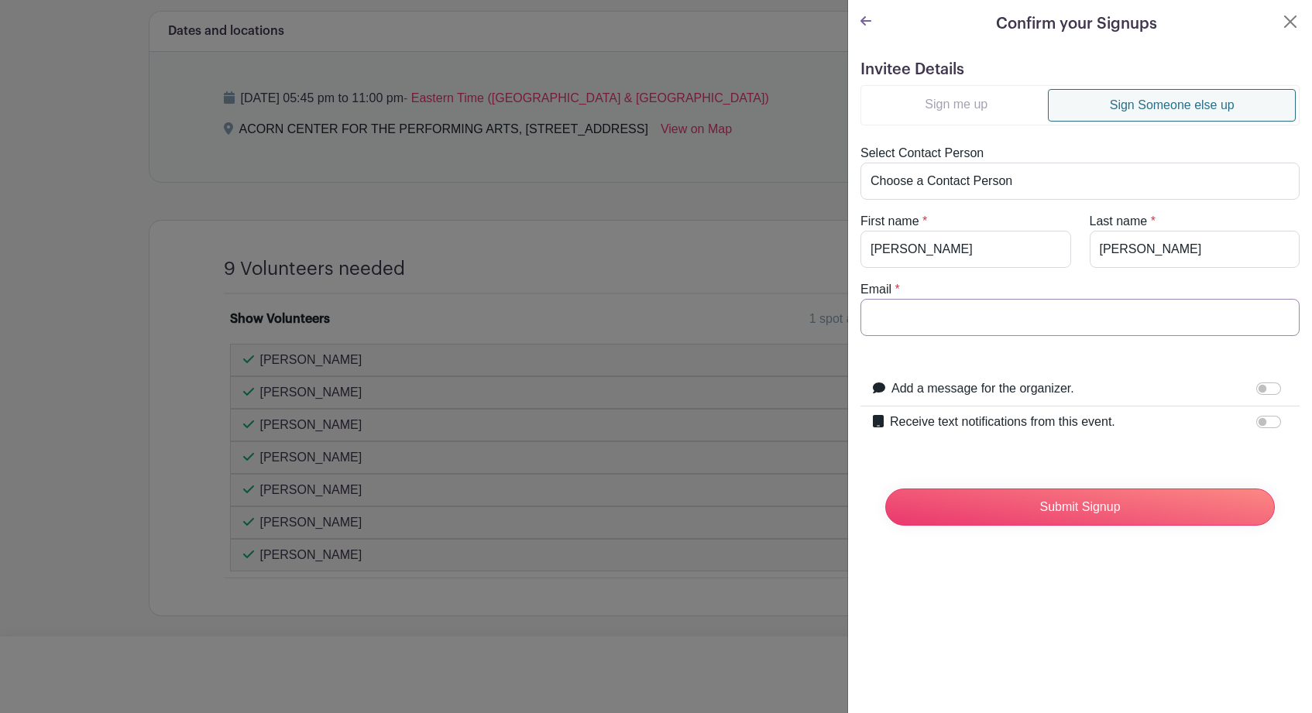
paste input "stevenwadley@aol.com"
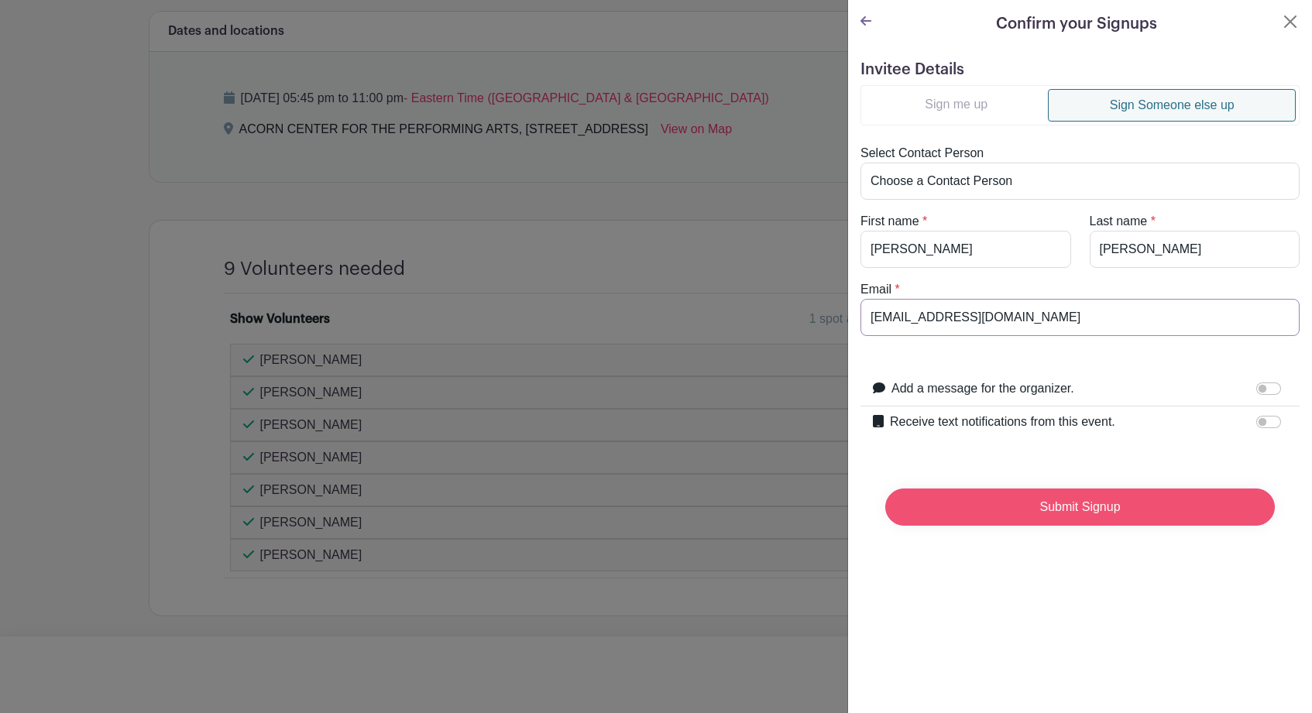
type input "stevenwadley@aol.com"
click at [1075, 507] on input "Submit Signup" at bounding box center [1079, 507] width 389 height 37
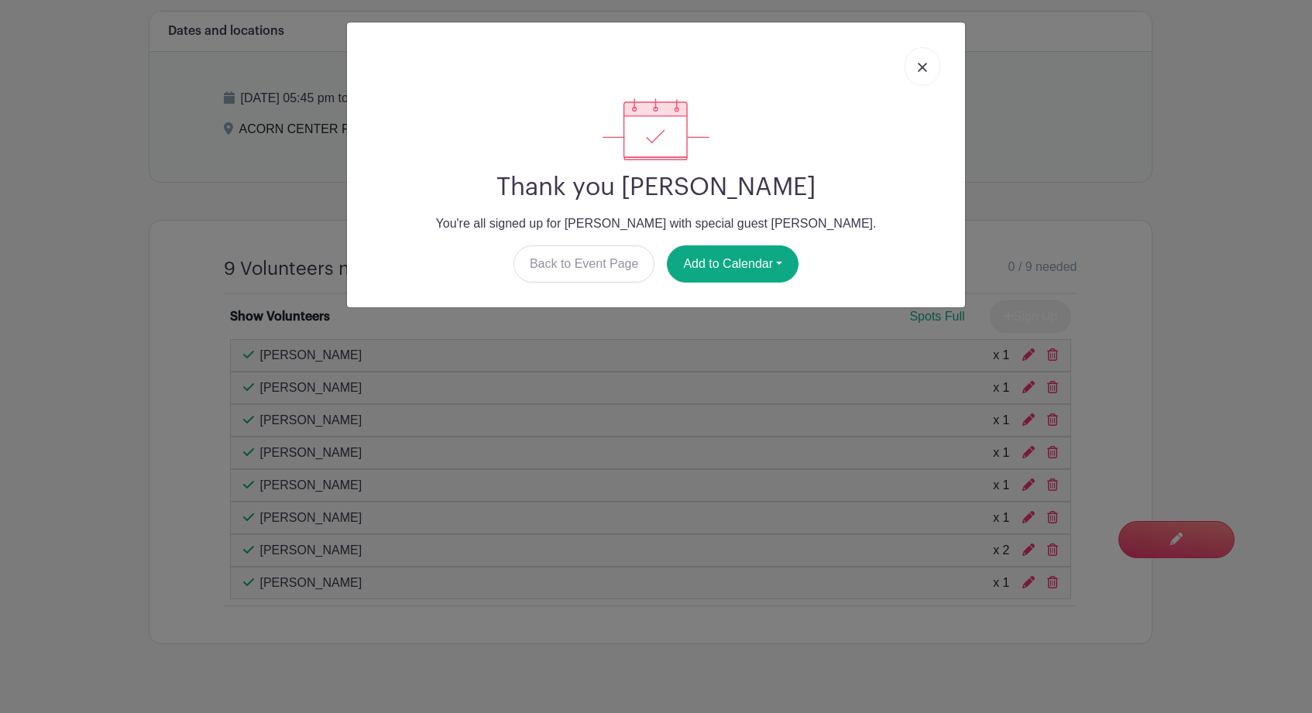
click at [917, 71] on img at bounding box center [921, 67] width 9 height 9
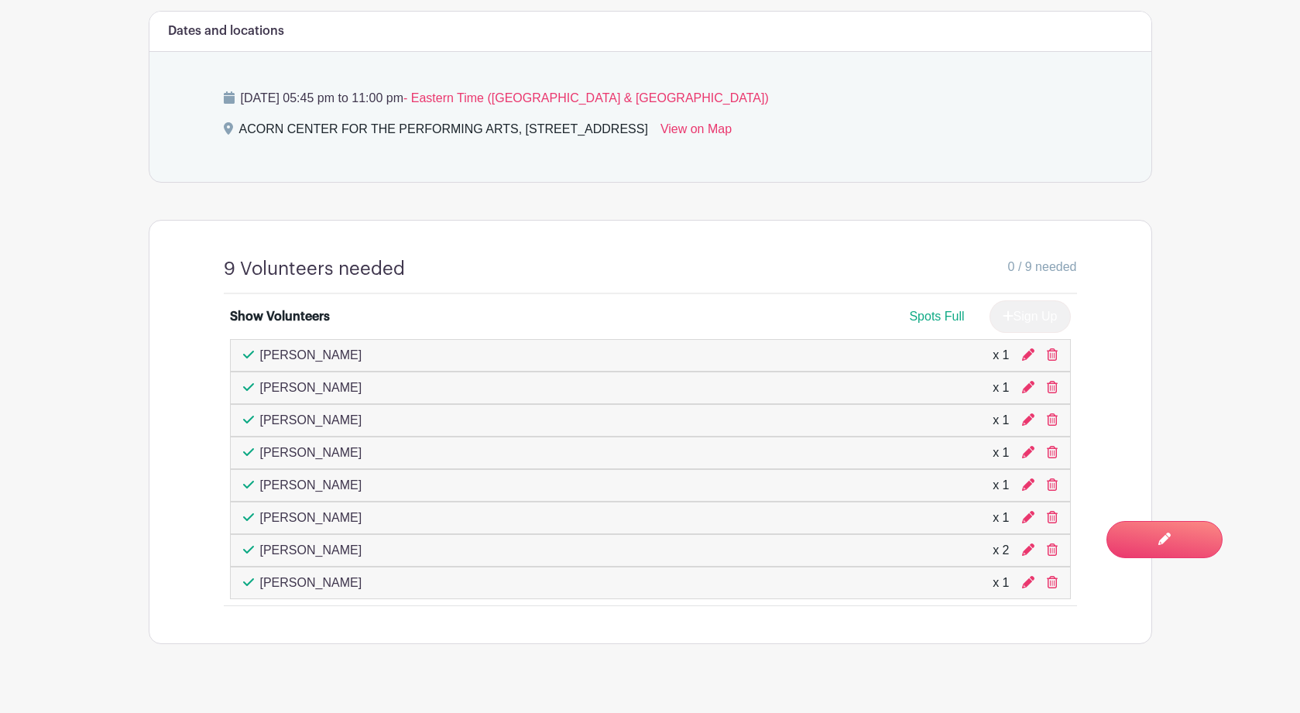
scroll to position [751, 0]
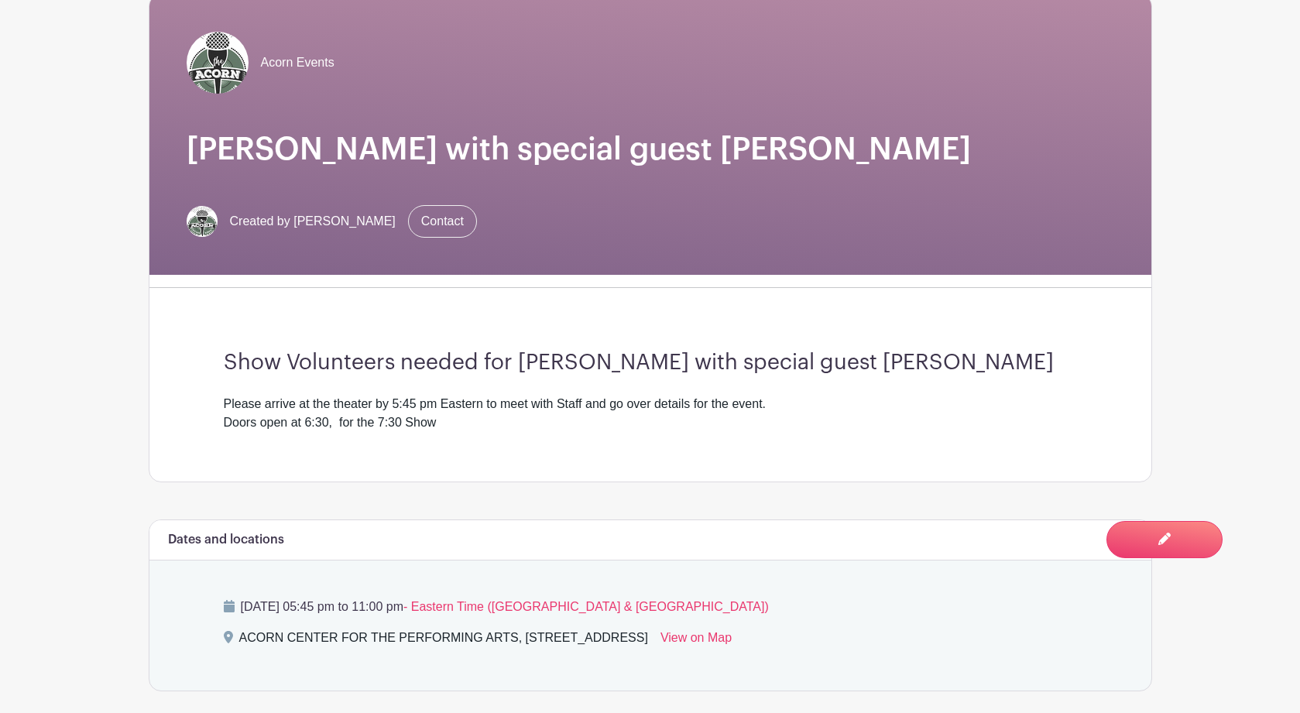
scroll to position [0, 0]
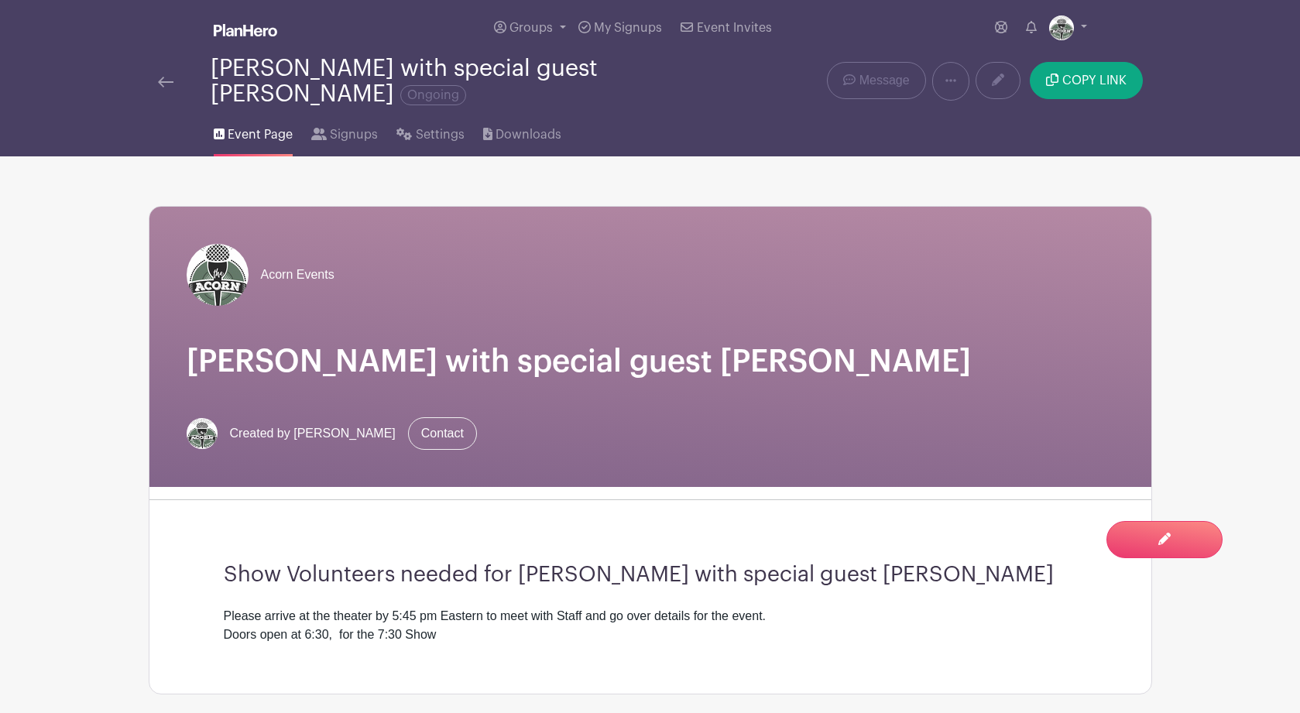
click at [168, 83] on img at bounding box center [165, 82] width 15 height 11
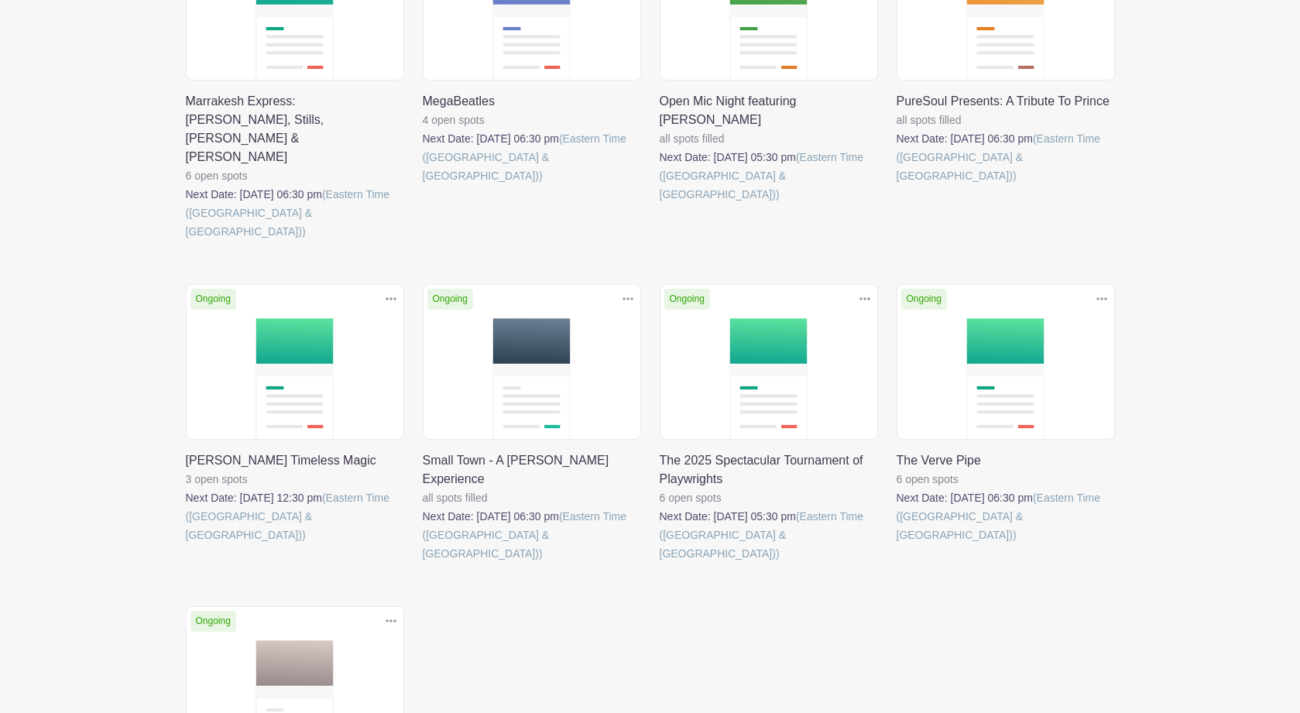
scroll to position [1344, 0]
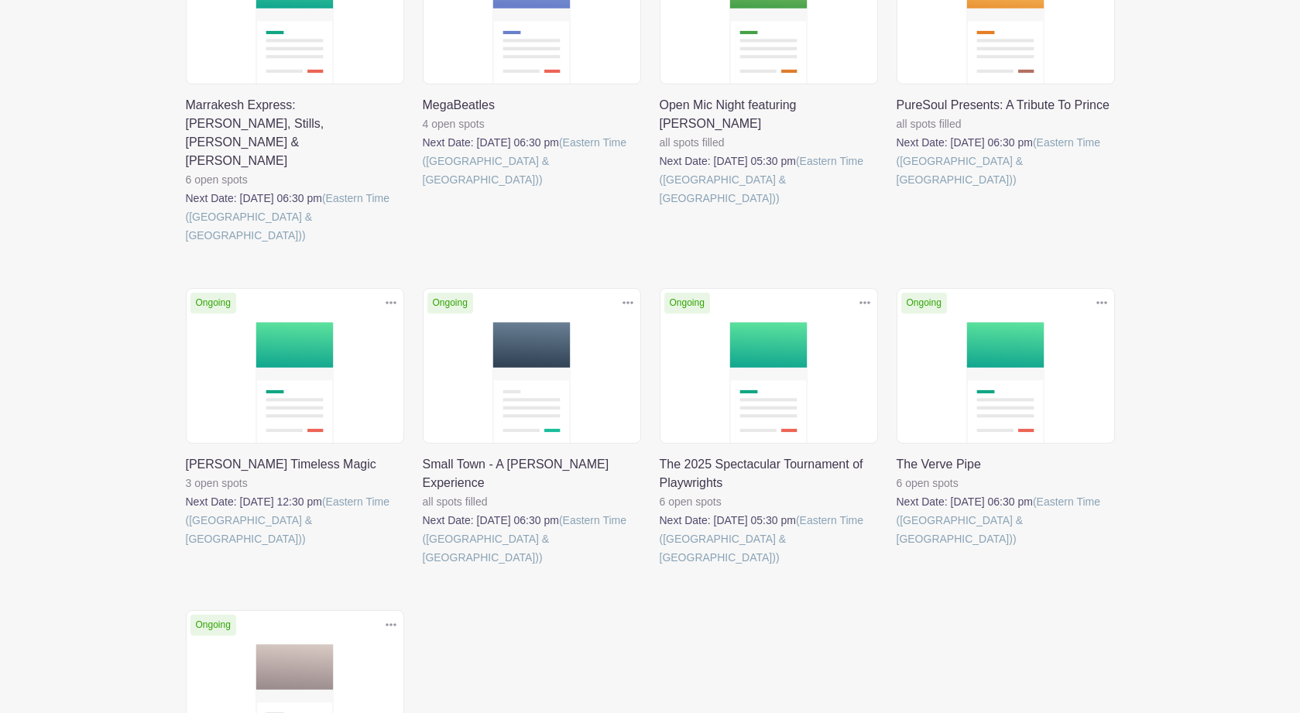
click at [660, 567] on link at bounding box center [660, 567] width 0 height 0
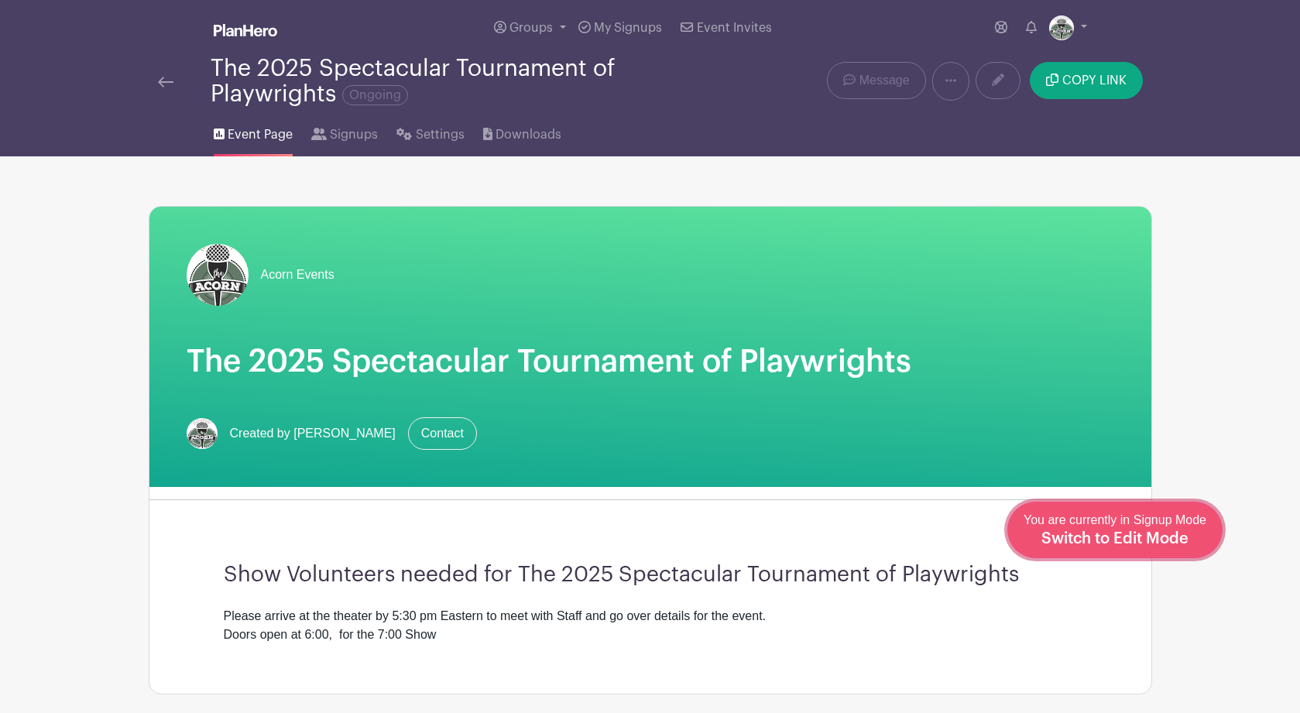
click at [1150, 537] on span "Switch to Edit Mode" at bounding box center [1114, 538] width 147 height 15
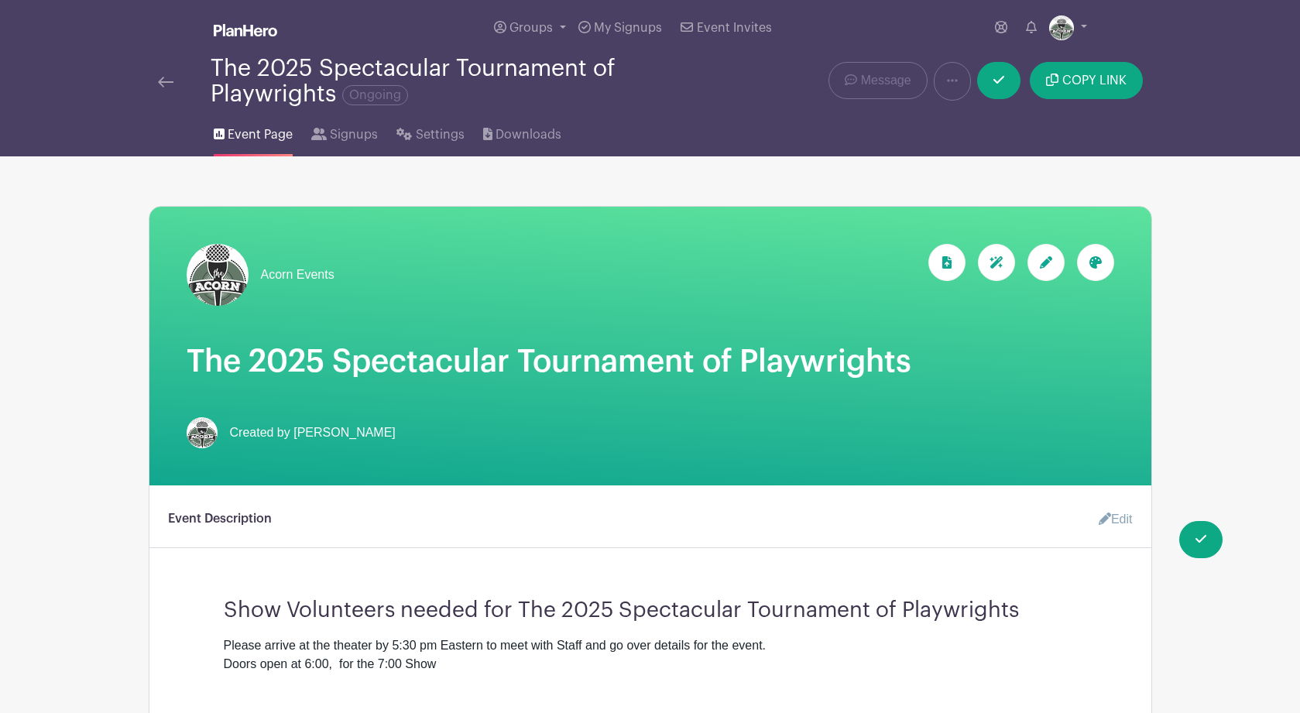
click at [1089, 263] on icon at bounding box center [1095, 262] width 12 height 12
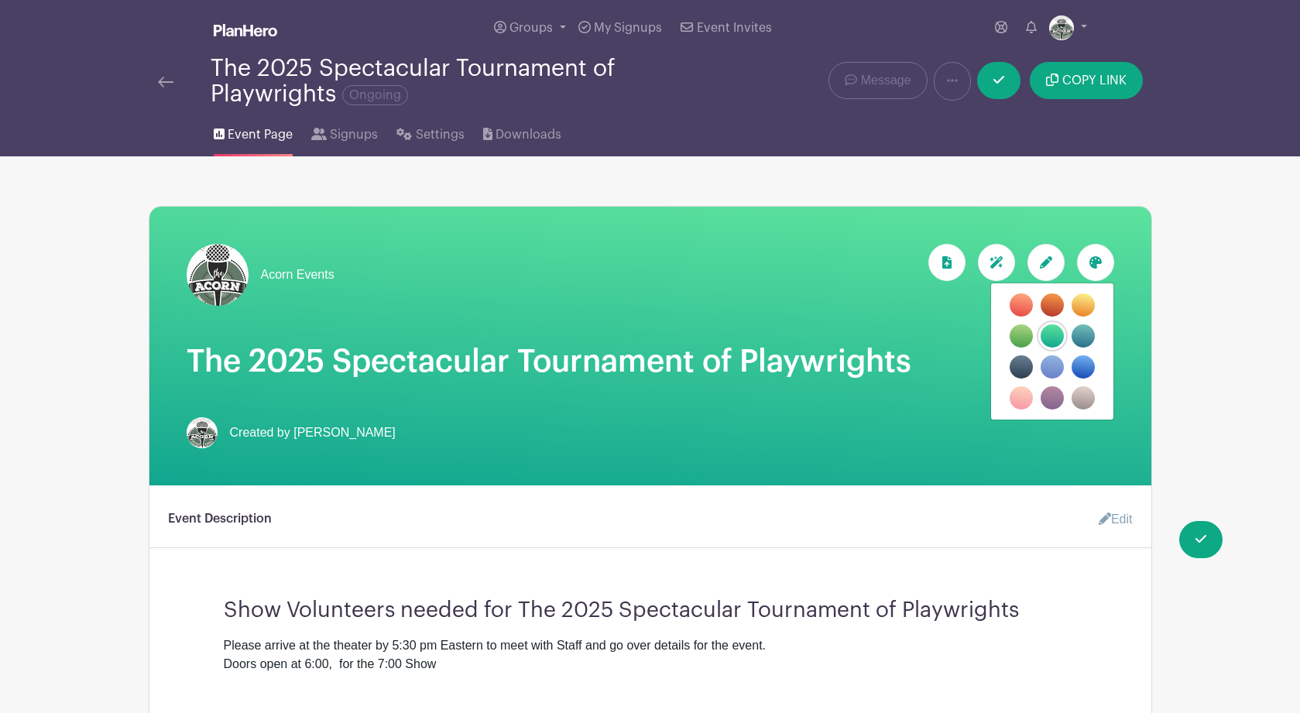
click at [1054, 365] on label "filters" at bounding box center [1052, 366] width 23 height 23
click at [0, 0] on input "filters" at bounding box center [0, 0] width 0 height 0
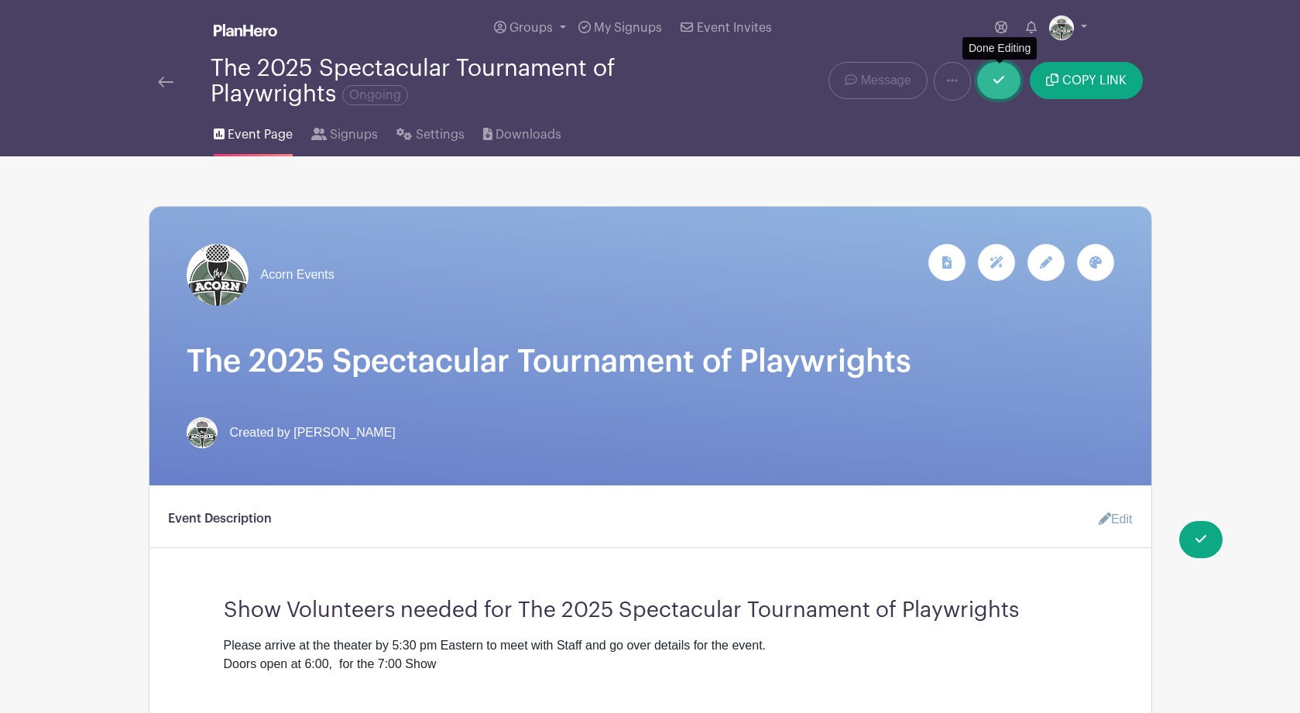
click at [1001, 81] on icon at bounding box center [998, 80] width 11 height 12
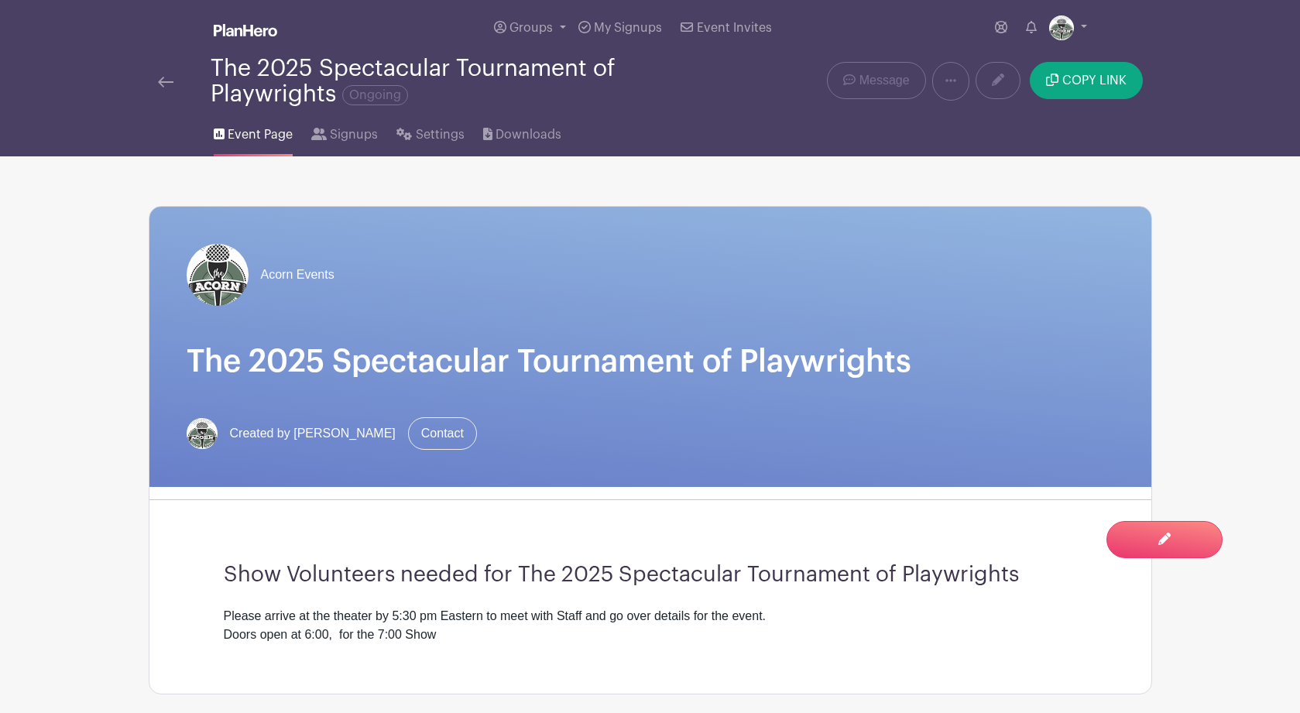
click at [167, 81] on img at bounding box center [165, 82] width 15 height 11
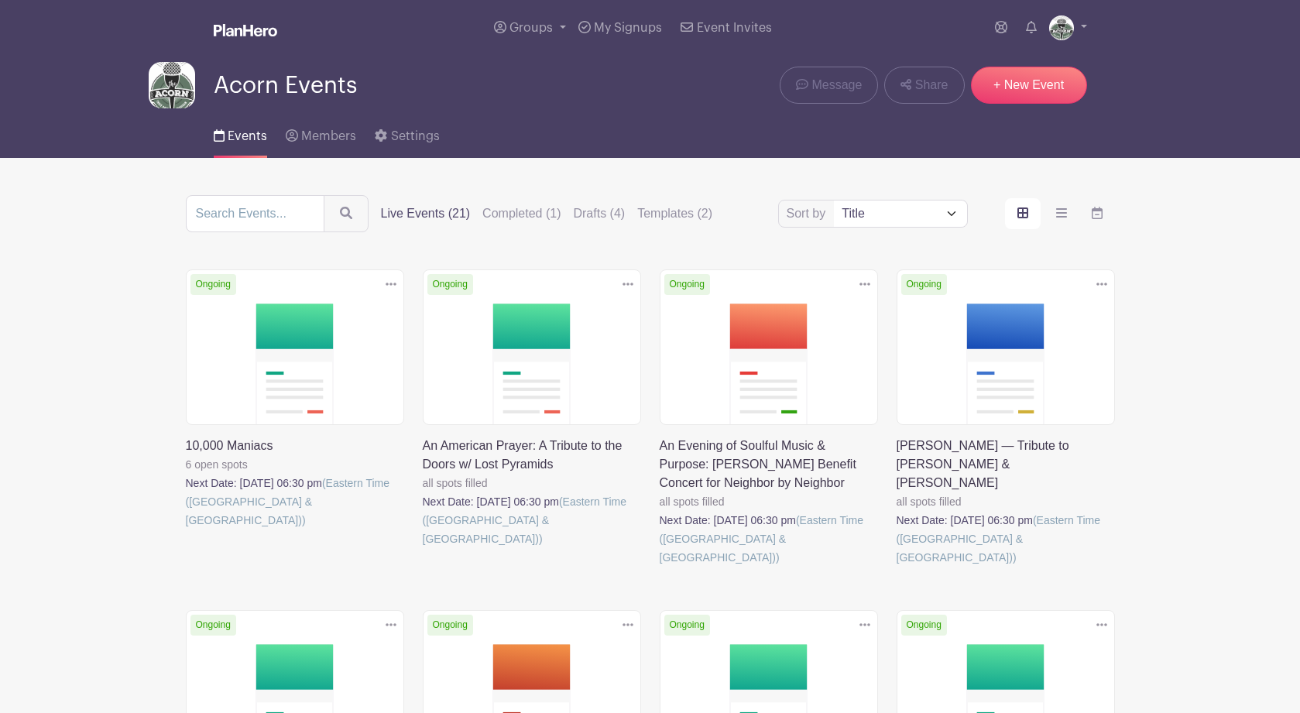
click at [186, 530] on link at bounding box center [186, 530] width 0 height 0
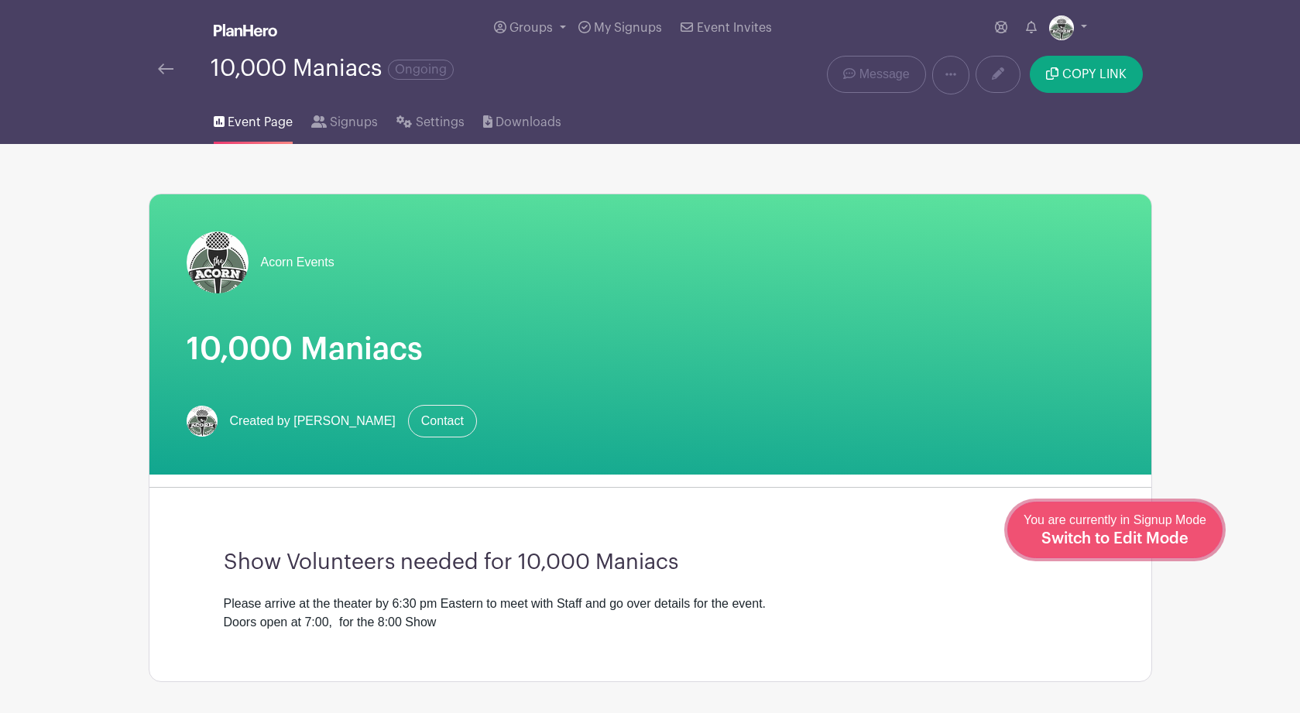
click at [1140, 537] on span "Switch to Edit Mode" at bounding box center [1114, 538] width 147 height 15
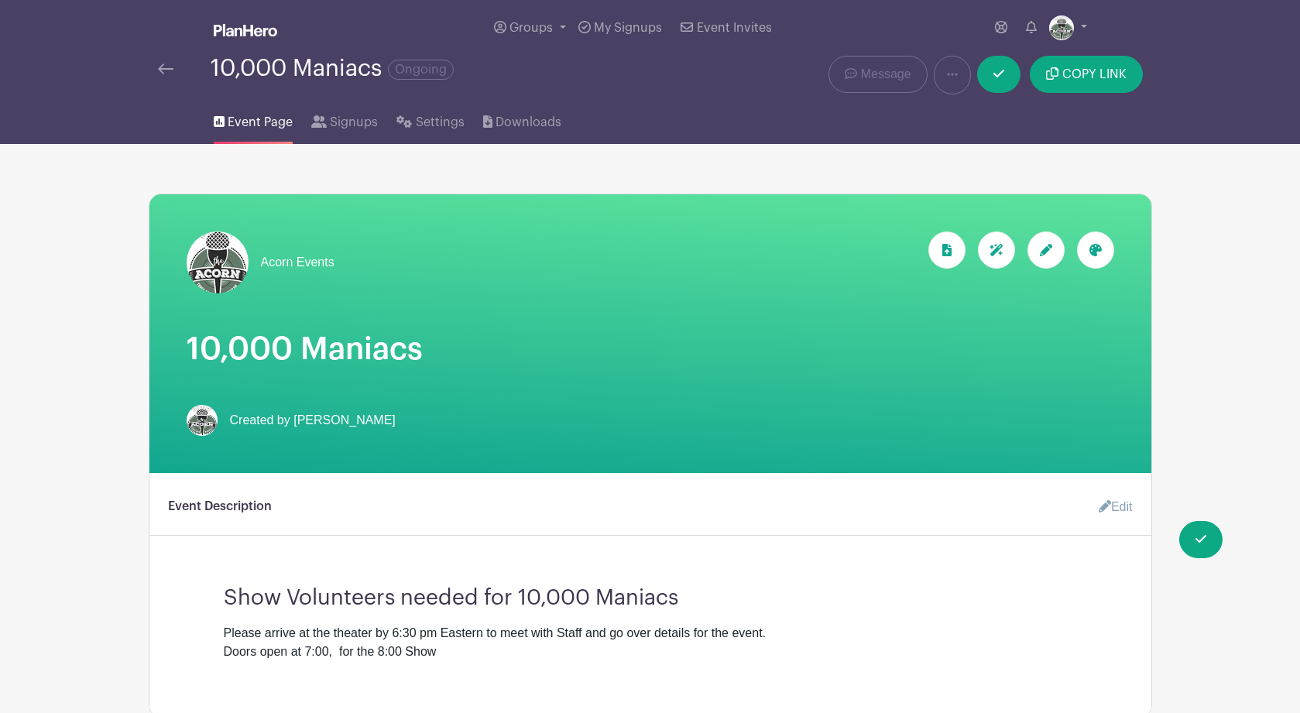
click at [1096, 245] on div at bounding box center [1095, 249] width 37 height 37
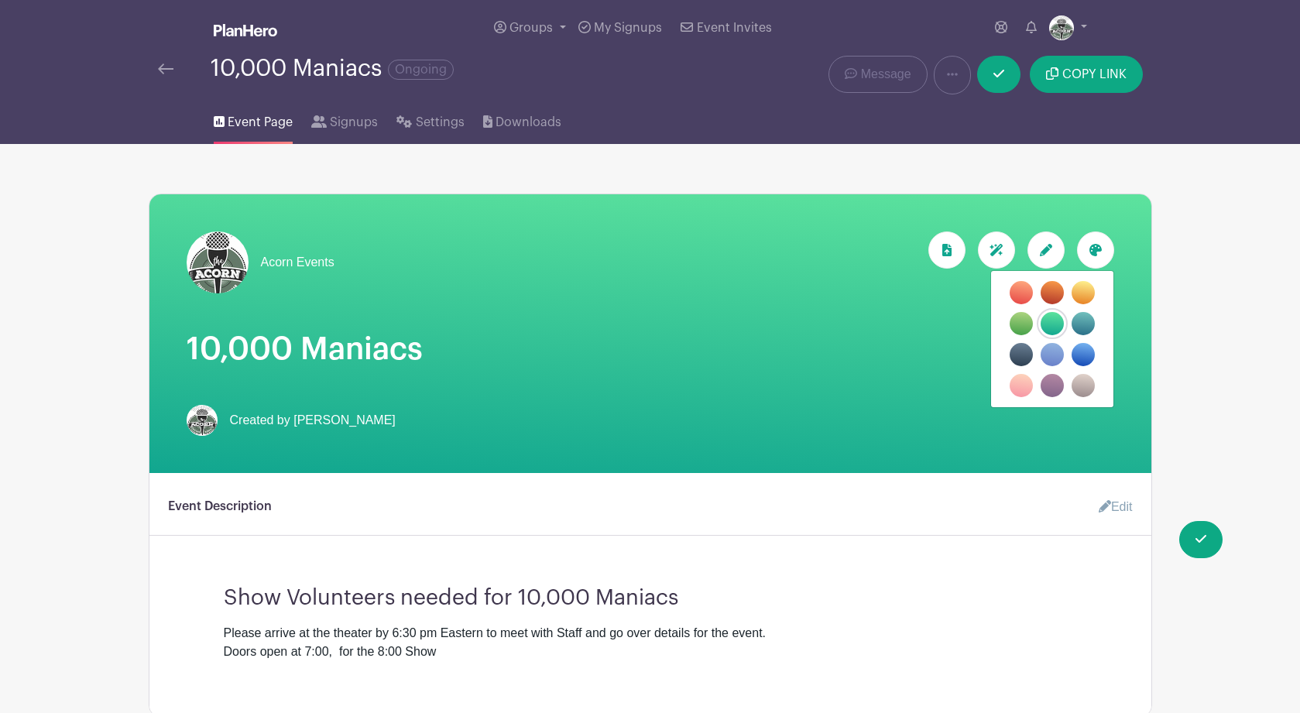
click at [1052, 294] on label "filters" at bounding box center [1052, 292] width 23 height 23
click at [0, 0] on input "filters" at bounding box center [0, 0] width 0 height 0
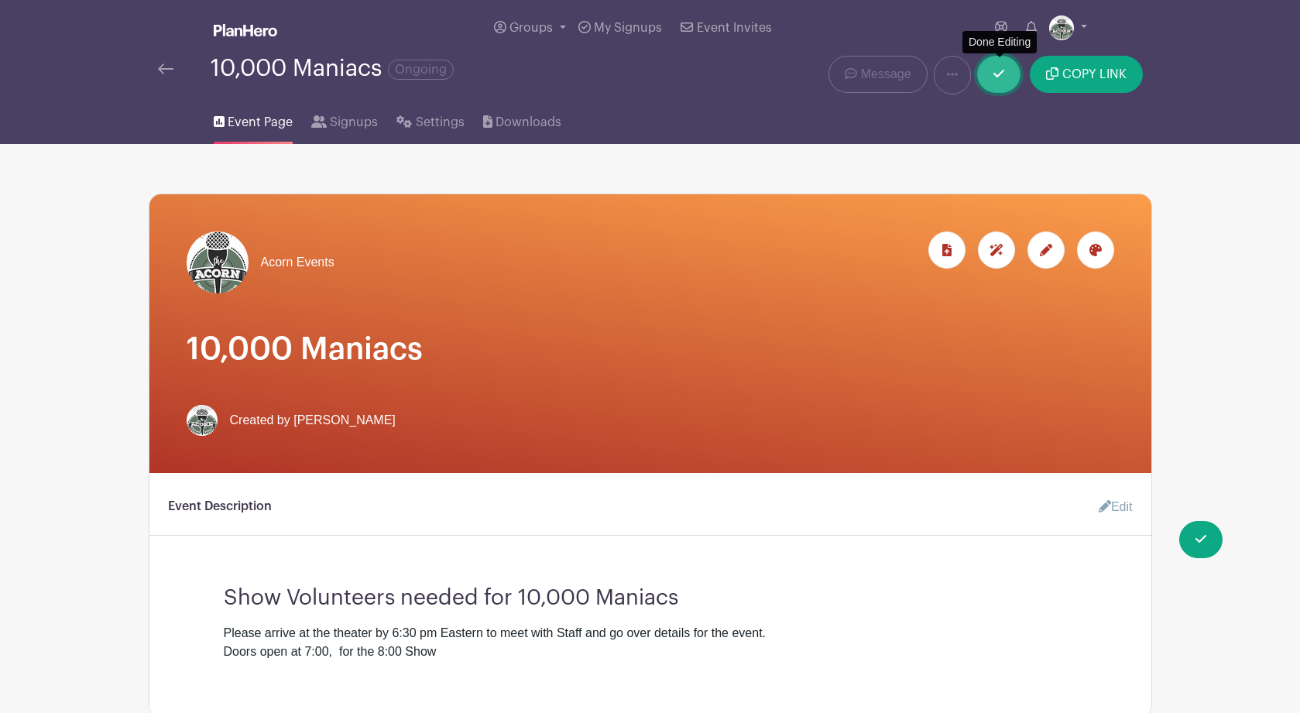
click at [996, 73] on icon at bounding box center [998, 73] width 11 height 12
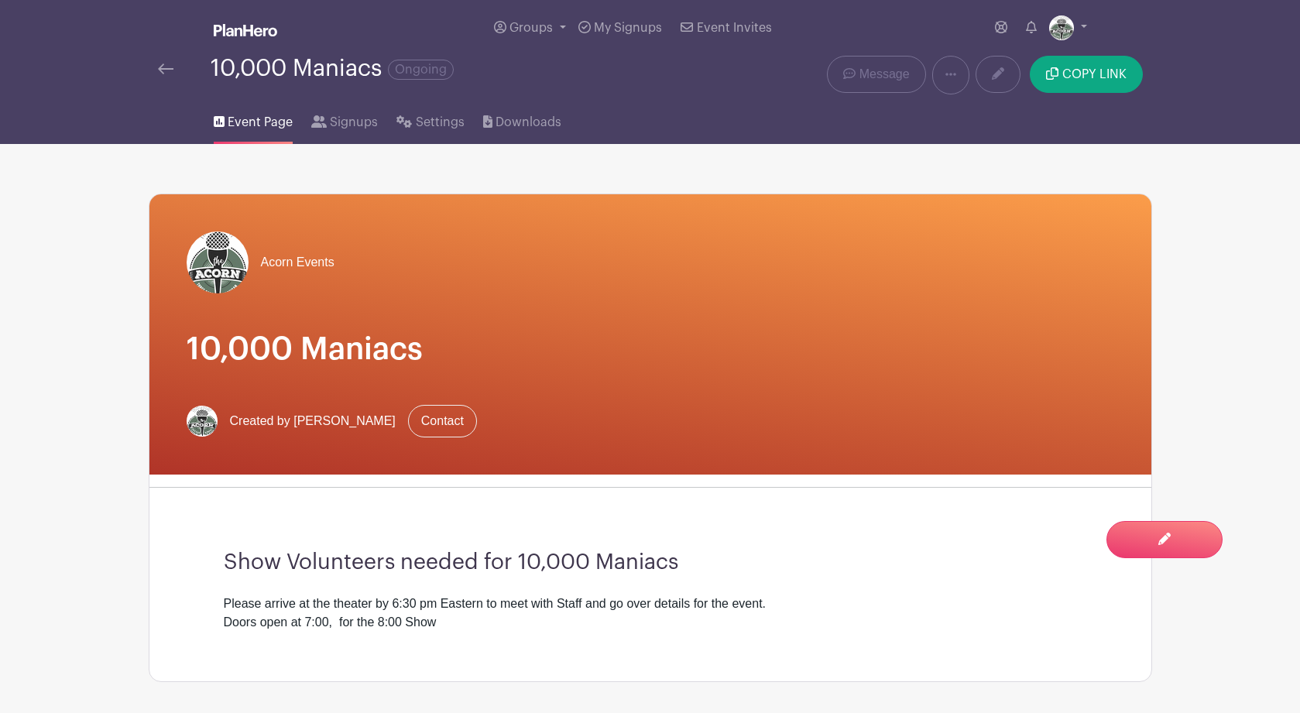
click at [159, 67] on img at bounding box center [165, 68] width 15 height 11
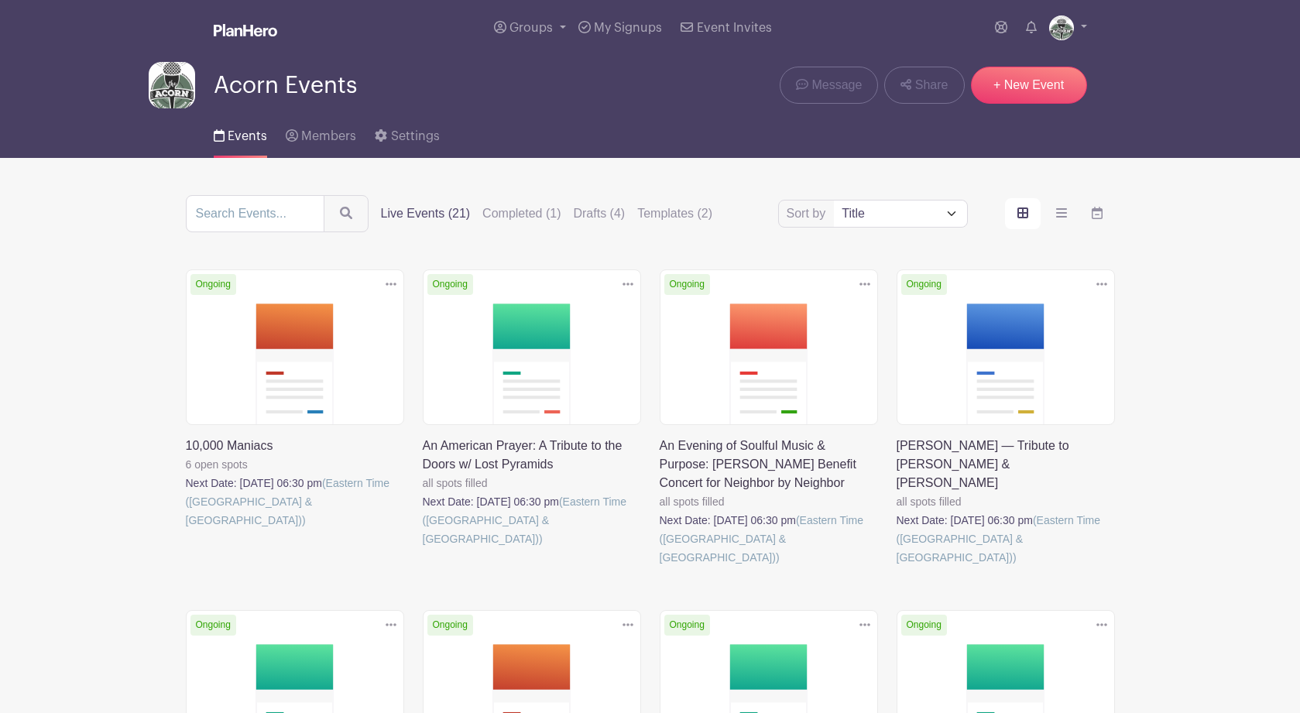
click at [948, 218] on select "Title Recently modified Newest Upcoming dates" at bounding box center [900, 214] width 132 height 26
select select "upcoming_date"
click at [834, 204] on select "Title Recently modified Newest Upcoming dates" at bounding box center [900, 214] width 132 height 26
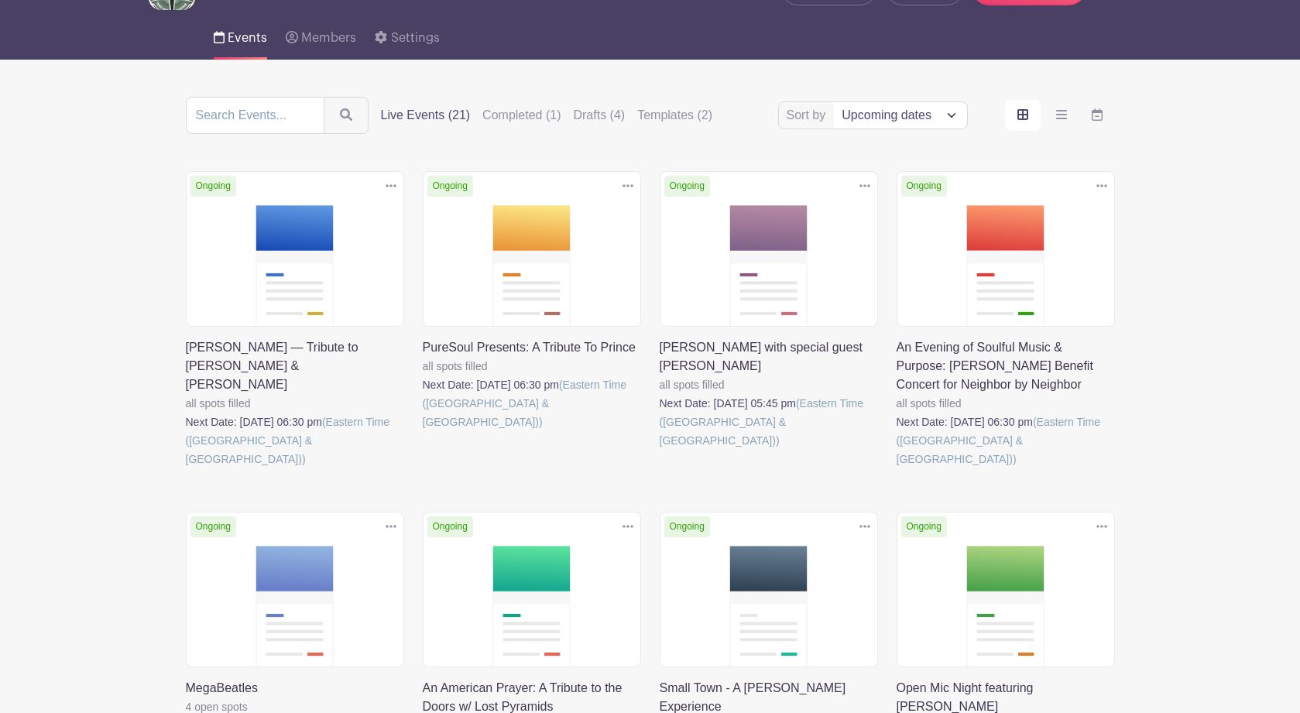
scroll to position [97, 0]
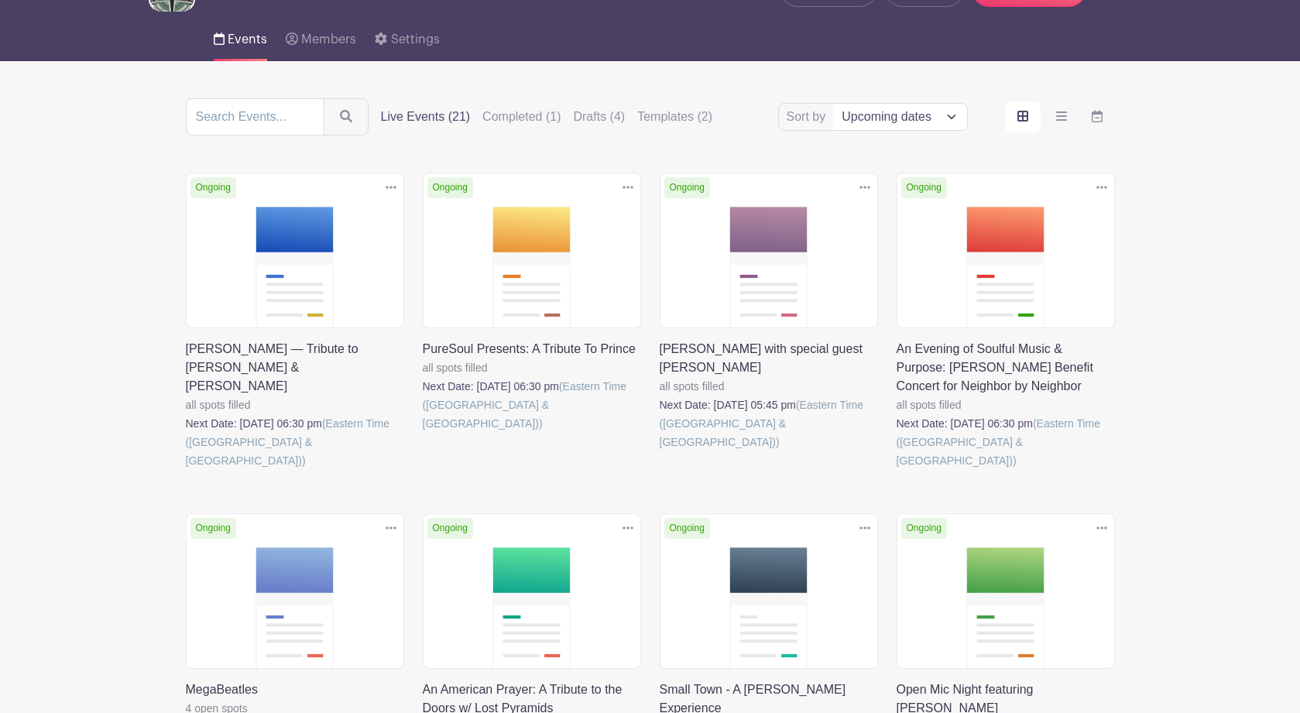
click at [660, 451] on link at bounding box center [660, 451] width 0 height 0
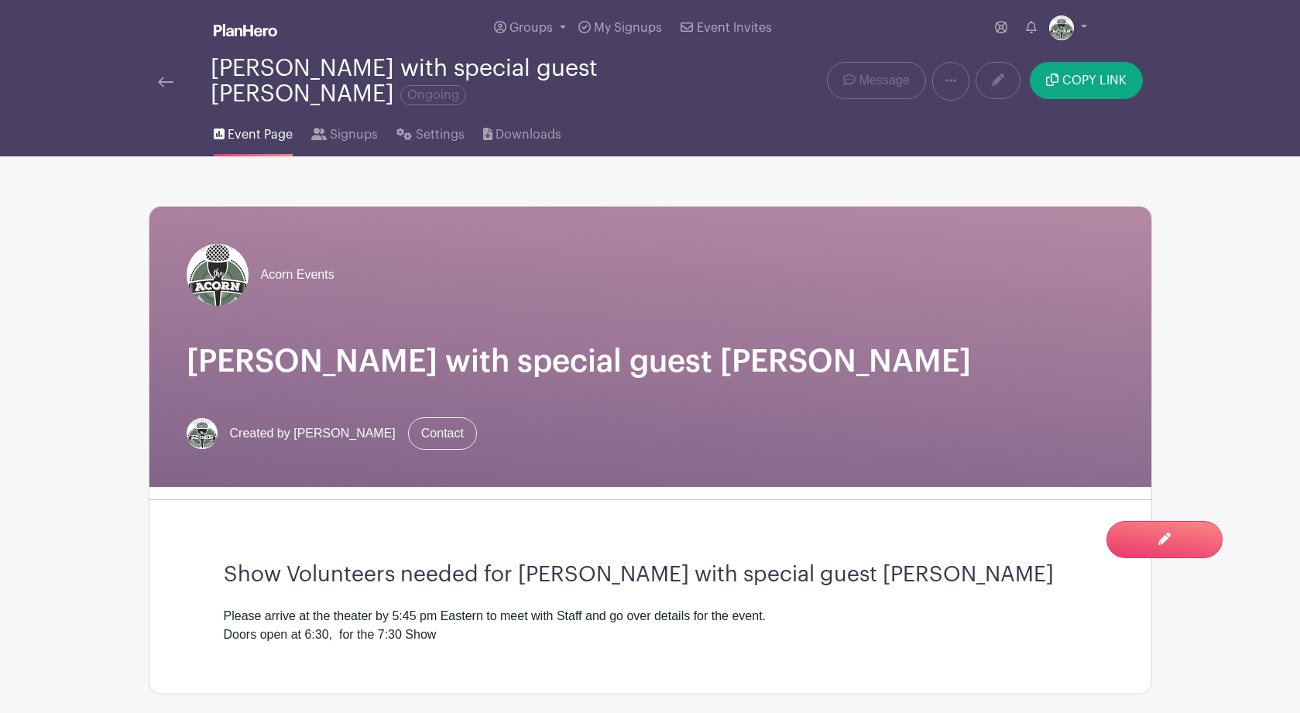
click at [164, 81] on img at bounding box center [165, 82] width 15 height 11
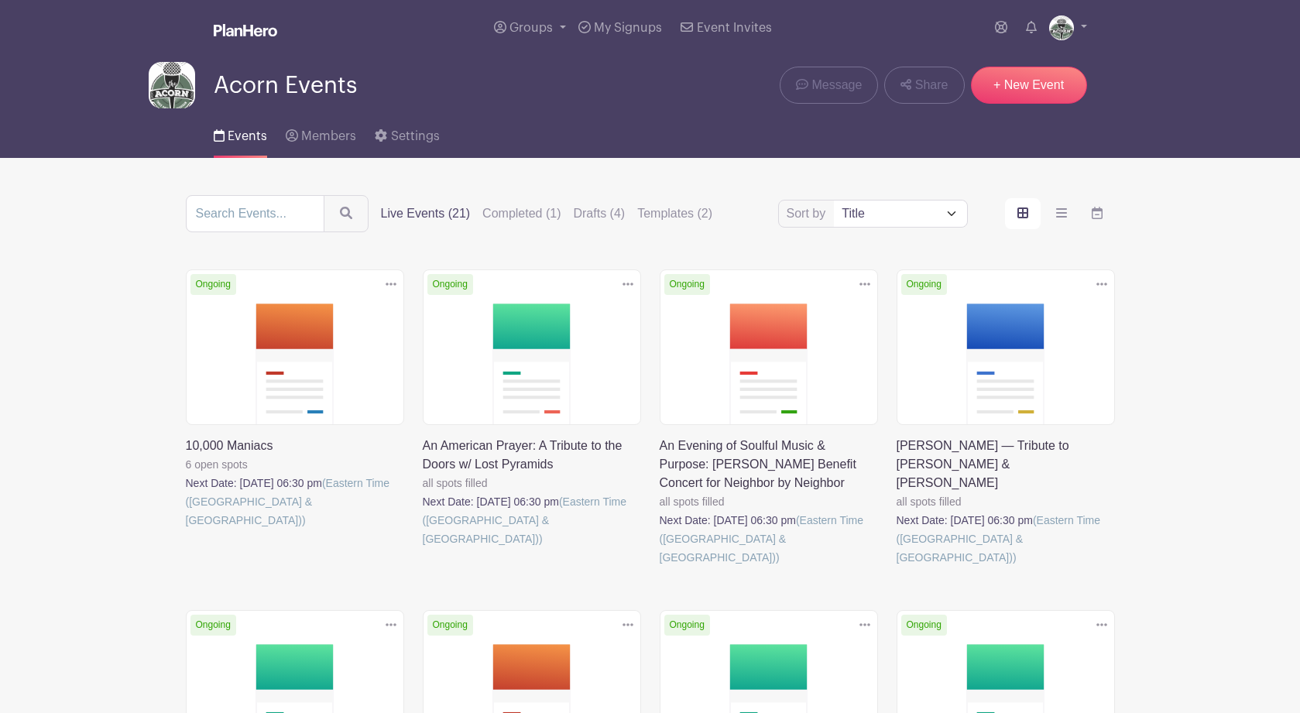
click at [950, 214] on select "Title Recently modified Newest Upcoming dates" at bounding box center [900, 214] width 132 height 26
select select "upcoming_date"
click at [834, 204] on select "Title Recently modified Newest Upcoming dates" at bounding box center [900, 214] width 132 height 26
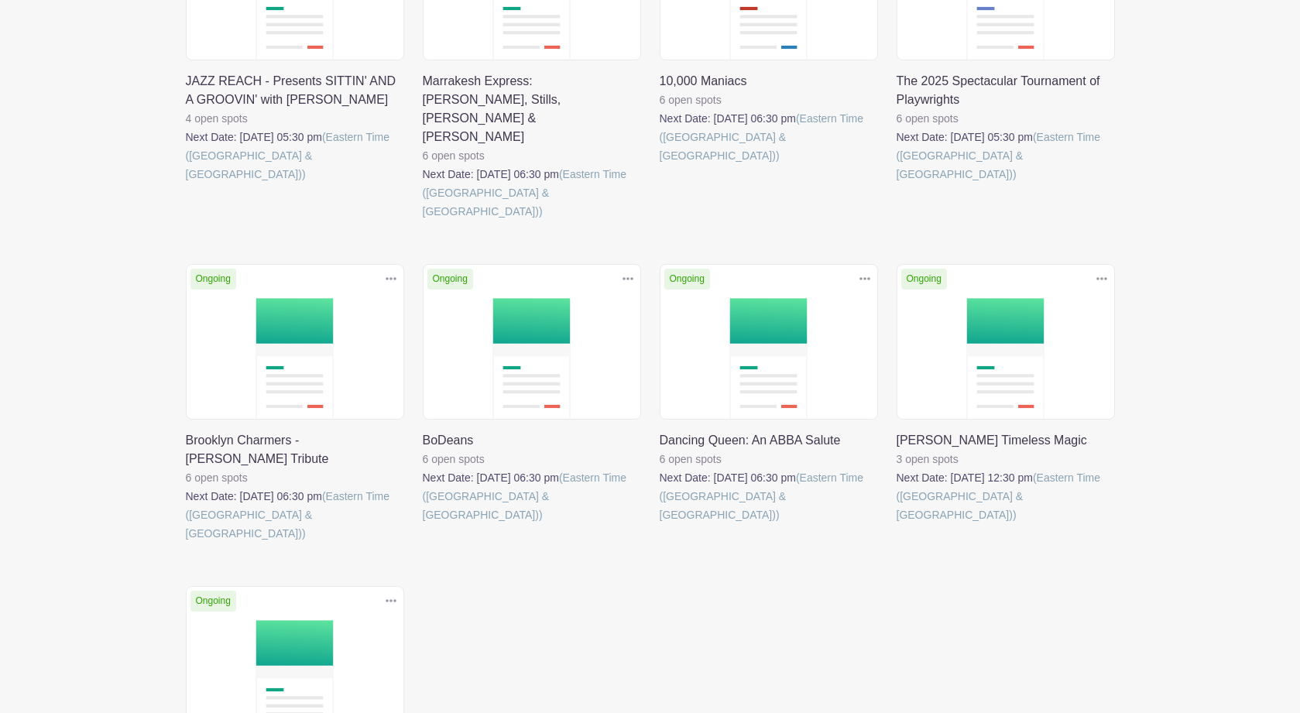
scroll to position [1375, 0]
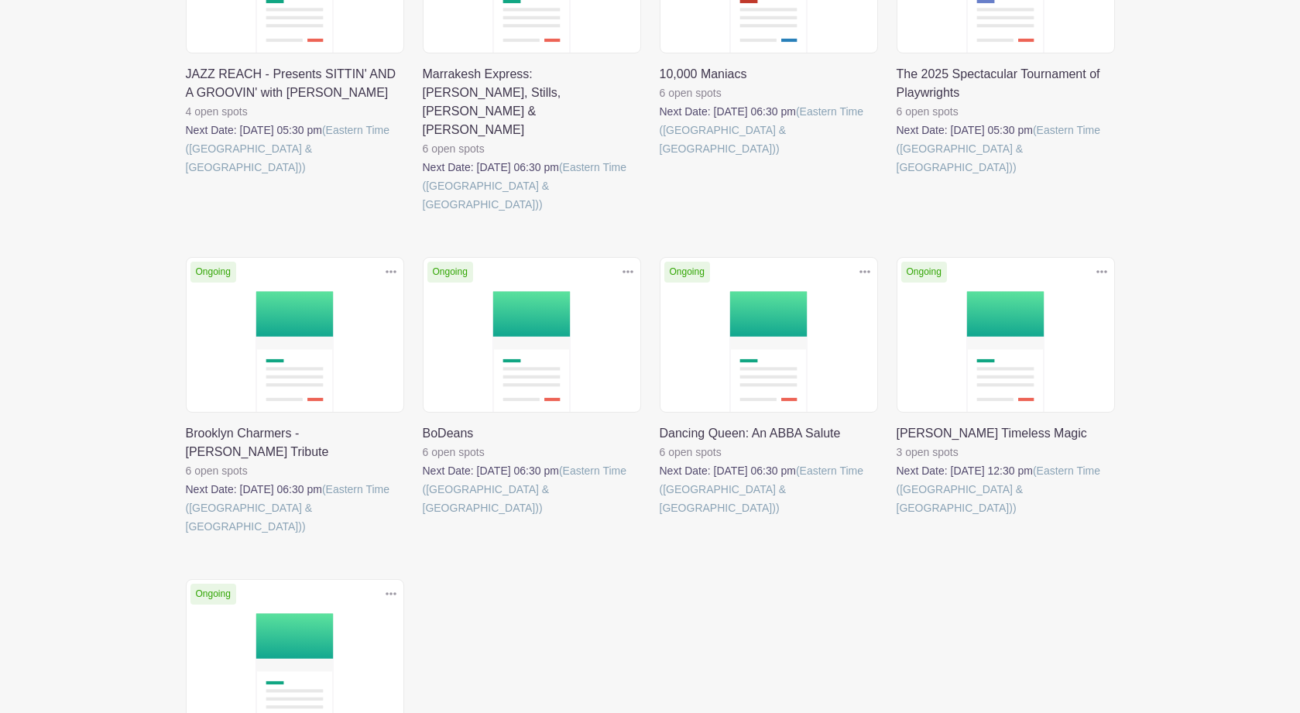
click at [897, 517] on link at bounding box center [897, 517] width 0 height 0
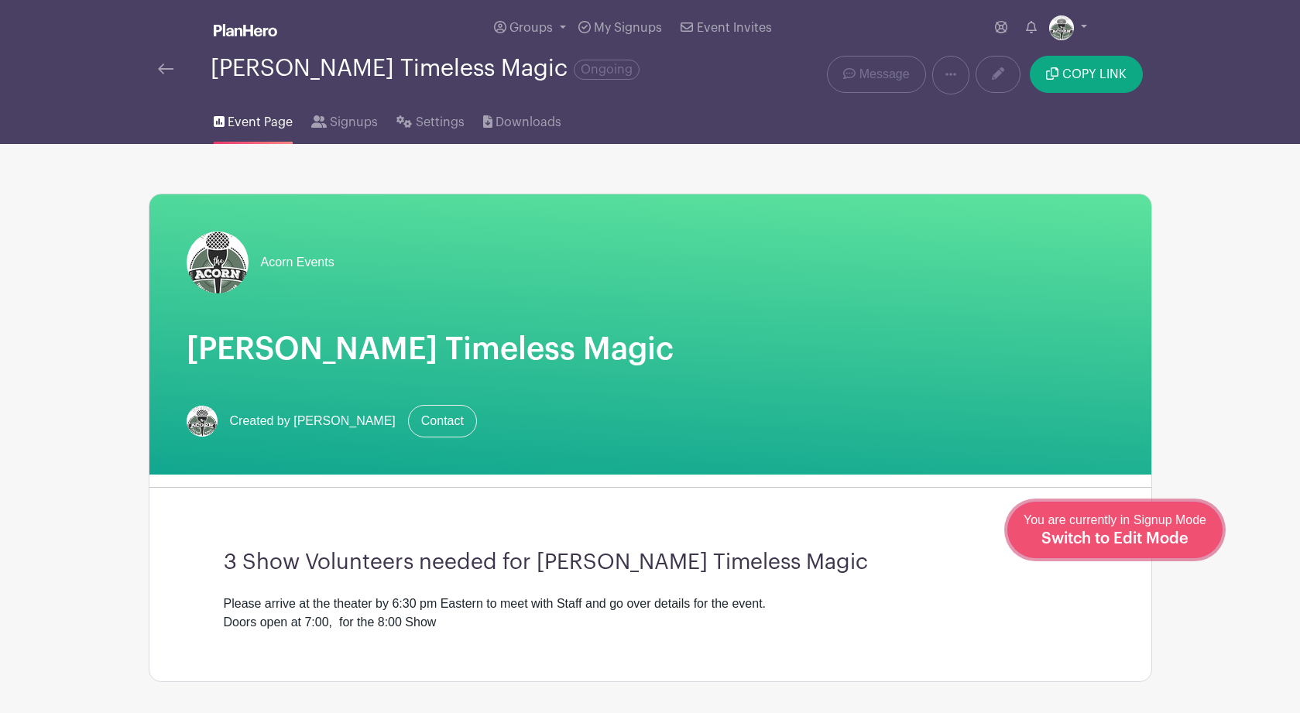
click at [1164, 537] on span "Switch to Edit Mode" at bounding box center [1114, 538] width 147 height 15
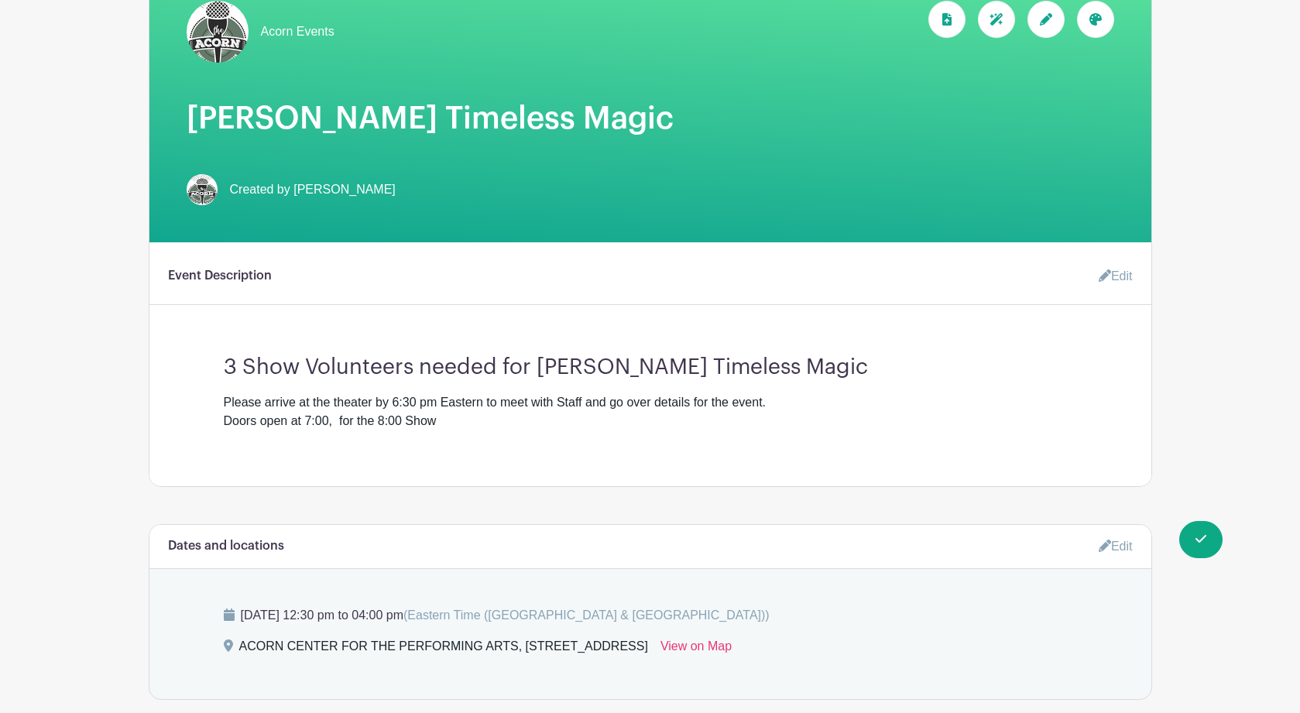
scroll to position [297, 0]
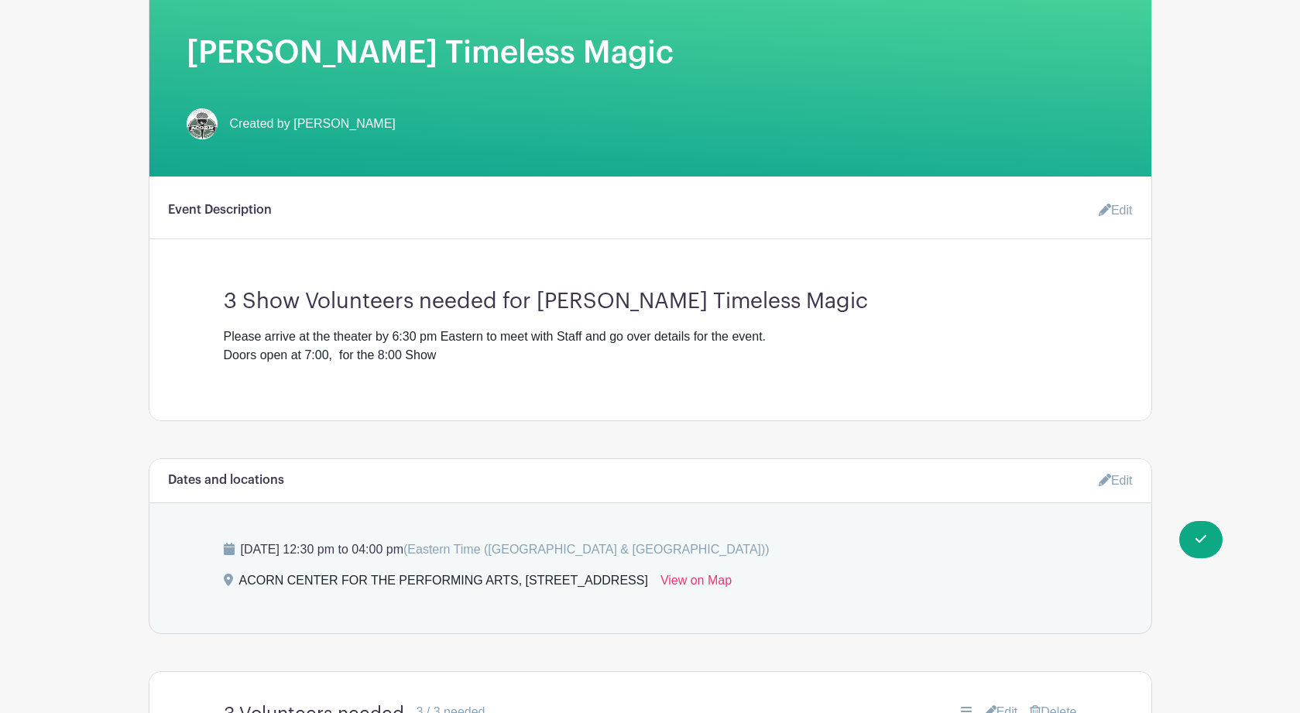
click at [1114, 213] on link "Edit" at bounding box center [1109, 210] width 46 height 31
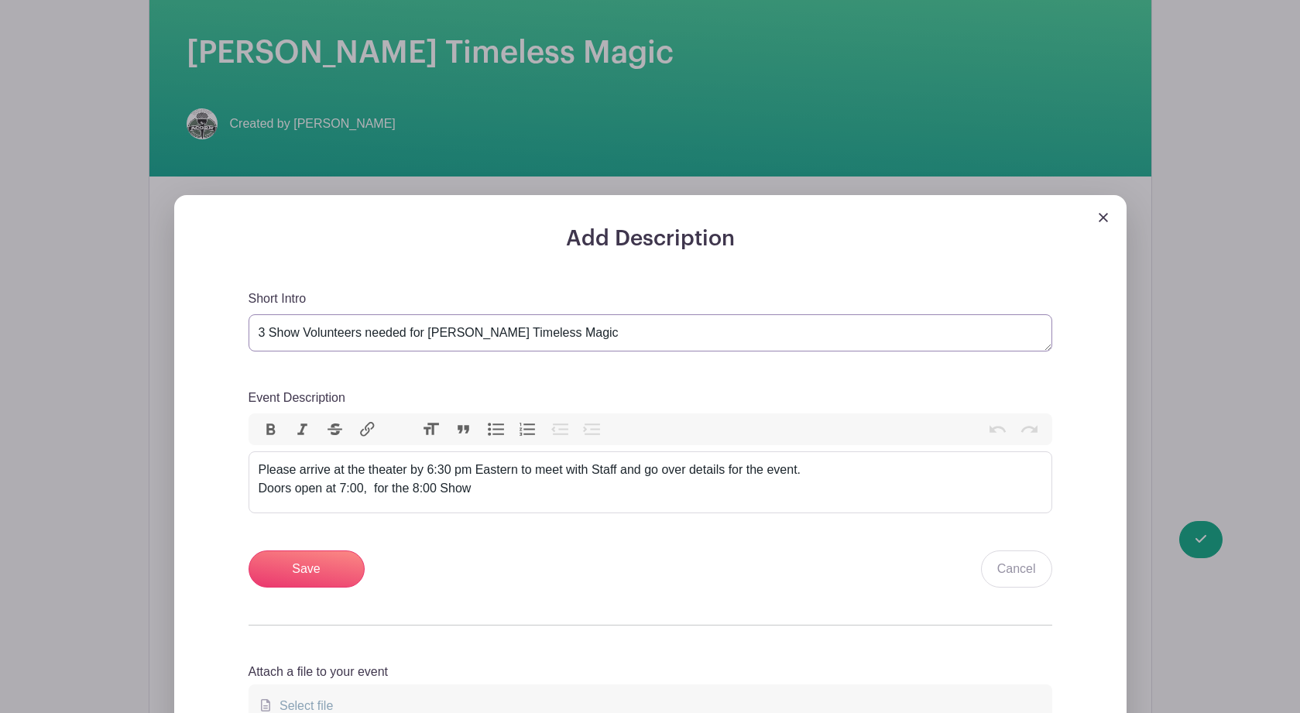
click at [264, 334] on textarea "3 Show Volunteers needed for Sean Masterson’s Timeless Magic" at bounding box center [651, 332] width 804 height 37
type textarea "4 Show Volunteers needed for Sean Masterson’s Timeless Magic"
click at [323, 567] on input "Save" at bounding box center [307, 568] width 116 height 37
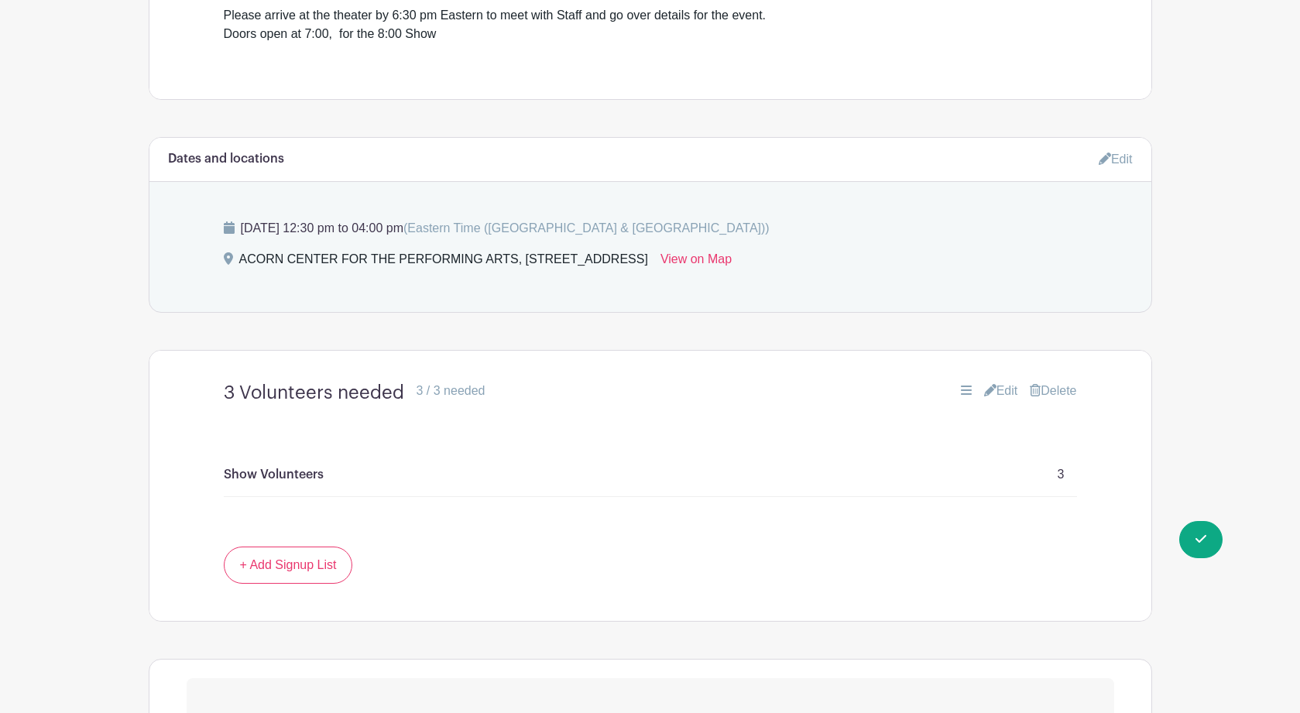
scroll to position [743, 0]
click at [1003, 393] on link "Edit" at bounding box center [1001, 389] width 34 height 19
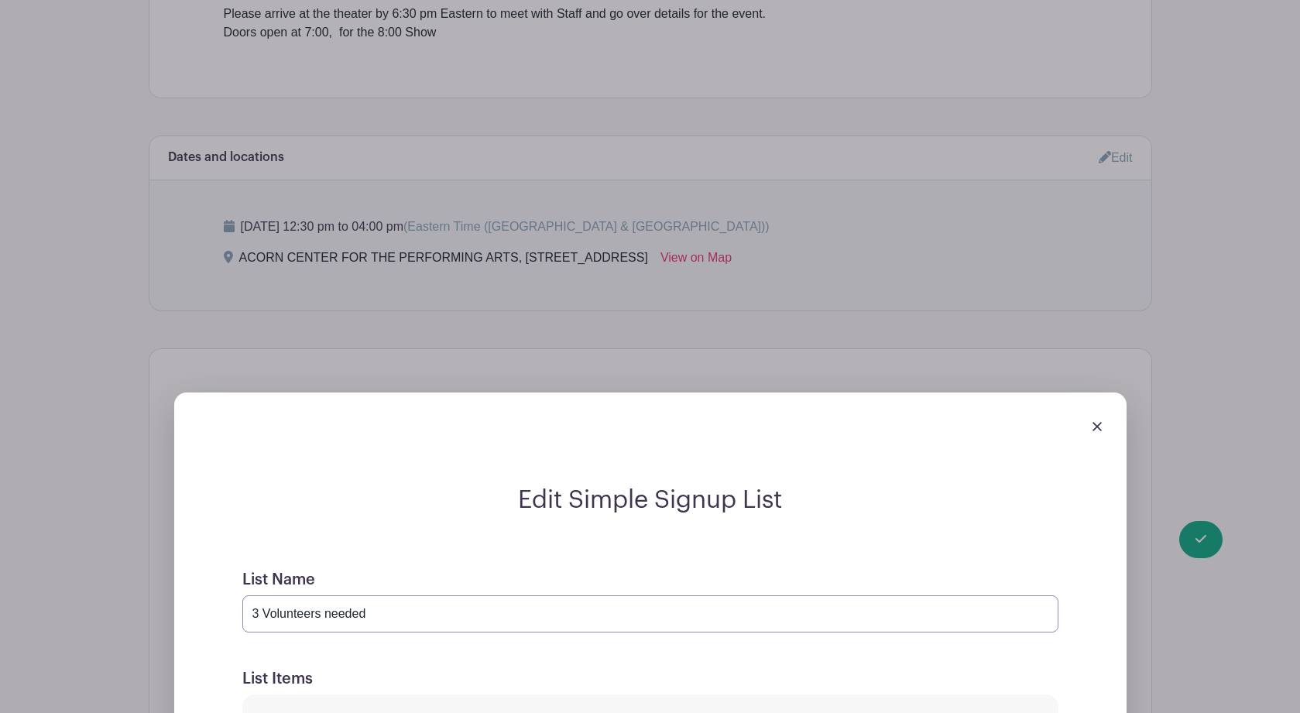
click at [257, 618] on input "3 Volunteers needed" at bounding box center [650, 613] width 816 height 37
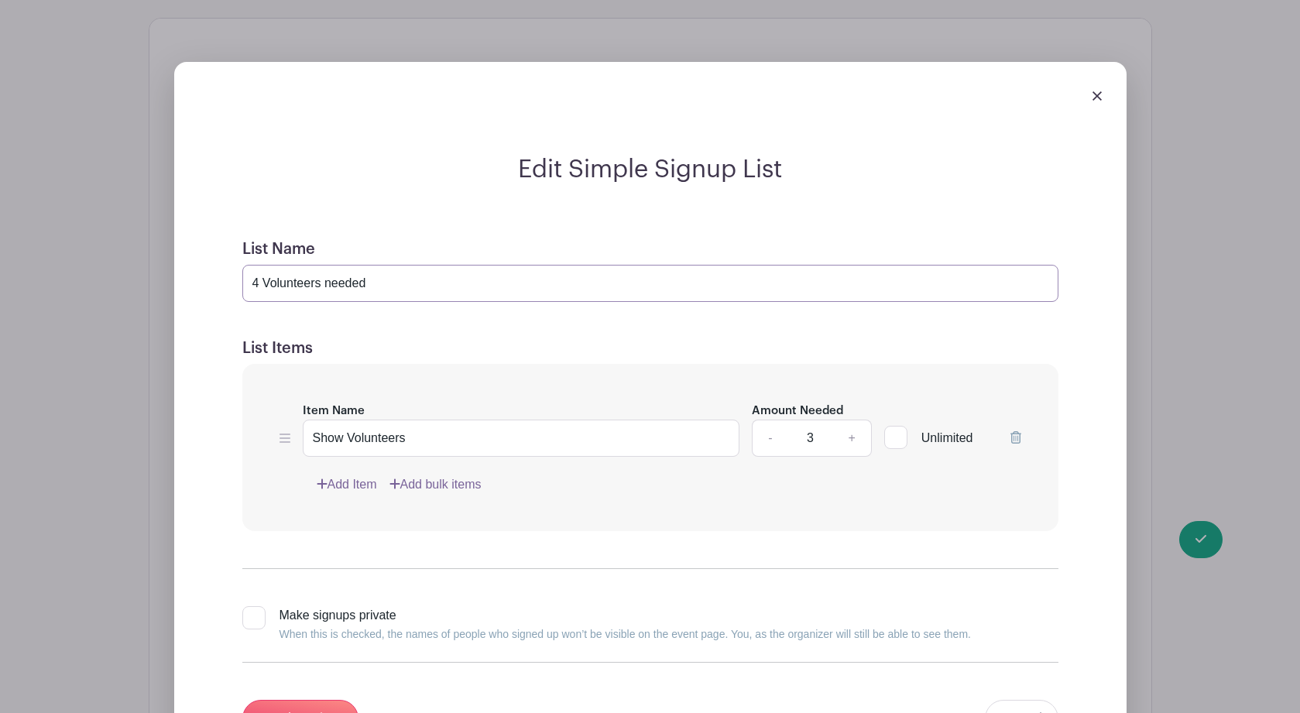
scroll to position [1082, 0]
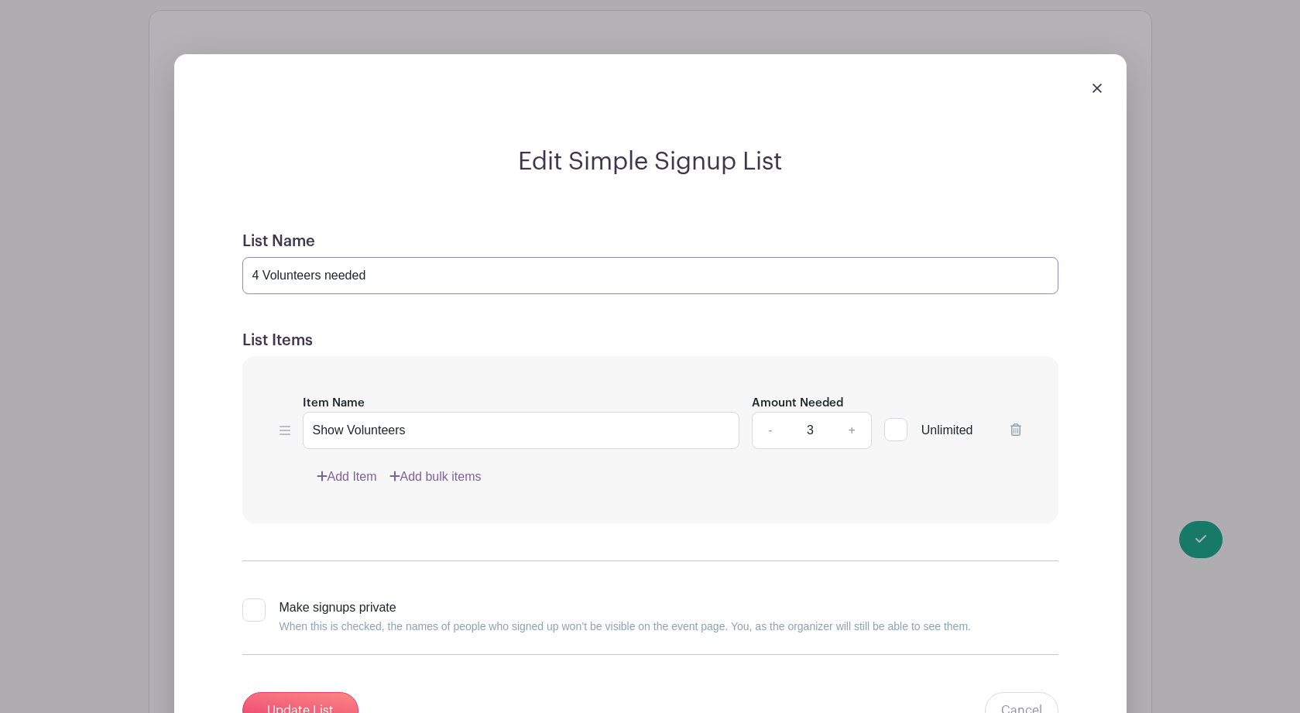
type input "4 Volunteers needed"
click at [850, 434] on link "+" at bounding box center [851, 430] width 39 height 37
type input "4"
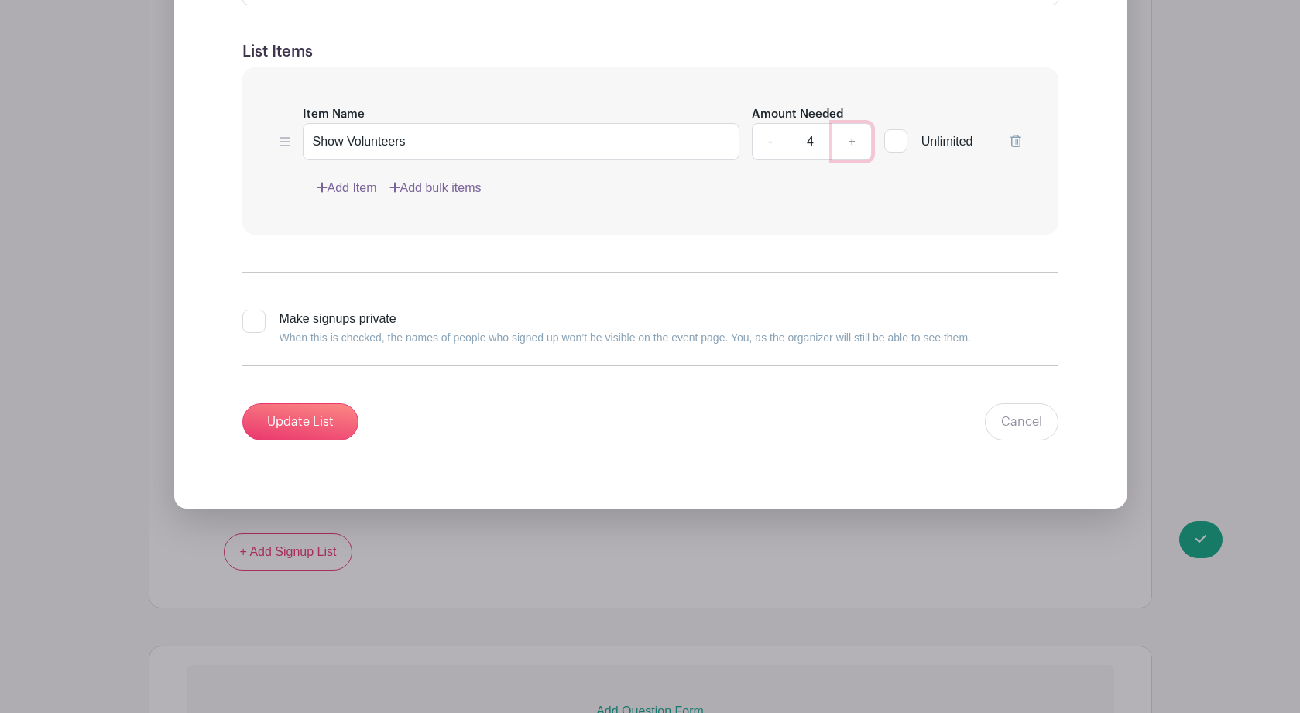
scroll to position [1403, 0]
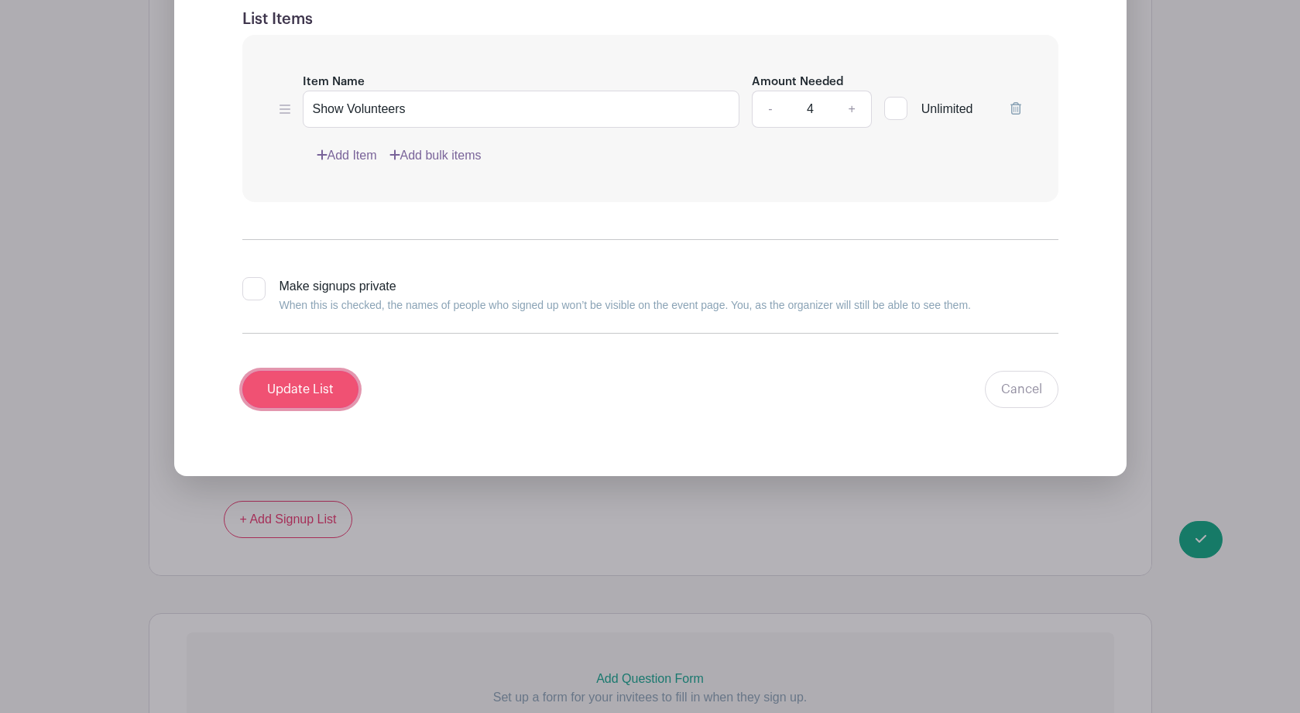
click at [307, 393] on input "Update List" at bounding box center [300, 389] width 116 height 37
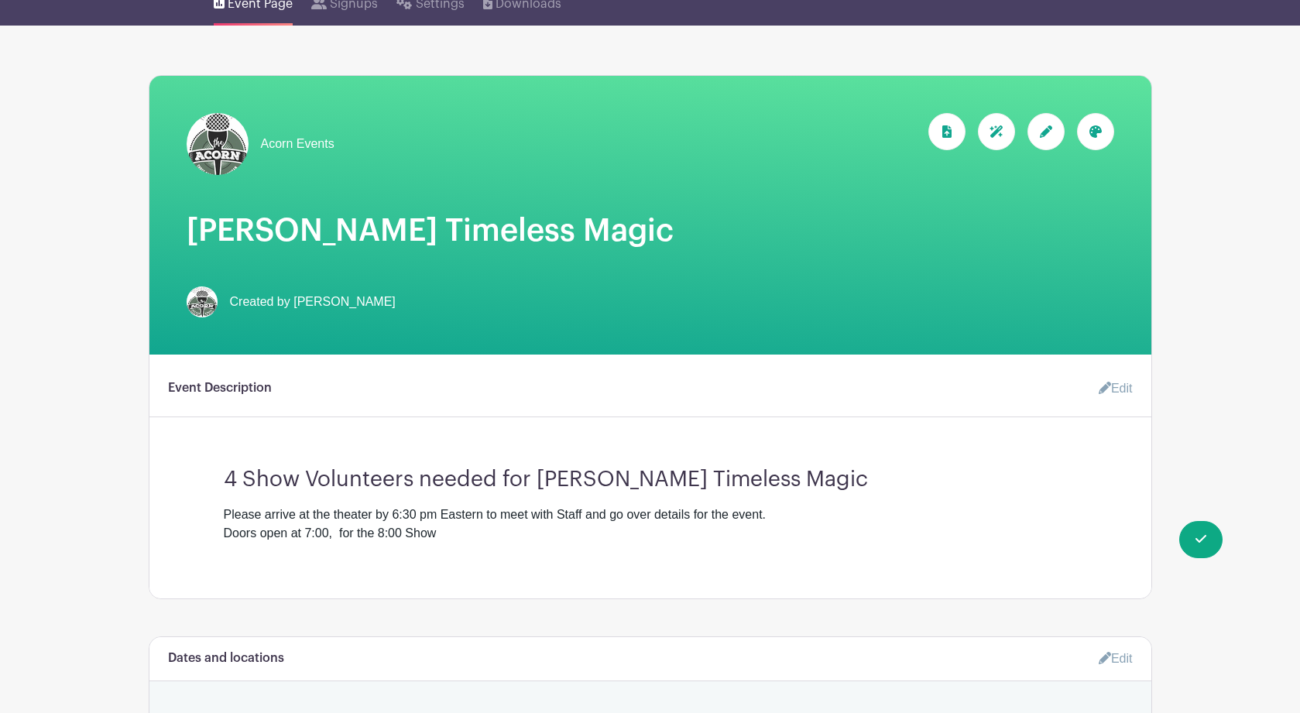
scroll to position [0, 0]
